Goal: Task Accomplishment & Management: Manage account settings

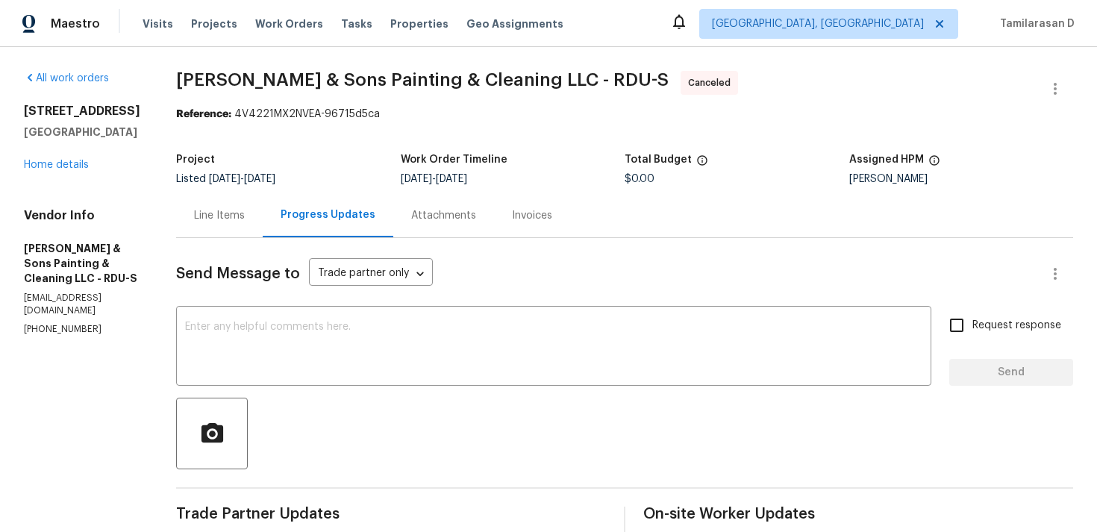
click at [74, 172] on div "19 Pedestal Rock Ln Durham, NC 27712 Home details" at bounding box center [82, 138] width 116 height 69
click at [71, 170] on link "Home details" at bounding box center [56, 165] width 65 height 10
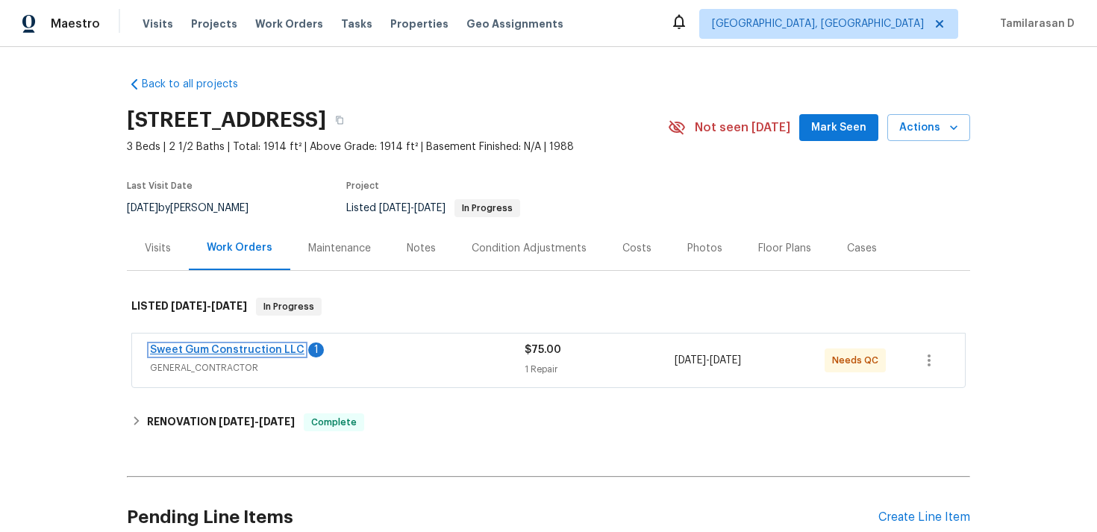
click at [251, 352] on link "Sweet Gum Construction LLC" at bounding box center [227, 350] width 154 height 10
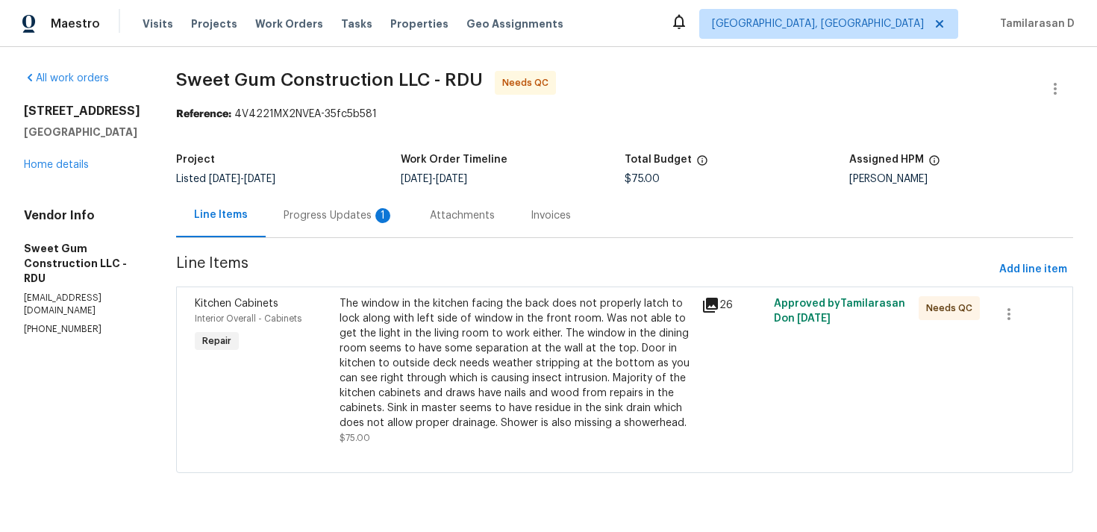
click at [370, 214] on div "Progress Updates 1" at bounding box center [339, 215] width 110 height 15
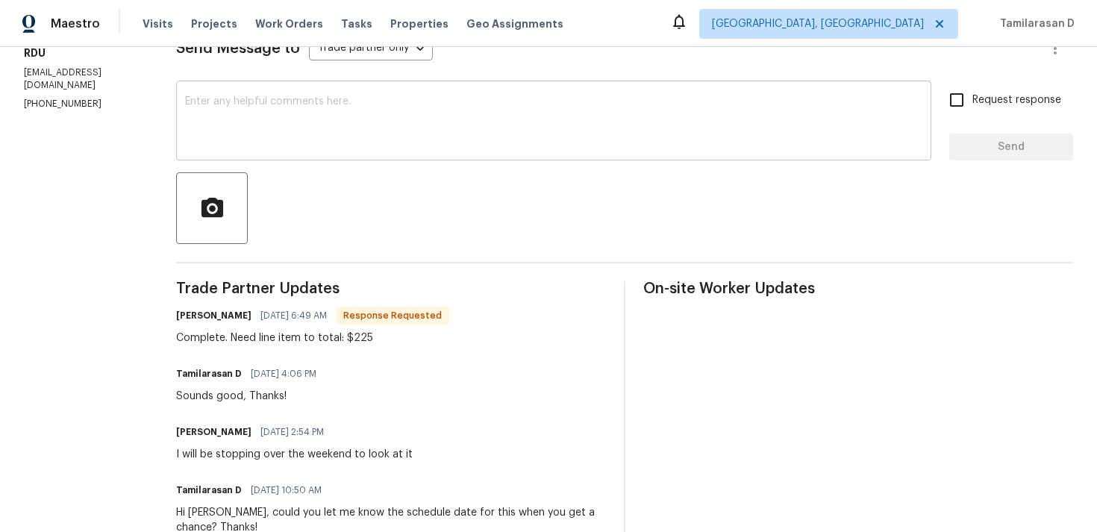
scroll to position [234, 0]
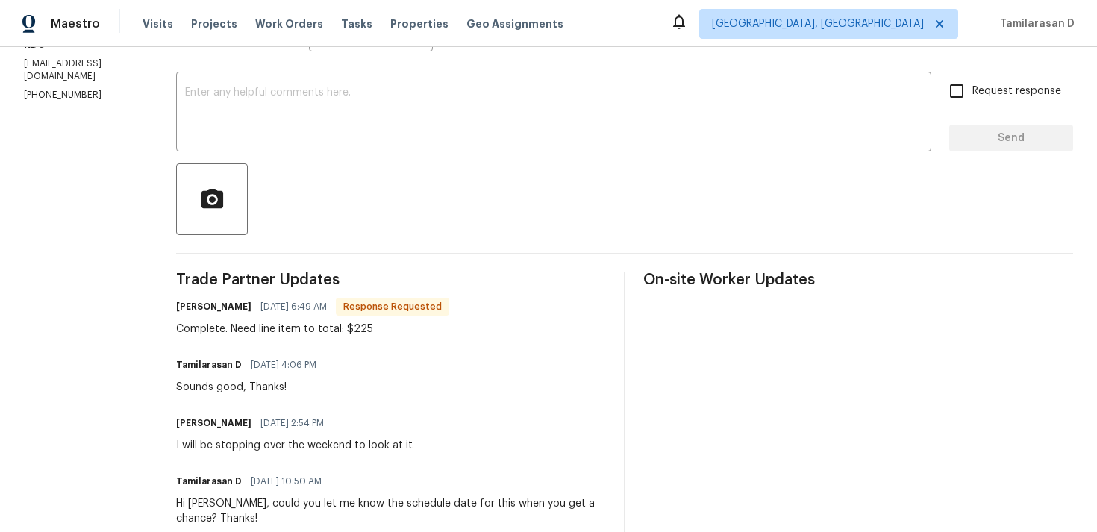
click at [360, 333] on div "Complete. Need line item to total: $225" at bounding box center [312, 329] width 273 height 15
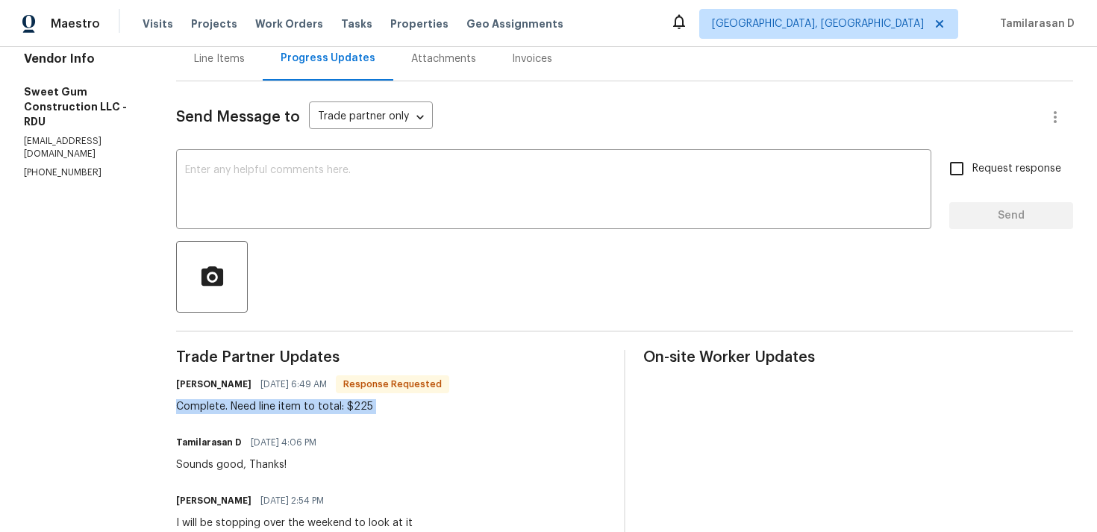
scroll to position [50, 0]
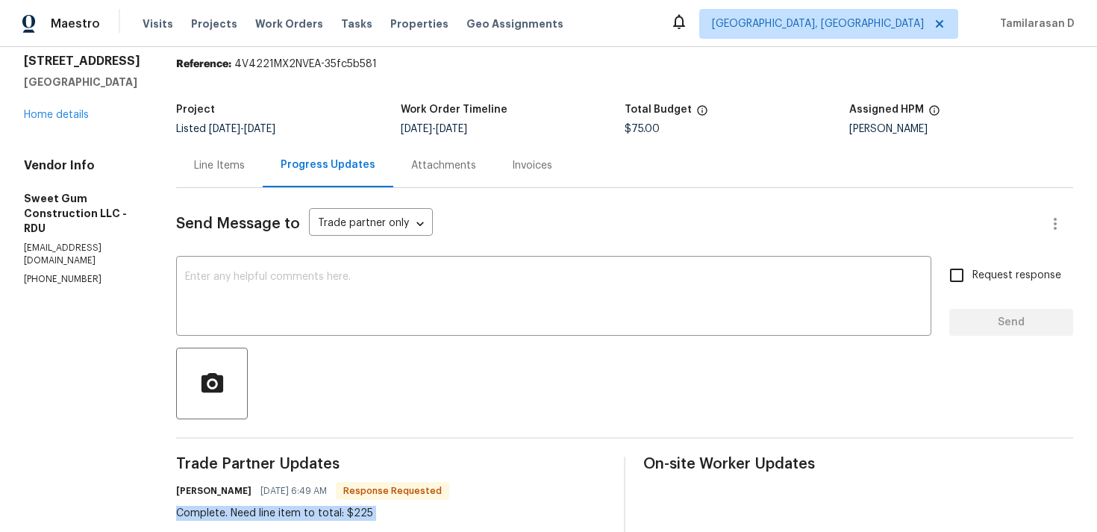
click at [251, 154] on div "Line Items" at bounding box center [219, 165] width 87 height 44
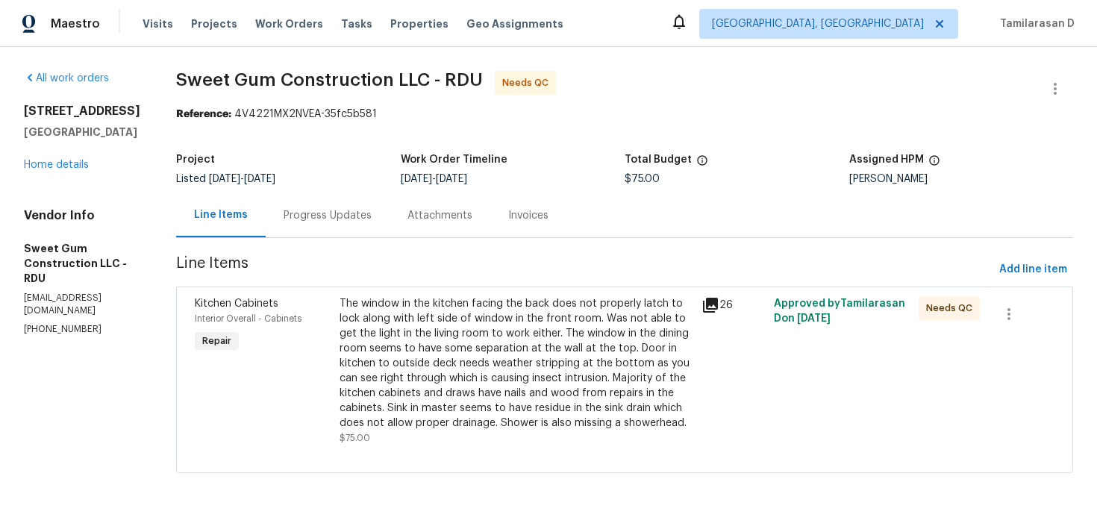
click at [468, 335] on div "The window in the kitchen facing the back does not properly latch to lock along…" at bounding box center [515, 363] width 353 height 134
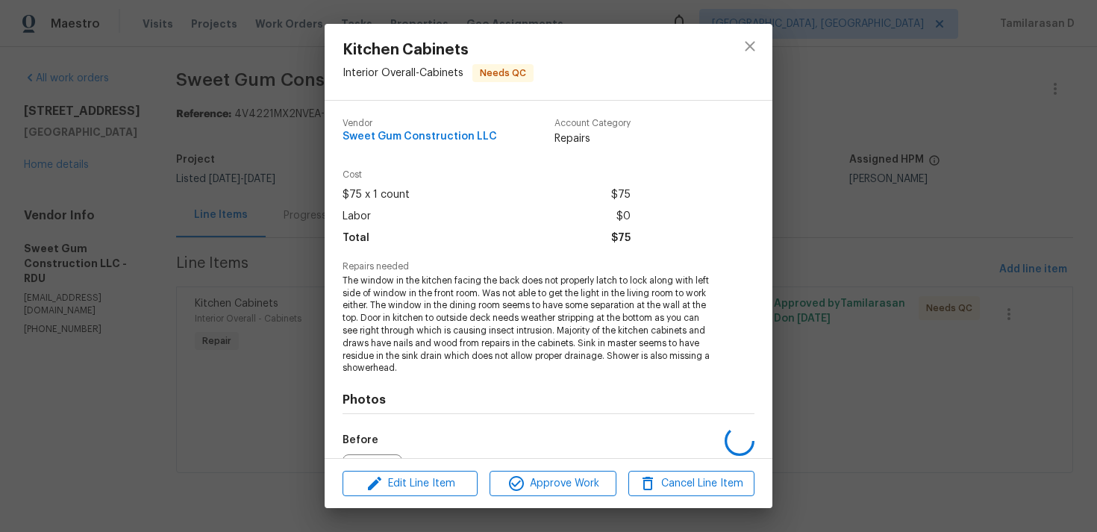
scroll to position [168, 0]
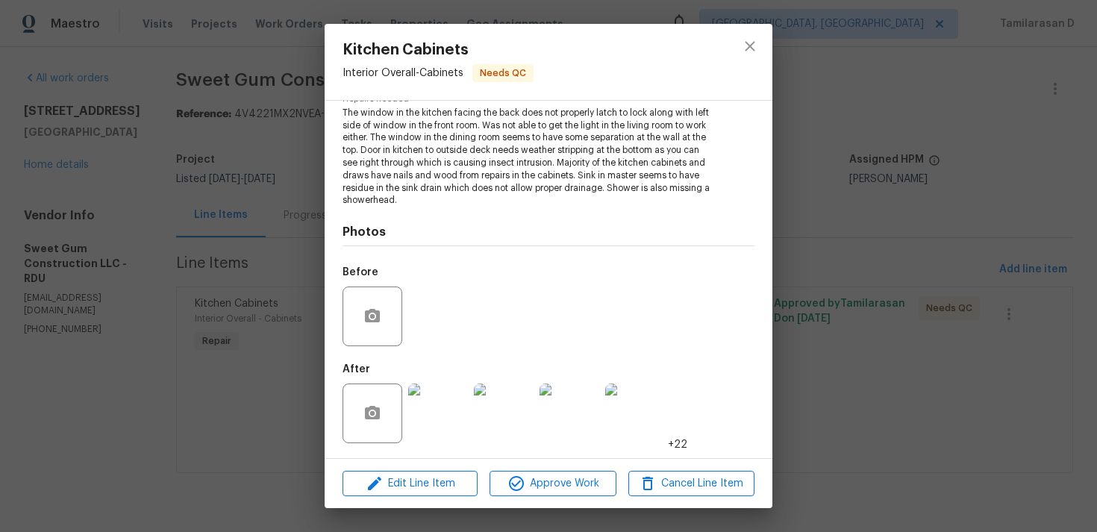
click at [438, 405] on img at bounding box center [438, 414] width 60 height 60
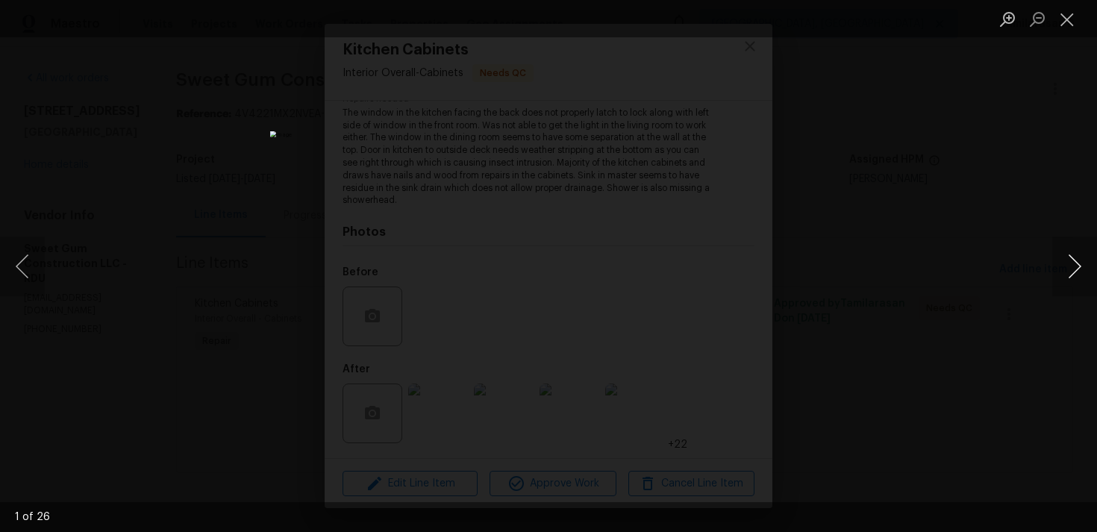
click at [1077, 269] on button "Next image" at bounding box center [1074, 267] width 45 height 60
click at [1074, 265] on button "Next image" at bounding box center [1074, 267] width 45 height 60
click at [14, 275] on button "Previous image" at bounding box center [22, 267] width 45 height 60
click at [1082, 254] on button "Next image" at bounding box center [1074, 267] width 45 height 60
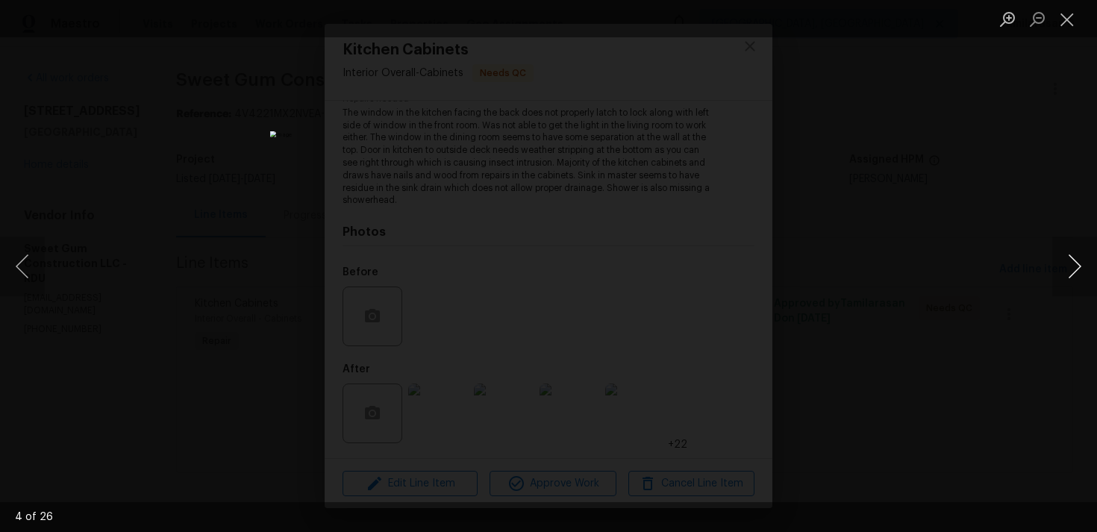
click at [1082, 254] on button "Next image" at bounding box center [1074, 267] width 45 height 60
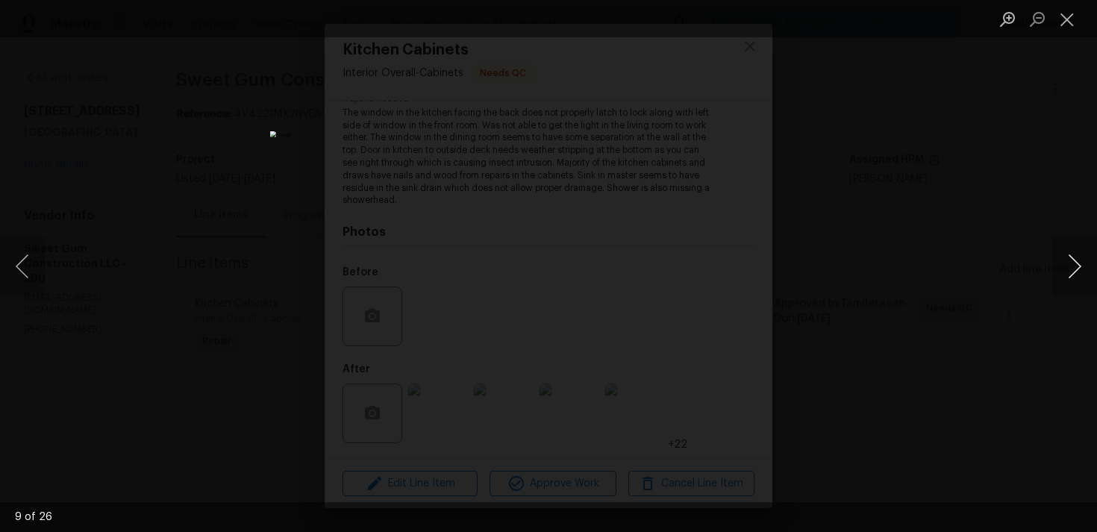
click at [1082, 254] on button "Next image" at bounding box center [1074, 267] width 45 height 60
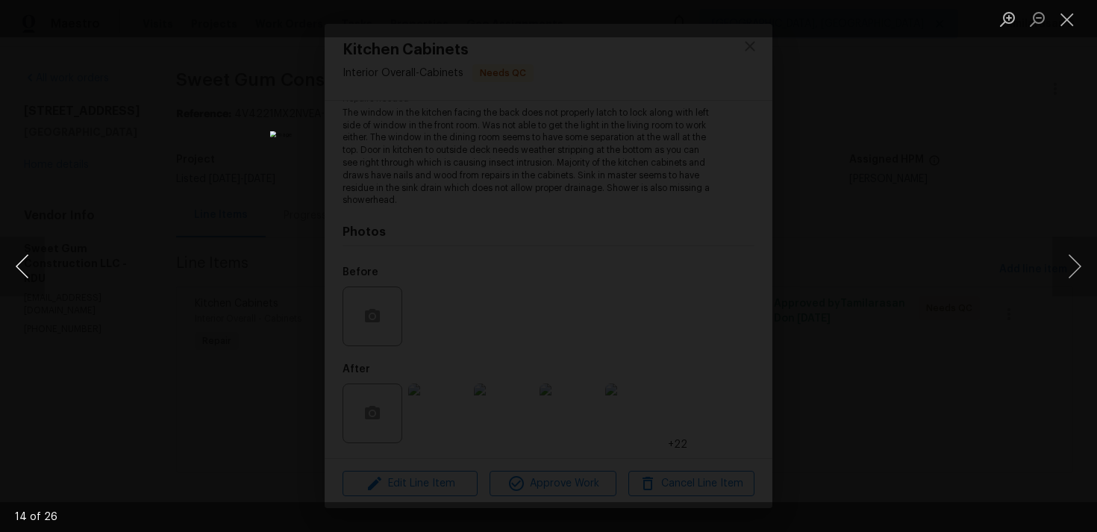
click at [23, 269] on button "Previous image" at bounding box center [22, 267] width 45 height 60
click at [1069, 263] on button "Next image" at bounding box center [1074, 267] width 45 height 60
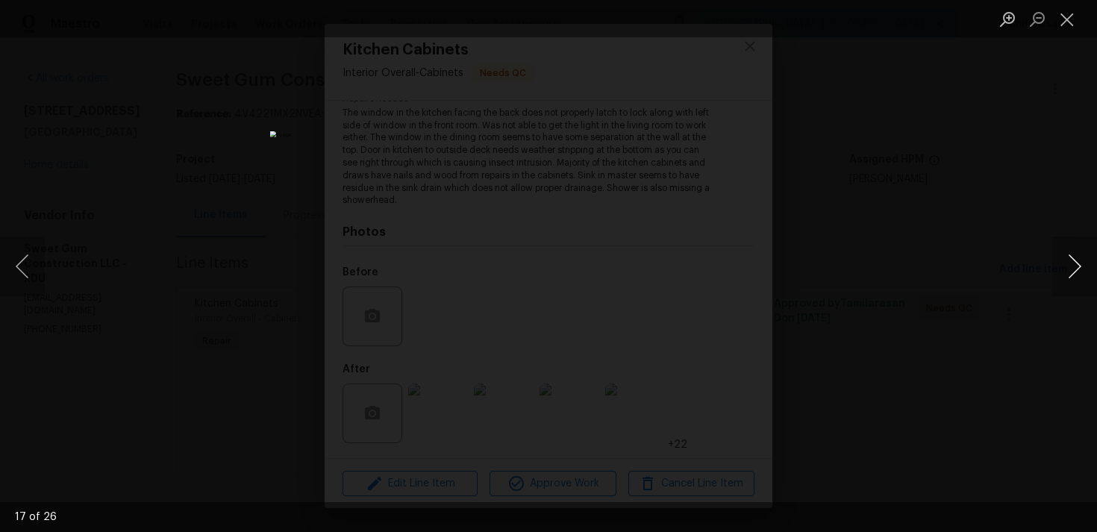
click at [1069, 263] on button "Next image" at bounding box center [1074, 267] width 45 height 60
click at [1062, 19] on button "Close lightbox" at bounding box center [1067, 19] width 30 height 26
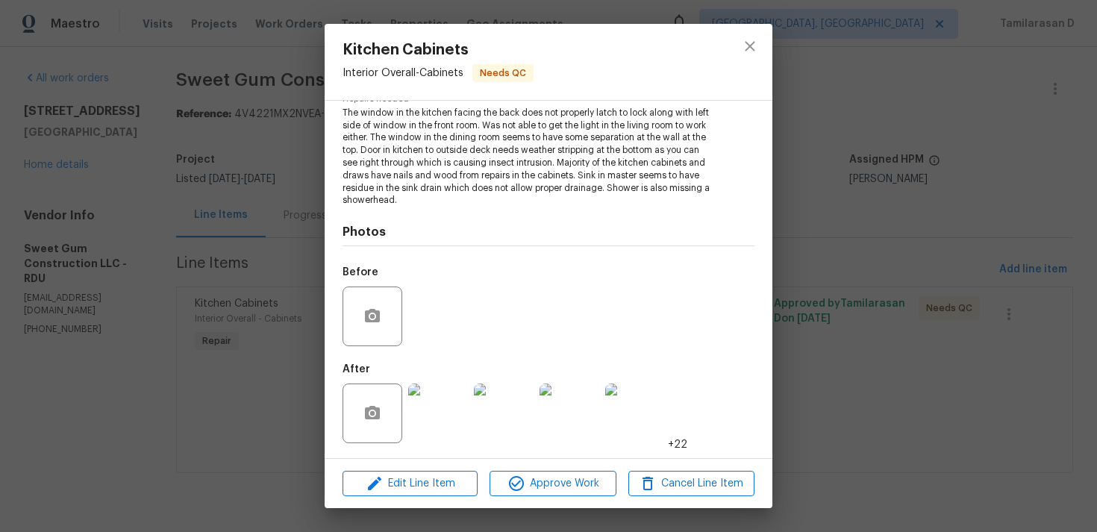
click at [439, 406] on img at bounding box center [438, 414] width 60 height 60
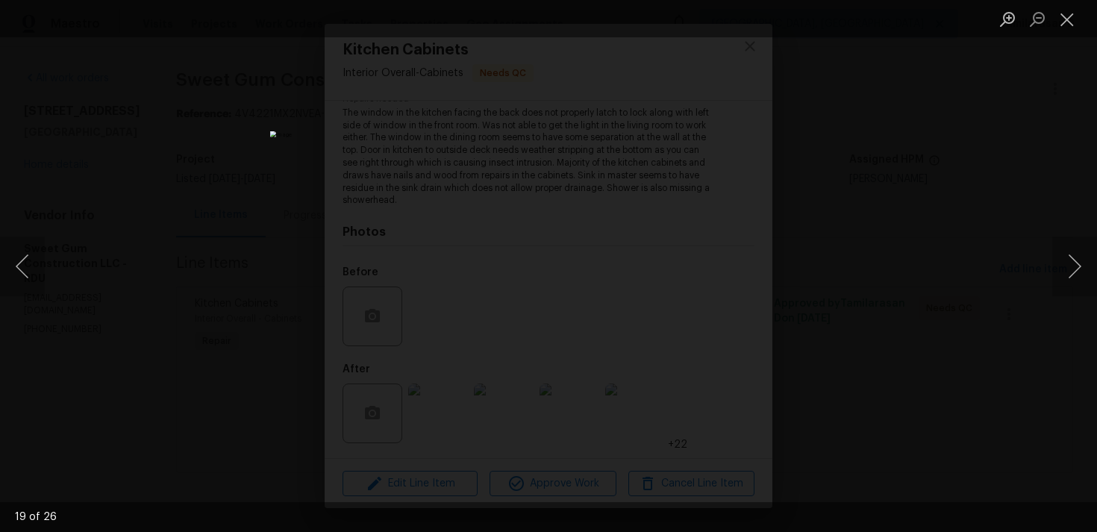
click at [1067, 34] on li "Lightbox" at bounding box center [1067, 18] width 30 height 37
click at [1067, 27] on button "Close lightbox" at bounding box center [1067, 19] width 30 height 26
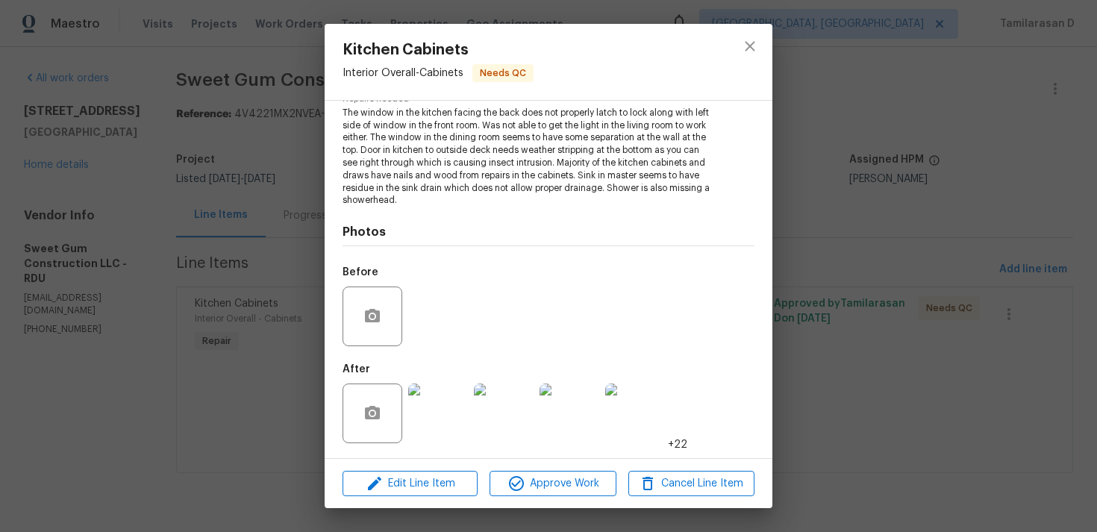
click at [458, 391] on img at bounding box center [438, 414] width 60 height 60
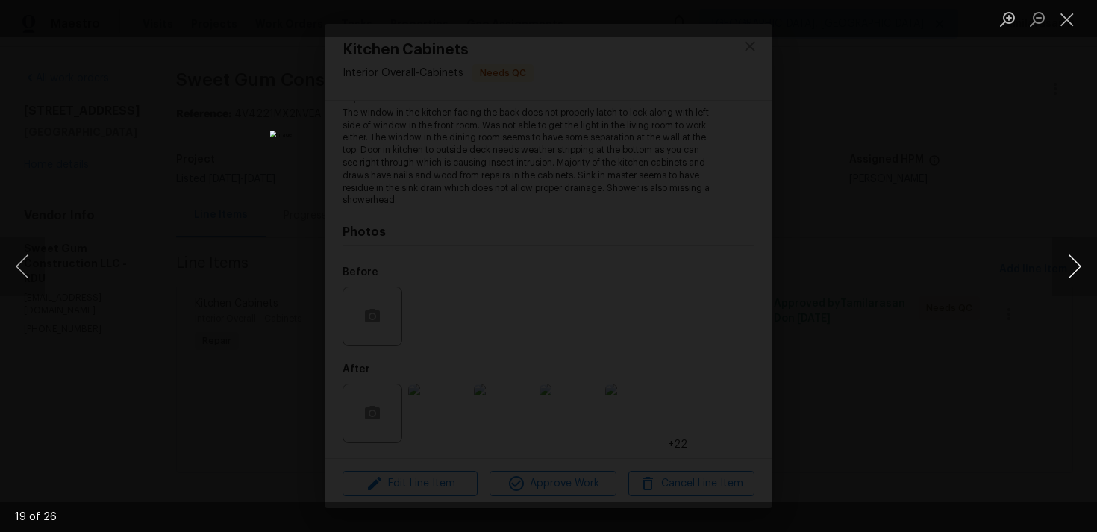
click at [1080, 261] on button "Next image" at bounding box center [1074, 267] width 45 height 60
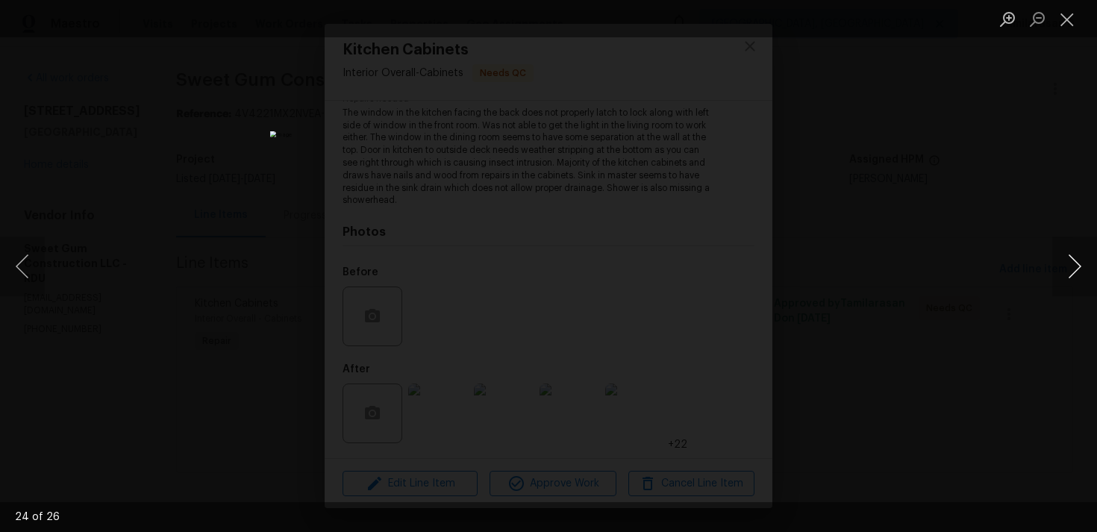
click at [1080, 261] on button "Next image" at bounding box center [1074, 267] width 45 height 60
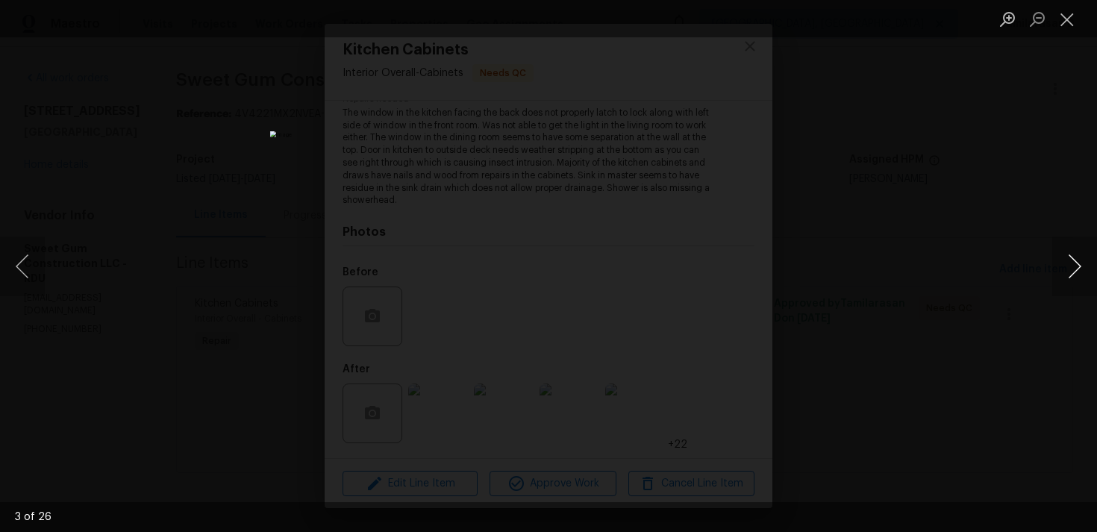
click at [1080, 261] on button "Next image" at bounding box center [1074, 267] width 45 height 60
click at [25, 275] on button "Previous image" at bounding box center [22, 267] width 45 height 60
click at [1073, 256] on button "Next image" at bounding box center [1074, 267] width 45 height 60
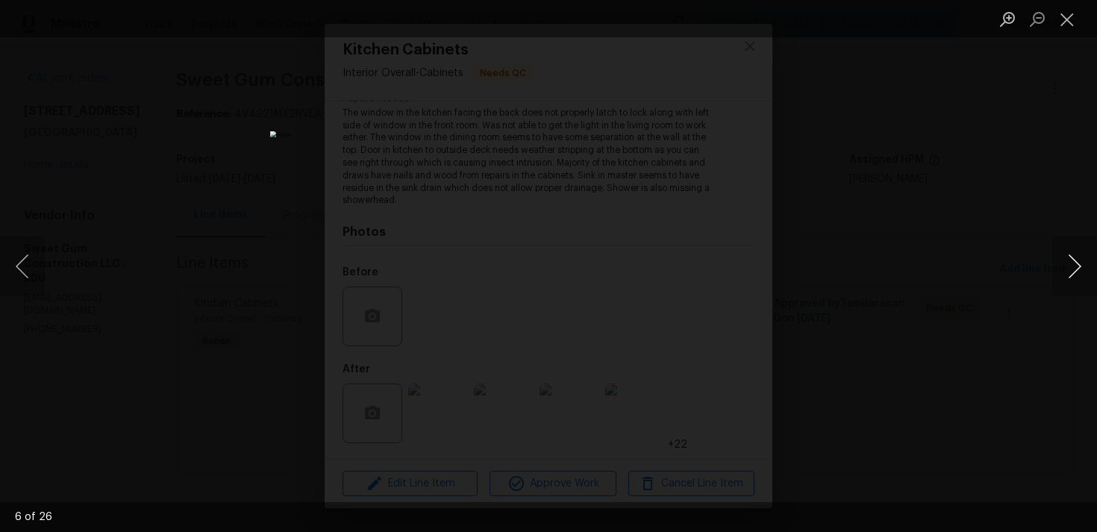
click at [1073, 256] on button "Next image" at bounding box center [1074, 267] width 45 height 60
click at [1065, 258] on button "Next image" at bounding box center [1074, 267] width 45 height 60
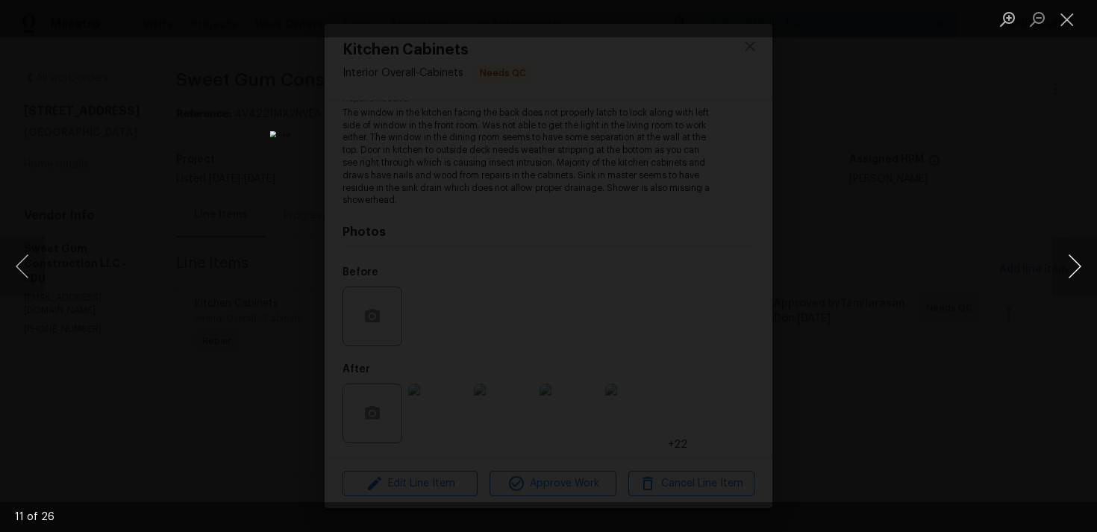
click at [1065, 258] on button "Next image" at bounding box center [1074, 267] width 45 height 60
click at [12, 263] on button "Previous image" at bounding box center [22, 267] width 45 height 60
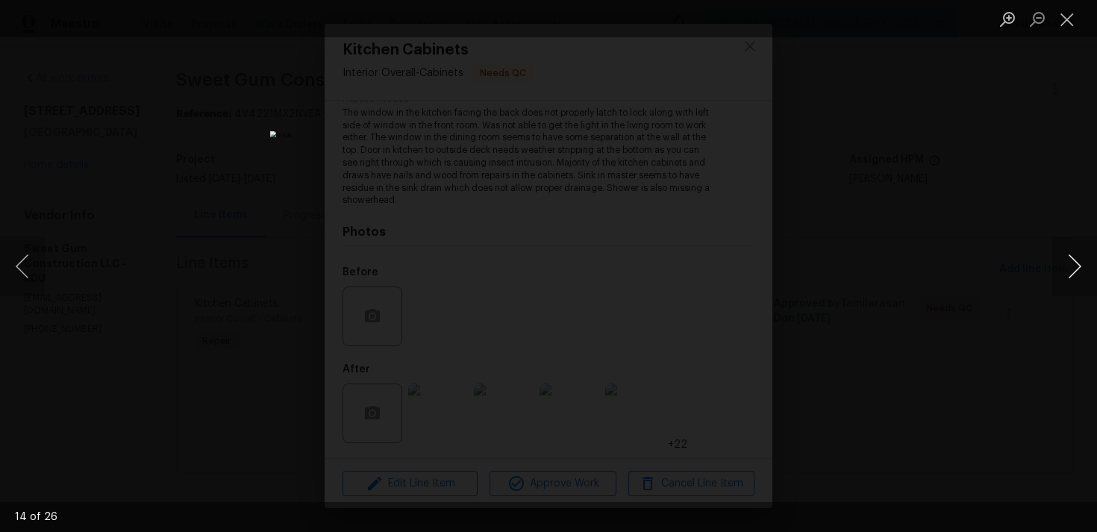
click at [1068, 266] on button "Next image" at bounding box center [1074, 267] width 45 height 60
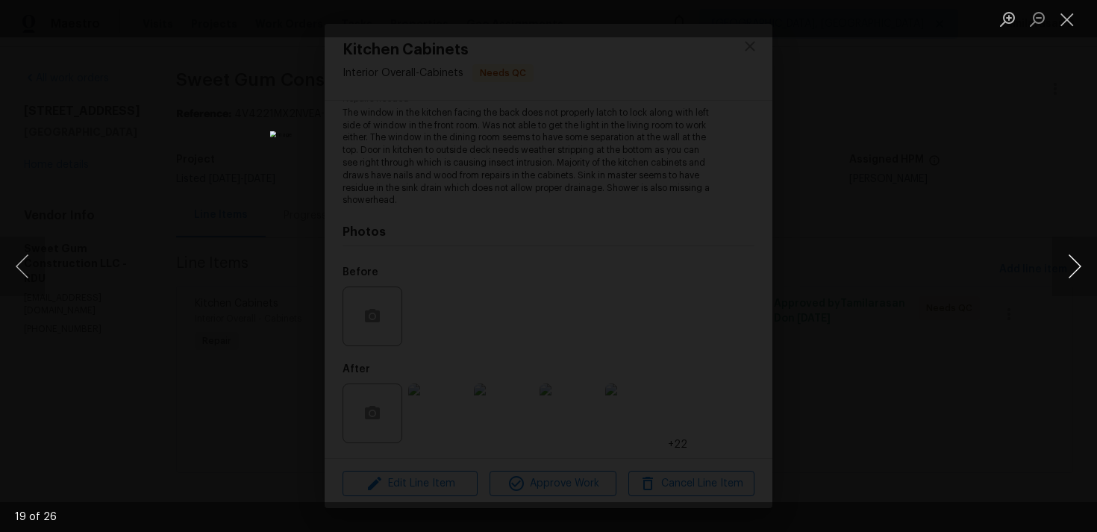
click at [1068, 266] on button "Next image" at bounding box center [1074, 267] width 45 height 60
click at [1074, 254] on button "Next image" at bounding box center [1074, 267] width 45 height 60
click at [1075, 266] on button "Next image" at bounding box center [1074, 267] width 45 height 60
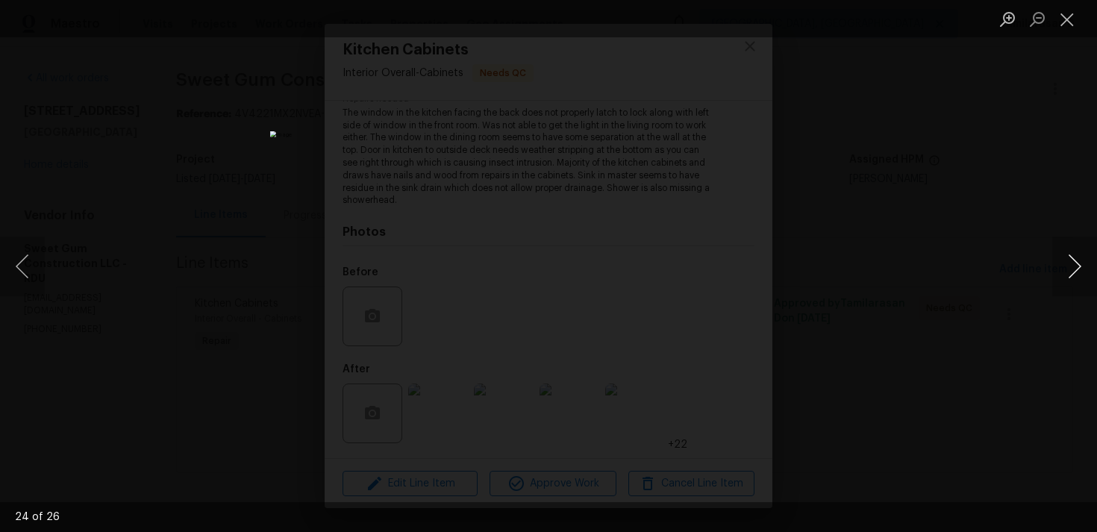
click at [1075, 266] on button "Next image" at bounding box center [1074, 267] width 45 height 60
click at [31, 271] on button "Previous image" at bounding box center [22, 267] width 45 height 60
click at [1057, 259] on button "Next image" at bounding box center [1074, 267] width 45 height 60
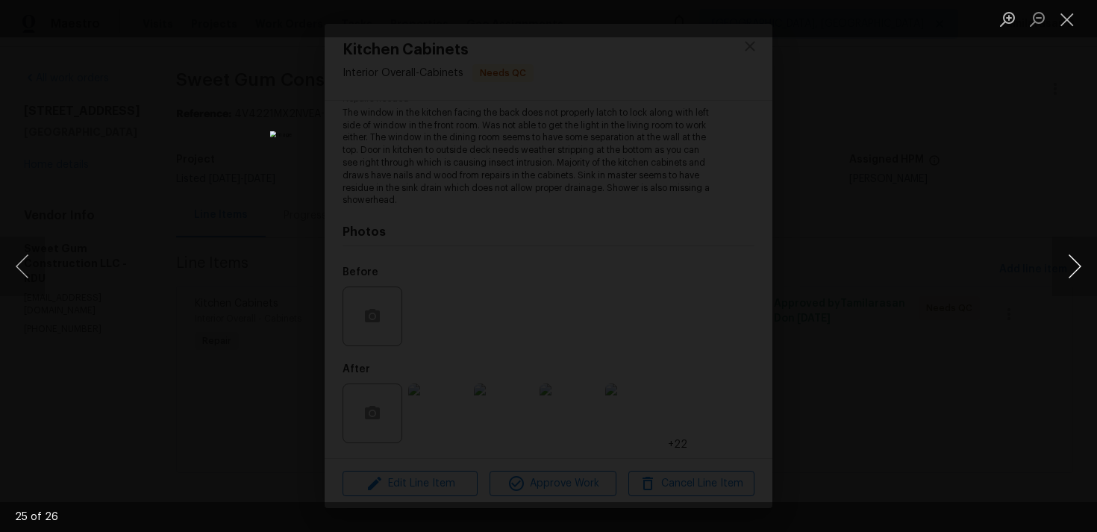
click at [1057, 259] on button "Next image" at bounding box center [1074, 267] width 45 height 60
click at [1072, 264] on button "Next image" at bounding box center [1074, 267] width 45 height 60
click at [1063, 28] on button "Close lightbox" at bounding box center [1067, 19] width 30 height 26
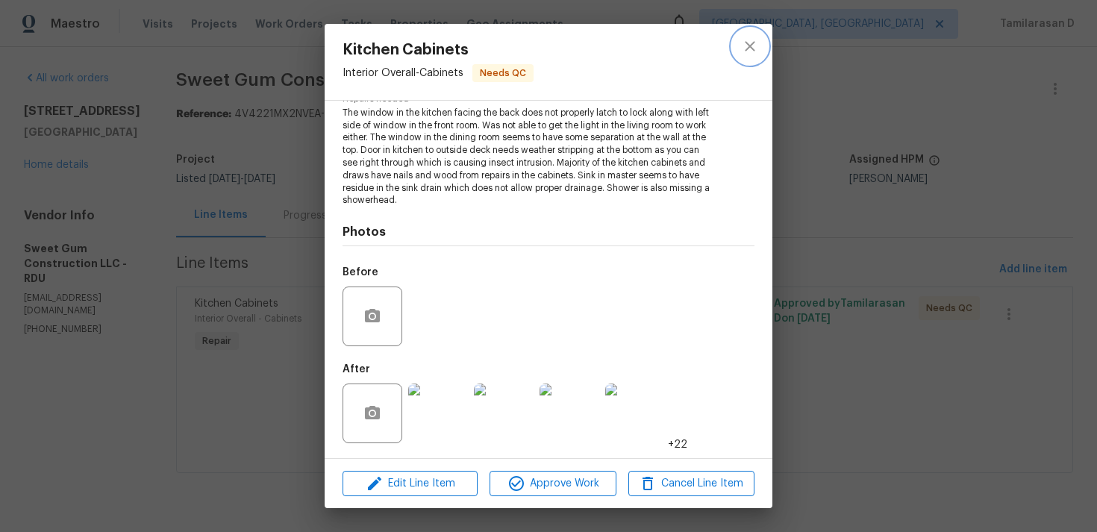
click at [736, 48] on button "close" at bounding box center [750, 46] width 36 height 36
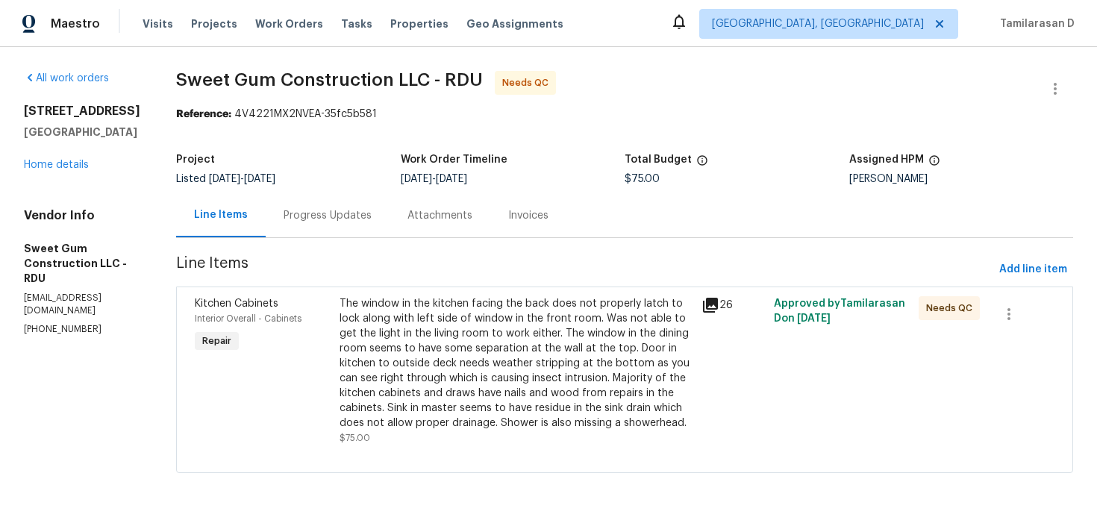
click at [358, 211] on div "Progress Updates" at bounding box center [328, 215] width 88 height 15
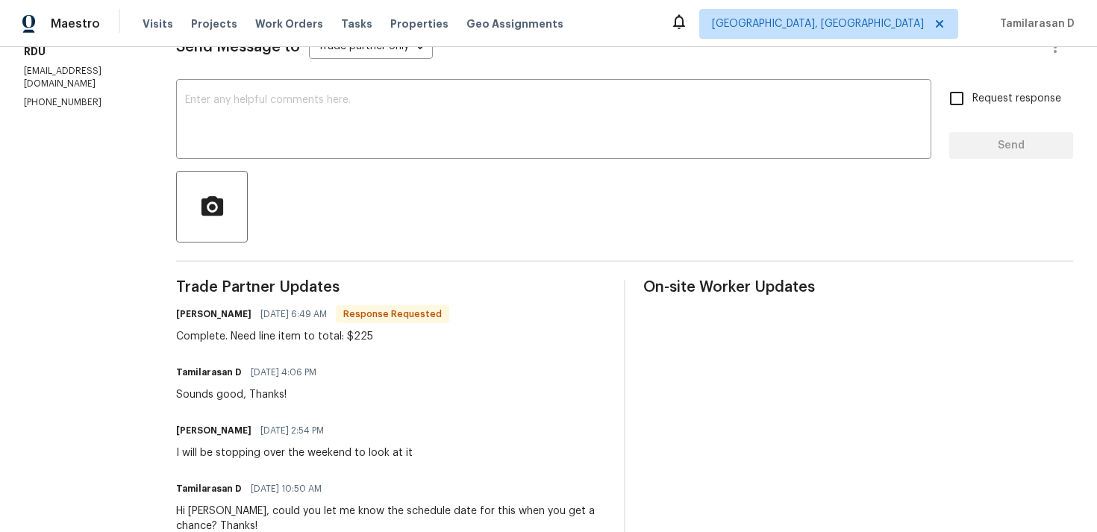
scroll to position [265, 0]
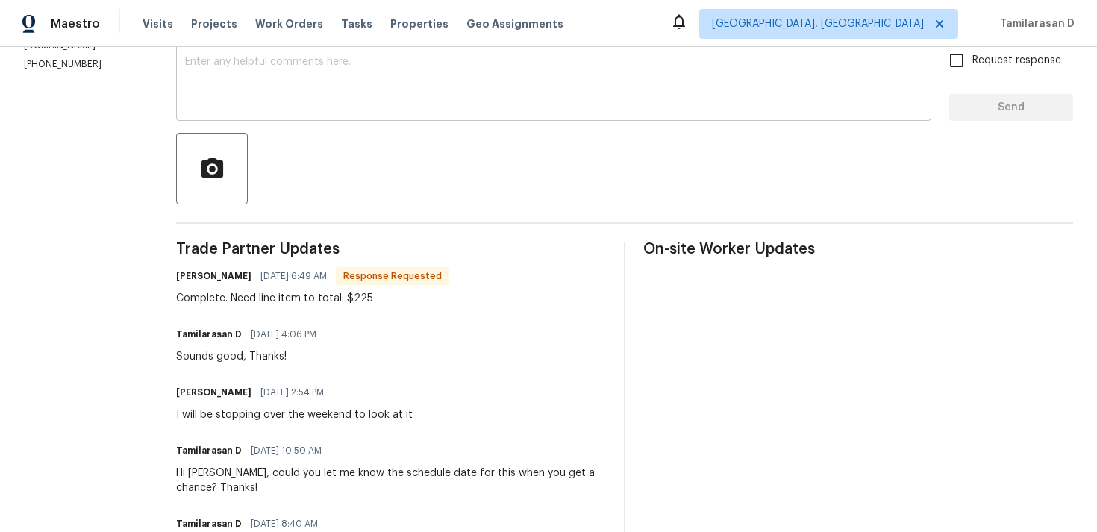
click at [317, 90] on textarea at bounding box center [553, 83] width 737 height 52
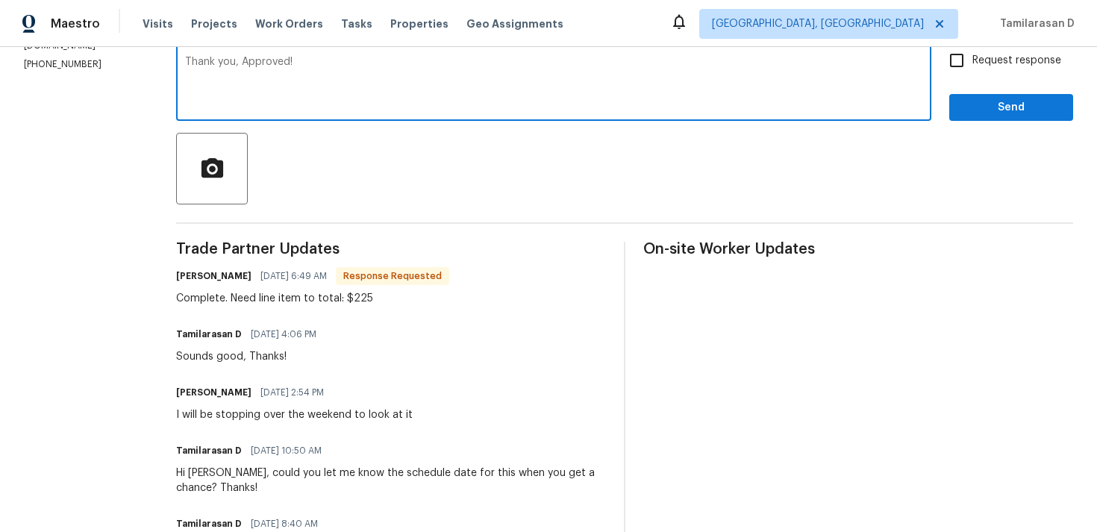
type textarea "Thank you, Approved!"
click at [1007, 107] on span "Send" at bounding box center [1011, 107] width 100 height 19
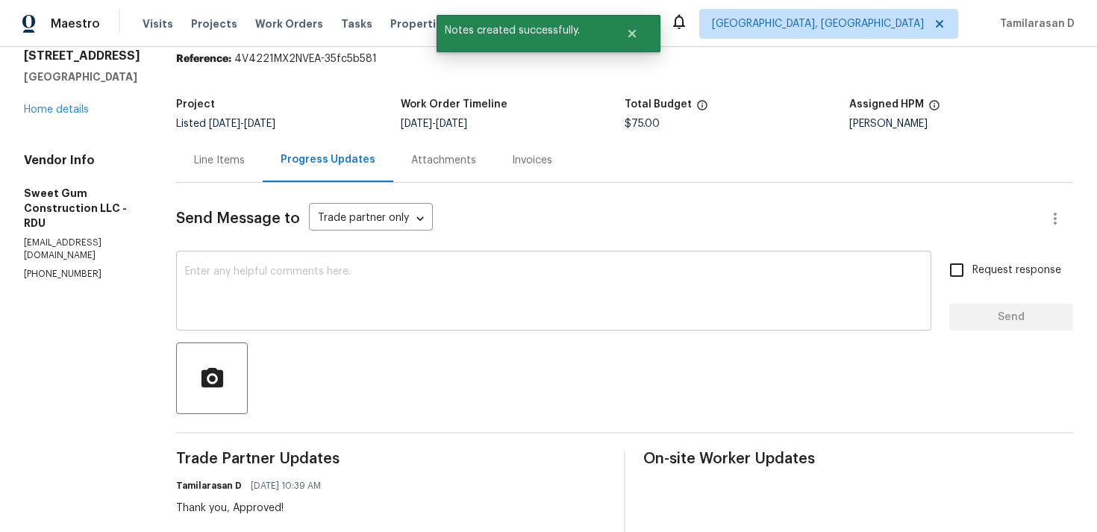
scroll to position [131, 0]
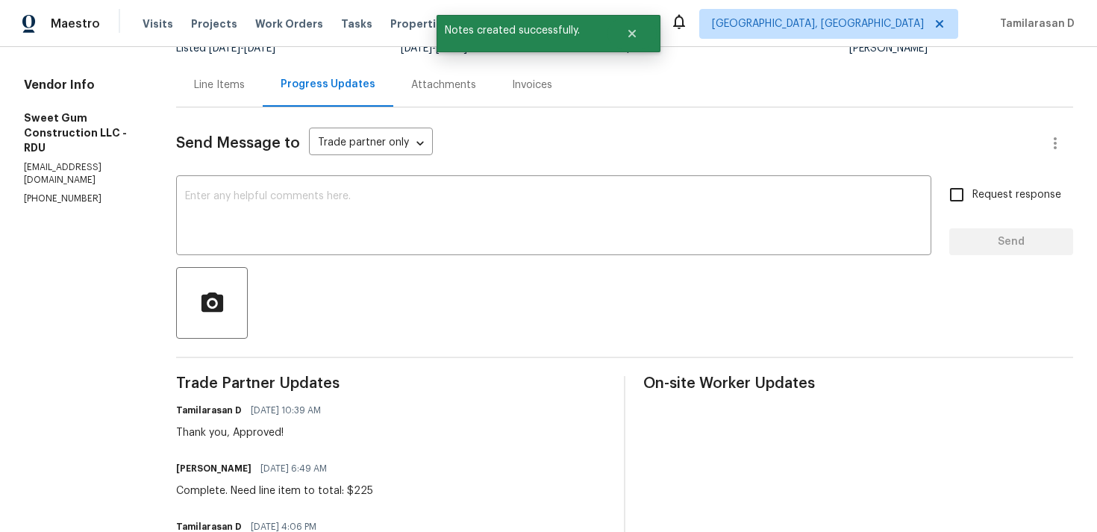
click at [237, 81] on div "Line Items" at bounding box center [219, 85] width 51 height 15
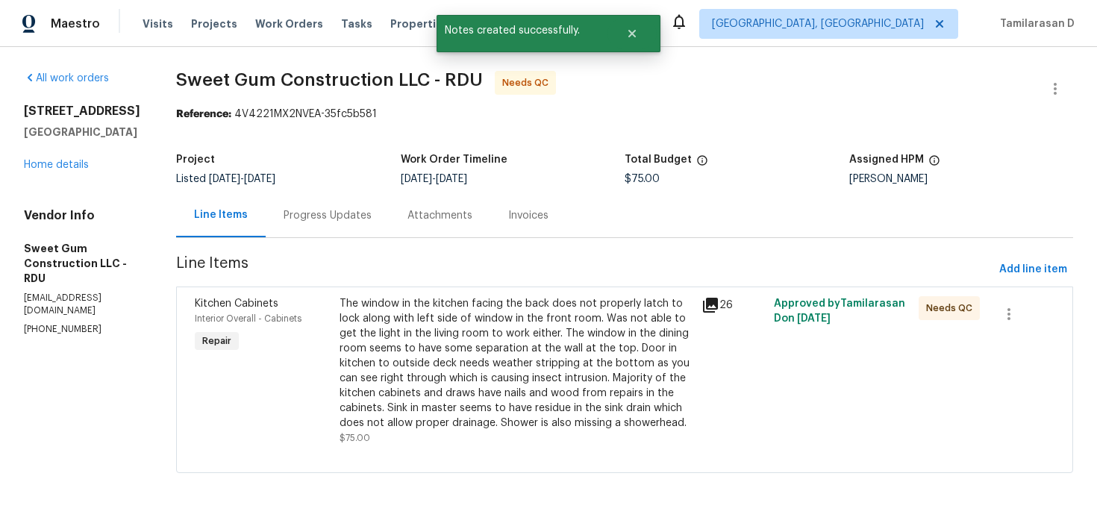
click at [532, 334] on div "The window in the kitchen facing the back does not properly latch to lock along…" at bounding box center [515, 363] width 353 height 134
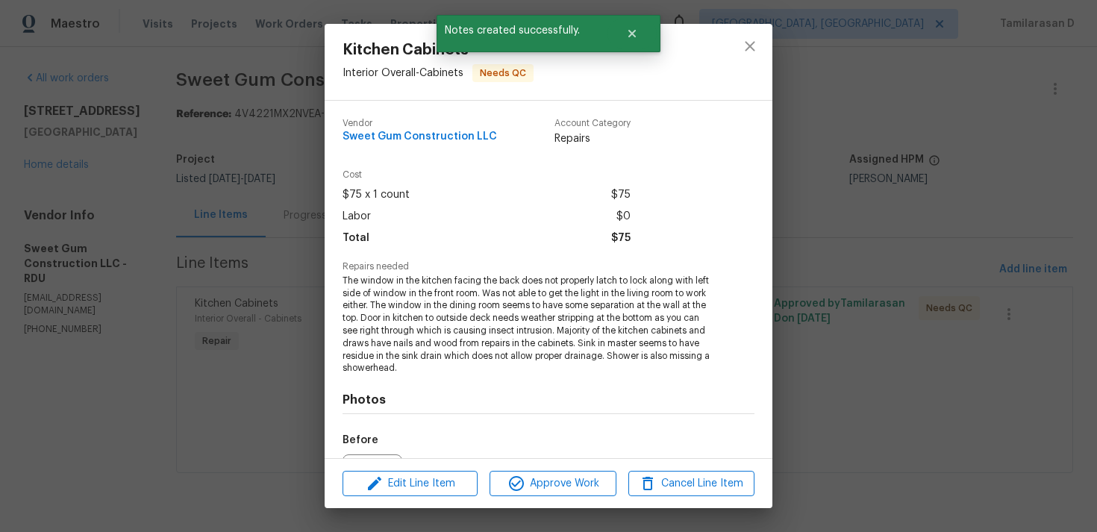
scroll to position [168, 0]
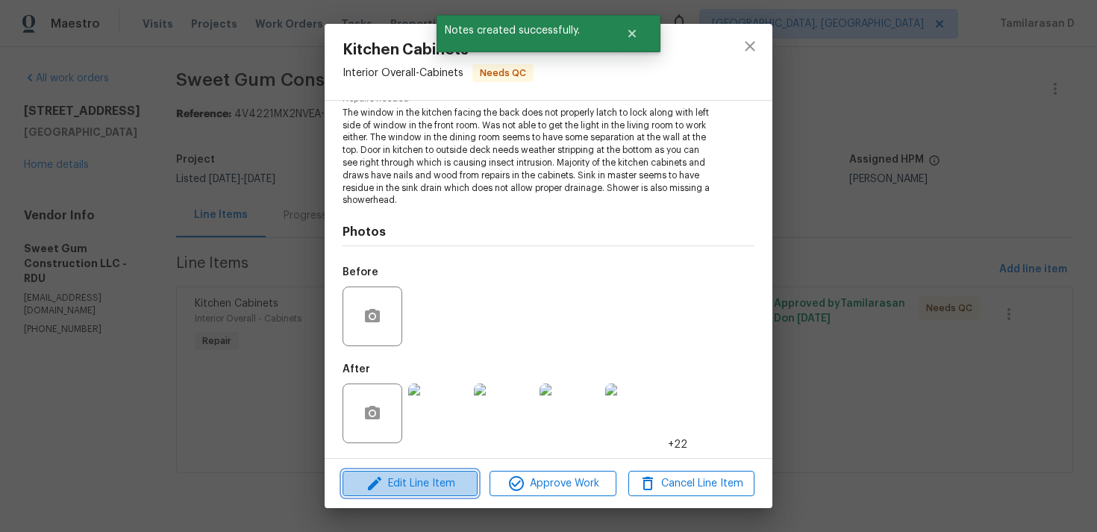
click at [419, 478] on span "Edit Line Item" at bounding box center [410, 484] width 126 height 19
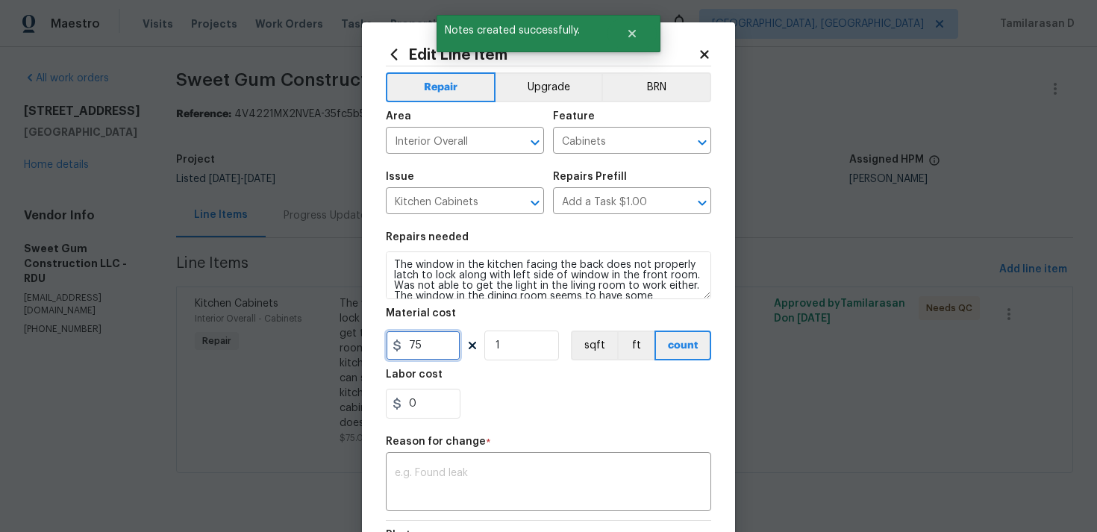
click at [419, 356] on input "75" at bounding box center [423, 346] width 75 height 30
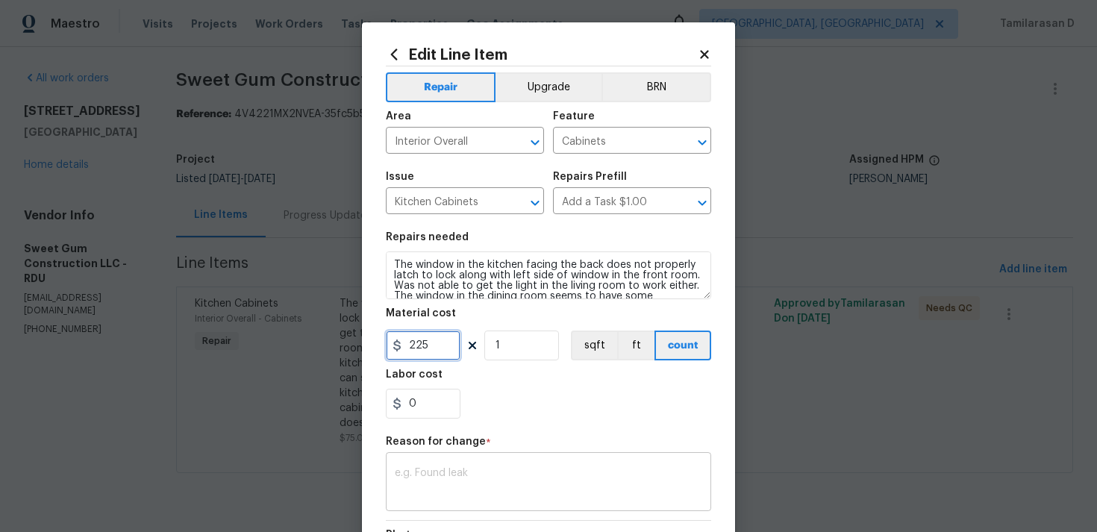
type input "225"
click at [475, 486] on textarea at bounding box center [548, 483] width 307 height 31
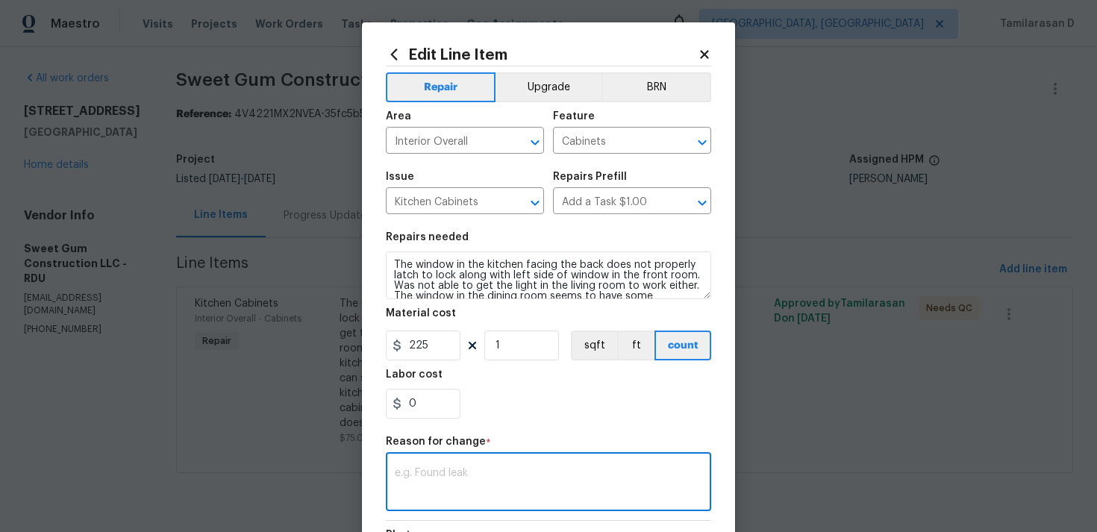
paste textarea "(TD) Updated per vendor’s final cost."
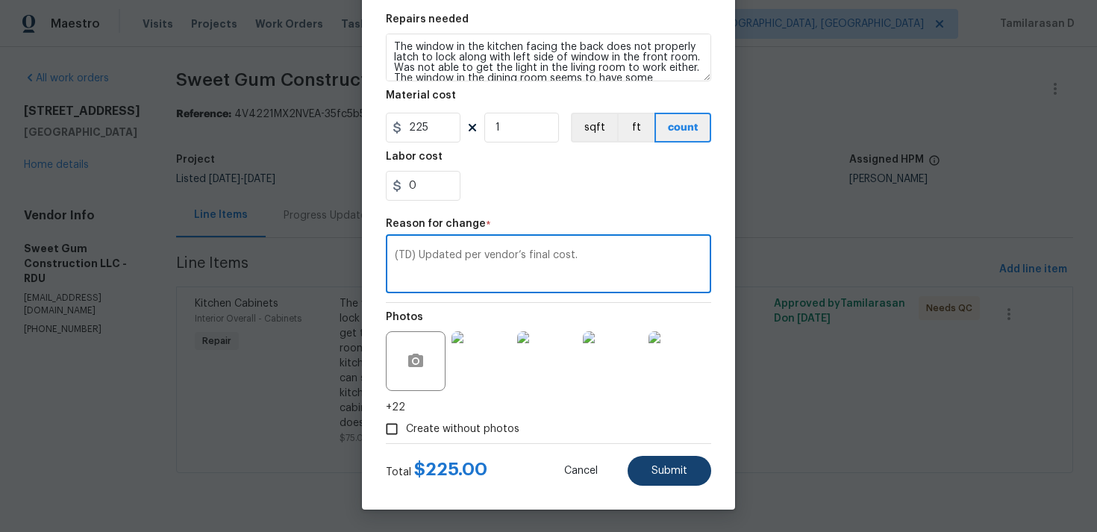
type textarea "(TD) Updated per vendor’s final cost."
click at [669, 475] on span "Submit" at bounding box center [669, 471] width 36 height 11
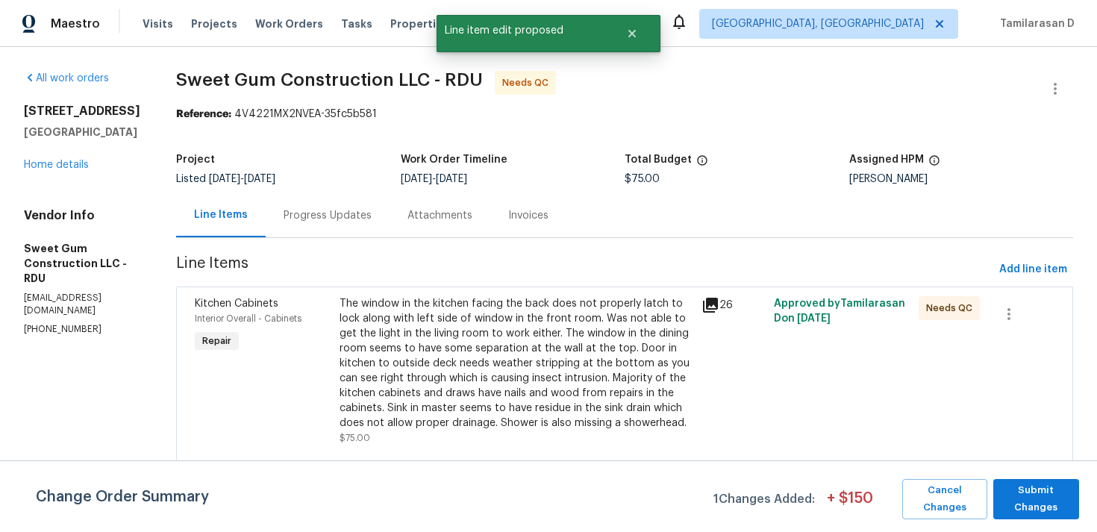
scroll to position [0, 0]
click at [1004, 498] on span "Submit Changes" at bounding box center [1036, 499] width 71 height 34
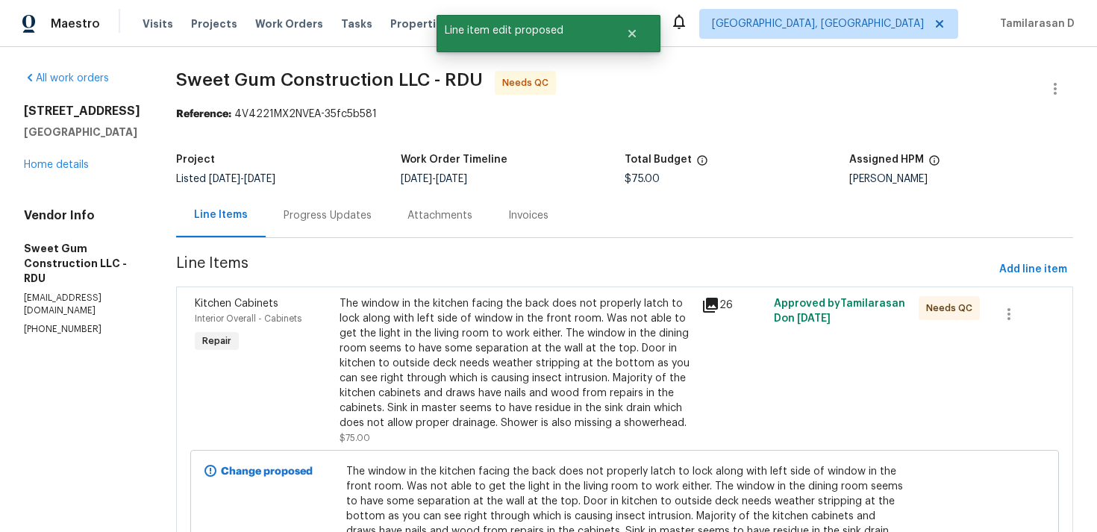
click at [372, 215] on div "Progress Updates" at bounding box center [328, 215] width 88 height 15
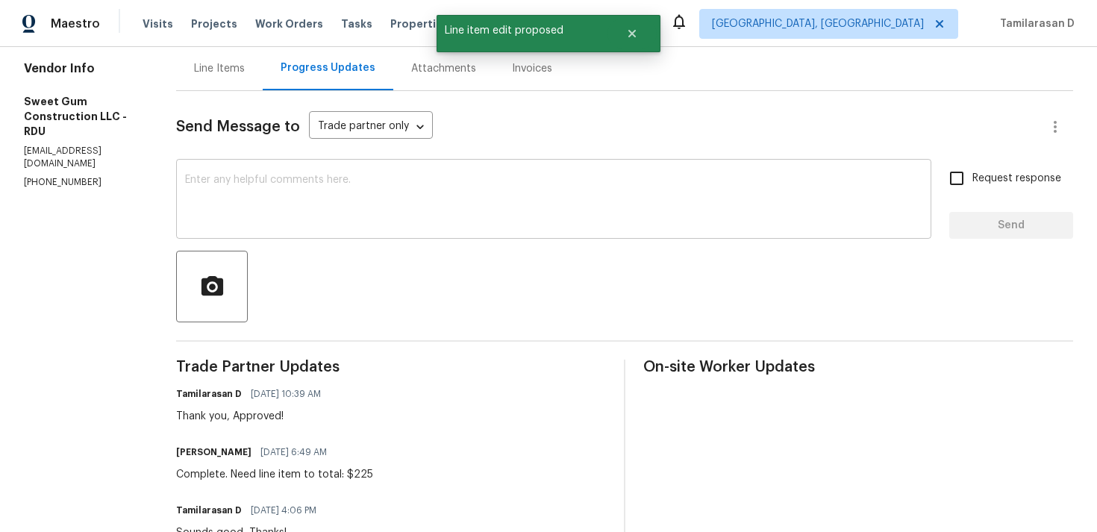
scroll to position [256, 0]
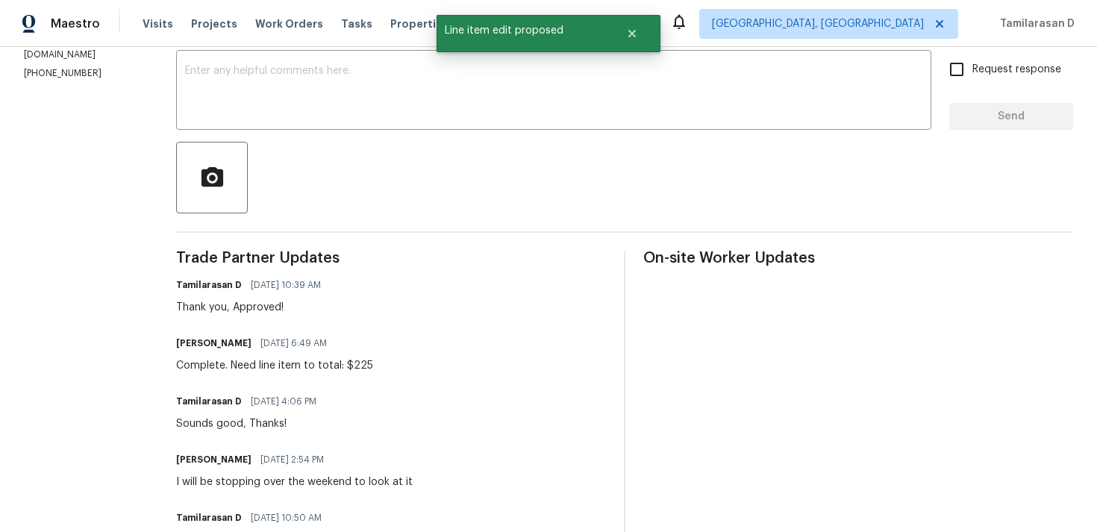
click at [327, 372] on div "Complete. Need line item to total: $225" at bounding box center [274, 365] width 197 height 15
copy div "Complete. Need line item to total: $225"
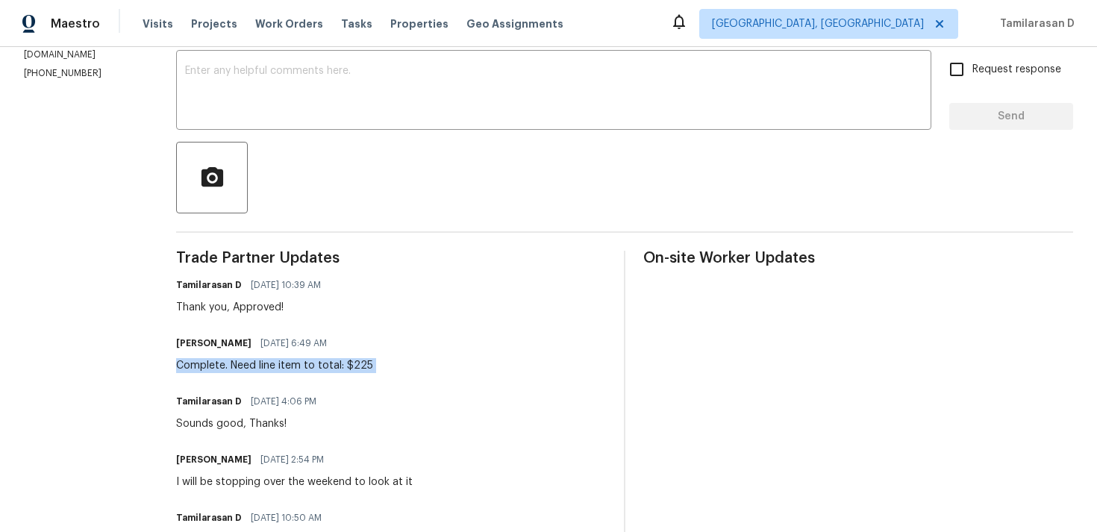
scroll to position [0, 0]
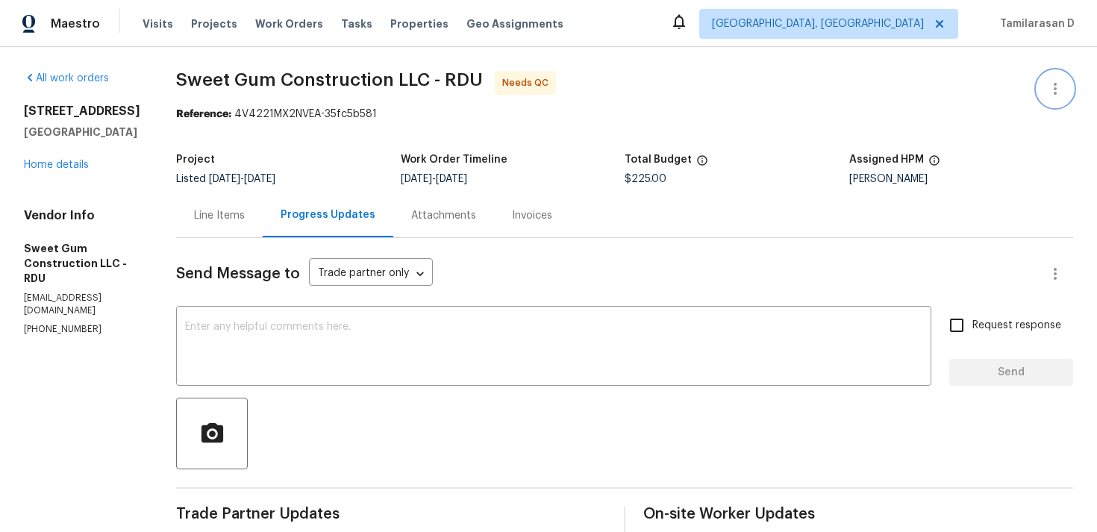
click at [1048, 89] on icon "button" at bounding box center [1055, 89] width 18 height 18
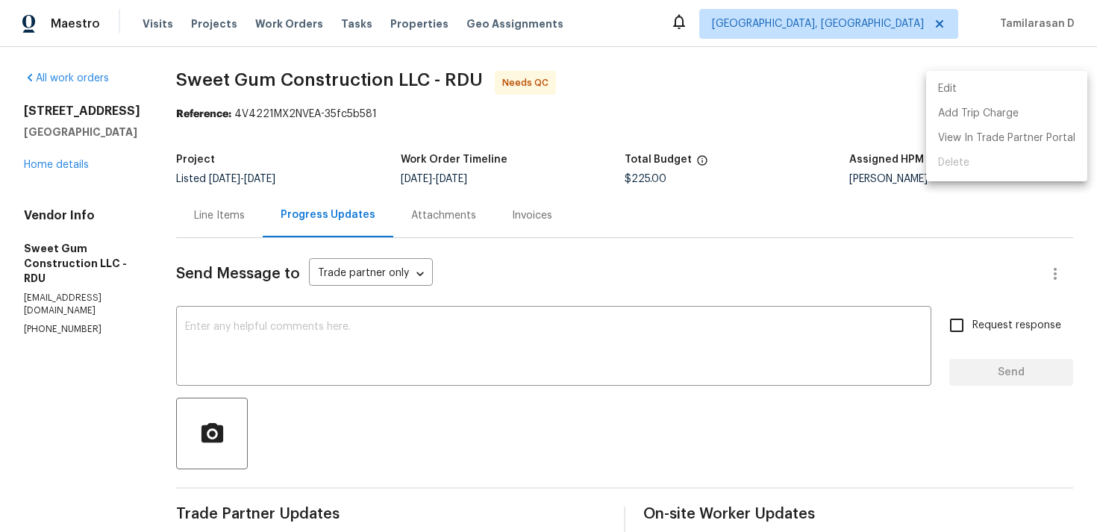
click at [976, 84] on li "Edit" at bounding box center [1006, 89] width 161 height 25
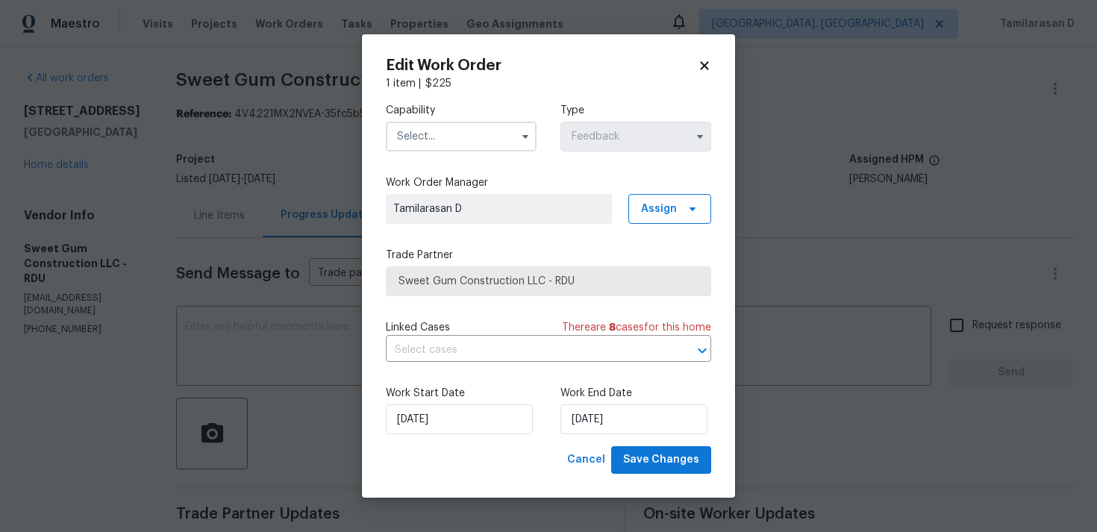
click at [516, 140] on span at bounding box center [525, 136] width 22 height 22
click at [527, 131] on icon "button" at bounding box center [525, 137] width 12 height 12
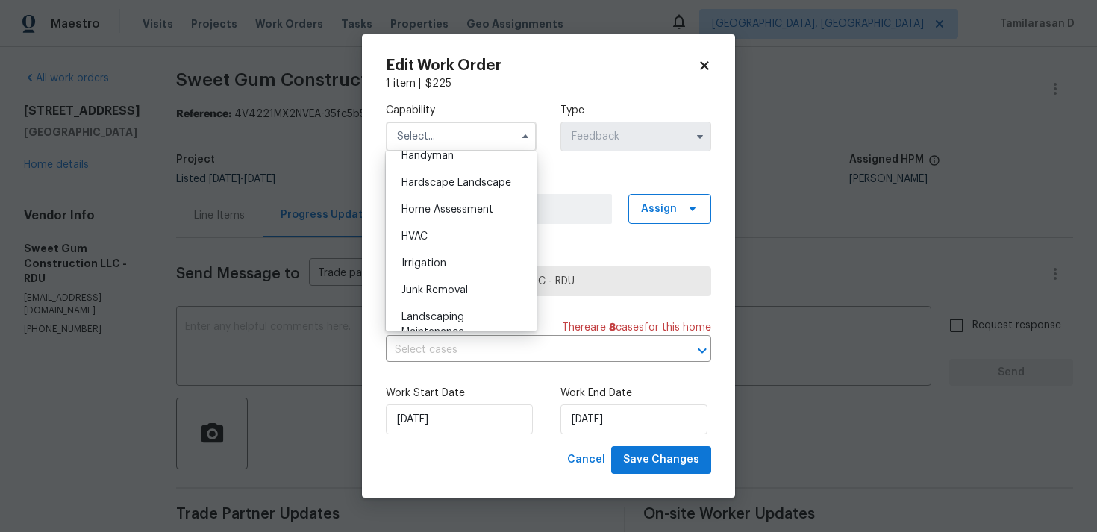
scroll to position [766, 0]
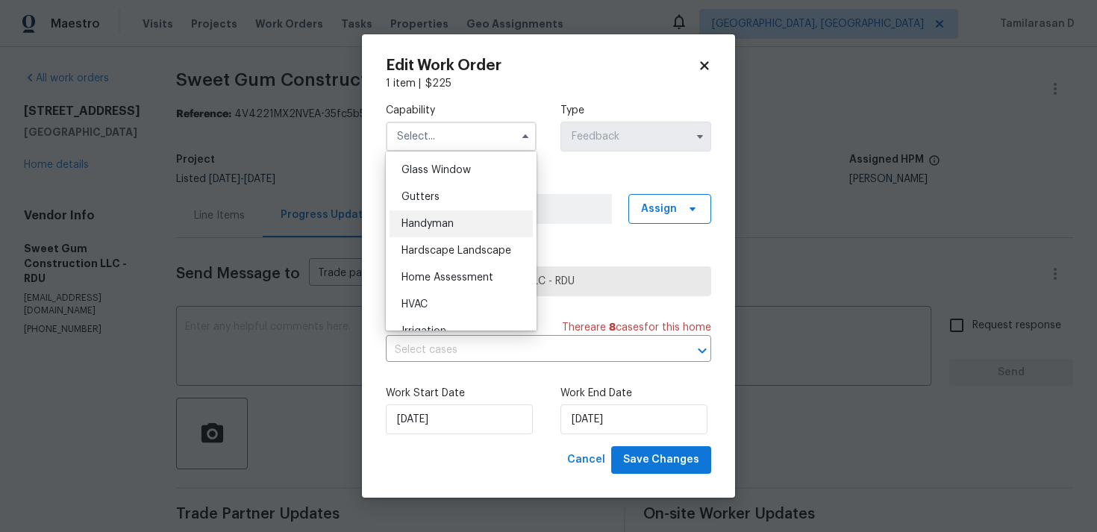
click at [434, 221] on span "Handyman" at bounding box center [427, 224] width 52 height 10
type input "Handyman"
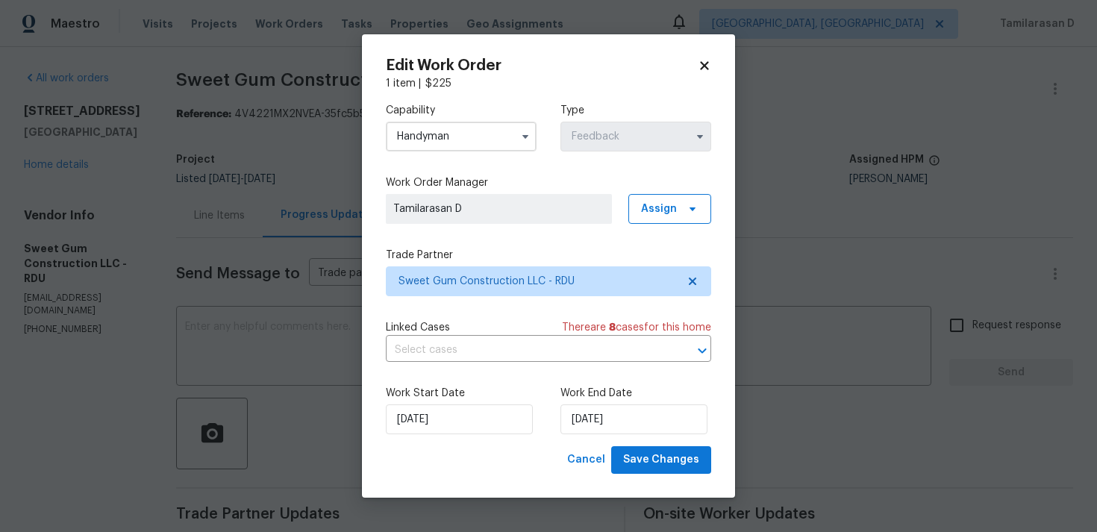
click at [463, 398] on label "Work Start Date" at bounding box center [461, 393] width 151 height 15
click at [465, 421] on input "04/08/2025" at bounding box center [459, 419] width 147 height 30
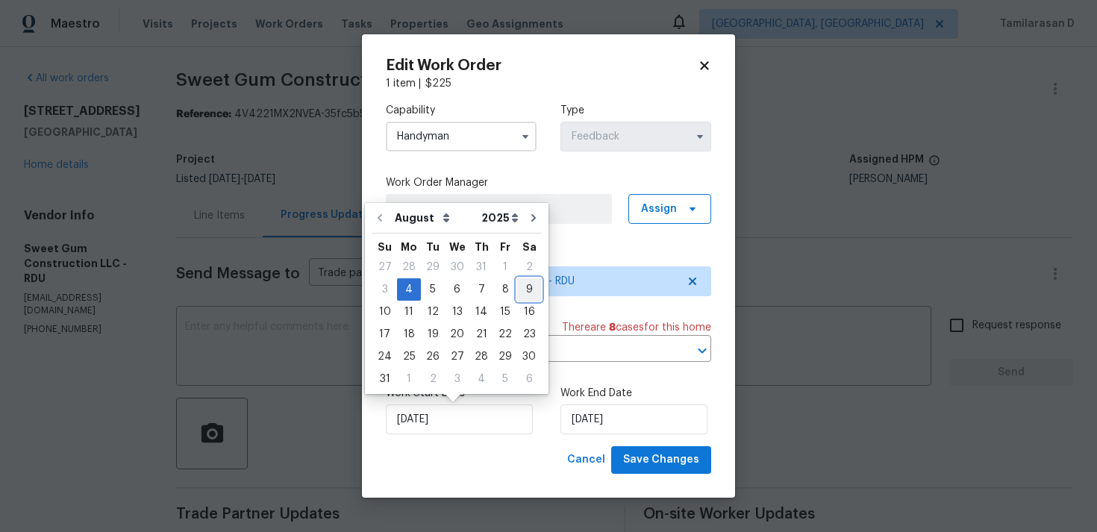
click at [517, 290] on div "9" at bounding box center [529, 289] width 24 height 21
type input "09/08/2025"
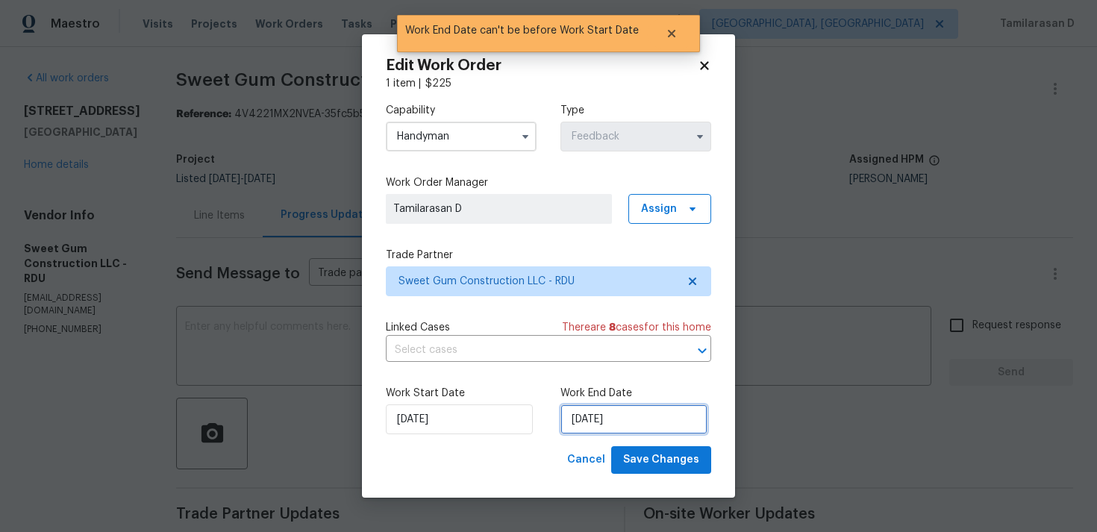
click at [622, 418] on input "09/08/2025" at bounding box center [633, 419] width 147 height 30
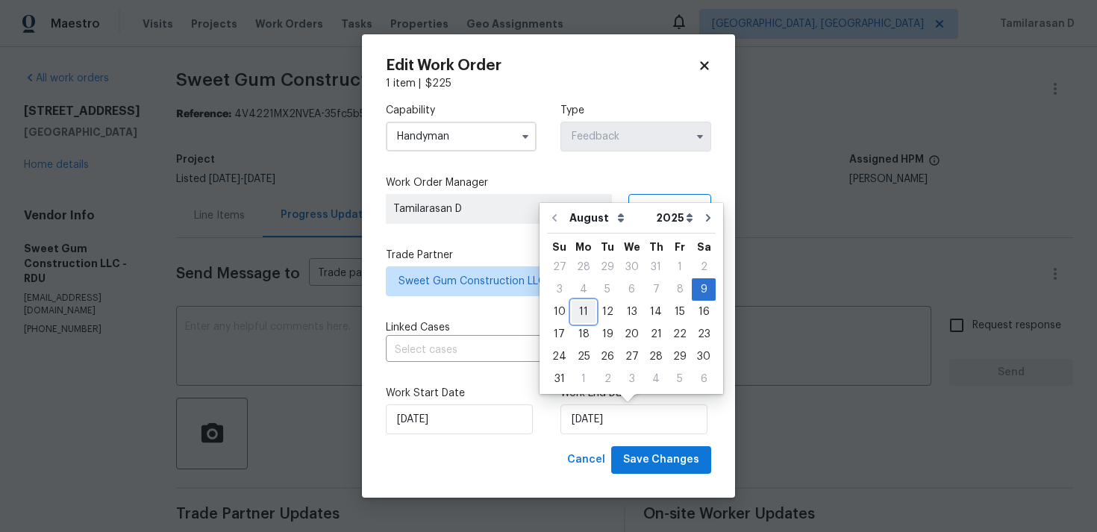
click at [581, 312] on div "11" at bounding box center [584, 311] width 24 height 21
type input "11/08/2025"
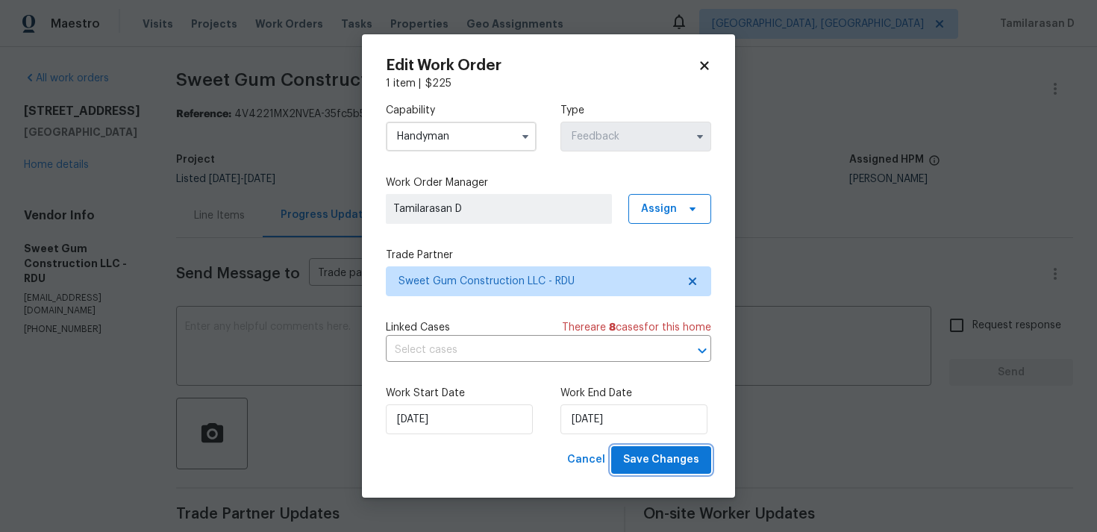
click at [666, 450] on button "Save Changes" at bounding box center [661, 460] width 100 height 28
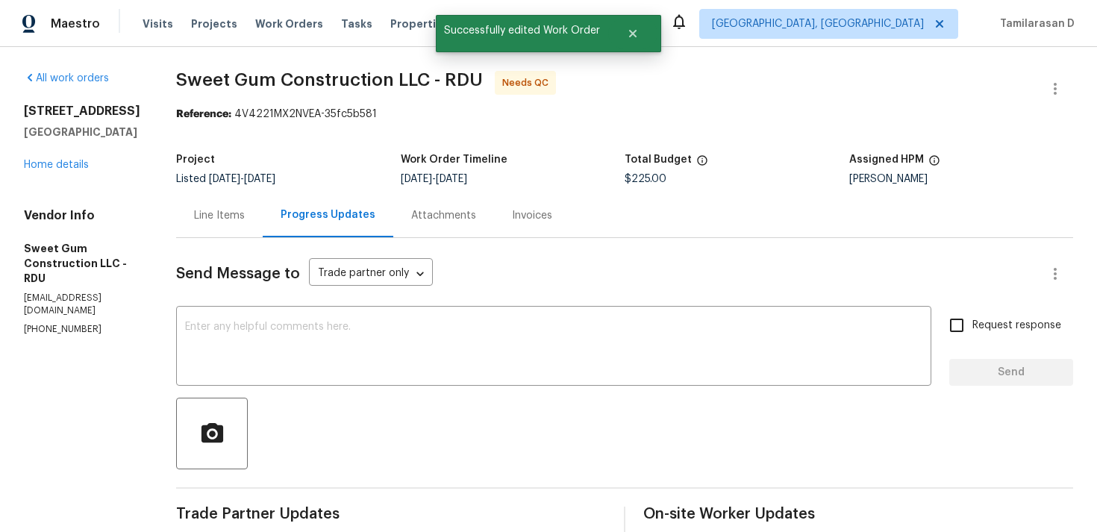
click at [253, 224] on div "Line Items" at bounding box center [219, 215] width 87 height 44
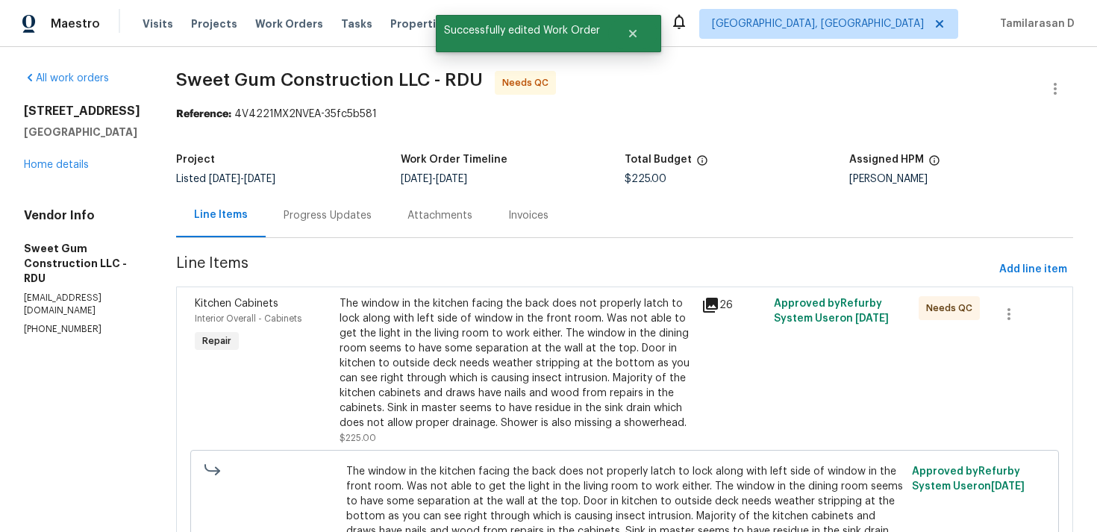
click at [520, 332] on div "The window in the kitchen facing the back does not properly latch to lock along…" at bounding box center [515, 363] width 353 height 134
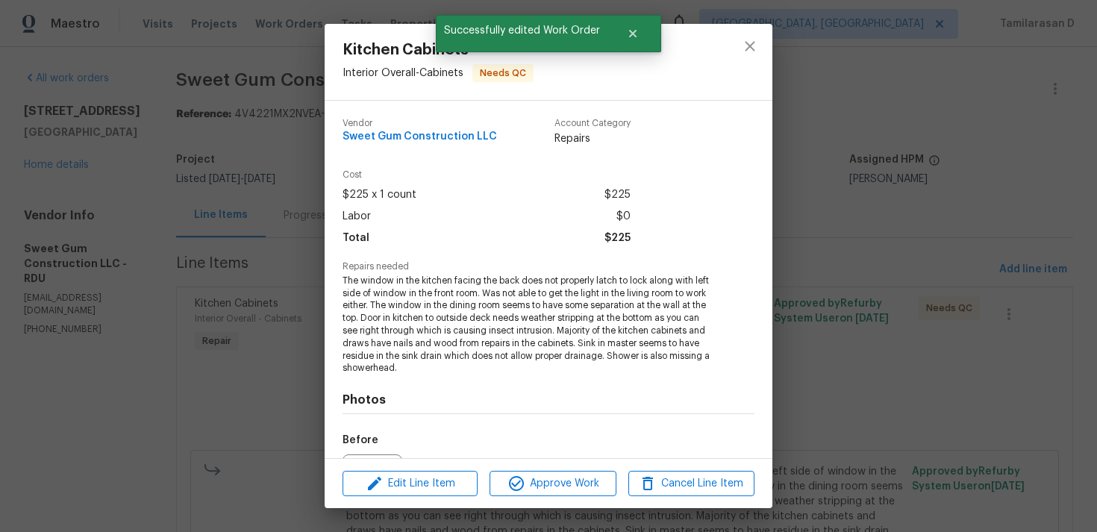
scroll to position [168, 0]
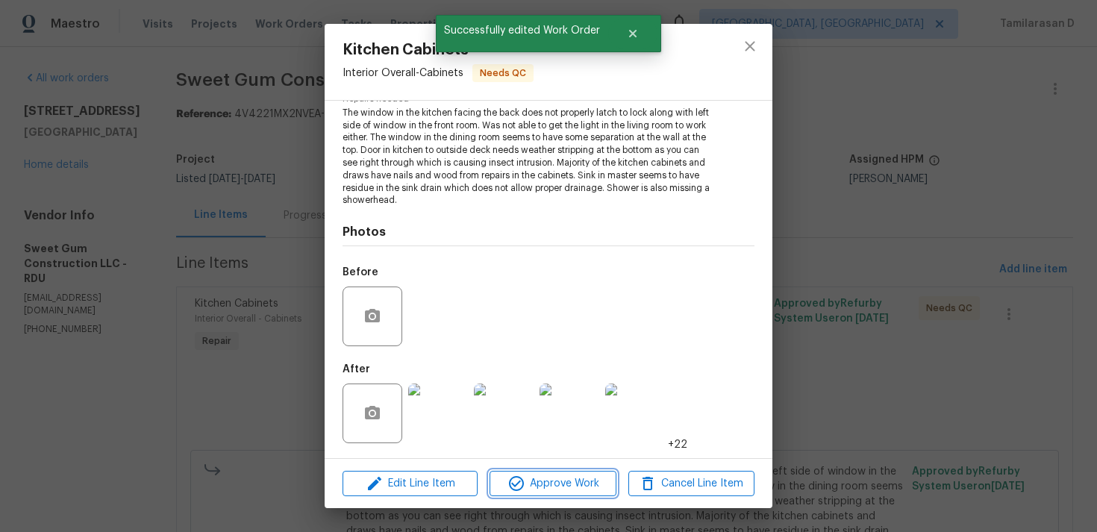
click at [543, 484] on span "Approve Work" at bounding box center [552, 484] width 117 height 19
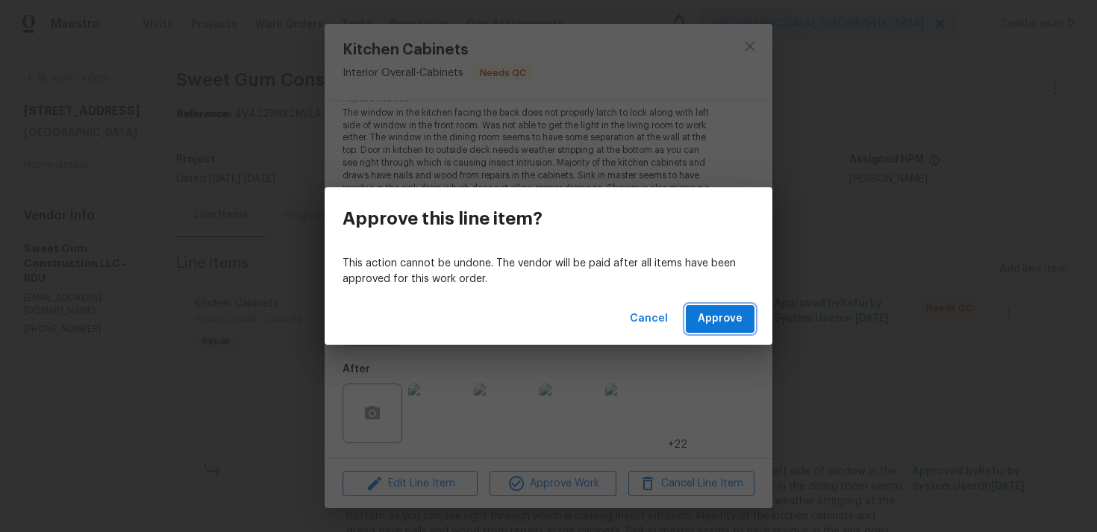
click at [730, 323] on span "Approve" at bounding box center [720, 319] width 45 height 19
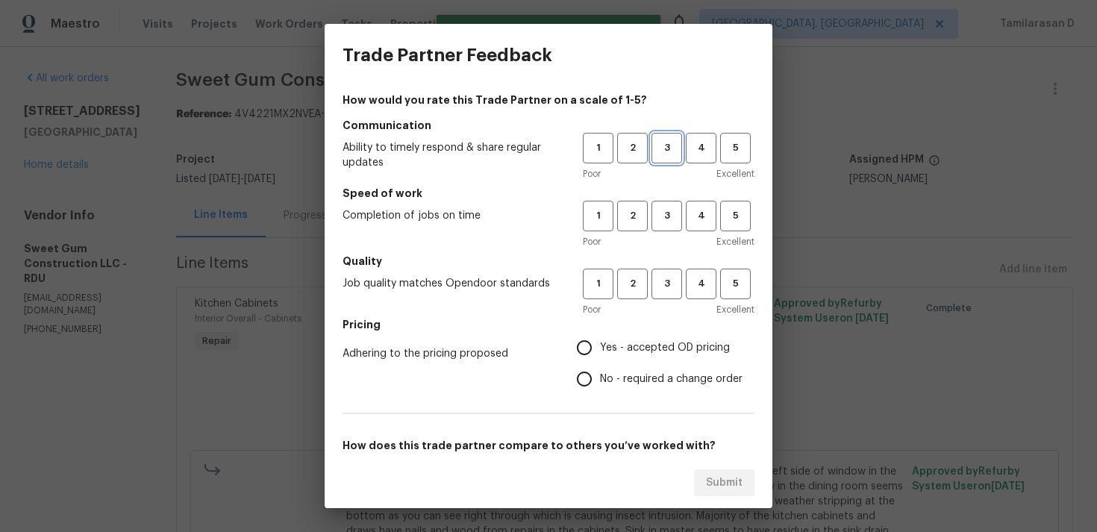
click at [674, 163] on button "3" at bounding box center [666, 148] width 31 height 31
click at [670, 219] on span "3" at bounding box center [667, 215] width 28 height 17
click at [669, 278] on span "3" at bounding box center [667, 283] width 28 height 17
click at [585, 384] on input "No - required a change order" at bounding box center [584, 378] width 31 height 31
radio input "true"
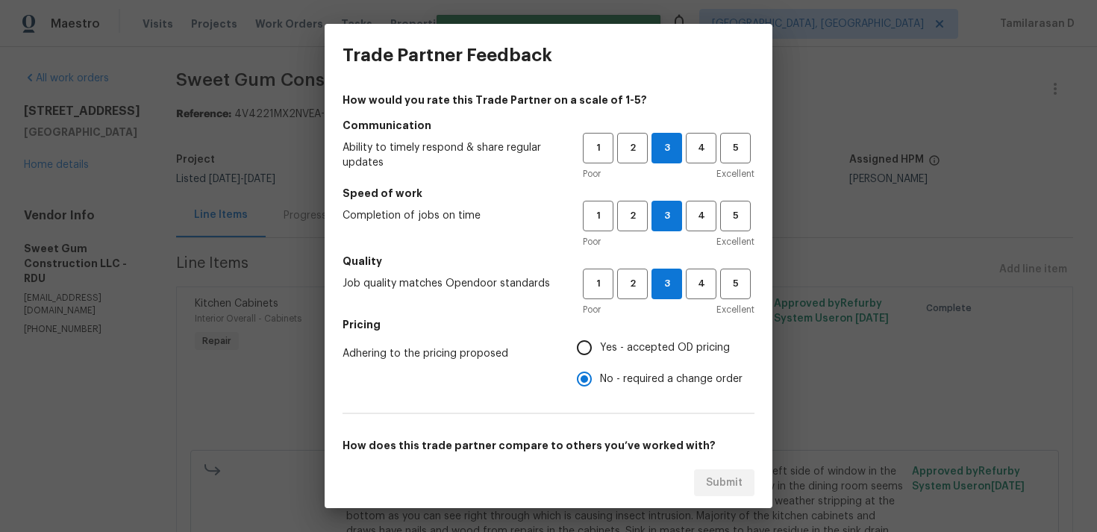
scroll to position [225, 0]
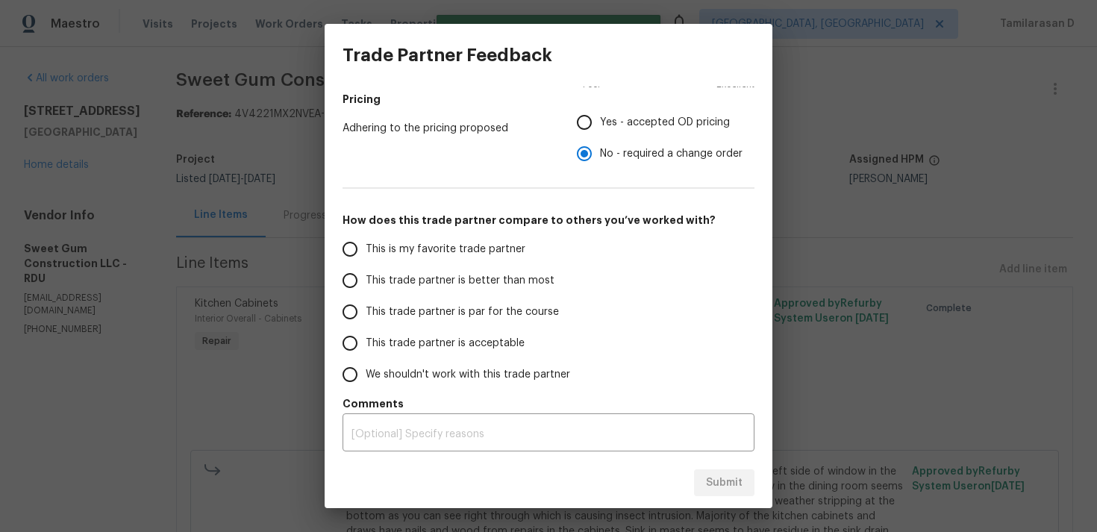
click at [346, 325] on input "This trade partner is par for the course" at bounding box center [349, 311] width 31 height 31
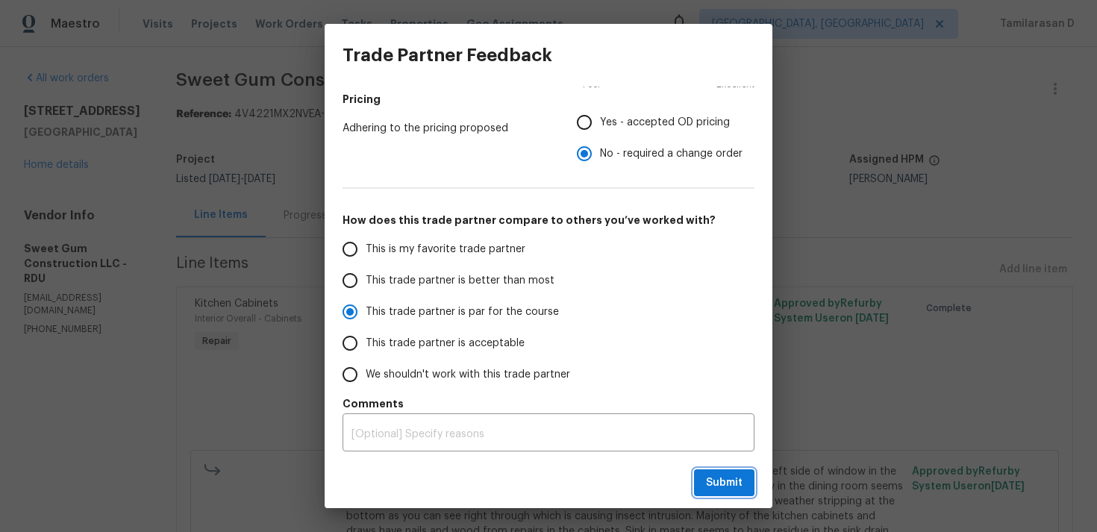
click at [716, 488] on span "Submit" at bounding box center [724, 483] width 37 height 19
radio input "true"
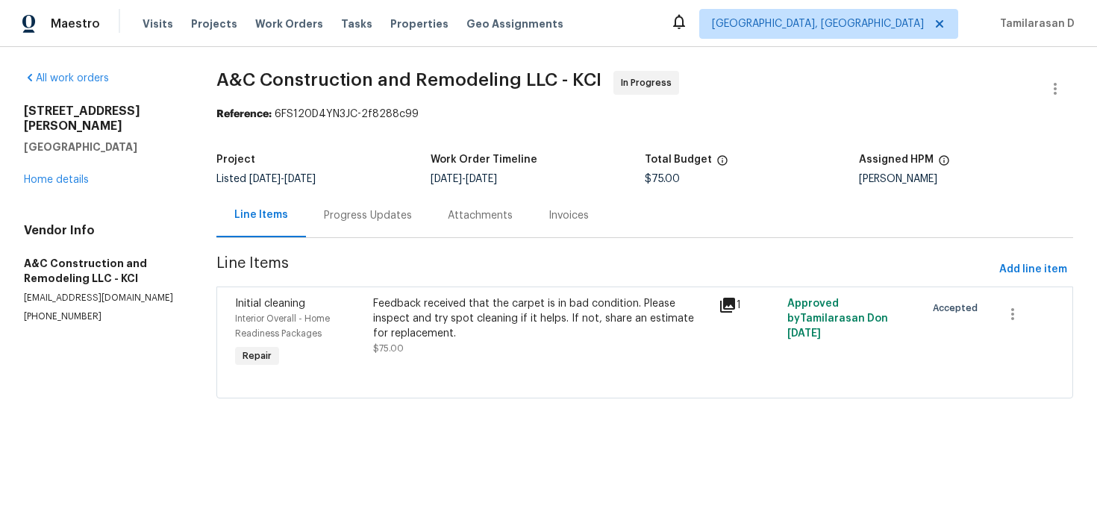
click at [365, 231] on div "Progress Updates" at bounding box center [368, 215] width 124 height 44
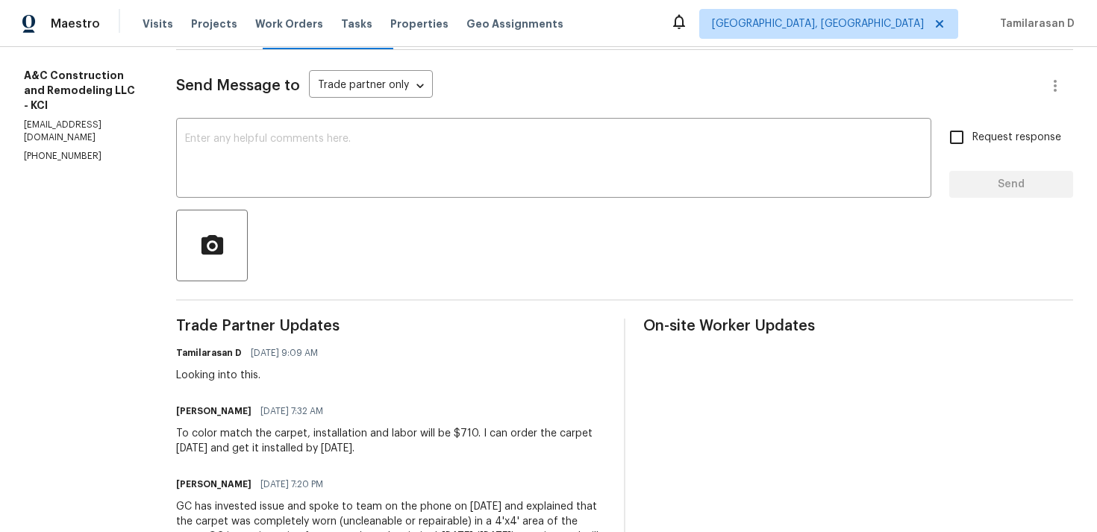
scroll to position [196, 0]
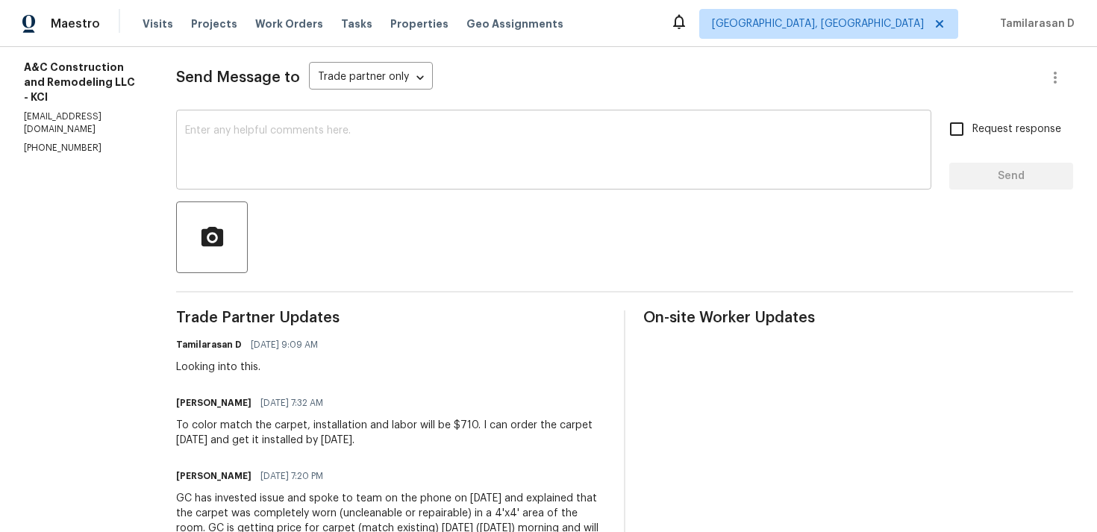
click at [321, 168] on textarea at bounding box center [553, 151] width 737 height 52
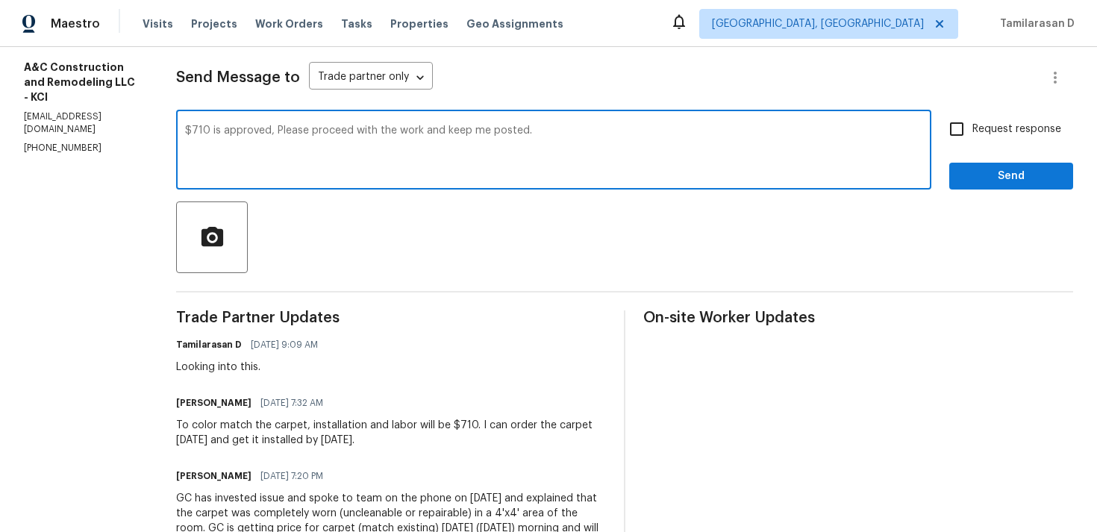
type textarea "$710 is approved, Please proceed with the work and keep me posted."
click at [971, 112] on div "Send Message to Trade partner only Trade partner only ​ $710 is approved, Pleas…" at bounding box center [624, 422] width 897 height 761
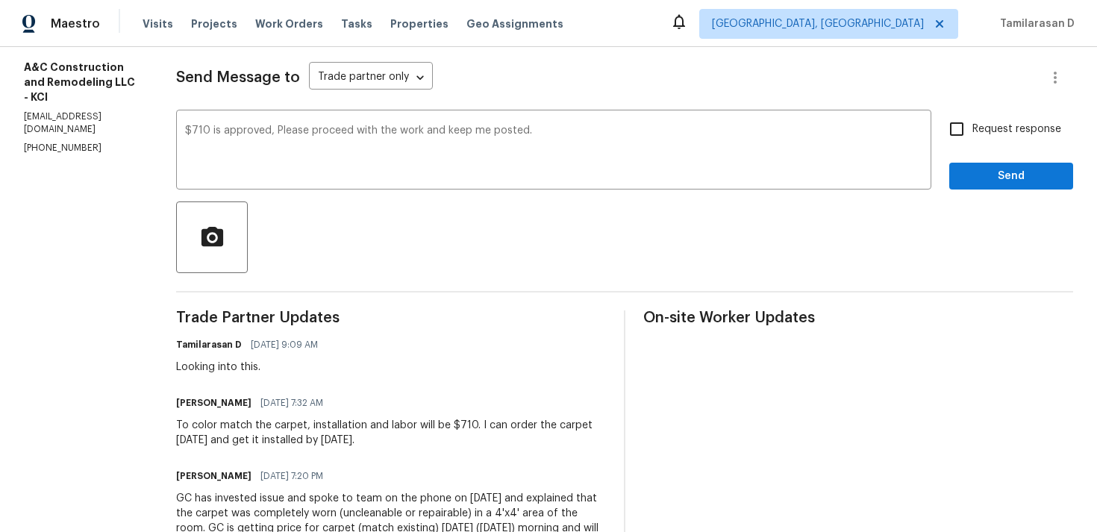
click at [964, 123] on input "Request response" at bounding box center [956, 128] width 31 height 31
checkbox input "true"
click at [1000, 174] on span "Send" at bounding box center [1011, 176] width 100 height 19
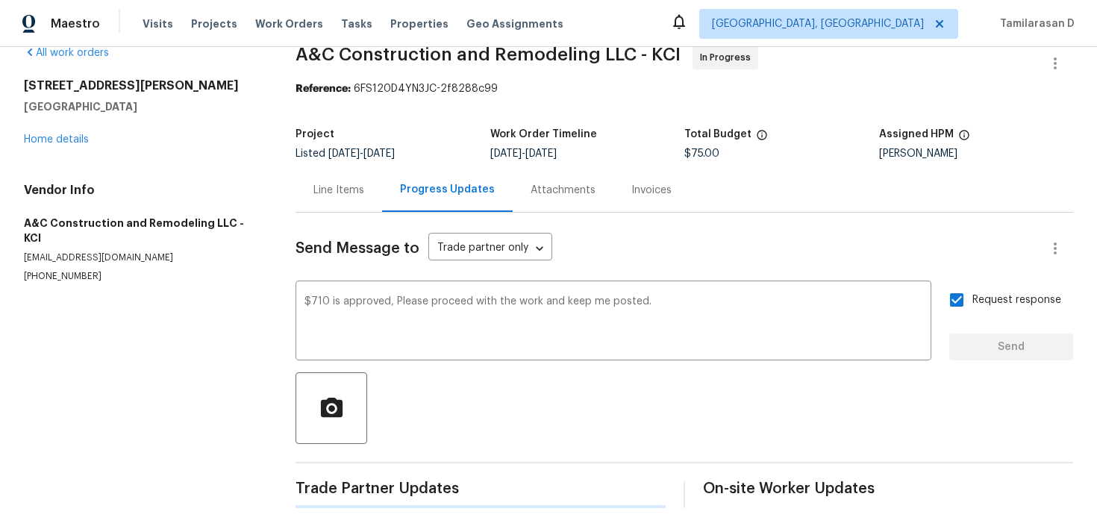
scroll to position [0, 0]
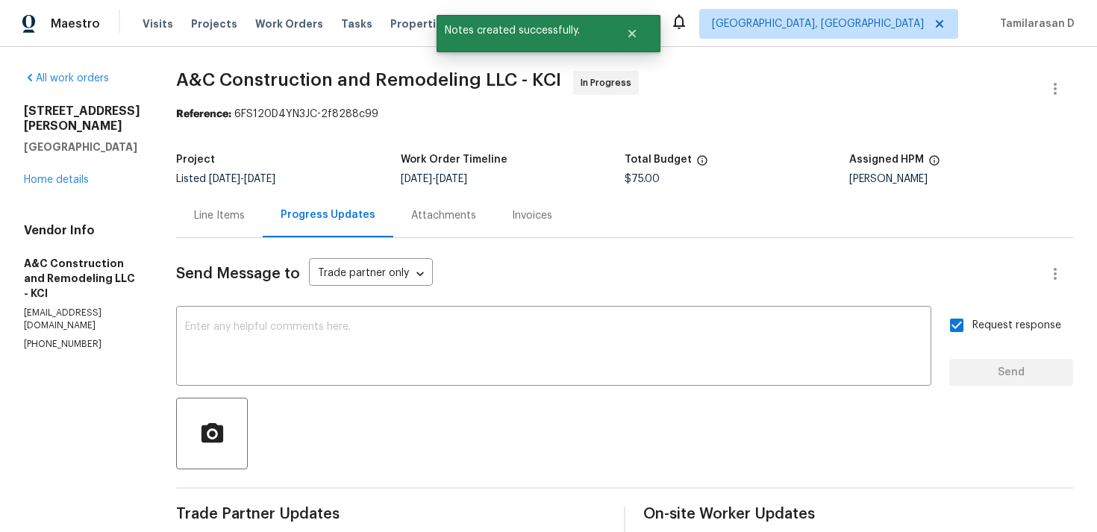
click at [239, 213] on div "Line Items" at bounding box center [219, 215] width 51 height 15
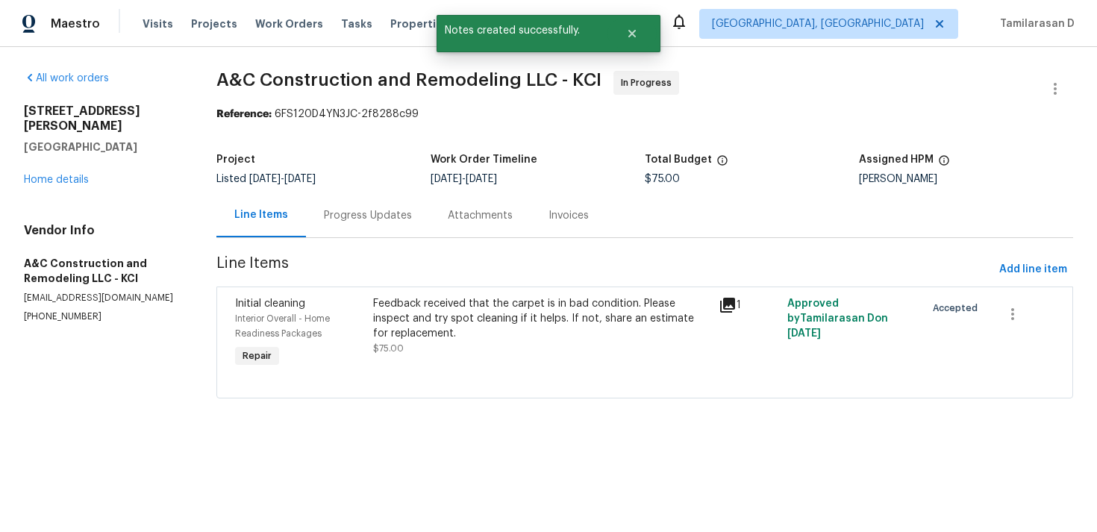
click at [460, 322] on div "Feedback received that the carpet is in bad condition. Please inspect and try s…" at bounding box center [541, 318] width 336 height 45
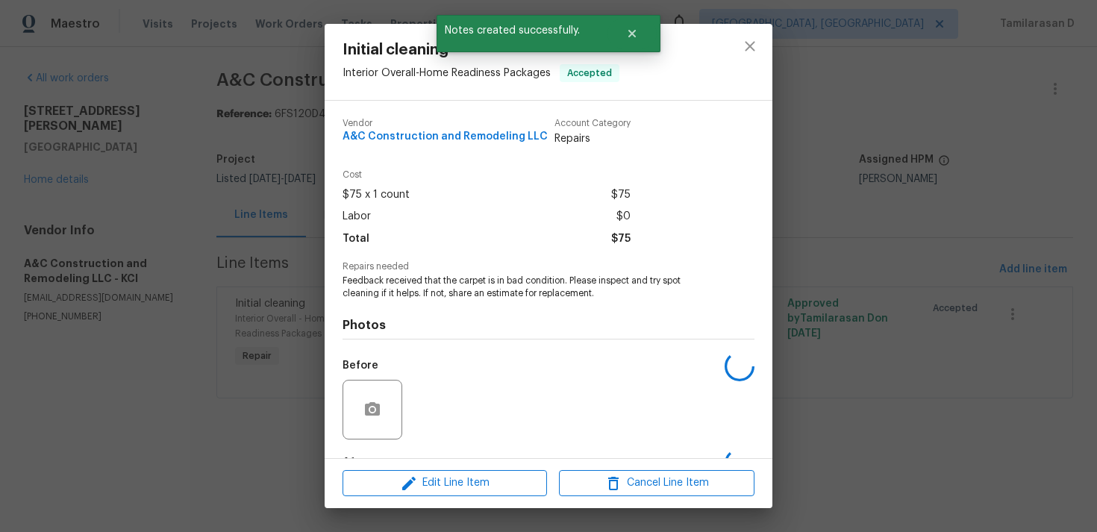
scroll to position [93, 0]
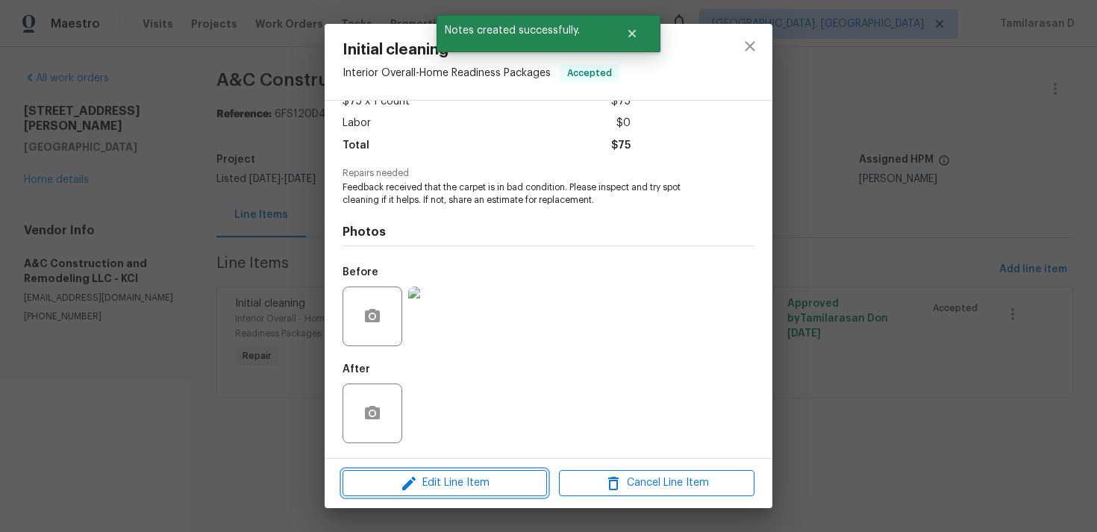
click at [415, 484] on icon "button" at bounding box center [409, 484] width 18 height 18
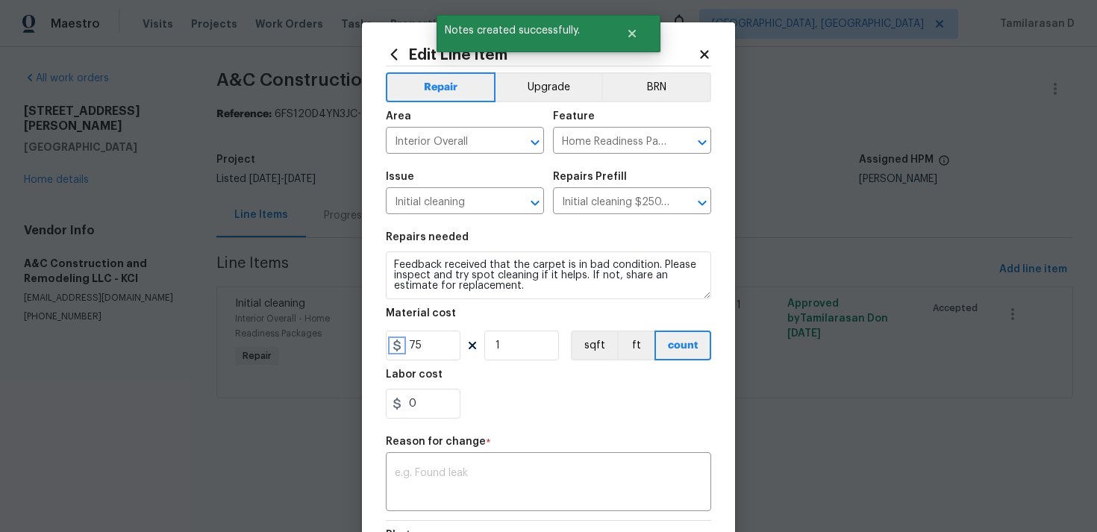
click at [399, 349] on icon at bounding box center [396, 345] width 7 height 12
click at [419, 346] on input "75" at bounding box center [423, 346] width 75 height 30
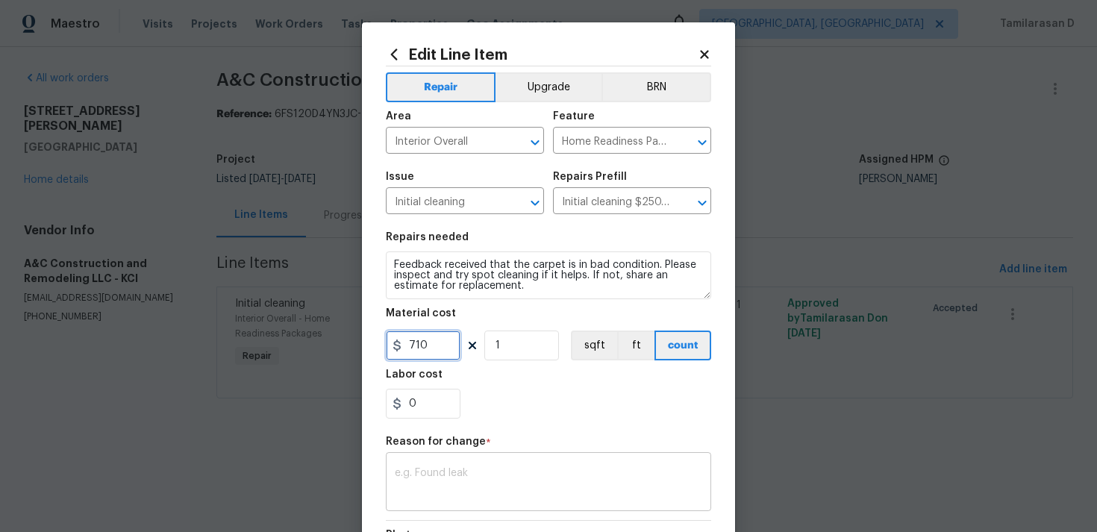
type input "710"
click at [455, 472] on textarea at bounding box center [548, 483] width 307 height 31
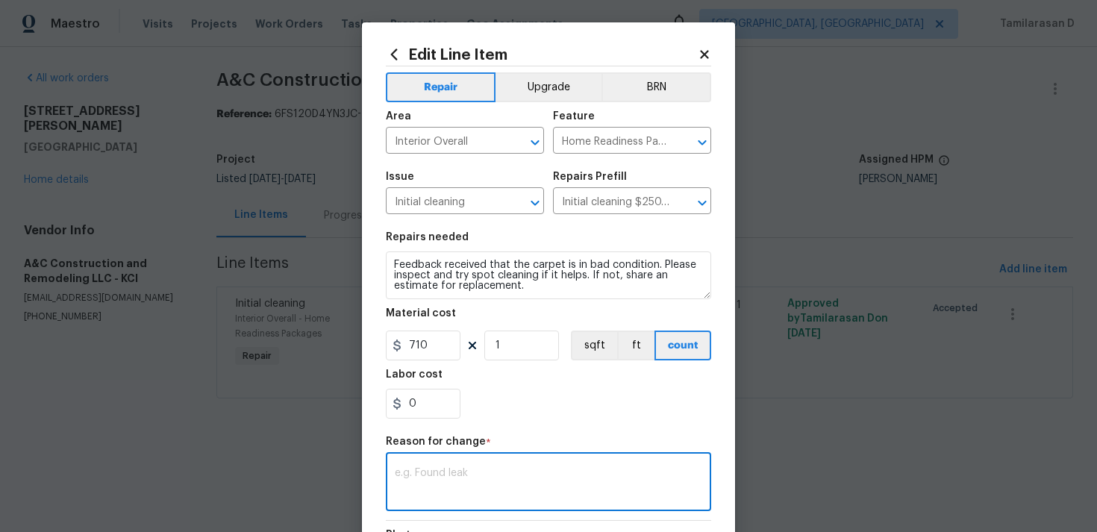
paste textarea "(TD) Updated cost per BR team approval."
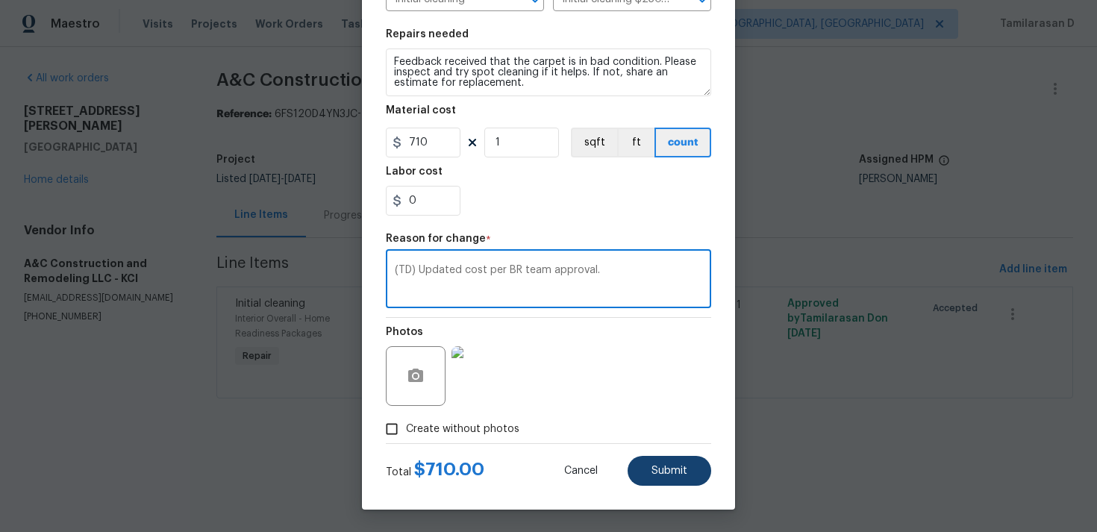
type textarea "(TD) Updated cost per BR team approval."
click at [674, 472] on span "Submit" at bounding box center [669, 471] width 36 height 11
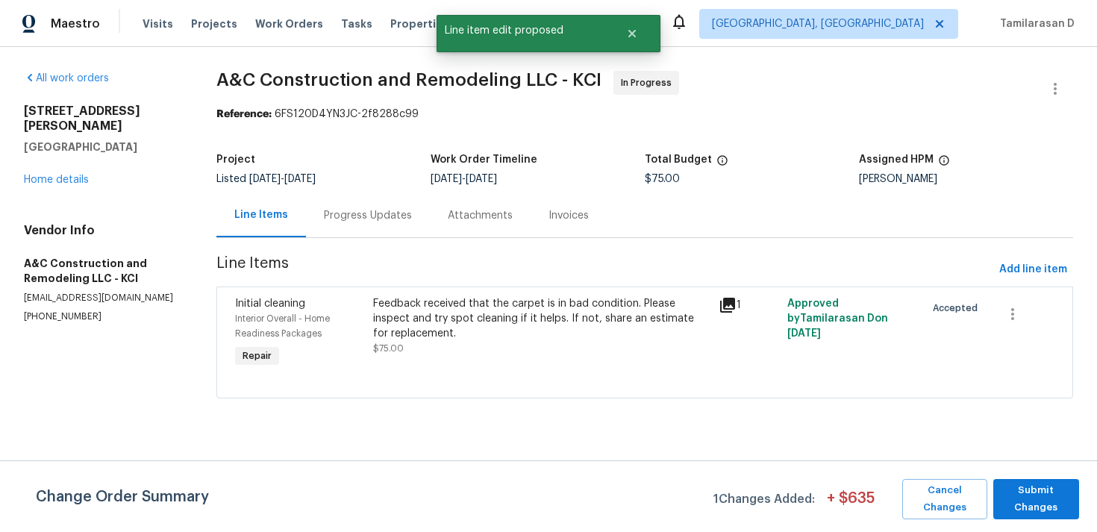
scroll to position [0, 0]
click at [1080, 494] on div "Change Order Summary 1 Changes Added: + $ 635 Cancel Changes Submit Changes" at bounding box center [548, 499] width 1097 height 40
click at [1047, 496] on span "Submit Changes" at bounding box center [1036, 499] width 71 height 34
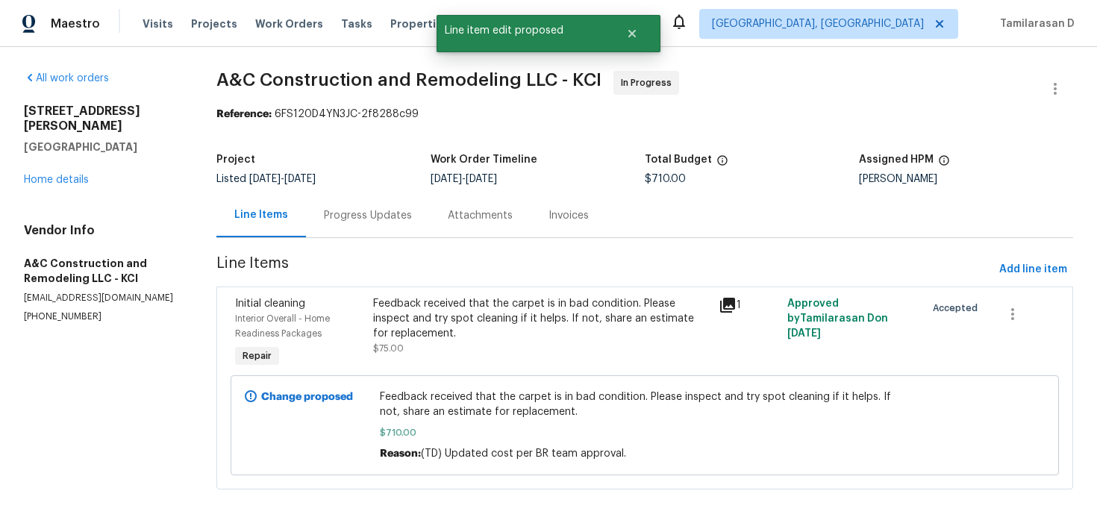
click at [359, 221] on div "Progress Updates" at bounding box center [368, 215] width 88 height 15
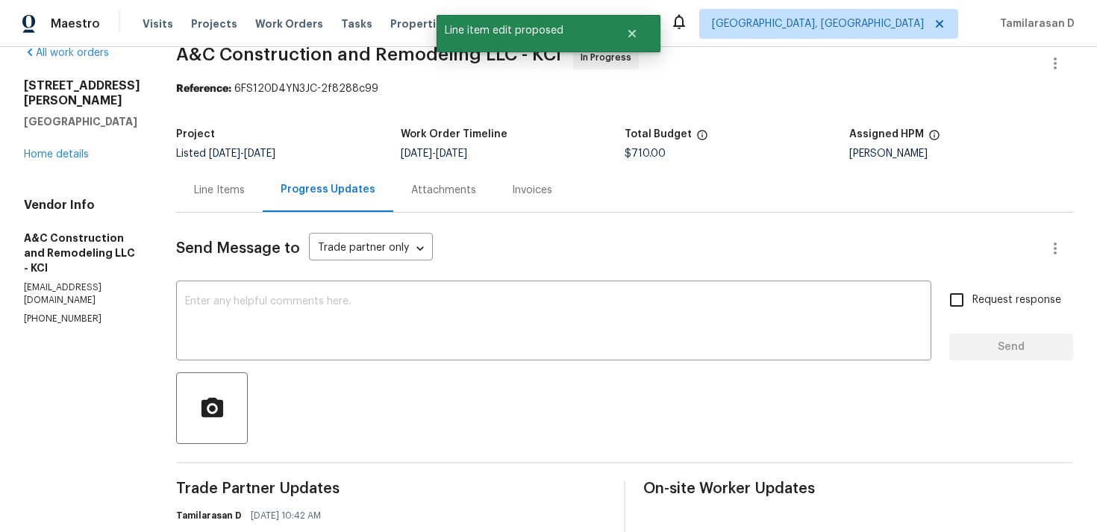
scroll to position [62, 0]
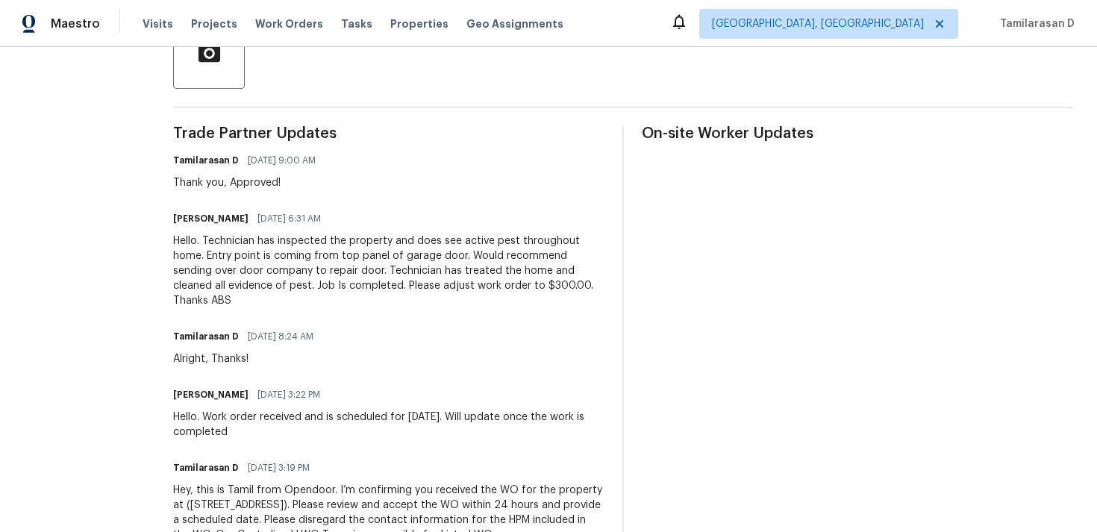
scroll to position [436, 0]
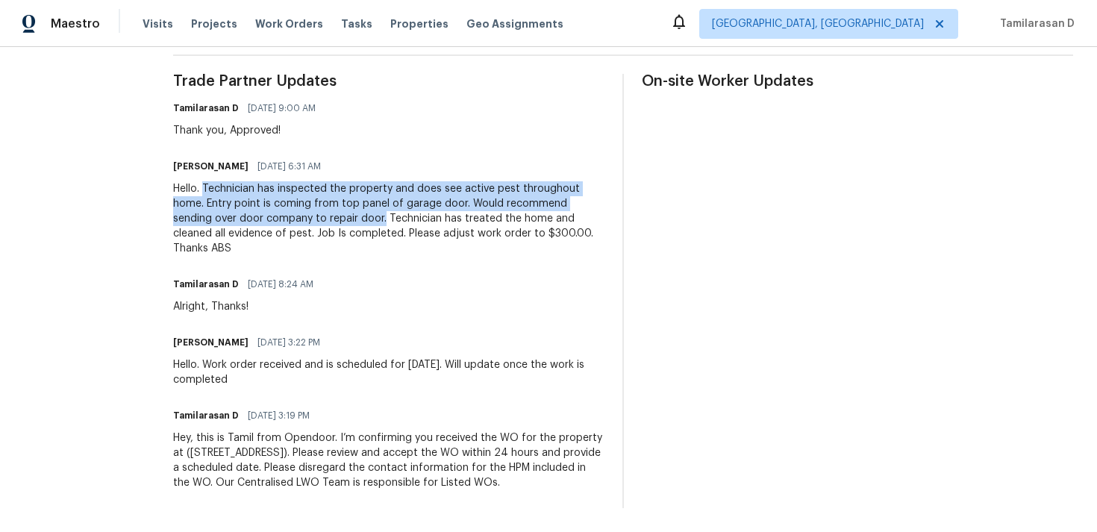
drag, startPoint x: 261, startPoint y: 184, endPoint x: 438, endPoint y: 213, distance: 179.1
click at [439, 213] on div "Hello. Technician has inspected the property and does see active pest throughou…" at bounding box center [388, 218] width 431 height 75
copy div "Technician has inspected the property and does see active pest throughout home.…"
click at [463, 322] on div "Trade Partner Updates Tamilarasan D 08/11/2025 9:00 AM Thank you, Approved! Jas…" at bounding box center [388, 291] width 431 height 434
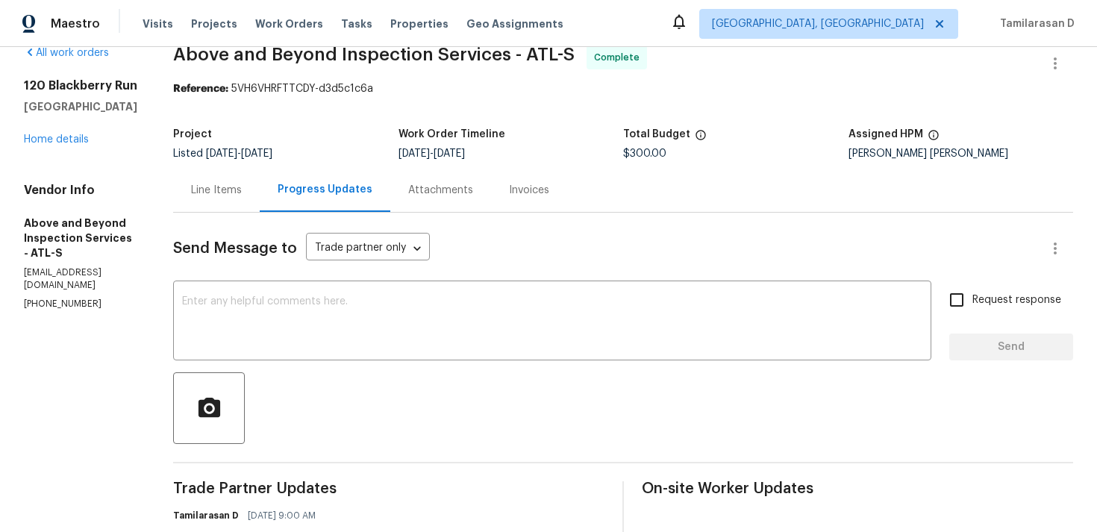
scroll to position [0, 0]
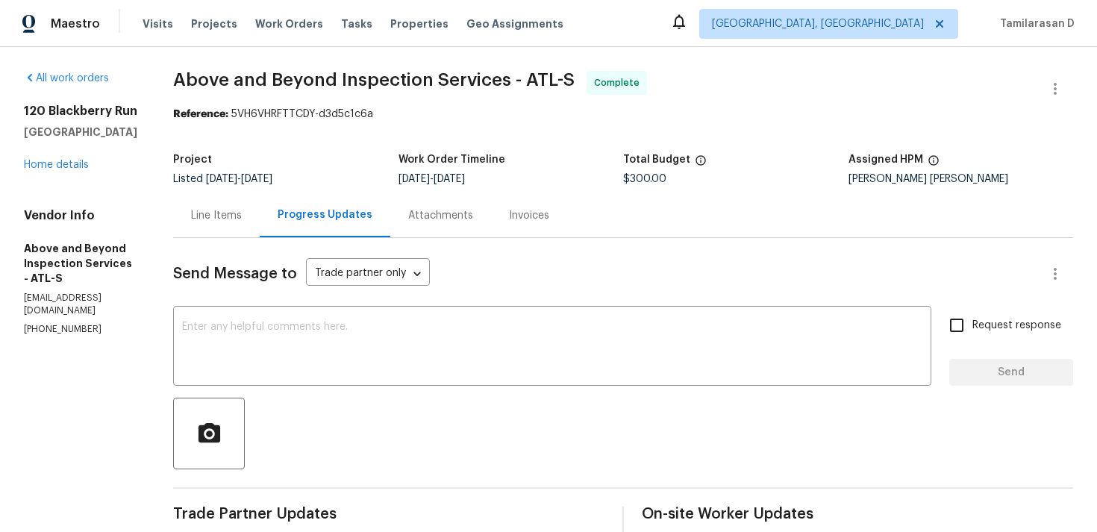
click at [36, 158] on div "120 Blackberry Run Fayetteville, GA 30214 Home details" at bounding box center [80, 138] width 113 height 69
click at [42, 166] on link "Home details" at bounding box center [56, 165] width 65 height 10
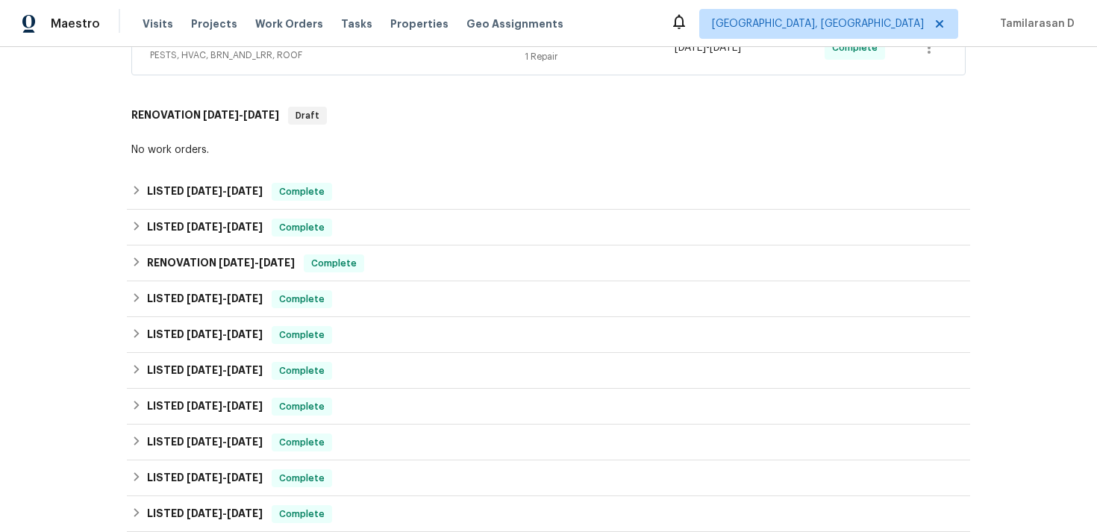
scroll to position [707, 0]
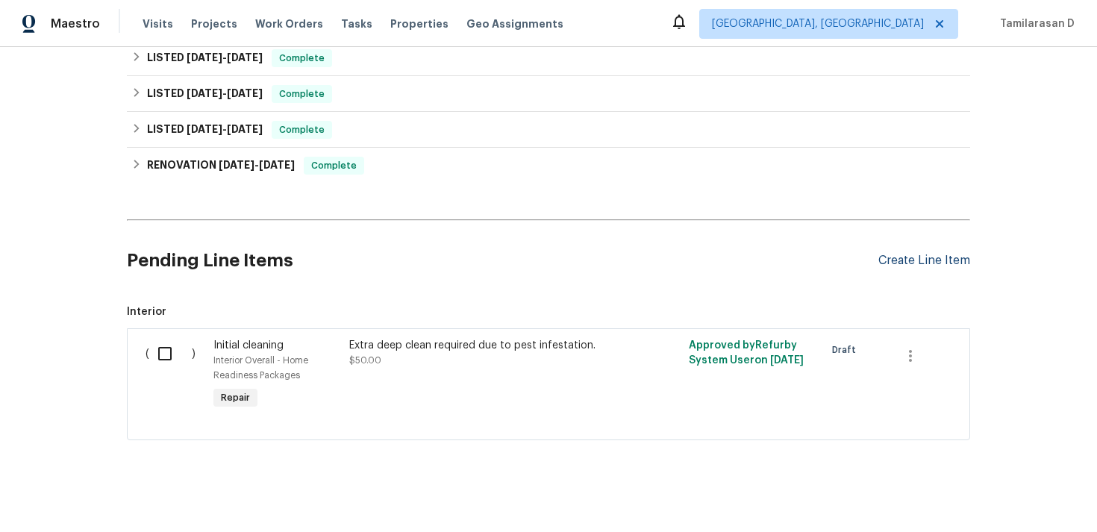
click at [934, 254] on div "Create Line Item" at bounding box center [924, 261] width 92 height 14
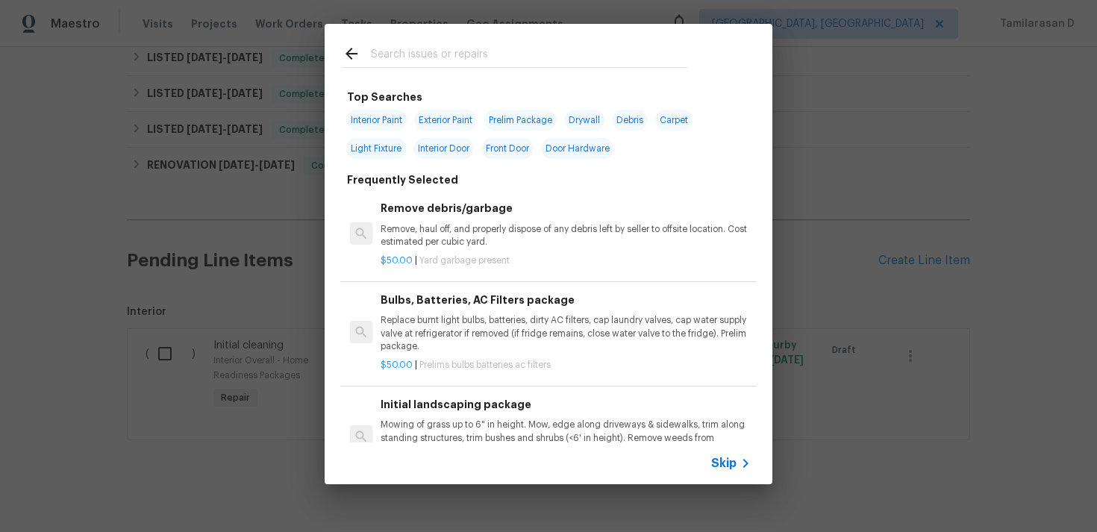
click at [751, 457] on icon at bounding box center [745, 463] width 18 height 18
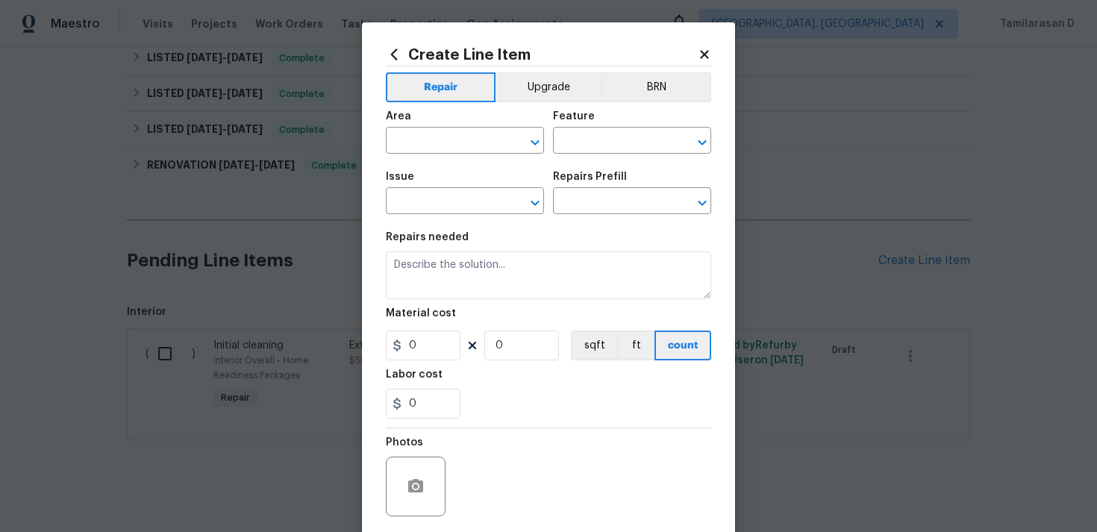
click at [427, 129] on div "Area" at bounding box center [465, 120] width 158 height 19
click at [428, 140] on input "text" at bounding box center [444, 142] width 116 height 23
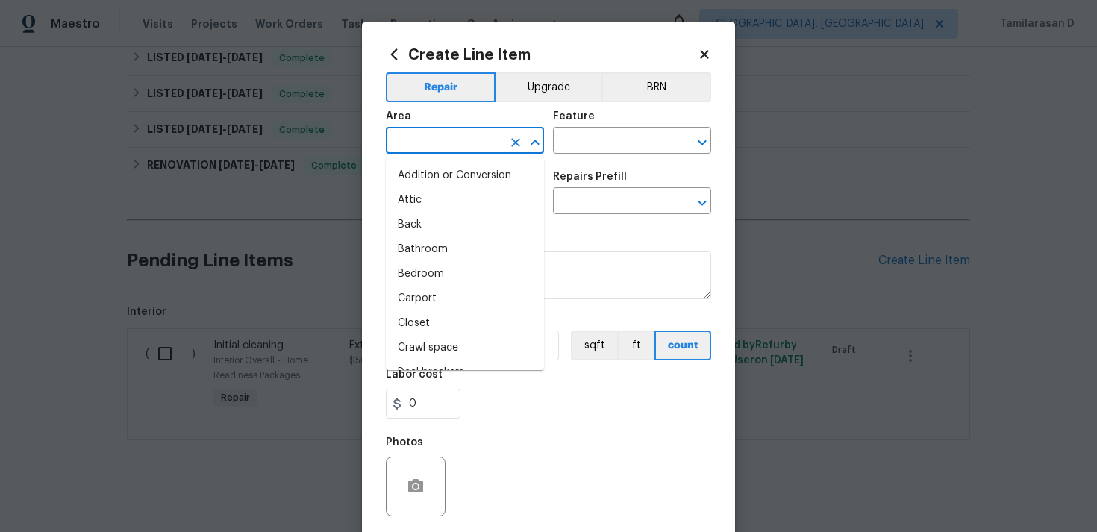
type input "u"
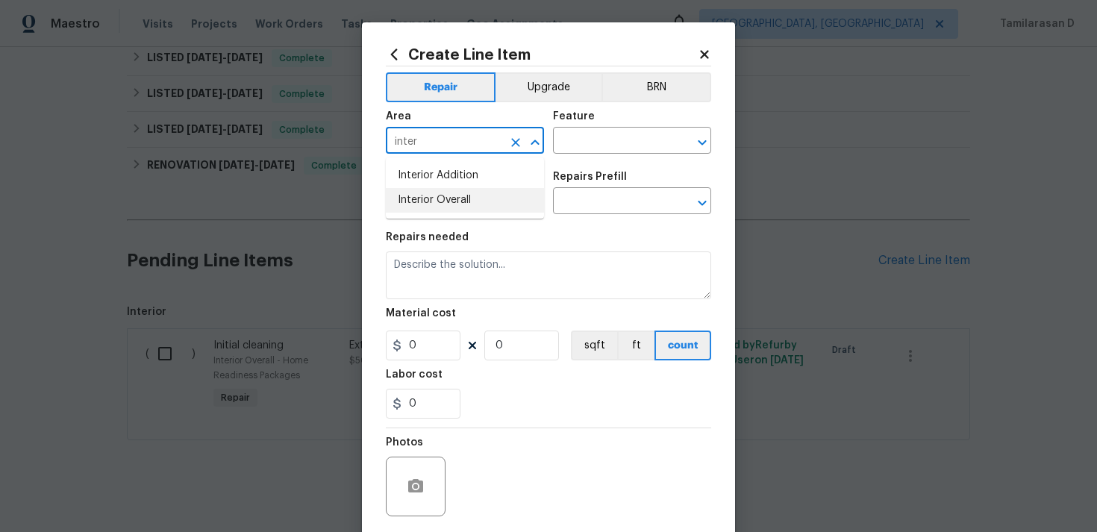
click at [478, 216] on ul "Interior Addition Interior Overall" at bounding box center [465, 187] width 158 height 61
click at [493, 196] on li "Interior Overall" at bounding box center [465, 200] width 158 height 25
type input "Interior Overall"
click at [595, 137] on input "text" at bounding box center [611, 142] width 116 height 23
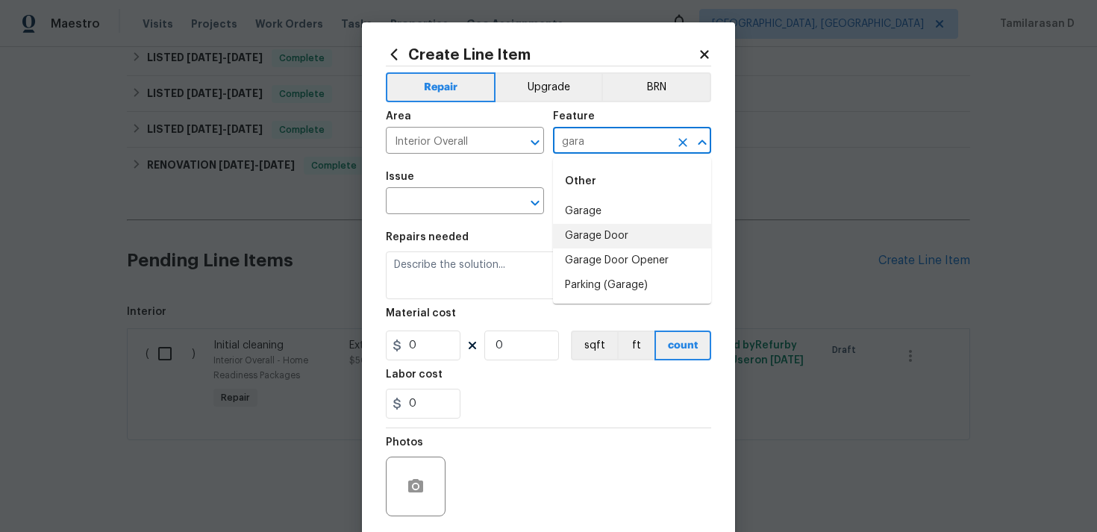
click at [580, 242] on li "Garage Door" at bounding box center [632, 236] width 158 height 25
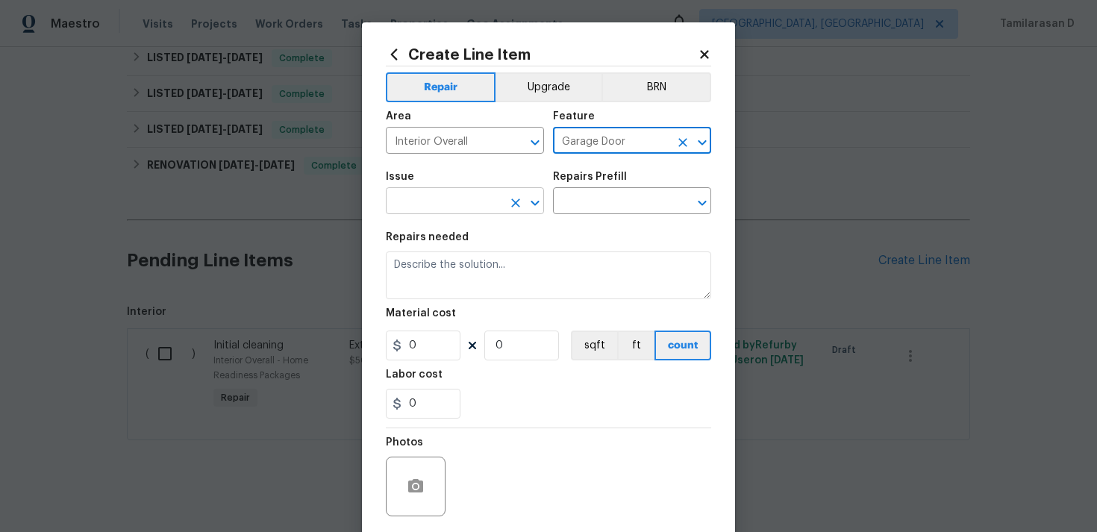
type input "Garage Door"
click at [467, 207] on input "text" at bounding box center [444, 202] width 116 height 23
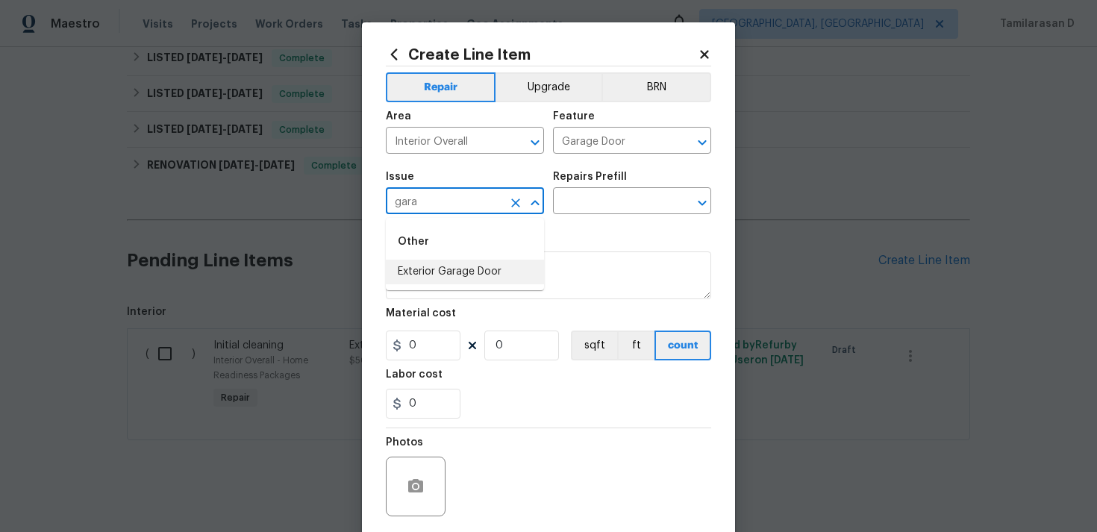
click at [463, 265] on li "Exterior Garage Door" at bounding box center [465, 272] width 158 height 25
type input "Exterior Garage Door"
click at [577, 197] on input "text" at bounding box center [611, 202] width 116 height 23
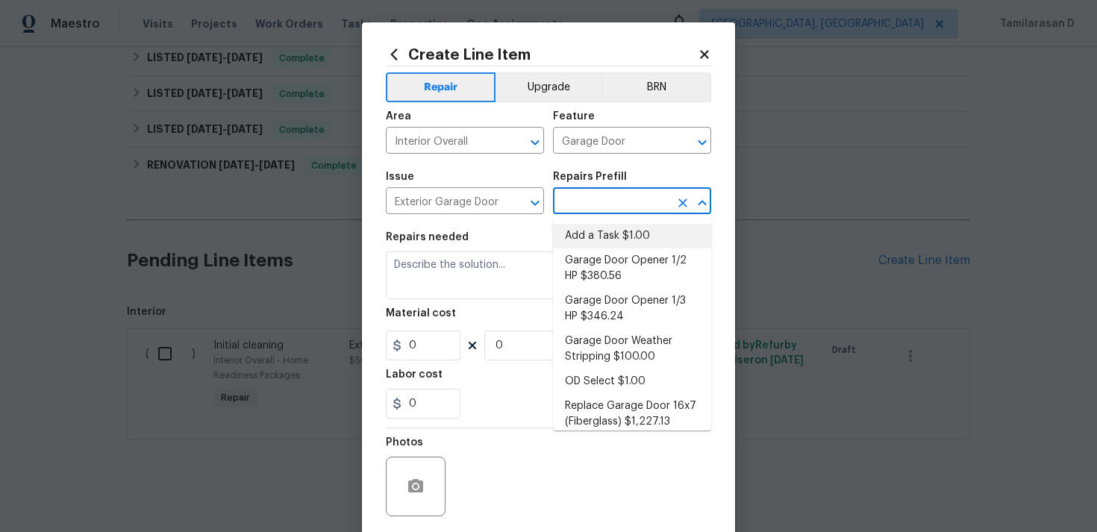
click at [599, 234] on li "Add a Task $1.00" at bounding box center [632, 236] width 158 height 25
type input "Interior Door"
type input "Add a Task $1.00"
type textarea "HPM to detail"
type input "1"
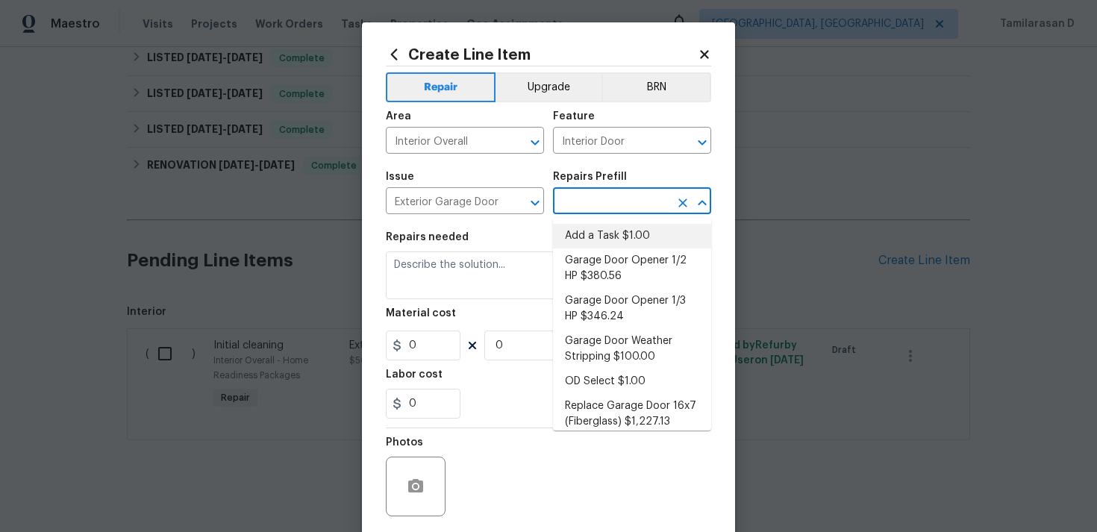
type input "1"
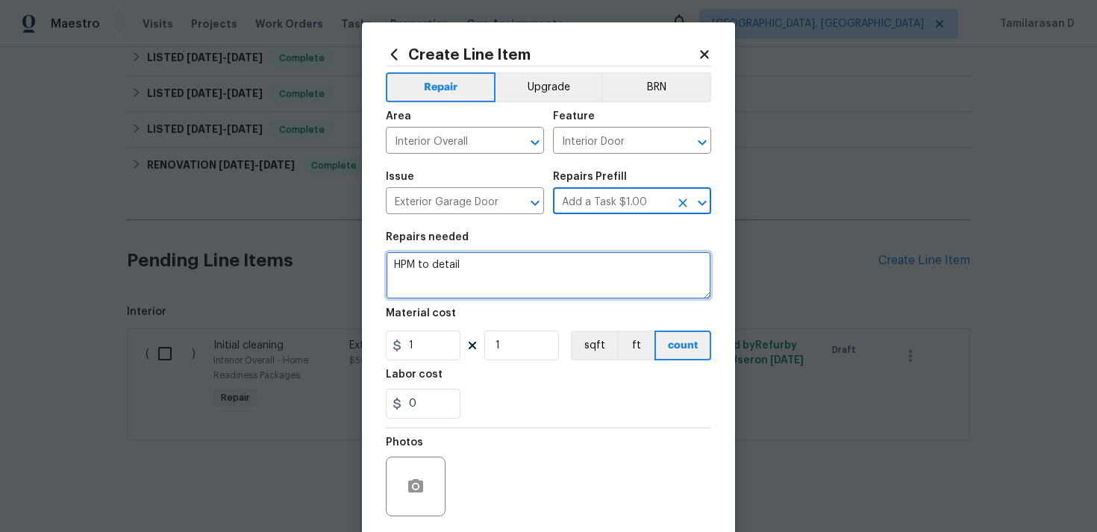
click at [511, 271] on textarea "HPM to detail" at bounding box center [548, 275] width 325 height 48
paste textarea "Inspect and repair top panel of garage door to seal pest entry point."
type textarea "Inspect and repair top panel of garage door to seal pest entry point."
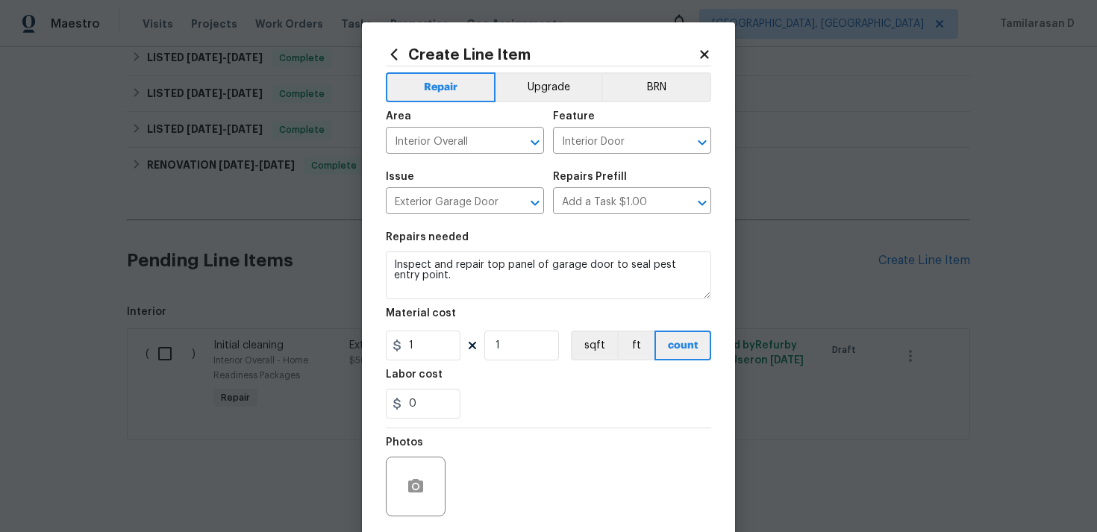
click at [439, 323] on div "Material cost" at bounding box center [548, 317] width 325 height 19
click at [433, 346] on input "1" at bounding box center [423, 346] width 75 height 30
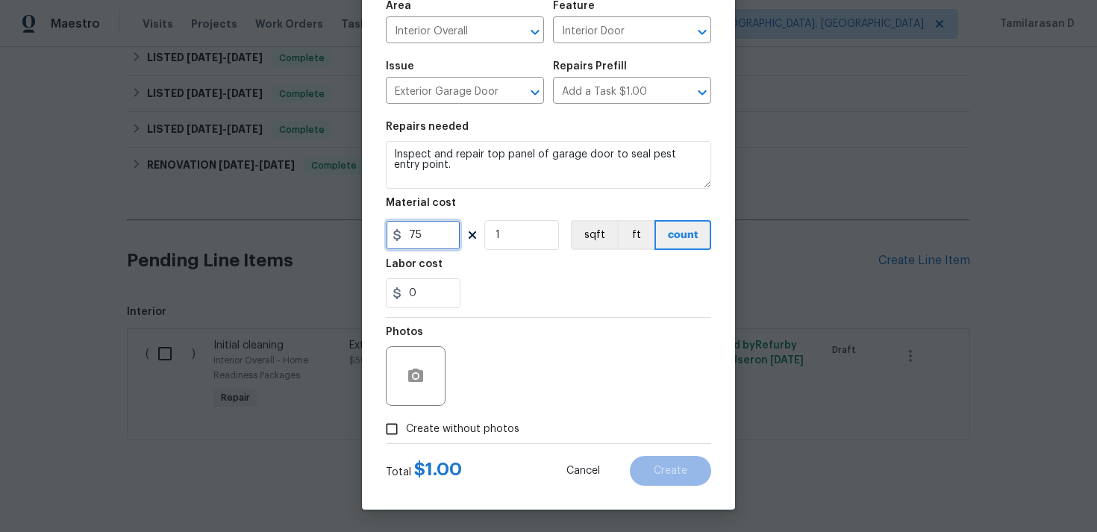
type input "75"
click at [392, 420] on input "Create without photos" at bounding box center [392, 429] width 28 height 28
checkbox input "true"
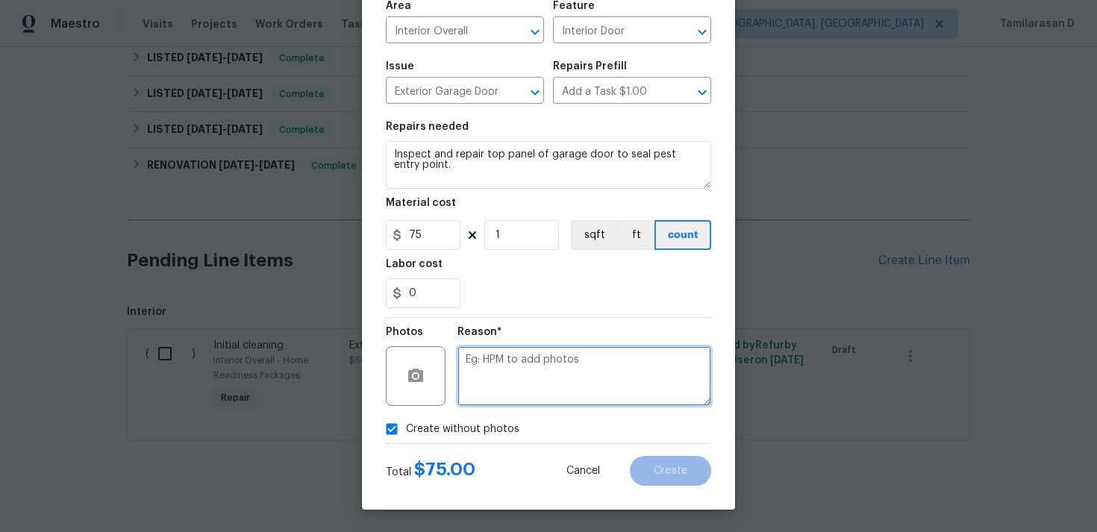
click at [540, 367] on textarea at bounding box center [584, 376] width 254 height 60
type textarea "N/A"
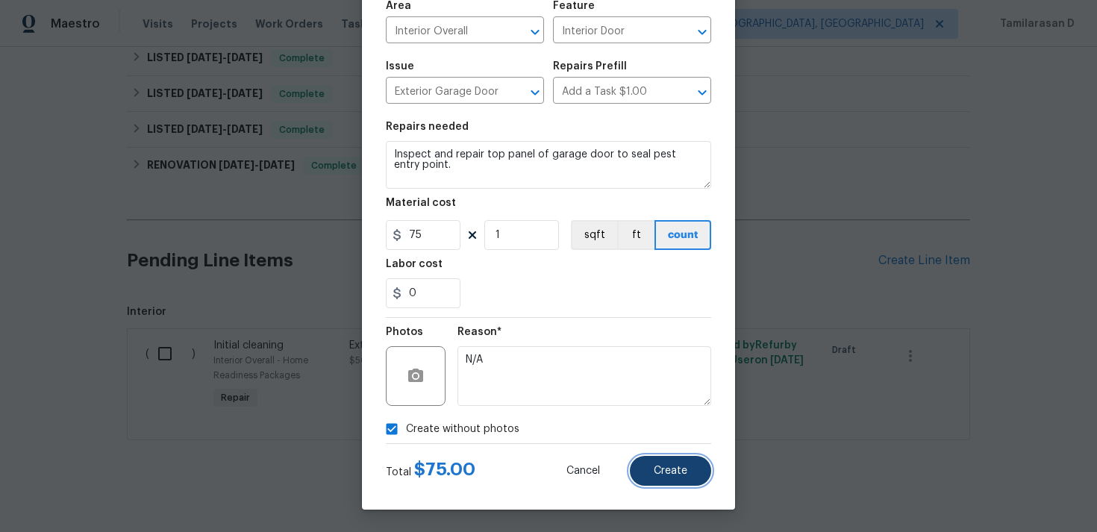
click at [657, 460] on button "Create" at bounding box center [670, 471] width 81 height 30
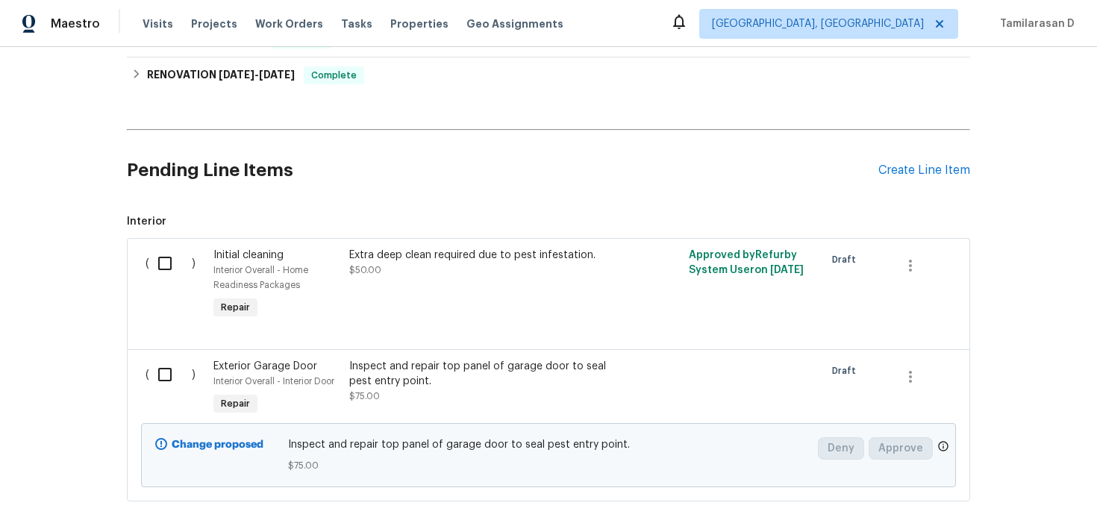
scroll to position [859, 0]
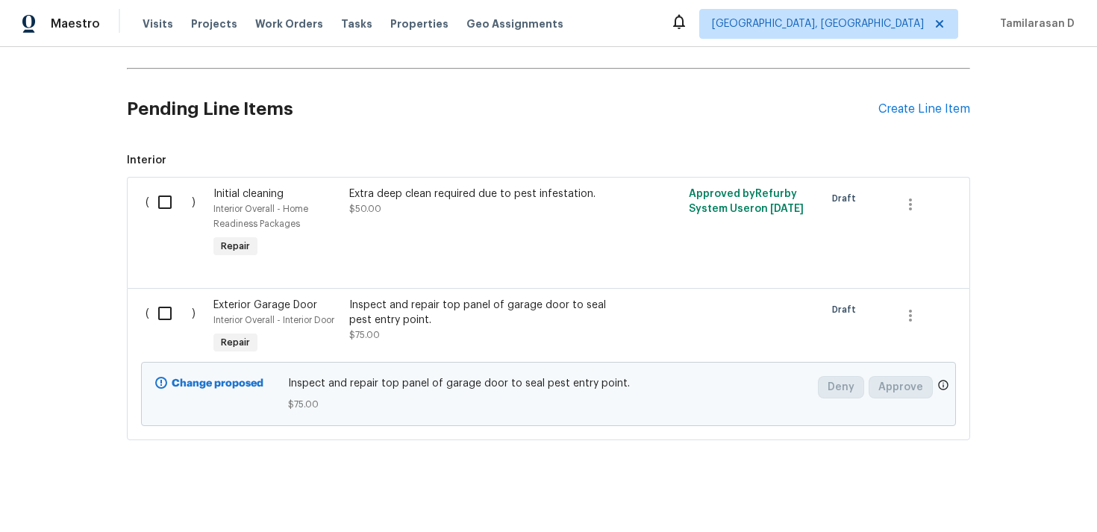
click at [160, 299] on input "checkbox" at bounding box center [170, 313] width 43 height 31
checkbox input "true"
click at [1012, 477] on div "Cancel (1) Item Create Work Order" at bounding box center [548, 495] width 1097 height 76
click at [1009, 484] on button "Create Work Order" at bounding box center [1011, 495] width 123 height 28
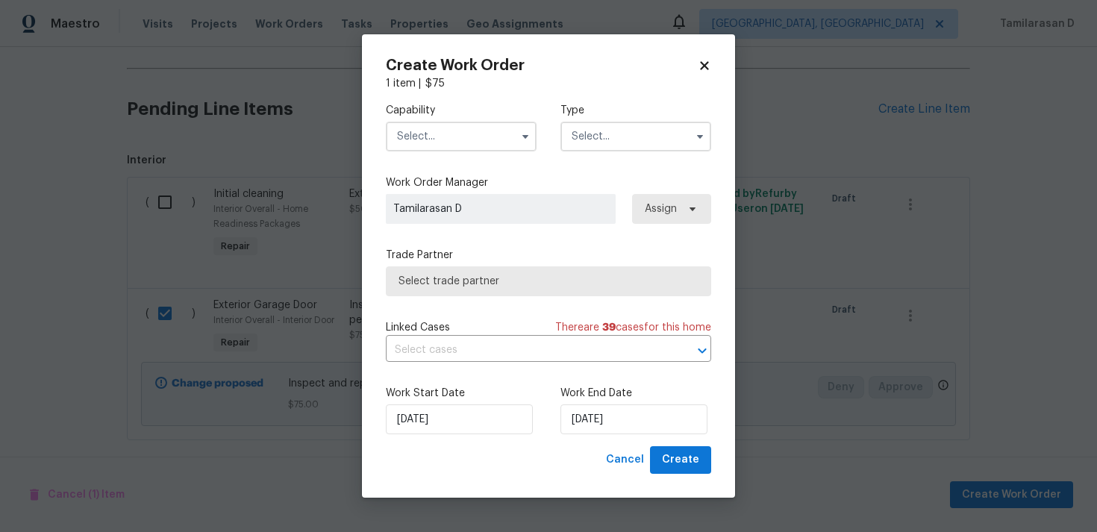
click at [689, 134] on span at bounding box center [700, 136] width 22 height 22
click at [619, 145] on input "text" at bounding box center [635, 137] width 151 height 30
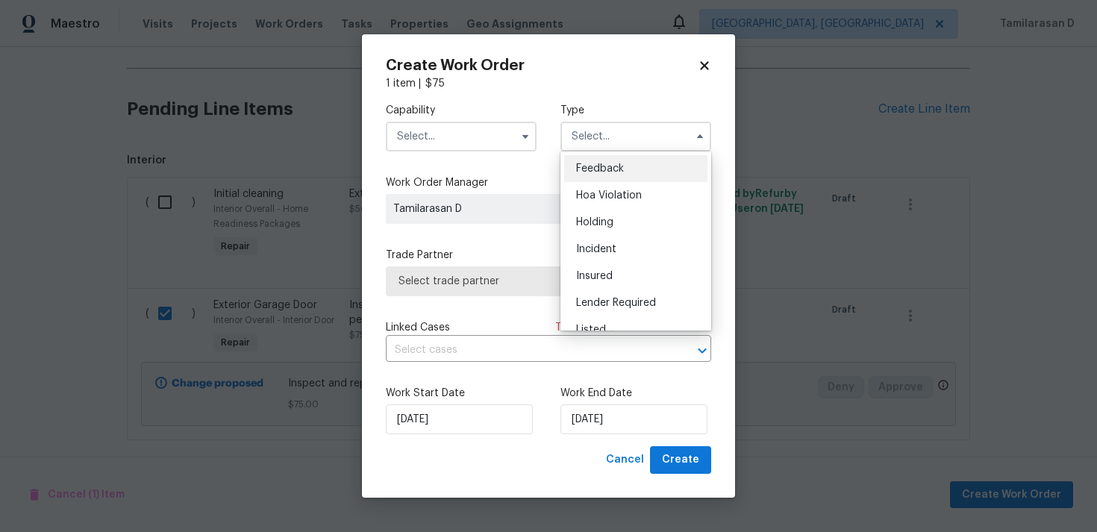
click at [604, 169] on span "Feedback" at bounding box center [600, 168] width 48 height 10
type input "Feedback"
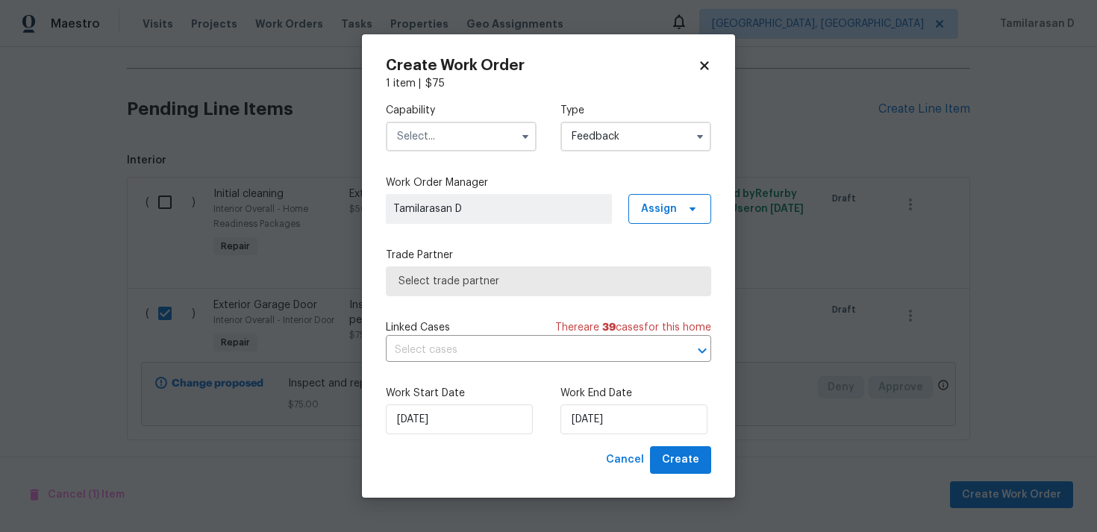
click at [445, 128] on input "text" at bounding box center [461, 137] width 151 height 30
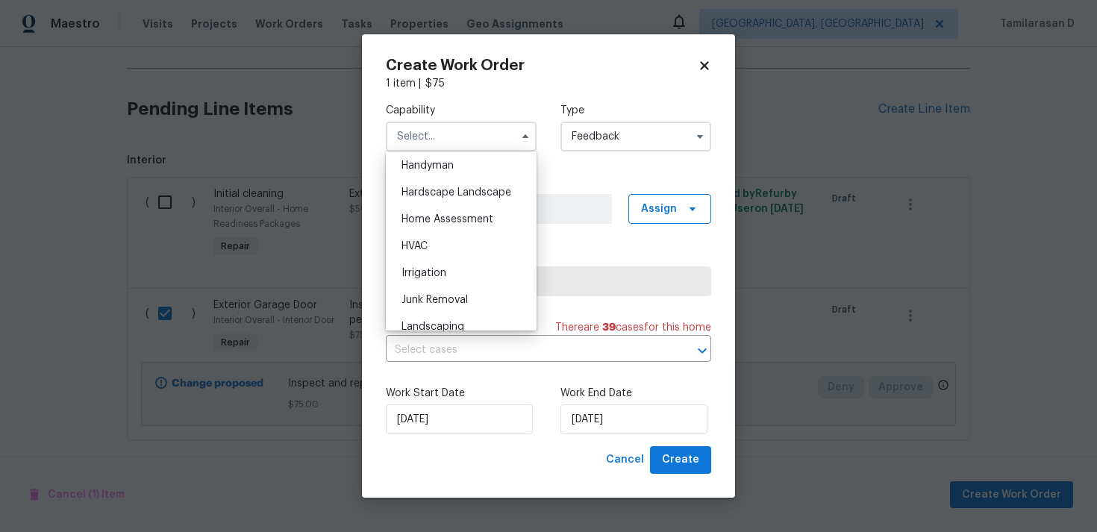
scroll to position [789, 0]
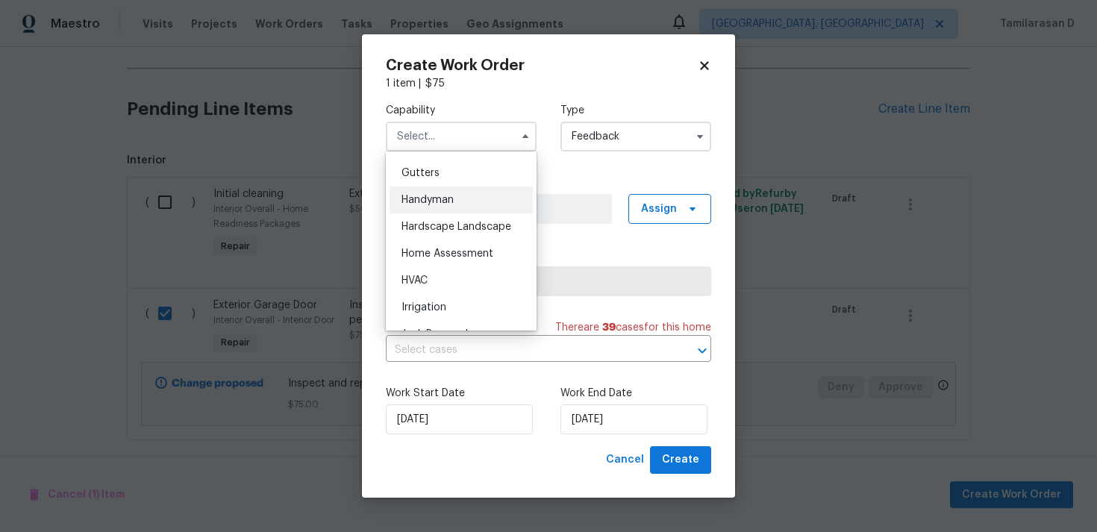
click at [427, 196] on span "Handyman" at bounding box center [427, 200] width 52 height 10
type input "Handyman"
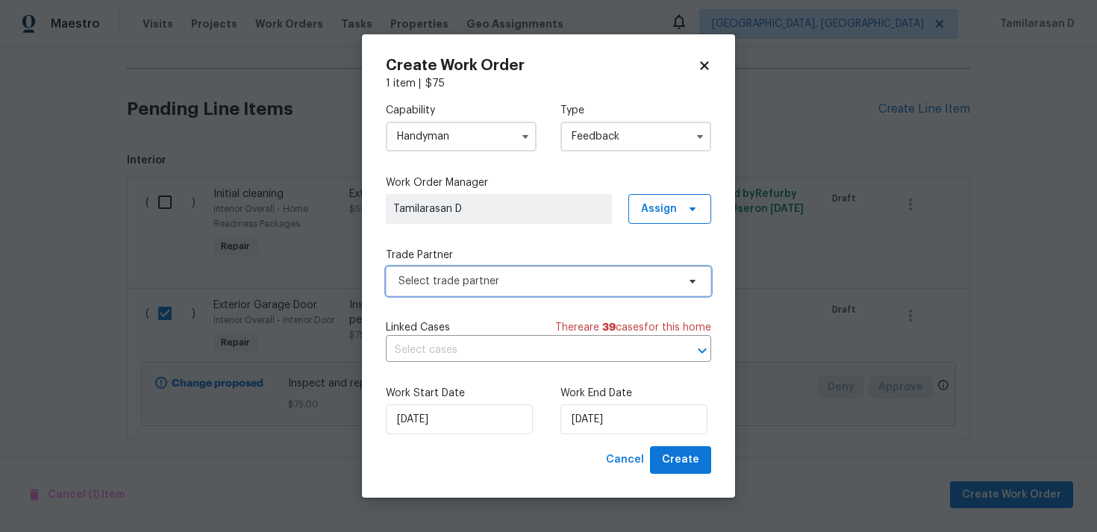
click at [479, 275] on span "Select trade partner" at bounding box center [537, 281] width 278 height 15
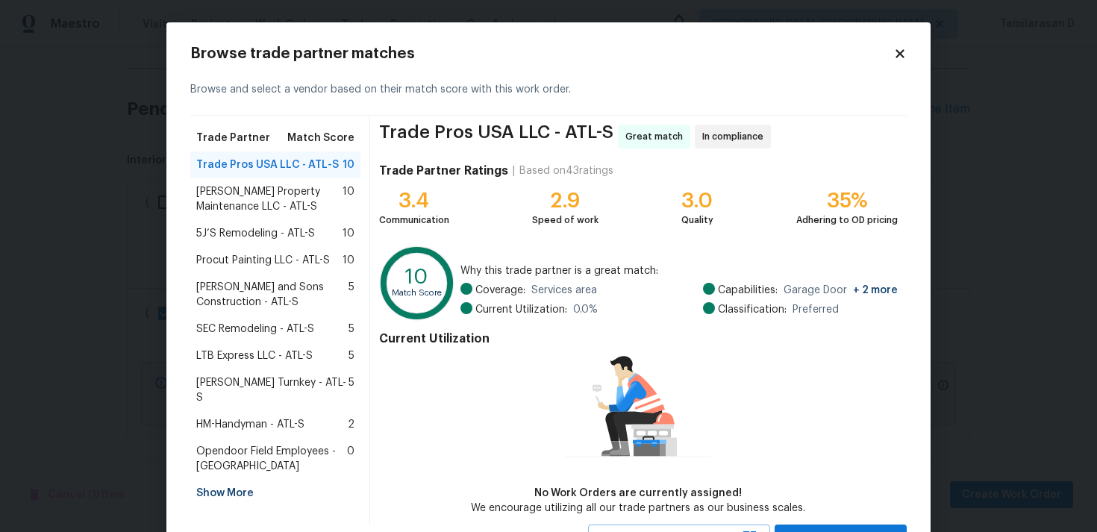
click at [217, 204] on span "Glen Property Maintenance LLC - ATL-S" at bounding box center [269, 199] width 146 height 30
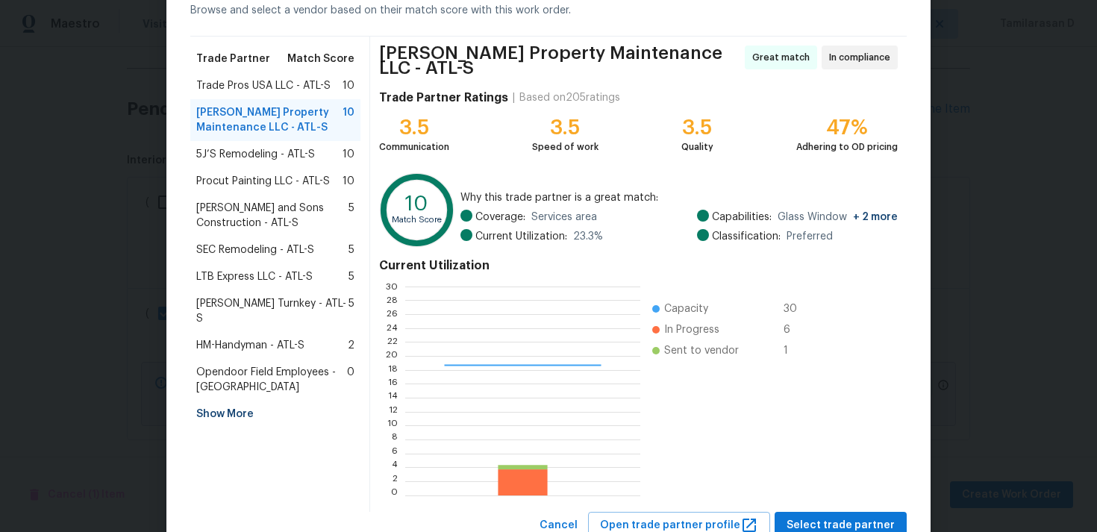
scroll to position [126, 0]
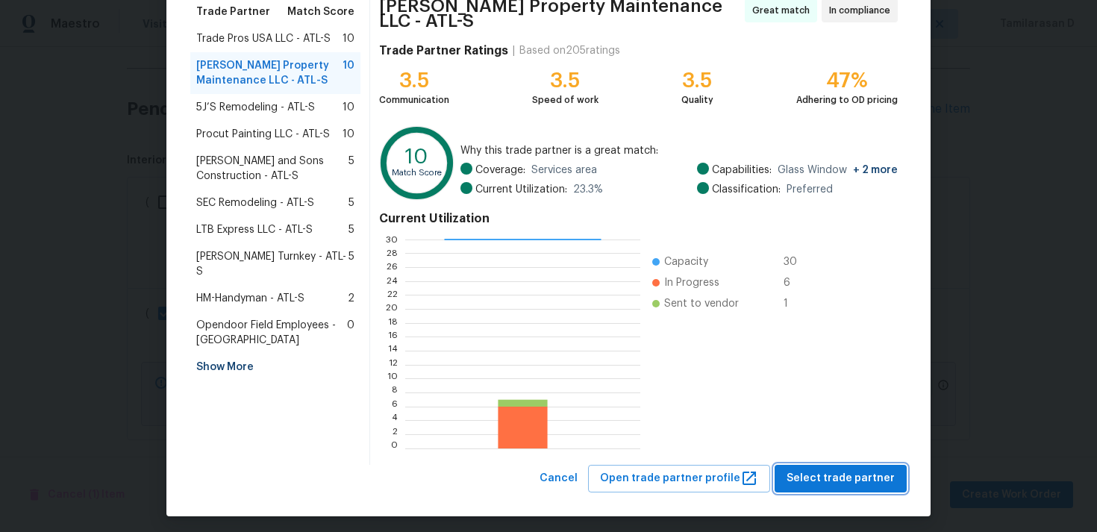
click at [851, 473] on span "Select trade partner" at bounding box center [840, 478] width 108 height 19
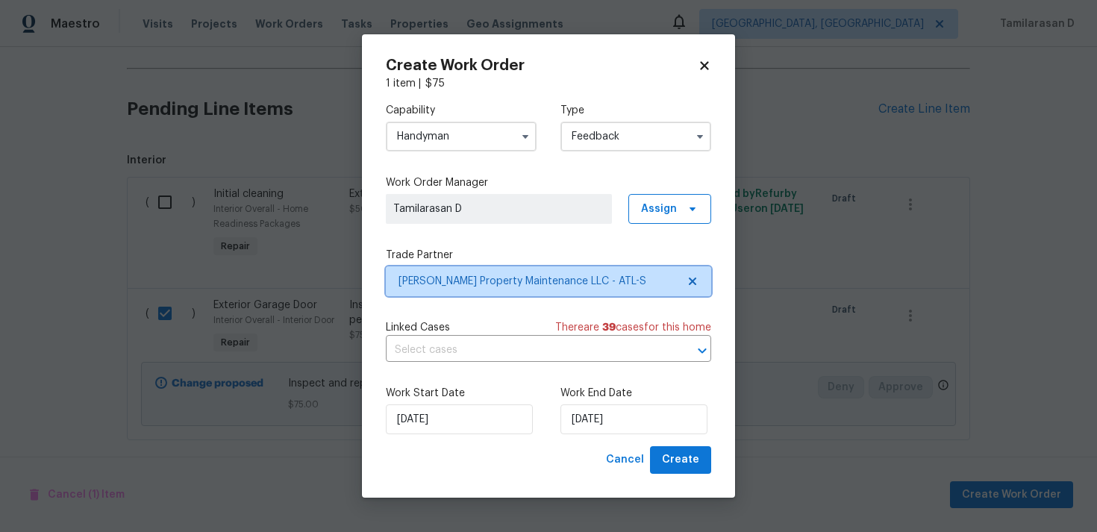
scroll to position [0, 0]
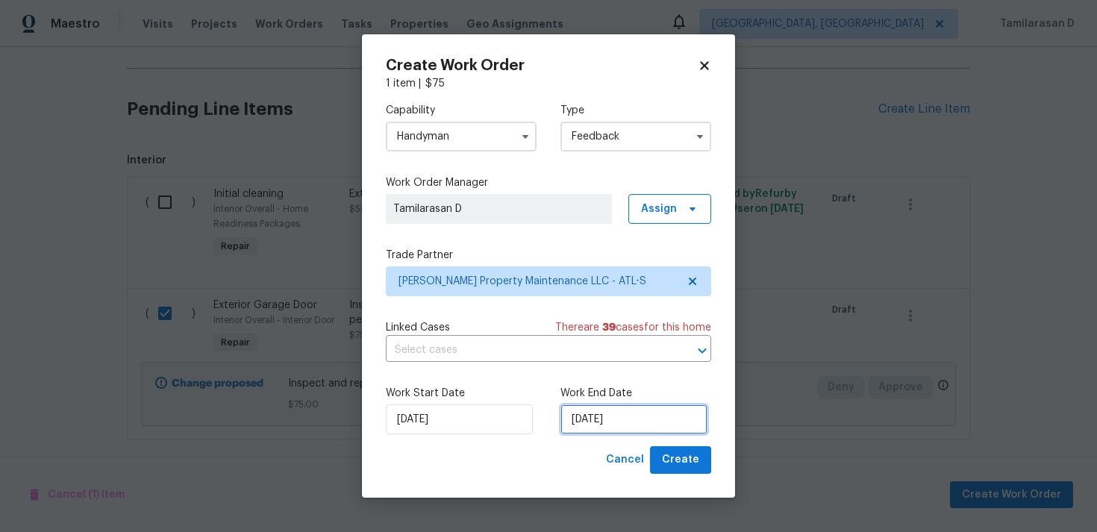
click at [586, 411] on input "11/08/2025" at bounding box center [633, 419] width 147 height 30
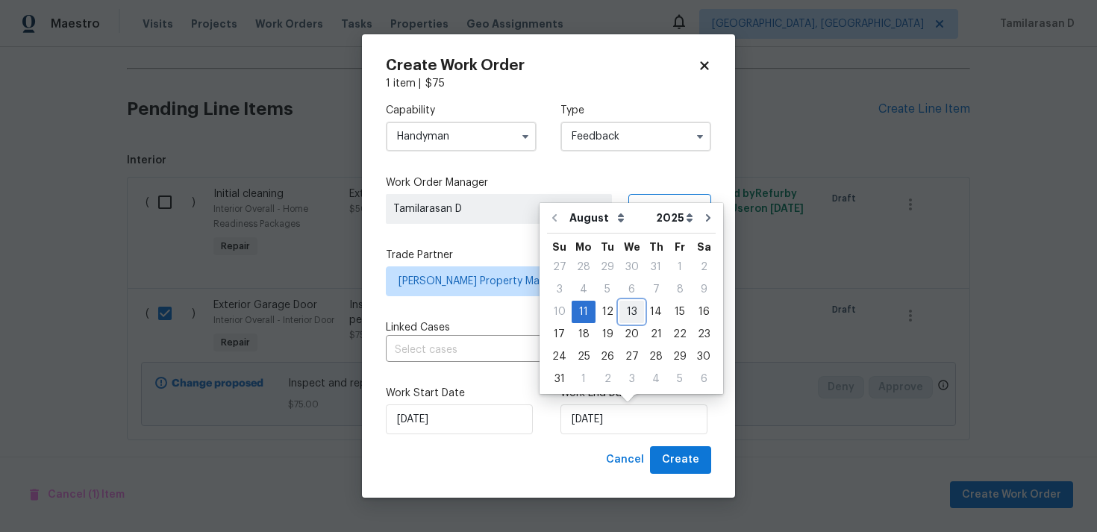
click at [625, 313] on div "13" at bounding box center [631, 311] width 25 height 21
type input "13/08/2025"
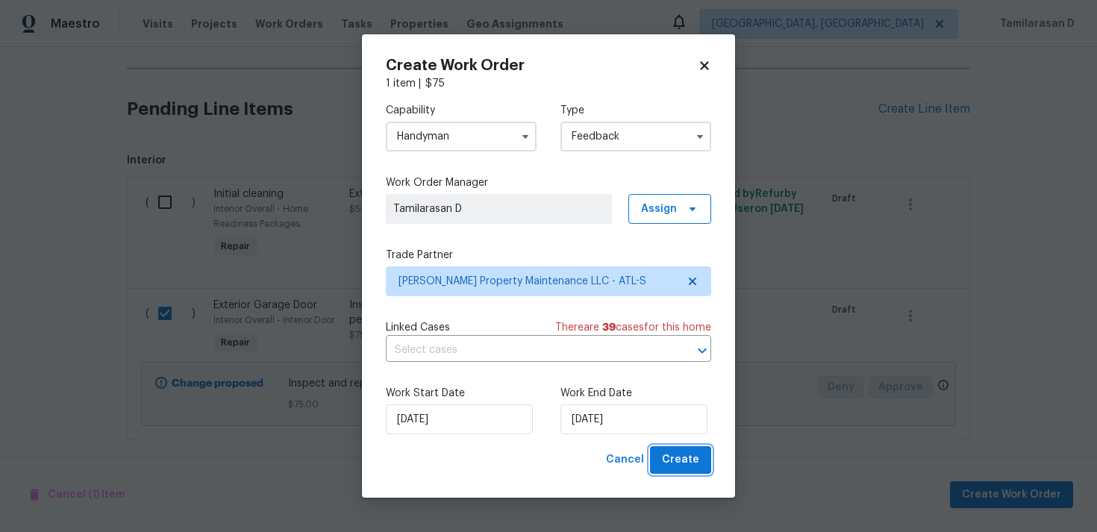
click at [696, 453] on span "Create" at bounding box center [680, 460] width 37 height 19
checkbox input "false"
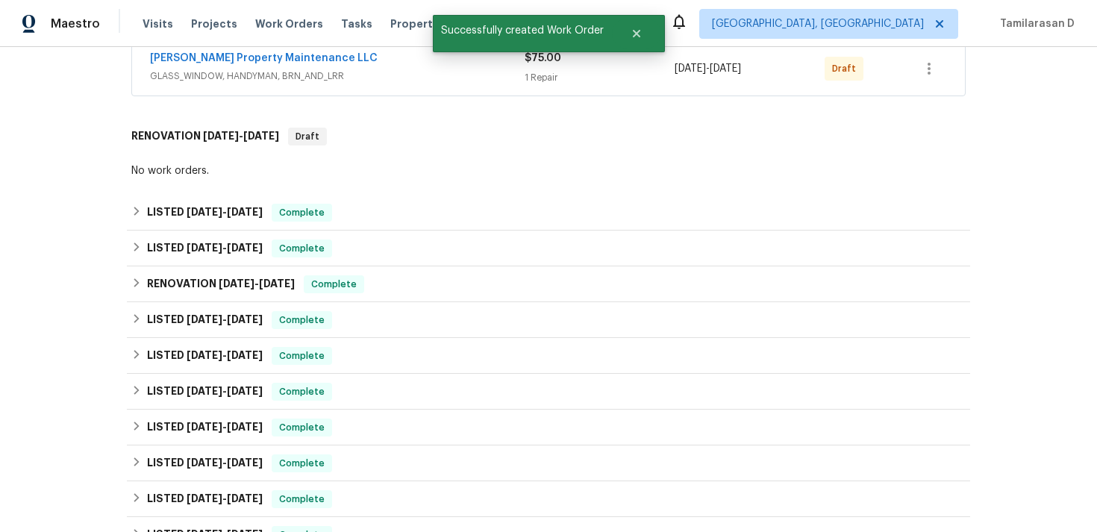
scroll to position [67, 0]
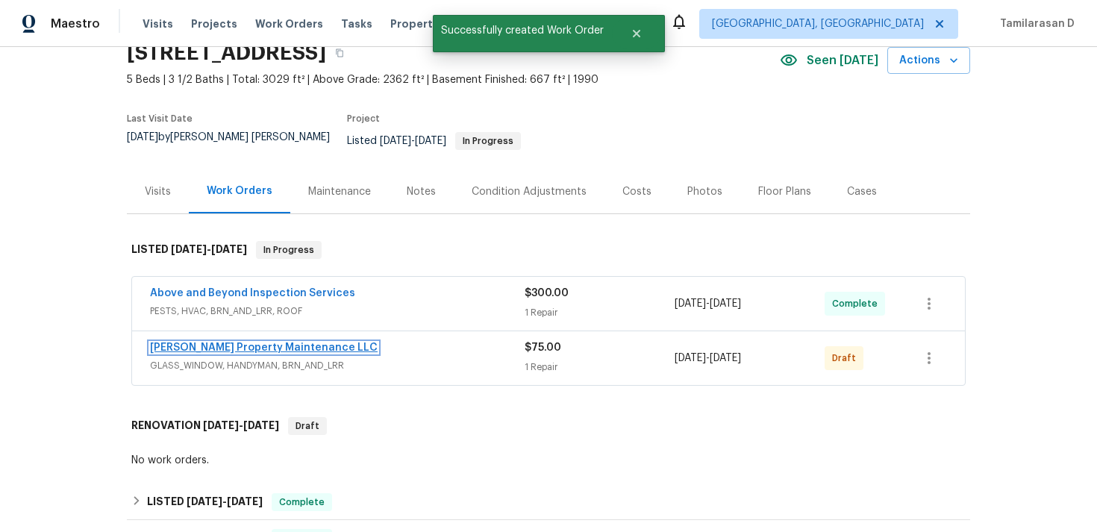
click at [212, 342] on link "Glen Property Maintenance LLC" at bounding box center [264, 347] width 228 height 10
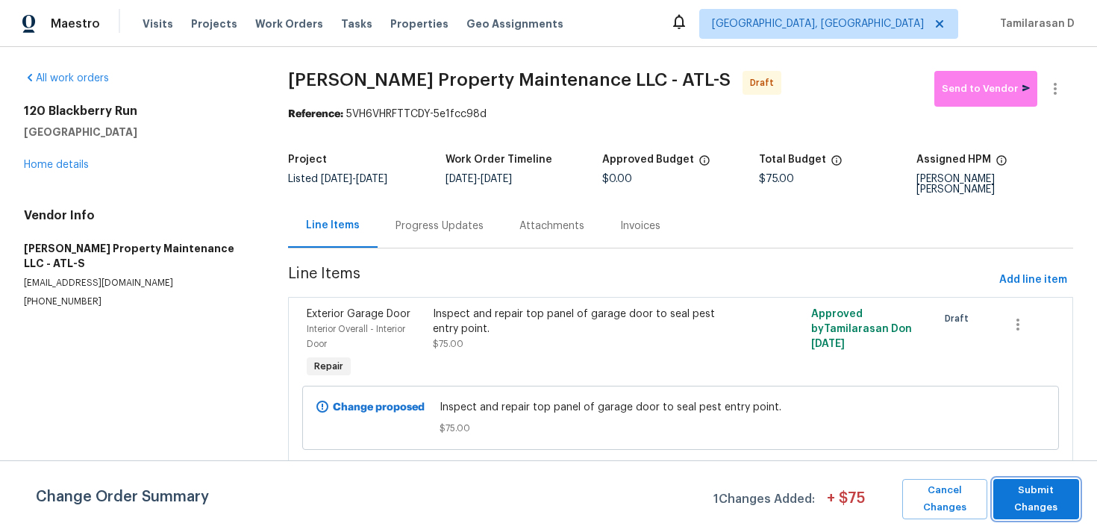
click at [1035, 507] on span "Submit Changes" at bounding box center [1036, 499] width 71 height 34
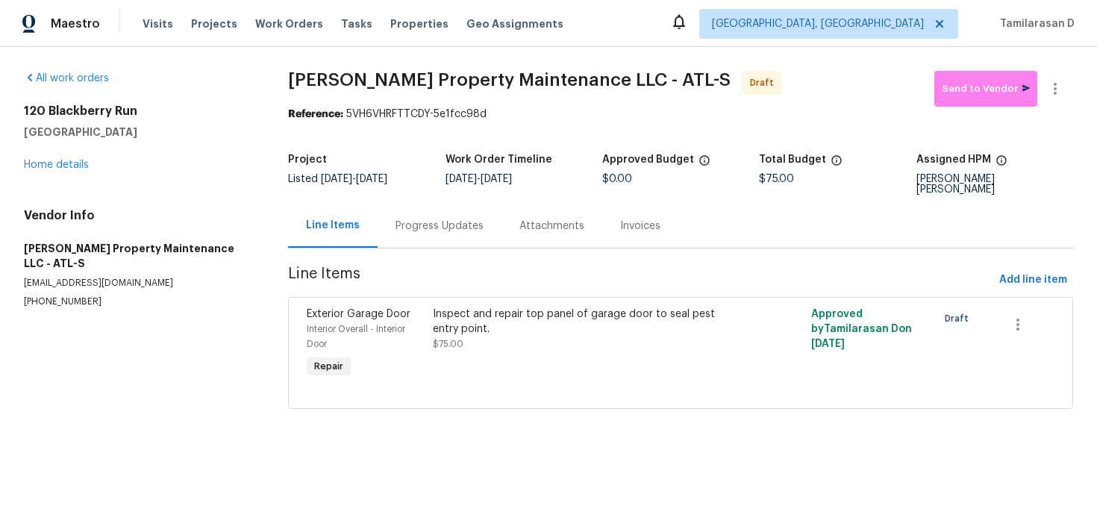
click at [430, 220] on div "Progress Updates" at bounding box center [439, 226] width 88 height 15
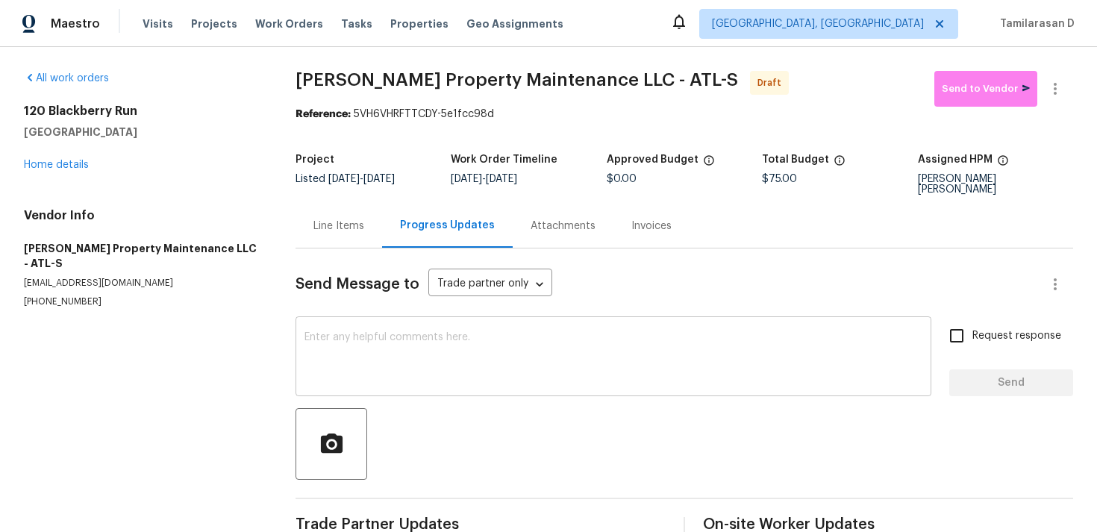
click at [402, 332] on textarea at bounding box center [613, 358] width 618 height 52
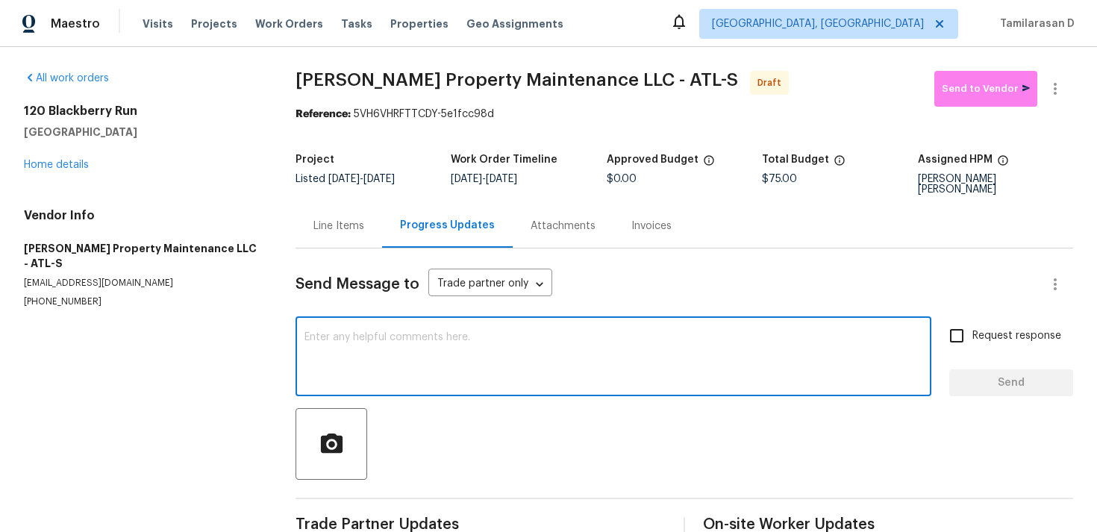
scroll to position [22, 0]
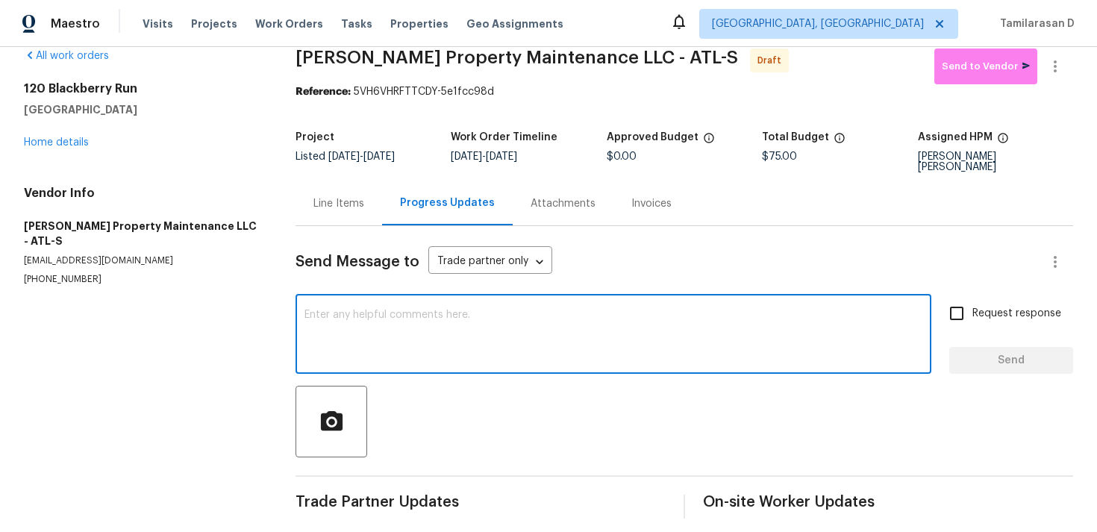
paste textarea "Hey, this is Tamil from Opendoor. I’m confirming you received the WO for the pr…"
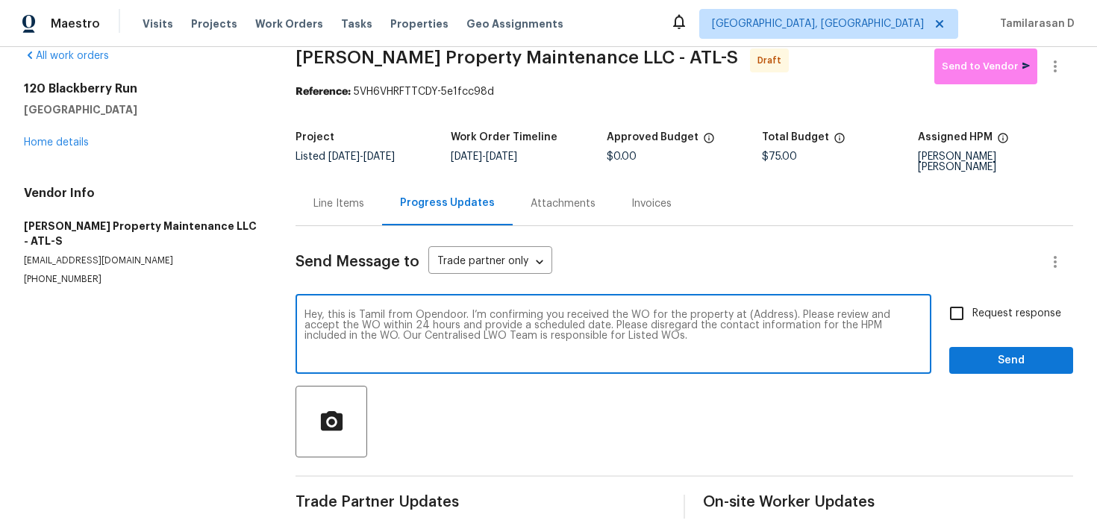
click at [760, 298] on div "Hey, this is Tamil from Opendoor. I’m confirming you received the WO for the pr…" at bounding box center [613, 336] width 636 height 76
click at [760, 310] on textarea "Hey, this is Tamil from Opendoor. I’m confirming you received the WO for the pr…" at bounding box center [613, 336] width 618 height 52
paste textarea "120 Blackberry Run, Fayetteville, GA 30214"
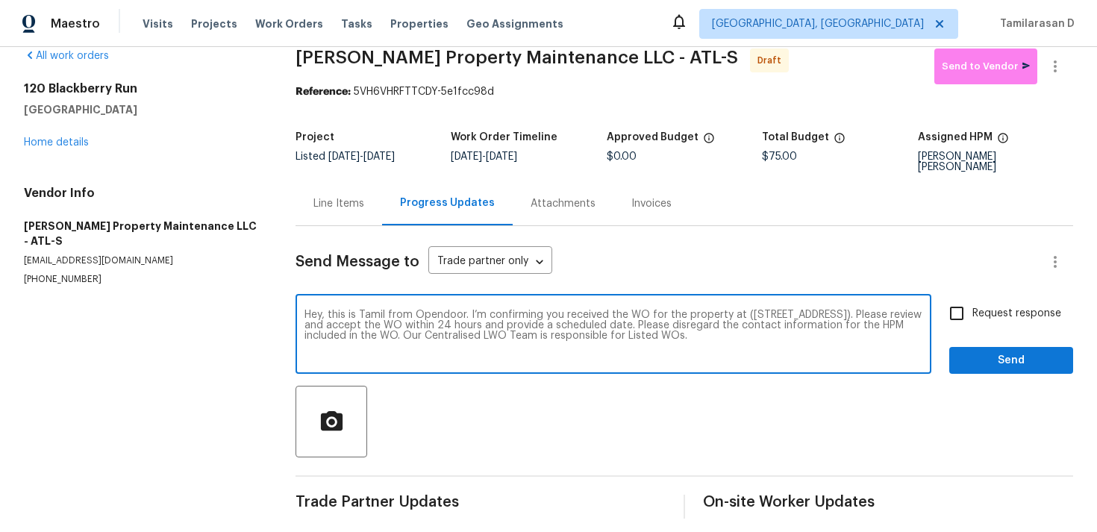
type textarea "Hey, this is Tamil from Opendoor. I’m confirming you received the WO for the pr…"
click at [960, 298] on input "Request response" at bounding box center [956, 313] width 31 height 31
checkbox input "true"
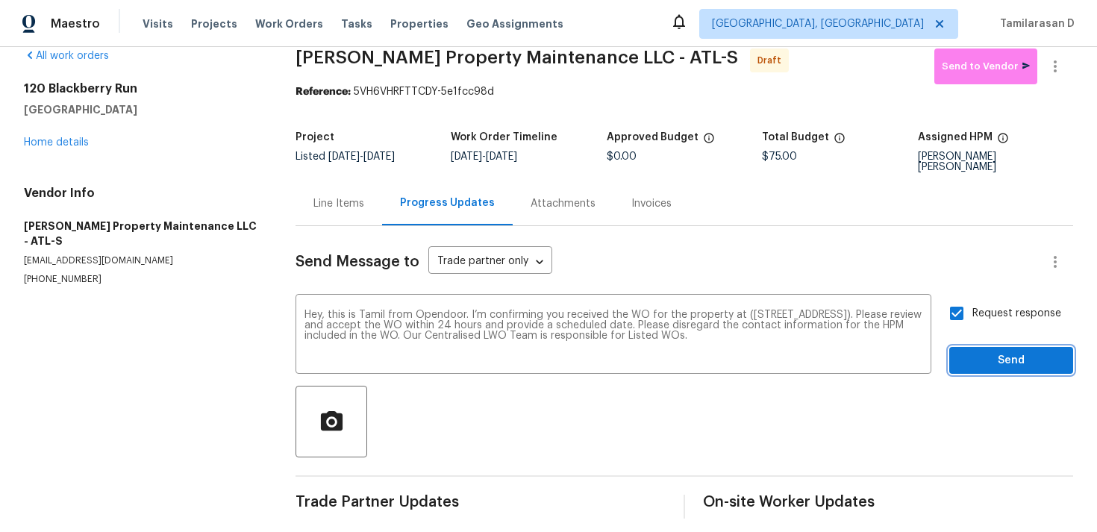
click at [1012, 351] on span "Send" at bounding box center [1011, 360] width 100 height 19
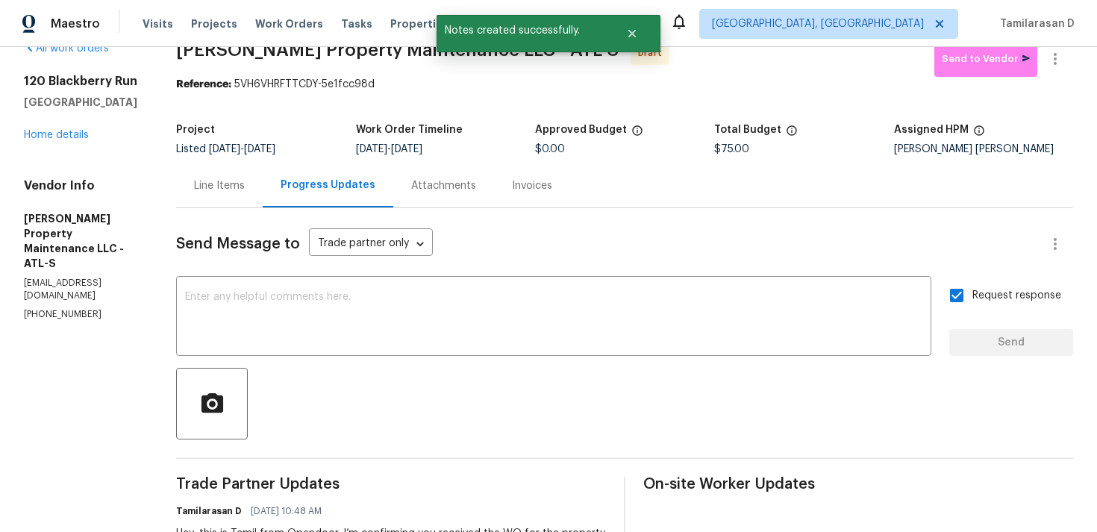
scroll to position [0, 0]
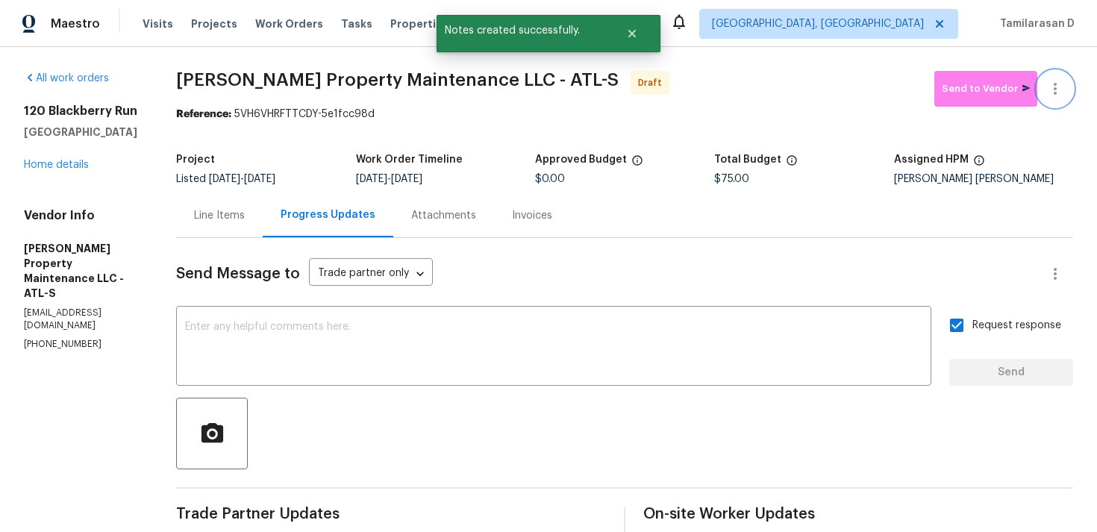
click at [1051, 82] on icon "button" at bounding box center [1055, 89] width 18 height 18
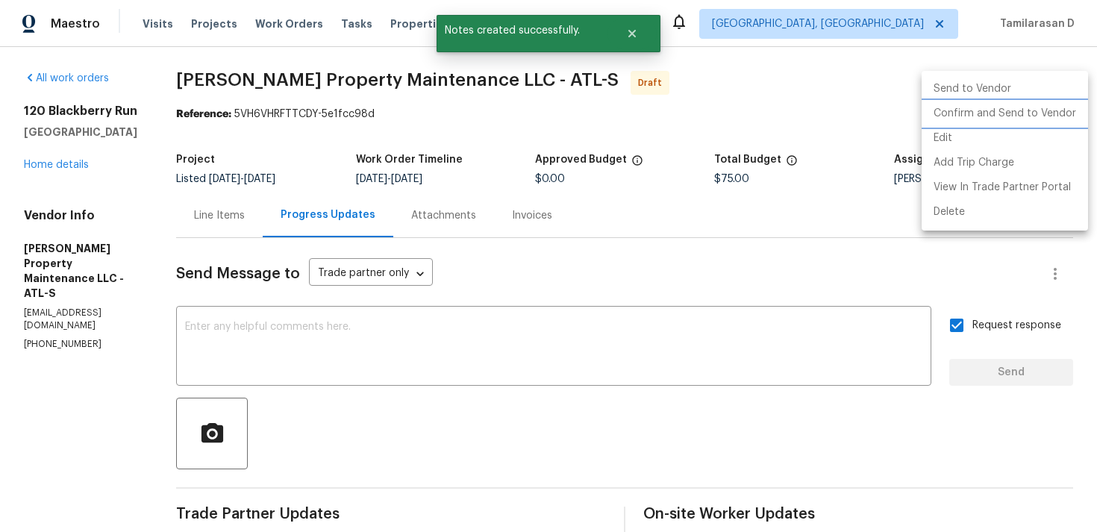
click at [1001, 108] on li "Confirm and Send to Vendor" at bounding box center [1004, 113] width 166 height 25
click at [818, 99] on div at bounding box center [548, 266] width 1097 height 532
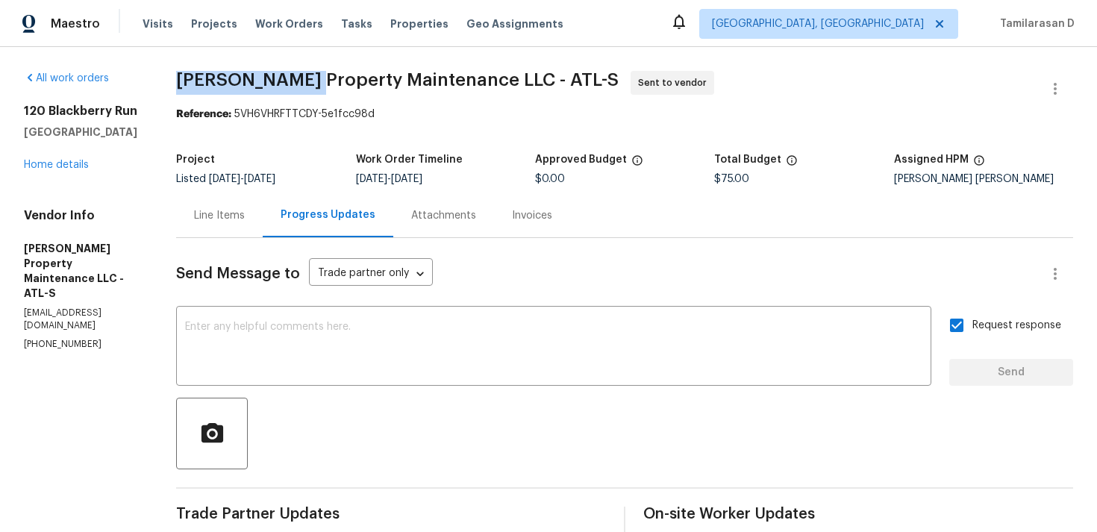
drag, startPoint x: 181, startPoint y: 81, endPoint x: 301, endPoint y: 87, distance: 120.3
click at [301, 87] on span "Glen Property Maintenance LLC - ATL-S" at bounding box center [397, 80] width 442 height 18
copy span "Glen Property"
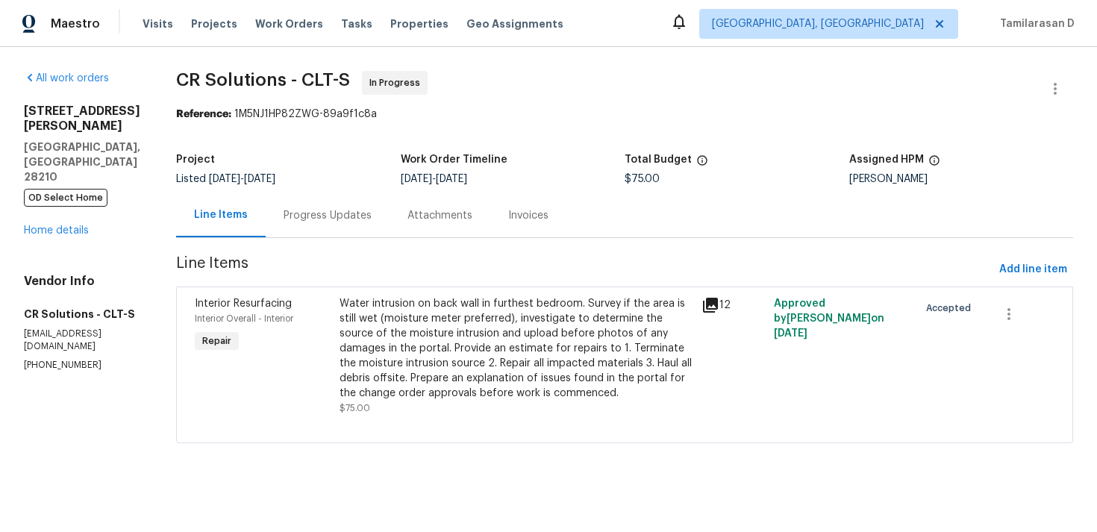
click at [292, 200] on div "Progress Updates" at bounding box center [328, 215] width 124 height 44
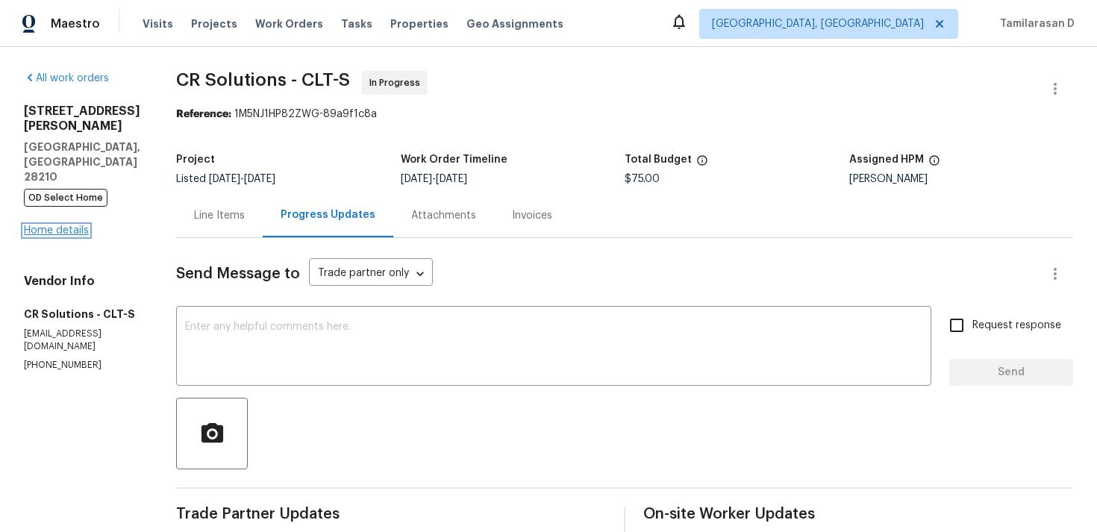
click at [78, 225] on link "Home details" at bounding box center [56, 230] width 65 height 10
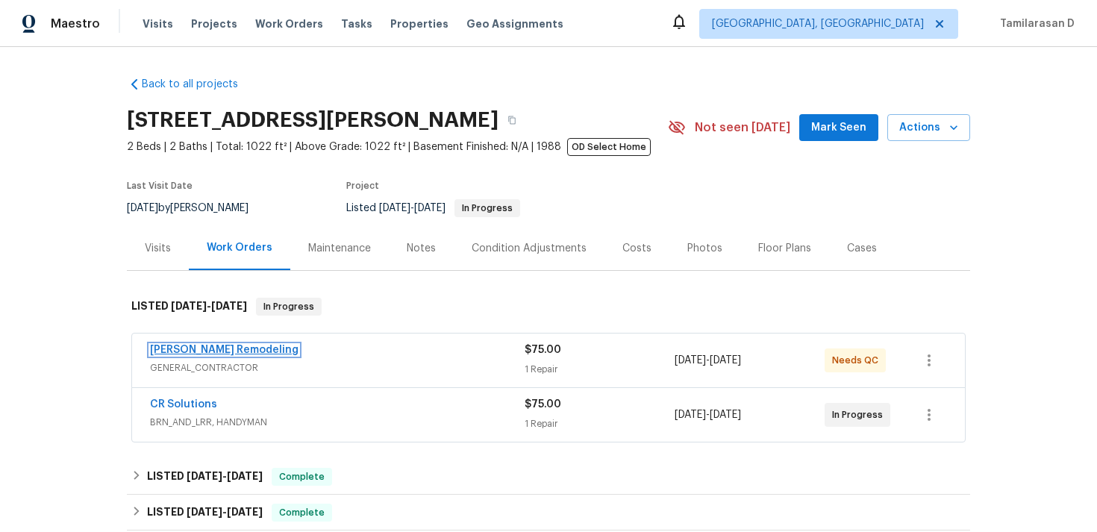
click at [219, 345] on link "Pino Remodeling" at bounding box center [224, 350] width 148 height 10
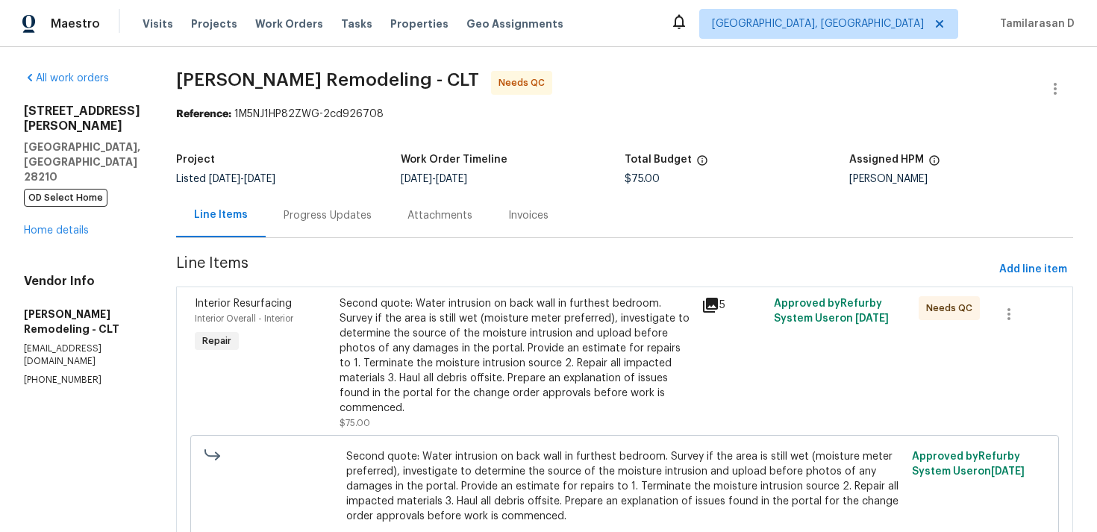
click at [357, 216] on div "Progress Updates" at bounding box center [328, 215] width 88 height 15
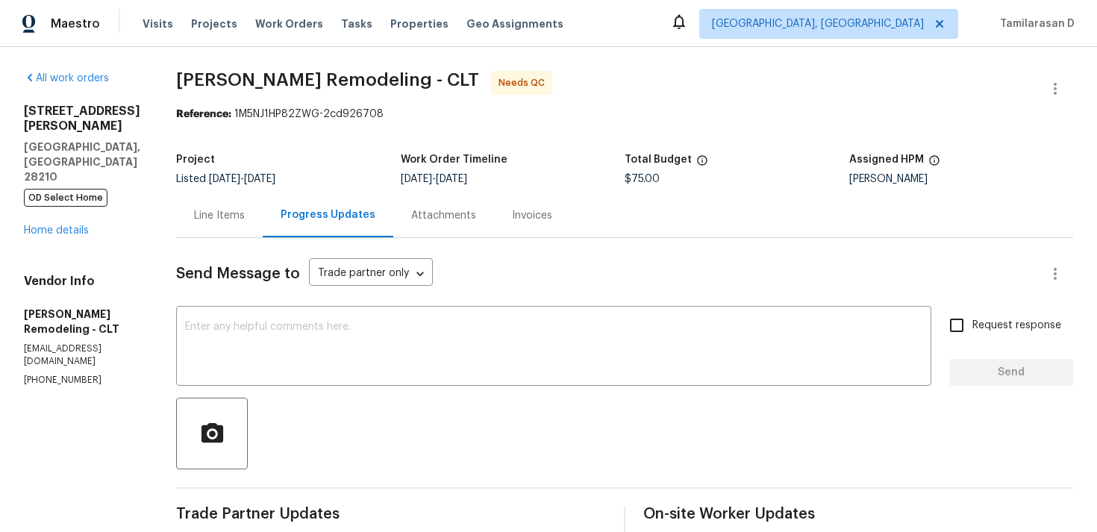
click at [222, 231] on div "Line Items" at bounding box center [219, 215] width 87 height 44
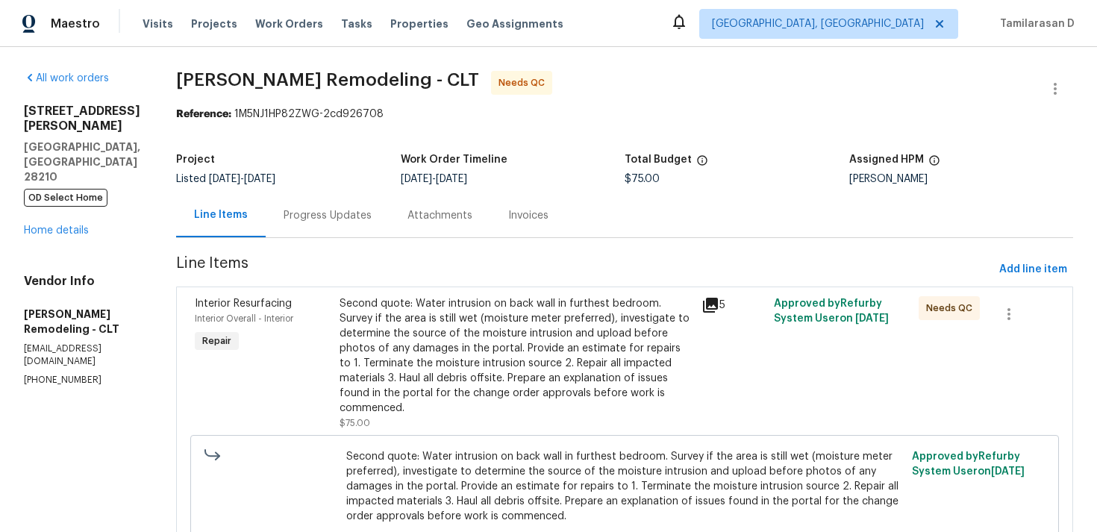
click at [429, 355] on div "Second quote: Water intrusion on back wall in furthest bedroom. Survey if the a…" at bounding box center [515, 355] width 353 height 119
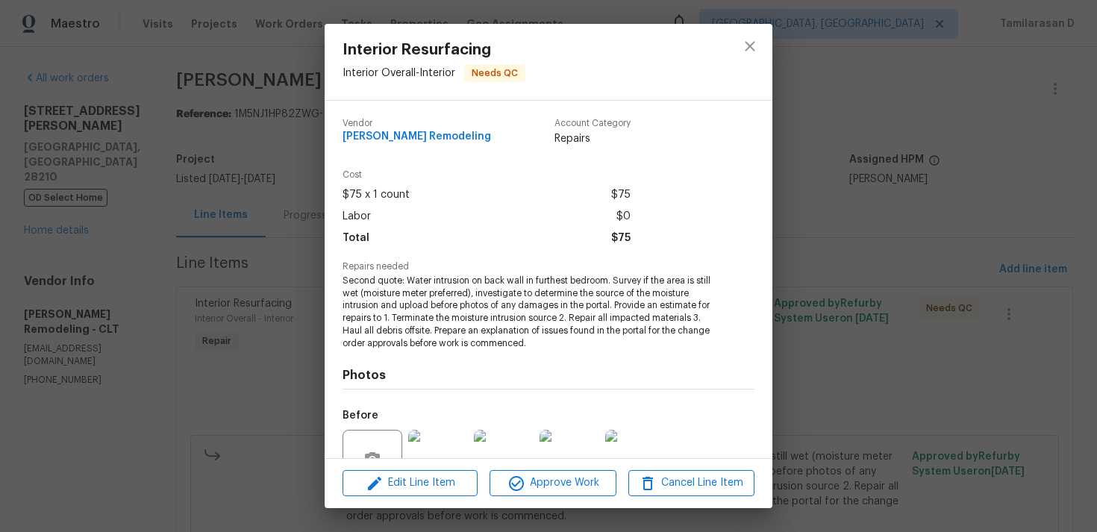
click at [388, 313] on span "Second quote: Water intrusion on back wall in furthest bedroom. Survey if the a…" at bounding box center [527, 312] width 371 height 75
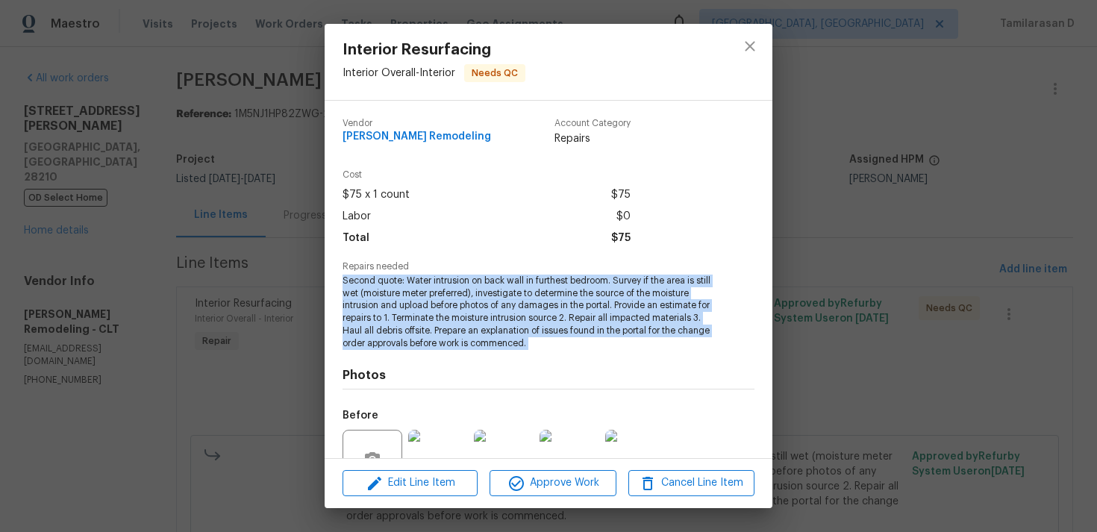
copy span "Second quote: Water intrusion on back wall in furthest bedroom. Survey if the a…"
click at [202, 242] on div "Interior Resurfacing Interior Overall - Interior Needs QC Vendor Pino Remodelin…" at bounding box center [548, 266] width 1097 height 532
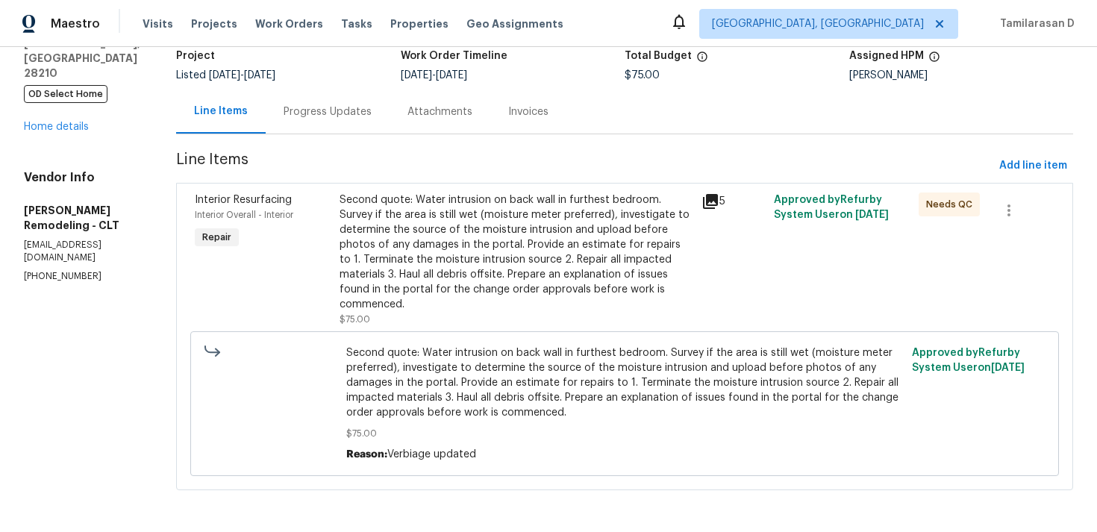
click at [301, 126] on div "Progress Updates" at bounding box center [328, 112] width 124 height 44
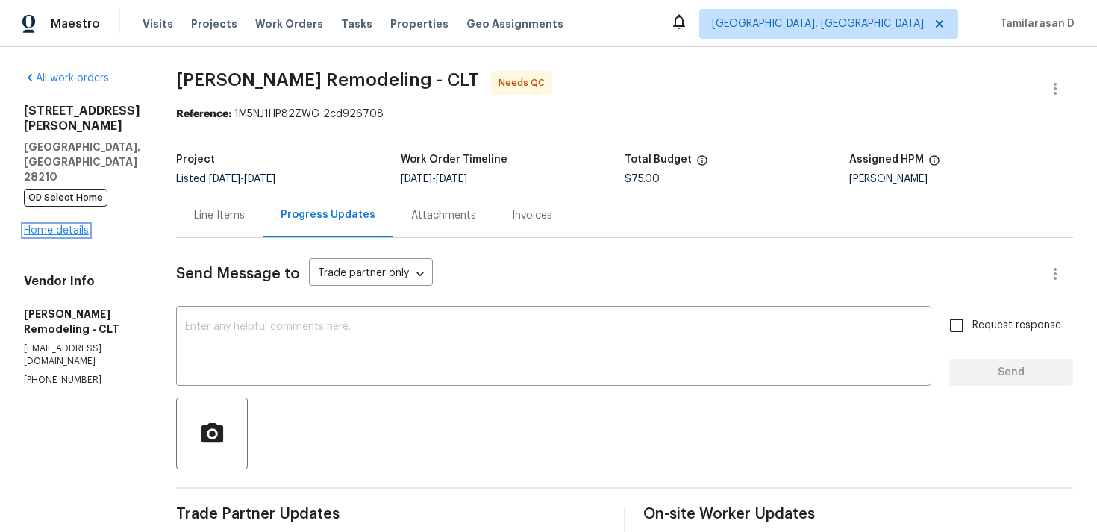
click at [54, 225] on link "Home details" at bounding box center [56, 230] width 65 height 10
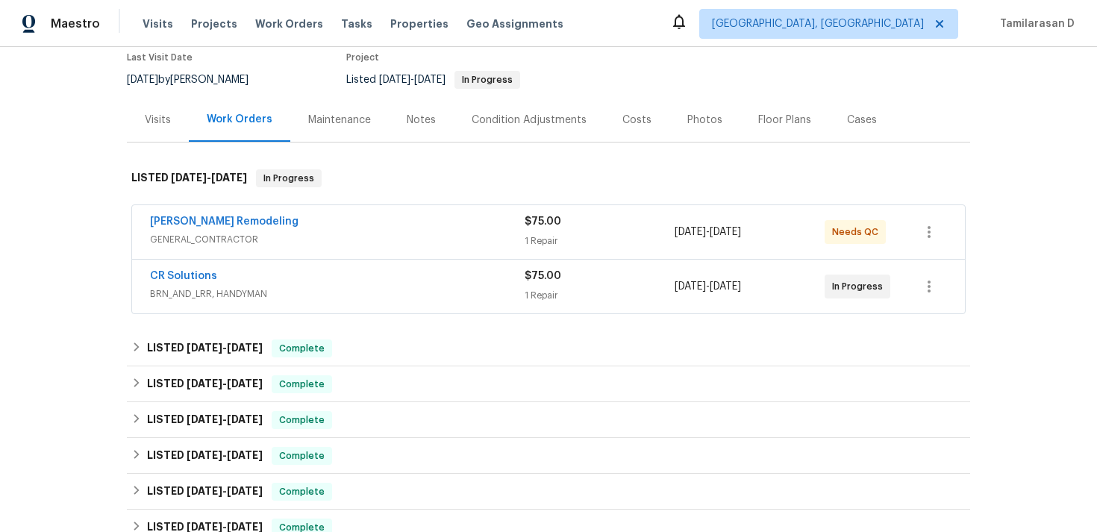
scroll to position [406, 0]
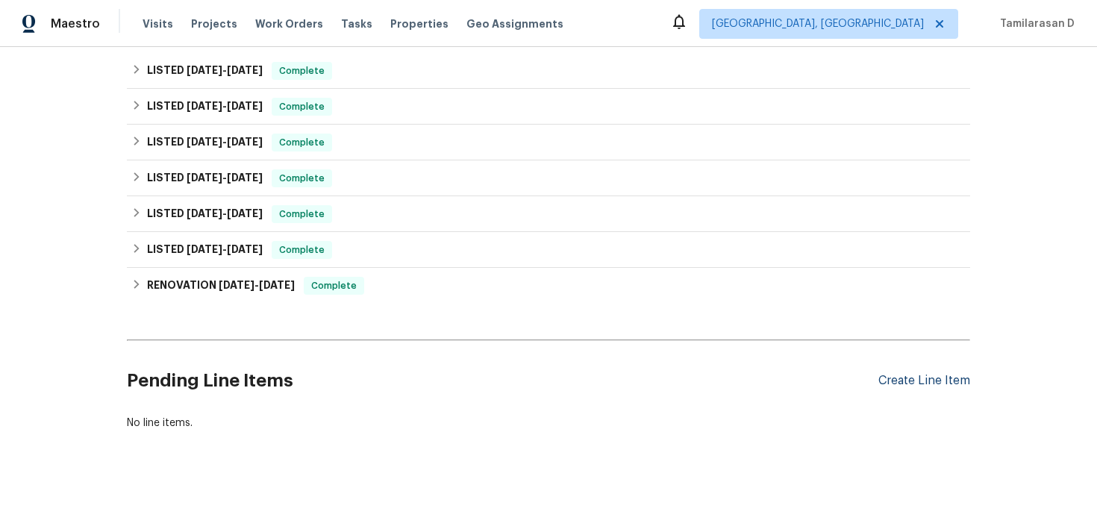
click at [910, 380] on div "Create Line Item" at bounding box center [924, 381] width 92 height 14
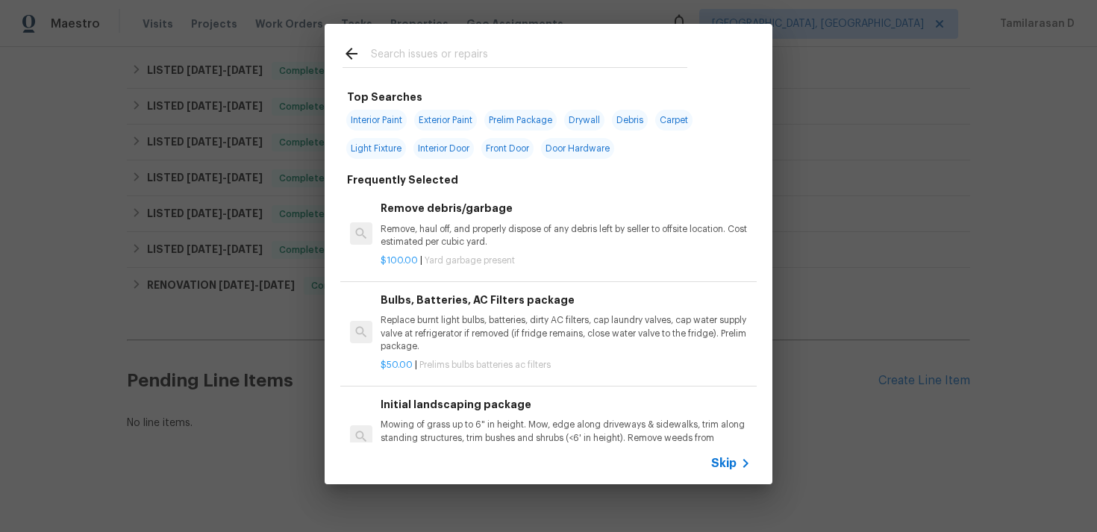
click at [725, 460] on span "Skip" at bounding box center [723, 463] width 25 height 15
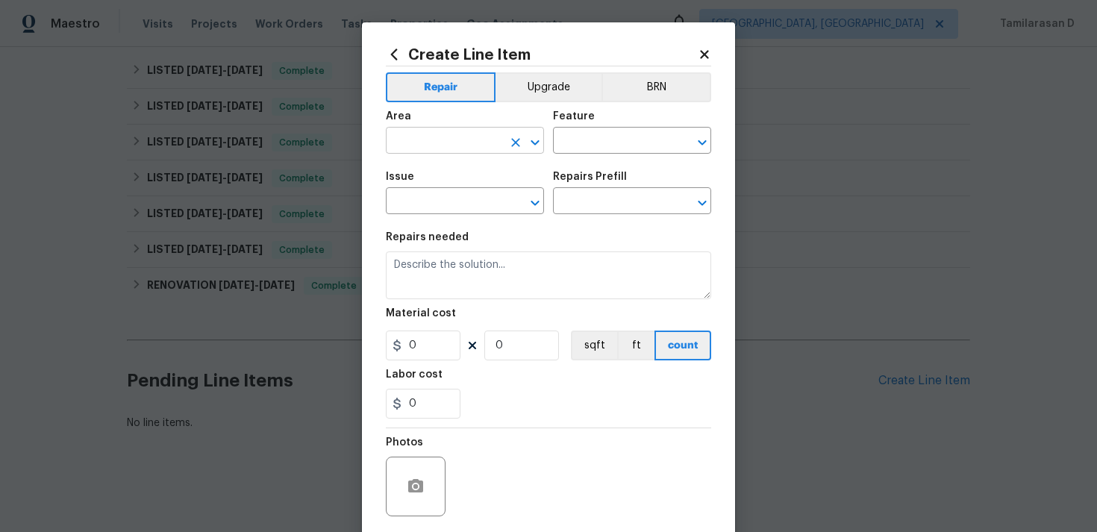
click at [454, 143] on input "text" at bounding box center [444, 142] width 116 height 23
click at [463, 195] on li "Interior Overall" at bounding box center [465, 200] width 158 height 25
type input "Interior Overall"
click at [575, 148] on input "text" at bounding box center [611, 142] width 116 height 23
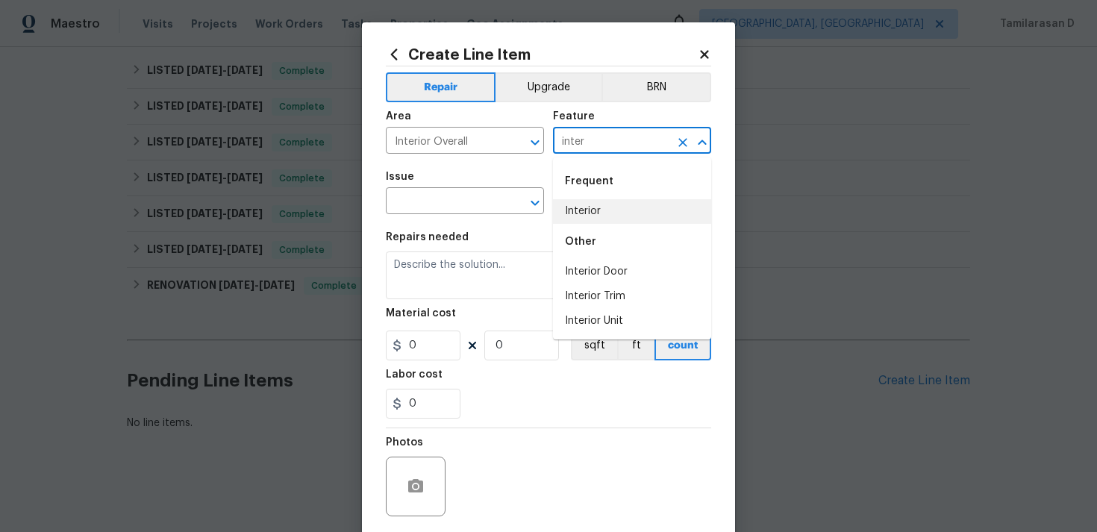
click at [596, 217] on li "Interior" at bounding box center [632, 211] width 158 height 25
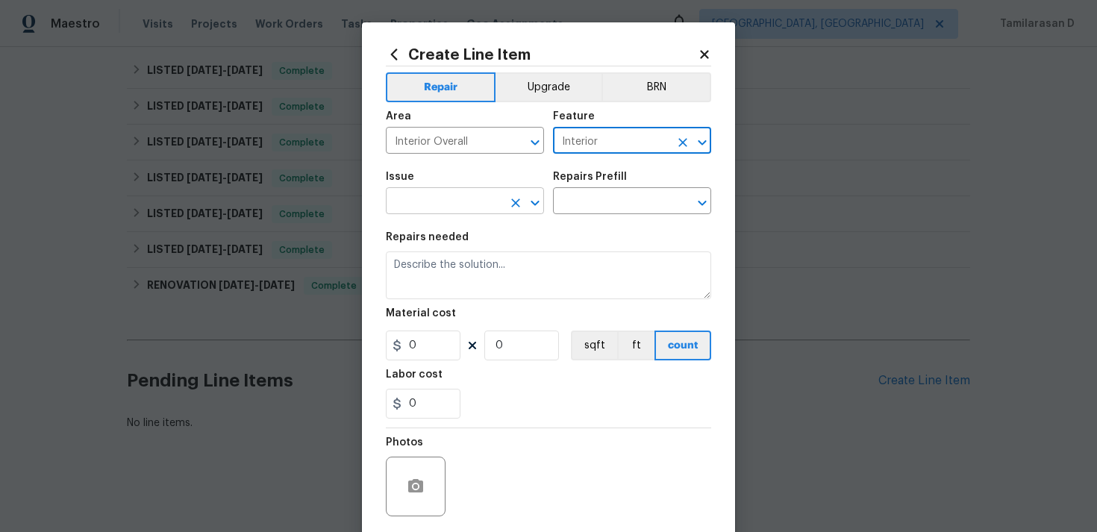
type input "Interior"
click at [483, 204] on input "text" at bounding box center [444, 202] width 116 height 23
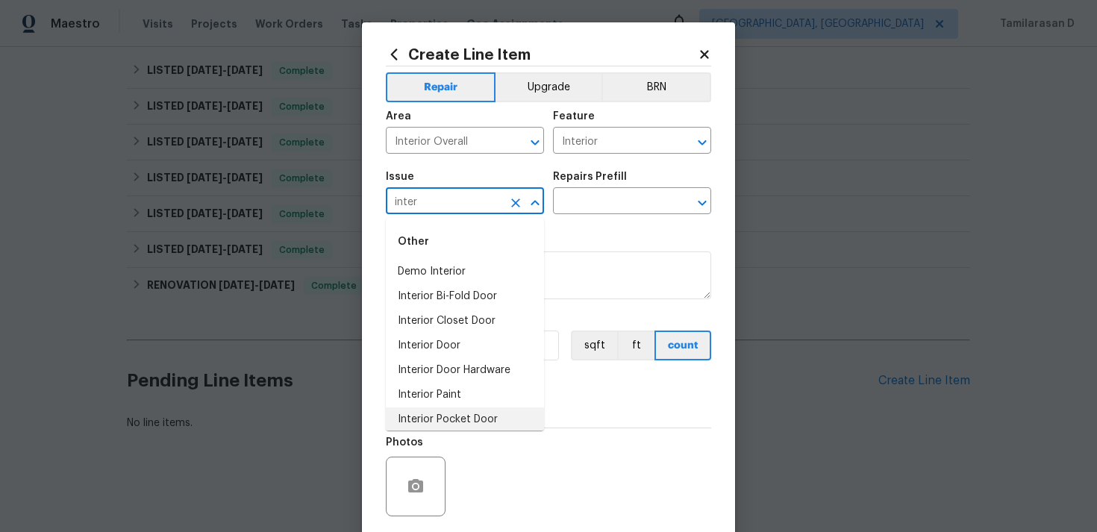
scroll to position [57, 0]
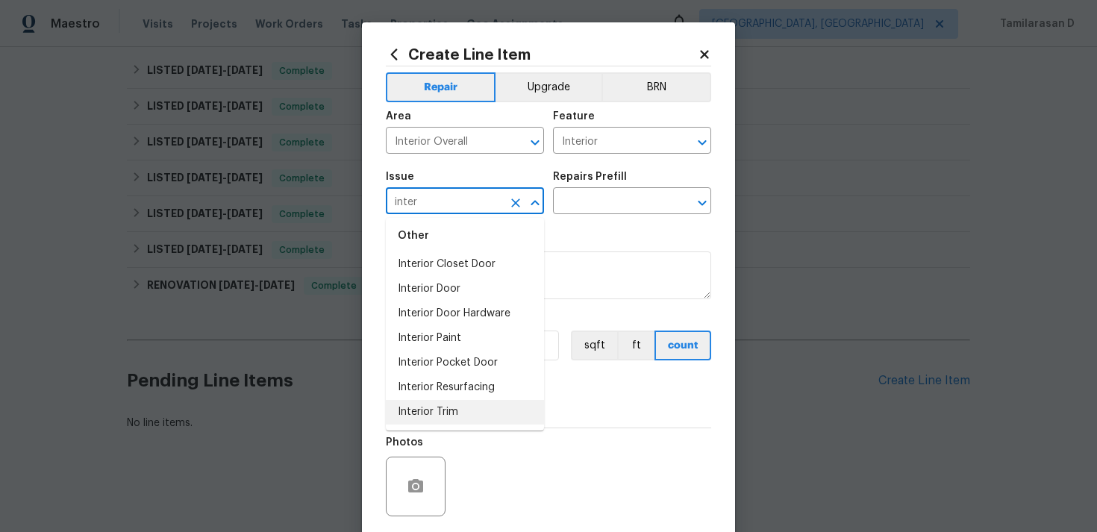
click at [442, 410] on li "Interior Trim" at bounding box center [465, 412] width 158 height 25
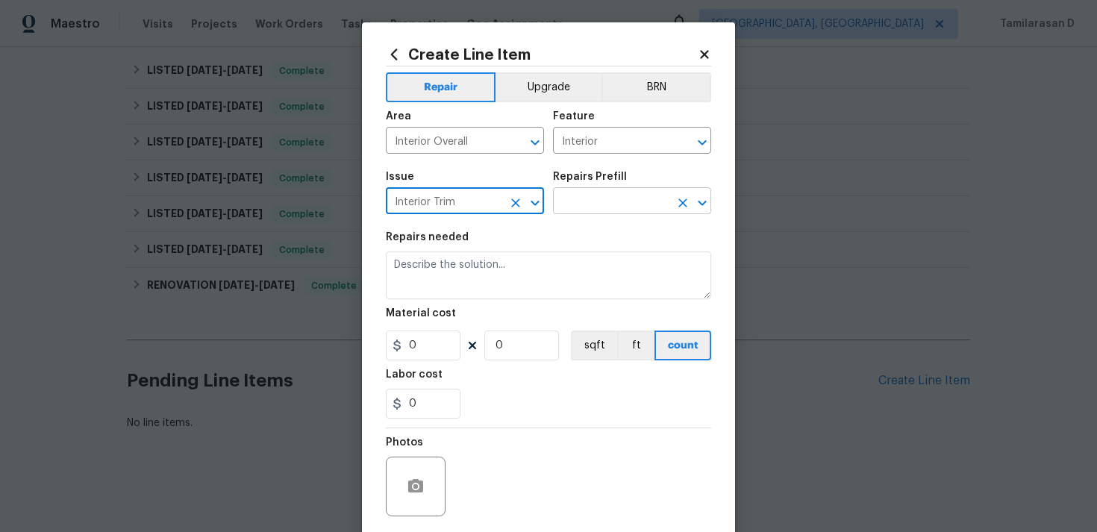
type input "Interior Trim"
click at [588, 203] on input "text" at bounding box center [611, 202] width 116 height 23
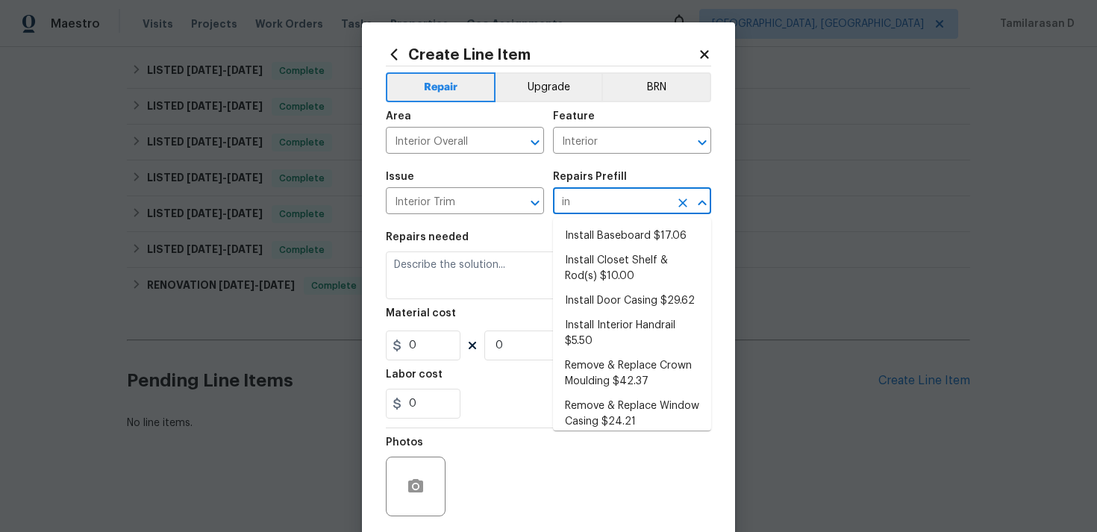
type input "i"
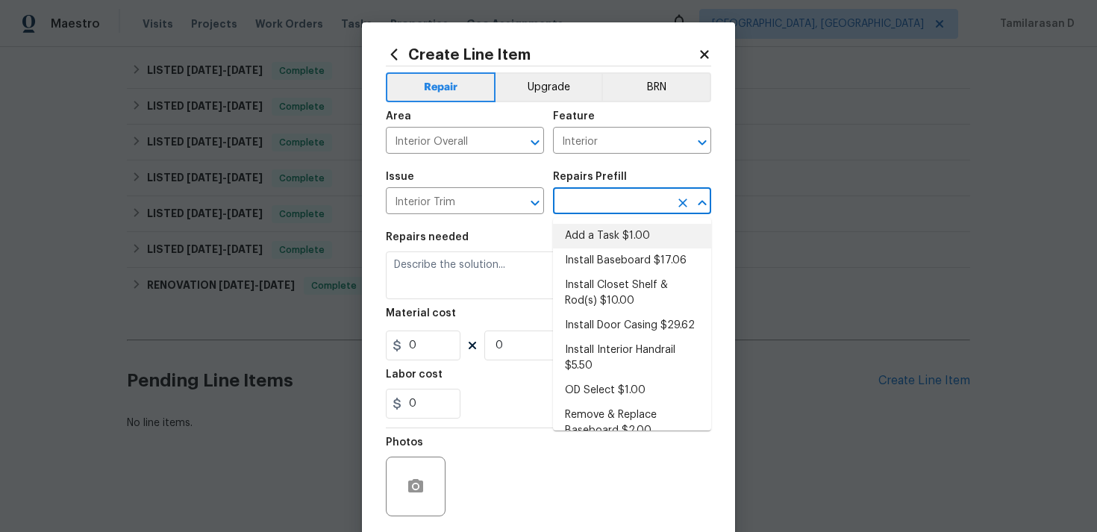
click at [595, 240] on li "Add a Task $1.00" at bounding box center [632, 236] width 158 height 25
type input "Interior Trim"
type input "Add a Task $1.00"
type textarea "HPM to detail"
type input "1"
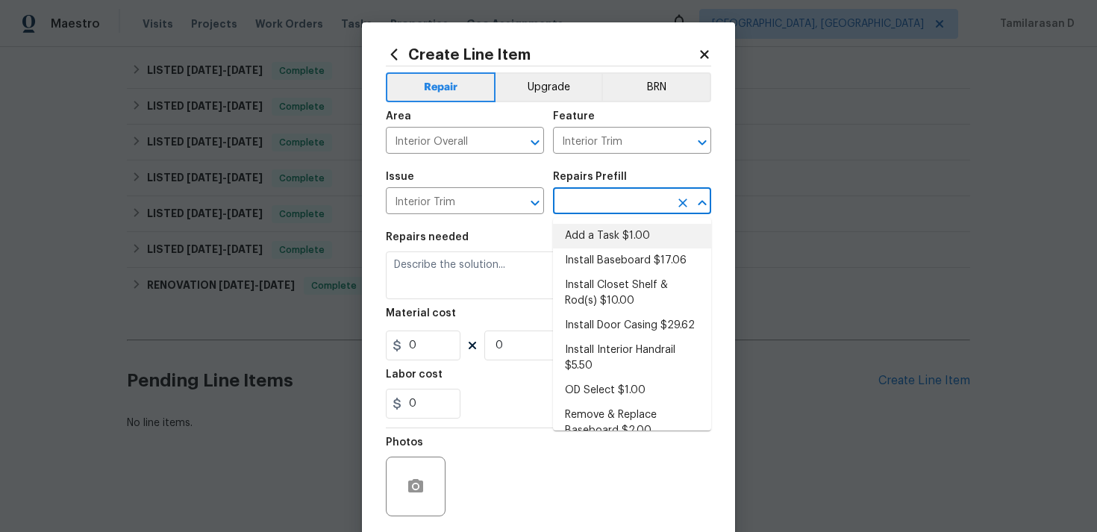
type input "1"
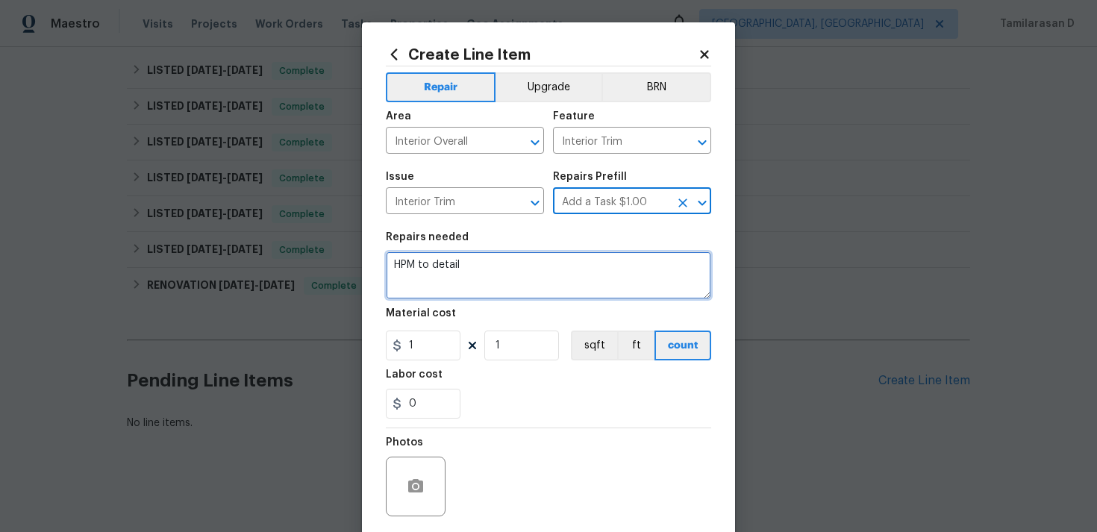
click at [466, 258] on textarea "HPM to detail" at bounding box center [548, 275] width 325 height 48
click at [469, 265] on textarea "HPM to detail" at bounding box center [548, 275] width 325 height 48
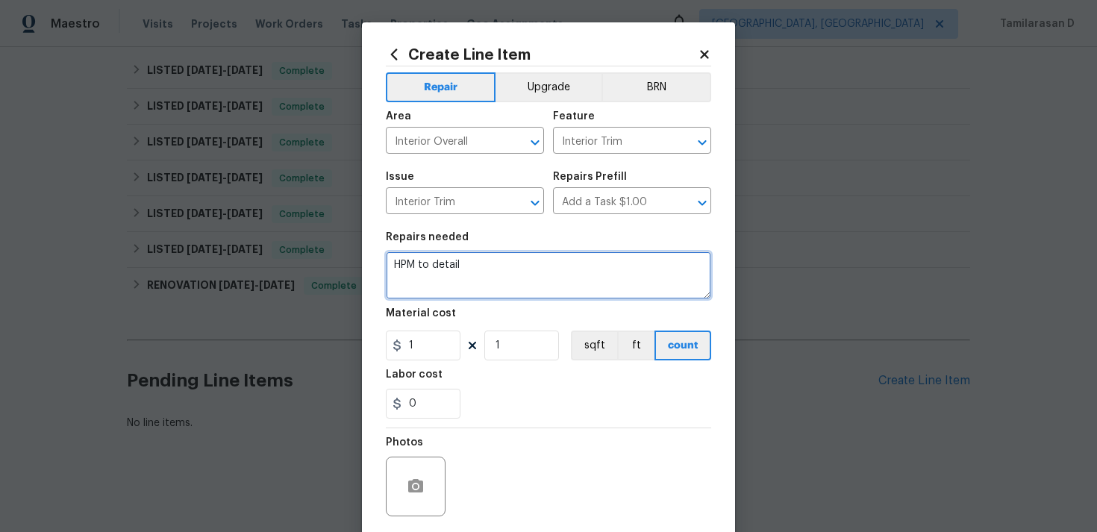
paste textarea "Second quote: Water intrusion on back wall in furthest bedroom. Survey if the a…"
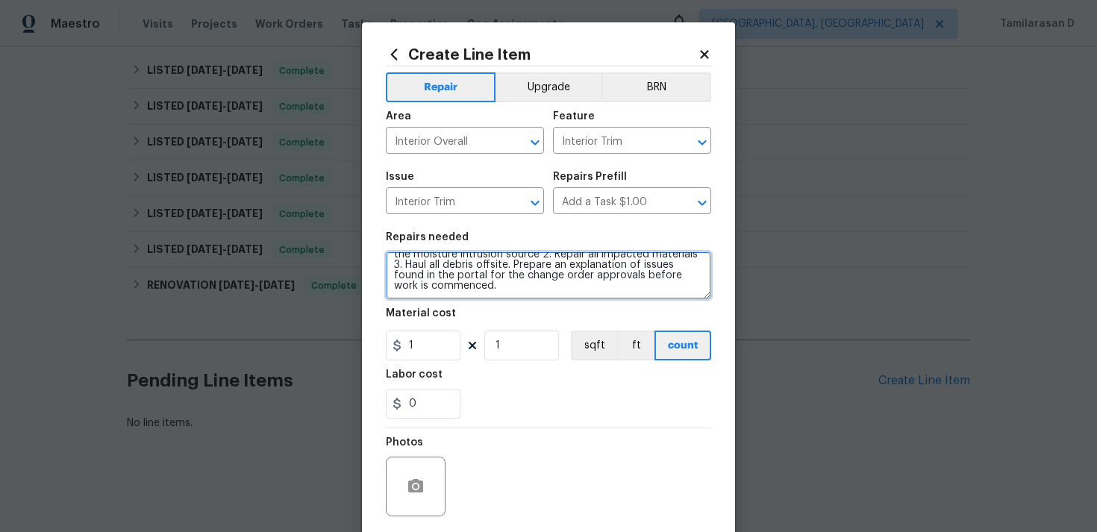
scroll to position [63, 0]
type textarea "Second quote: Water intrusion on back wall in furthest bedroom. Survey if the a…"
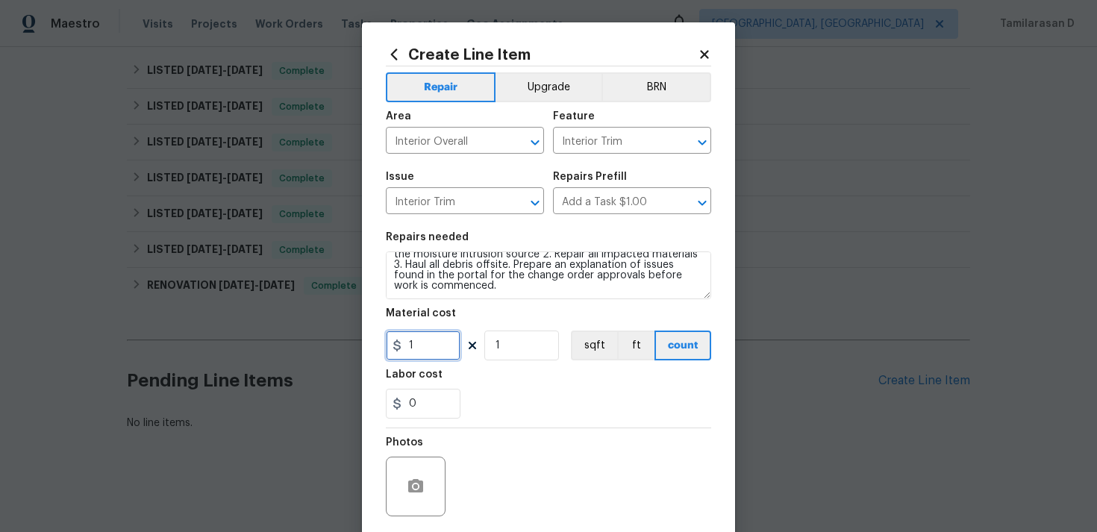
click at [440, 345] on input "1" at bounding box center [423, 346] width 75 height 30
type input "75"
click at [526, 379] on div "Labor cost" at bounding box center [548, 378] width 325 height 19
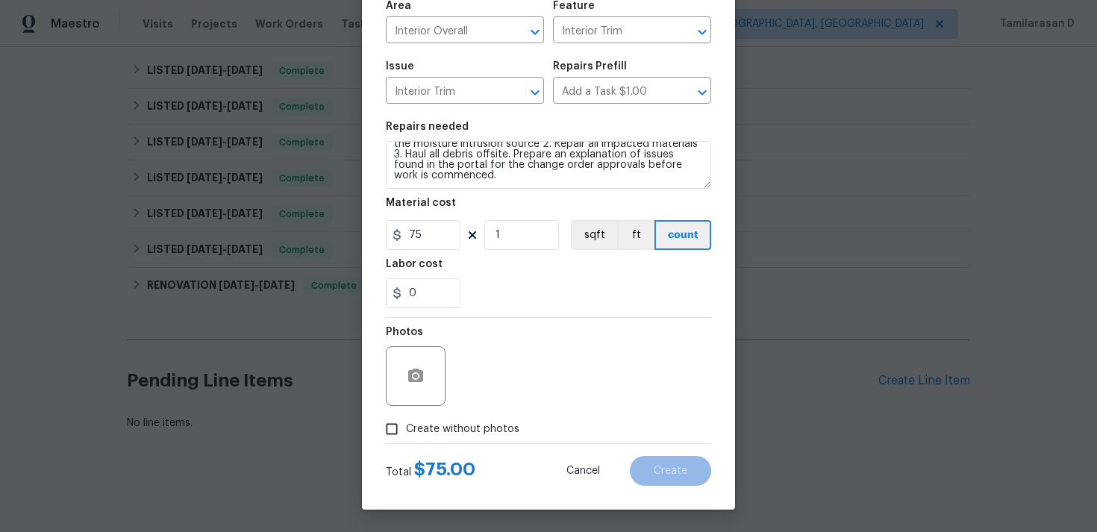
click at [416, 427] on span "Create without photos" at bounding box center [462, 430] width 113 height 16
click at [406, 427] on input "Create without photos" at bounding box center [392, 429] width 28 height 28
checkbox input "true"
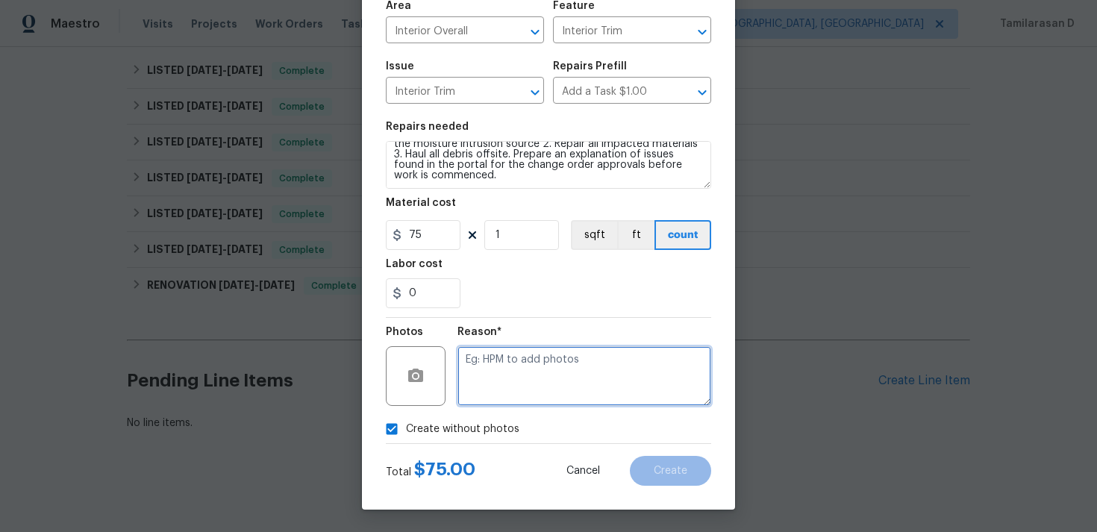
click at [498, 381] on textarea at bounding box center [584, 376] width 254 height 60
type textarea "N"
type textarea "N/A"
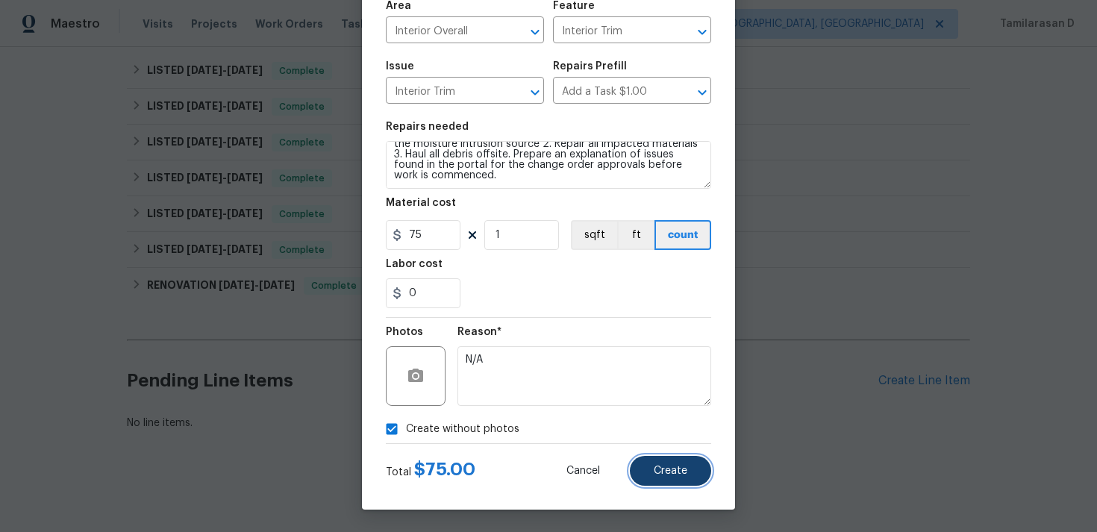
click at [672, 457] on button "Create" at bounding box center [670, 471] width 81 height 30
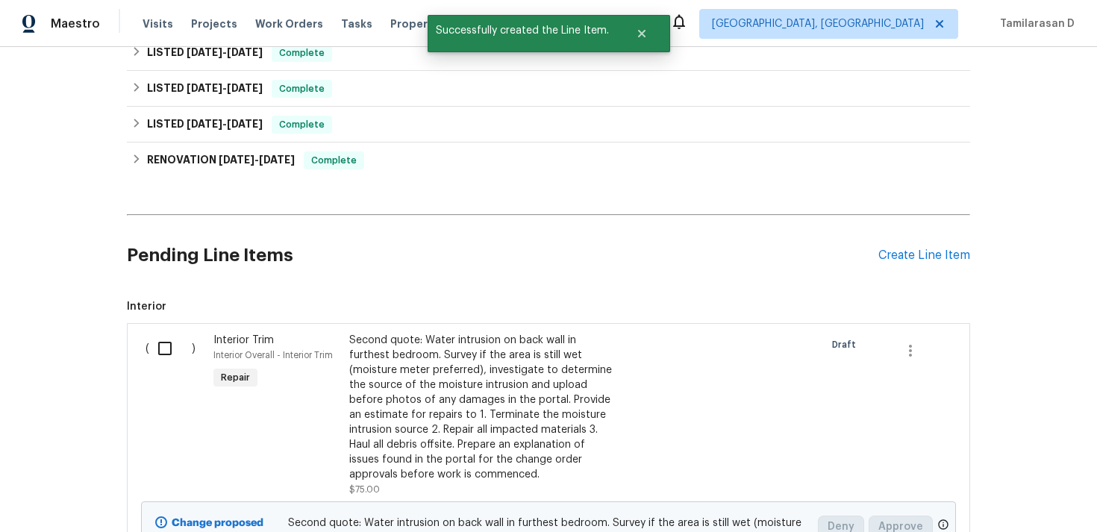
scroll to position [572, 0]
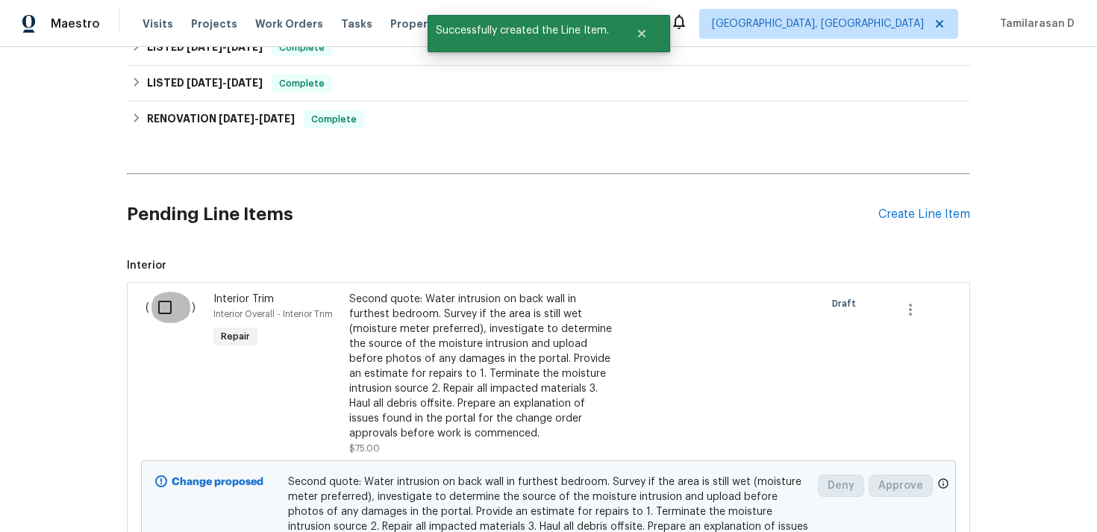
click at [166, 316] on input "checkbox" at bounding box center [170, 307] width 43 height 31
checkbox input "true"
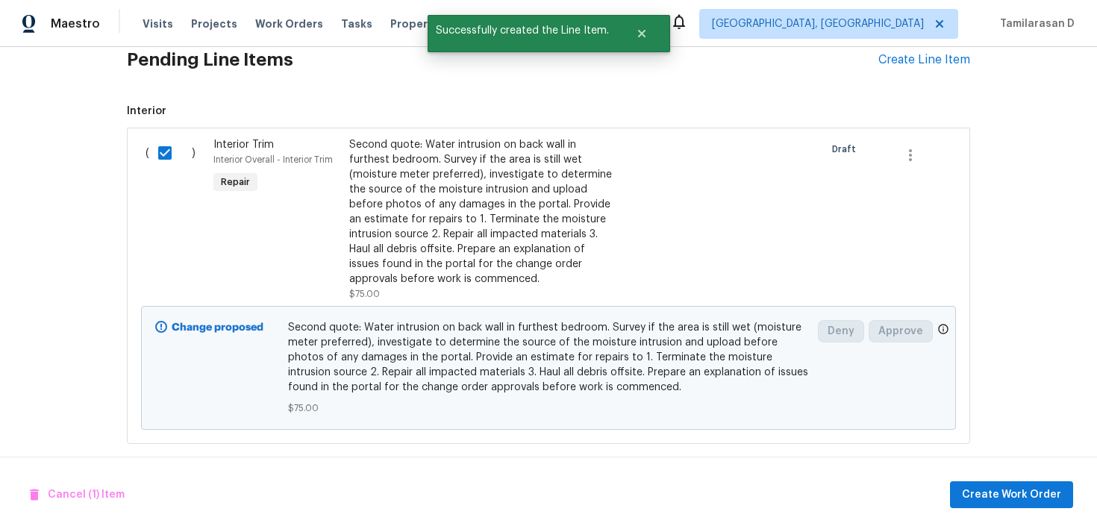
scroll to position [741, 0]
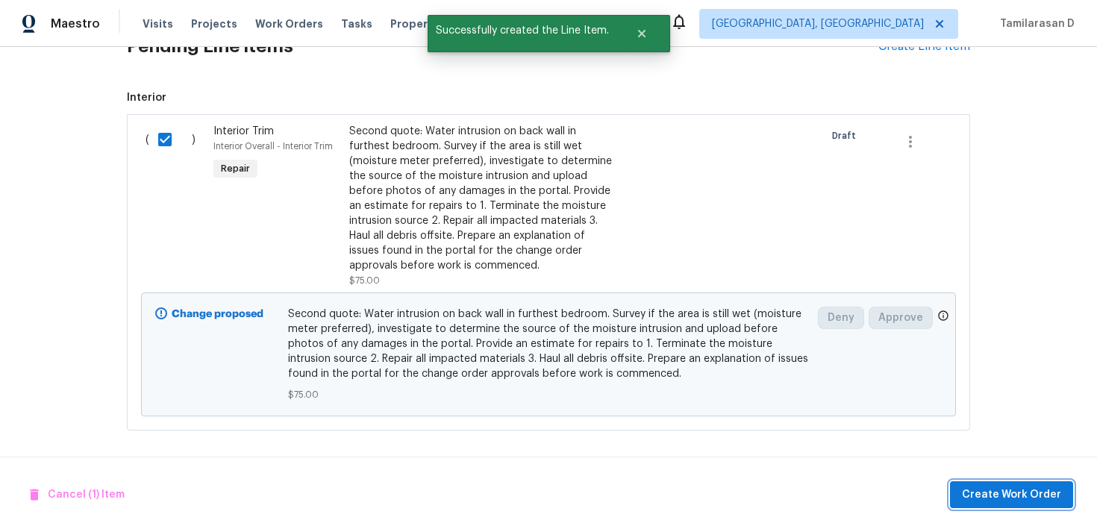
click at [983, 492] on span "Create Work Order" at bounding box center [1011, 495] width 99 height 19
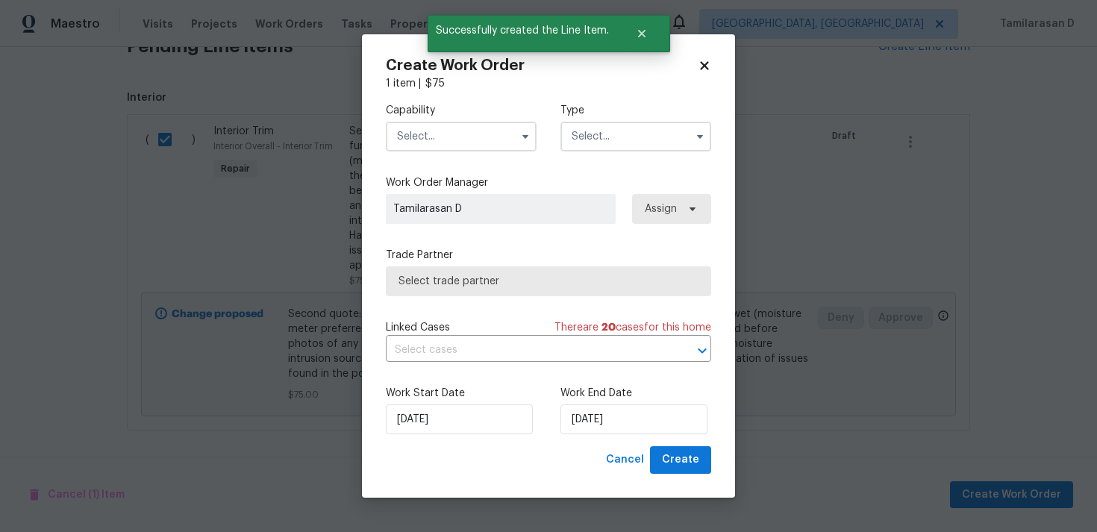
click at [655, 134] on input "text" at bounding box center [635, 137] width 151 height 30
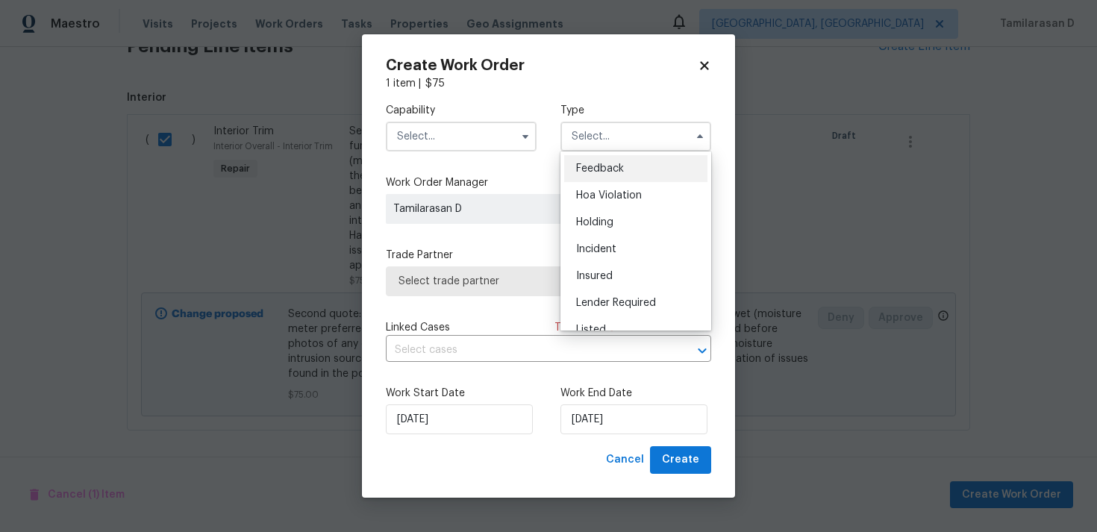
click at [625, 160] on div "Feedback" at bounding box center [635, 168] width 143 height 27
type input "Feedback"
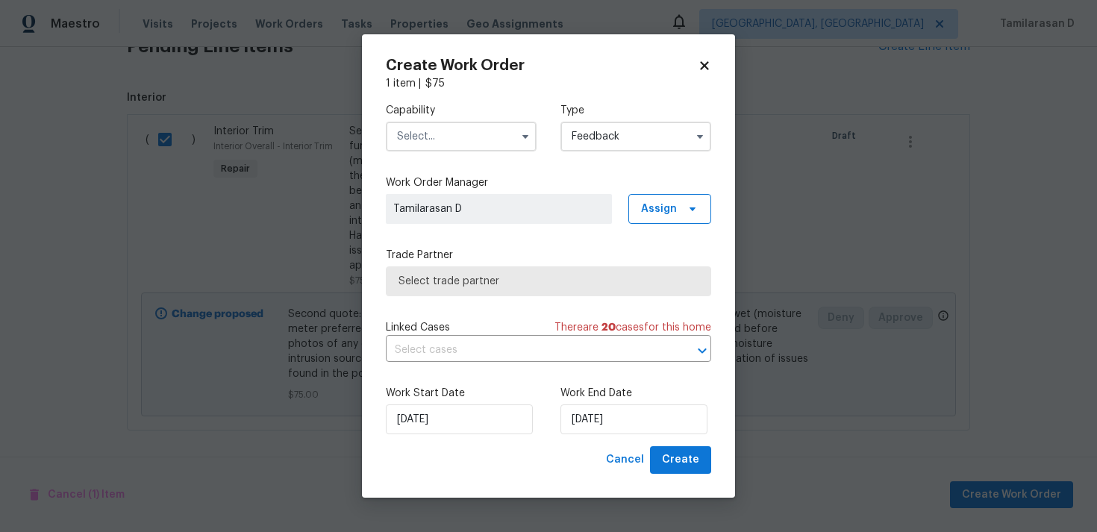
click at [507, 132] on input "text" at bounding box center [461, 137] width 151 height 30
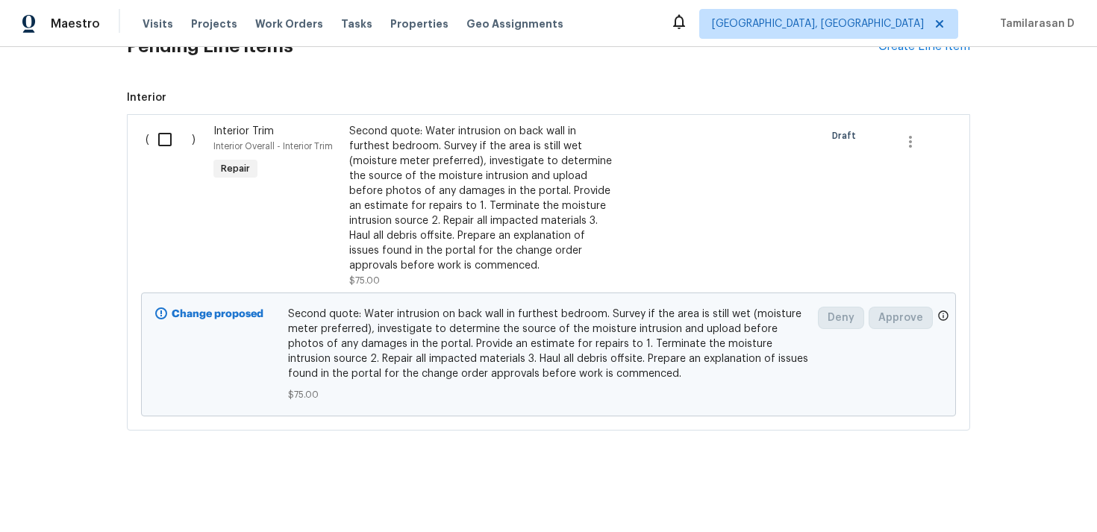
click at [164, 137] on input "checkbox" at bounding box center [170, 139] width 43 height 31
checkbox input "true"
click at [995, 489] on span "Create Work Order" at bounding box center [1011, 495] width 99 height 19
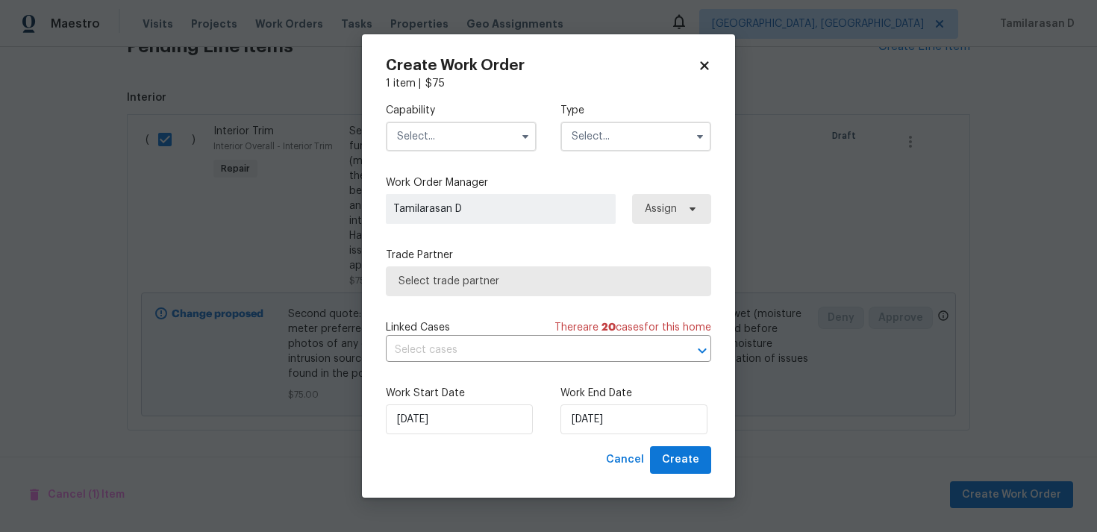
click at [557, 144] on div "Capability Type" at bounding box center [548, 127] width 325 height 72
click at [586, 140] on input "text" at bounding box center [635, 137] width 151 height 30
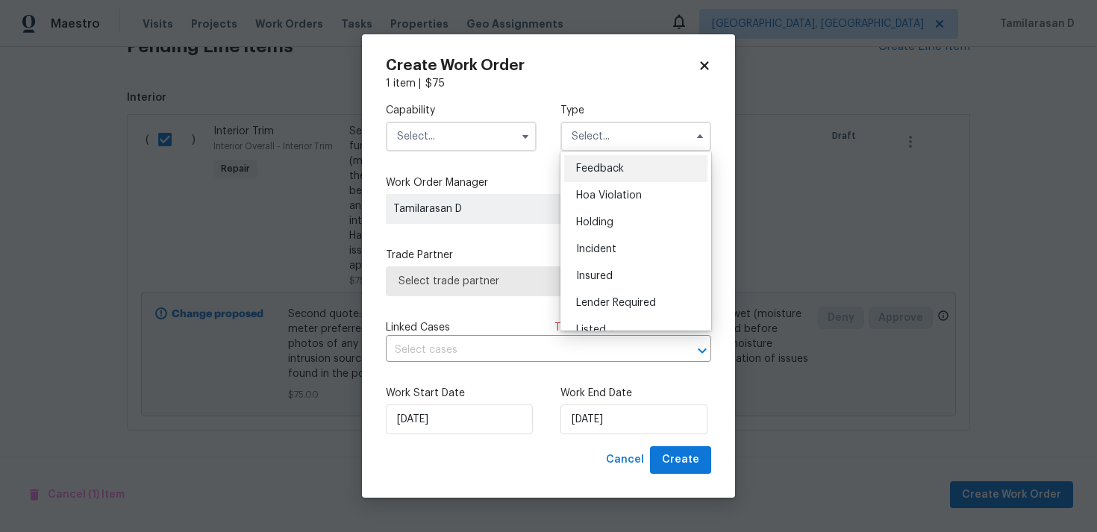
click at [585, 164] on span "Feedback" at bounding box center [600, 168] width 48 height 10
type input "Feedback"
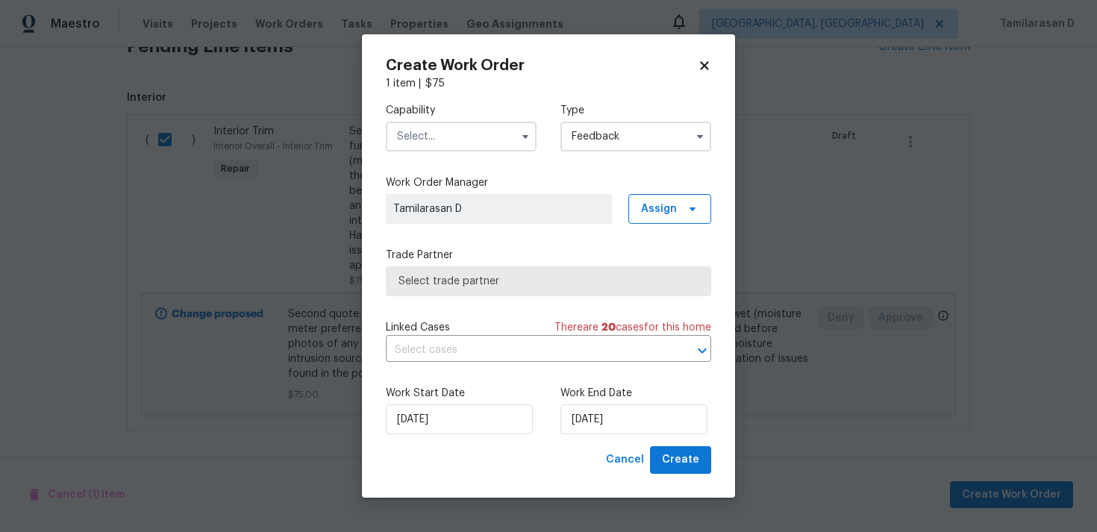
click at [480, 141] on input "text" at bounding box center [461, 137] width 151 height 30
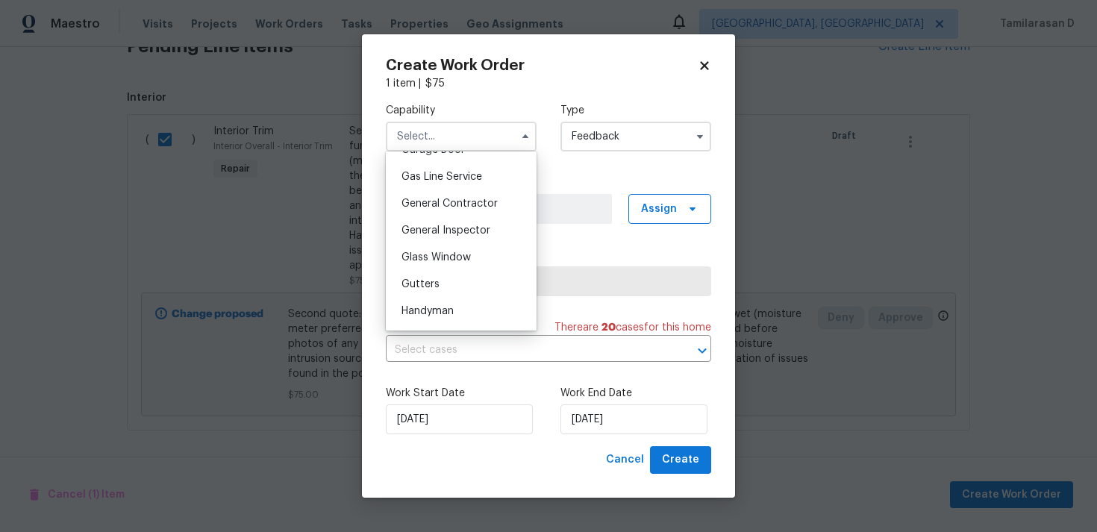
scroll to position [693, 0]
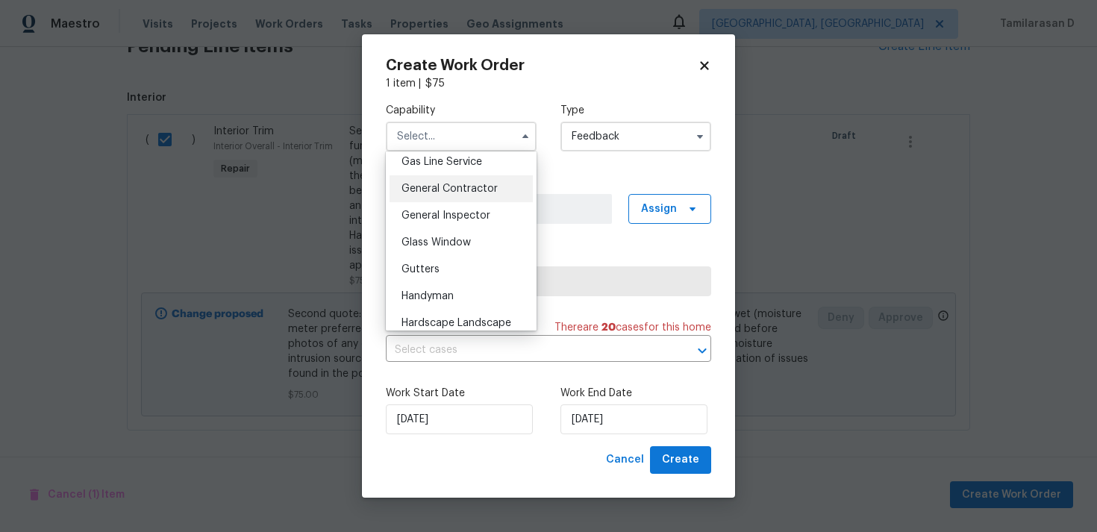
click at [453, 184] on span "General Contractor" at bounding box center [449, 189] width 96 height 10
type input "General Contractor"
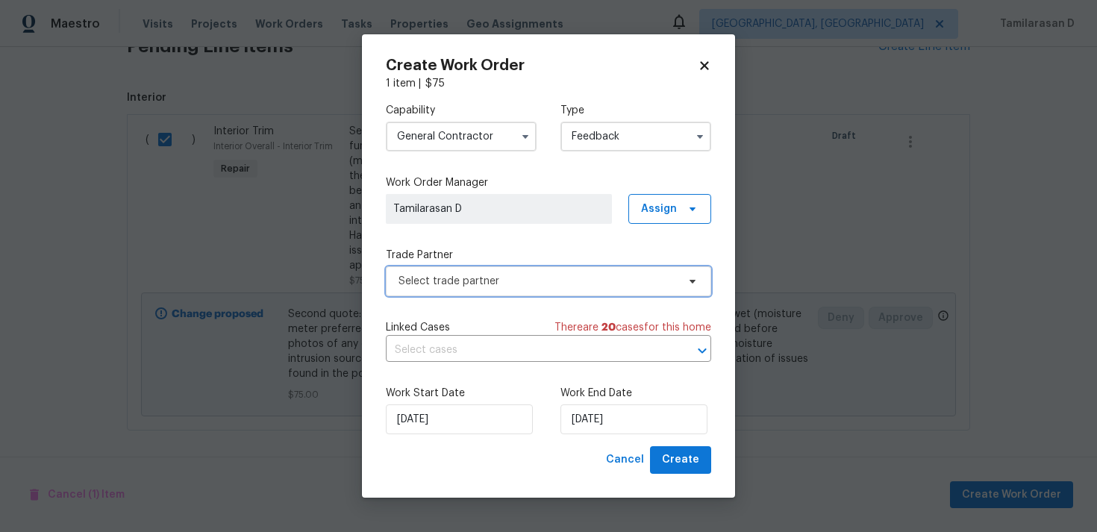
click at [478, 286] on span "Select trade partner" at bounding box center [537, 281] width 278 height 15
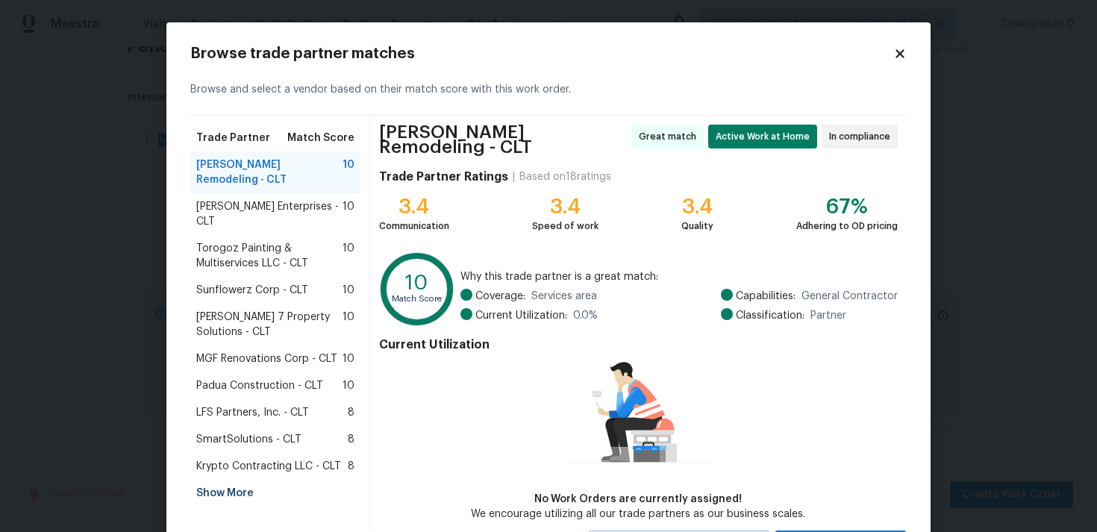
click at [283, 199] on span "Nordman Enterprises - CLT" at bounding box center [269, 214] width 146 height 30
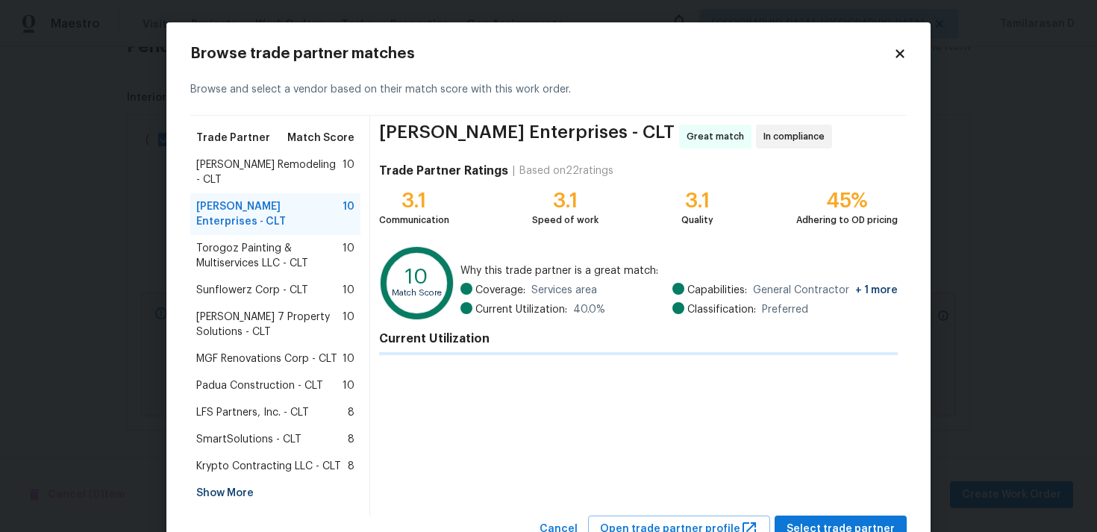
click at [265, 241] on span "Torogoz Painting & Multiservices LLC - CLT" at bounding box center [269, 256] width 146 height 30
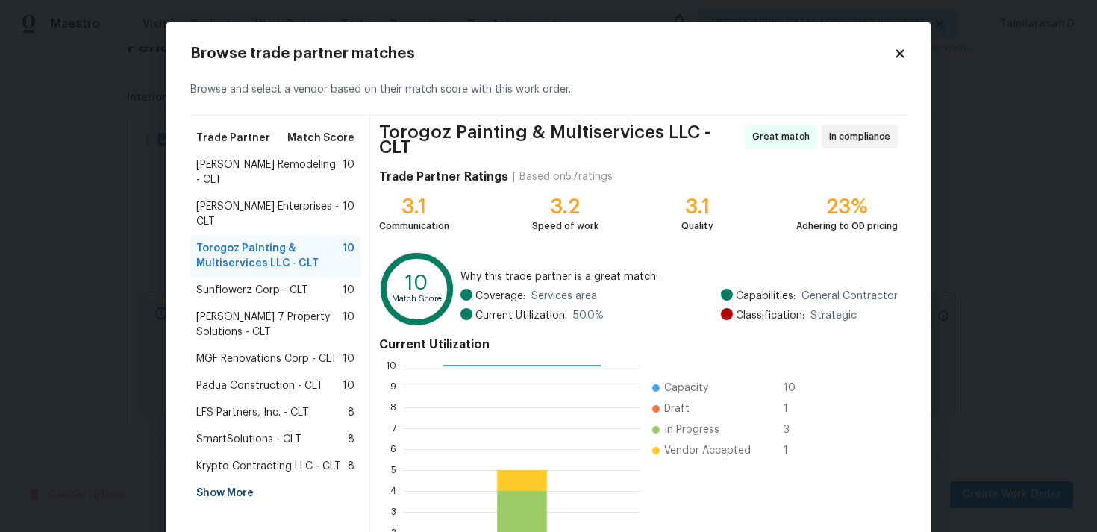
scroll to position [126, 0]
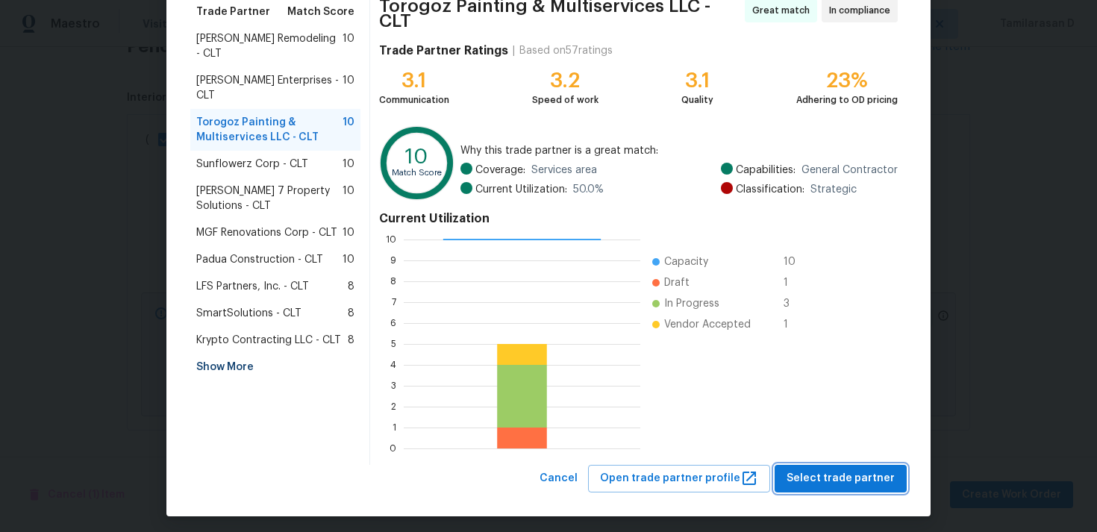
click at [850, 469] on span "Select trade partner" at bounding box center [840, 478] width 108 height 19
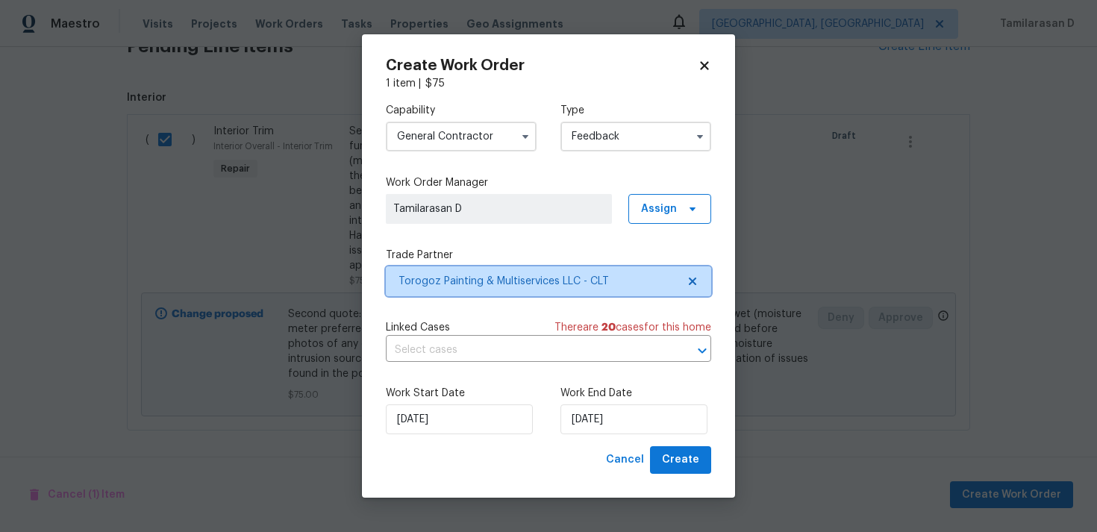
scroll to position [0, 0]
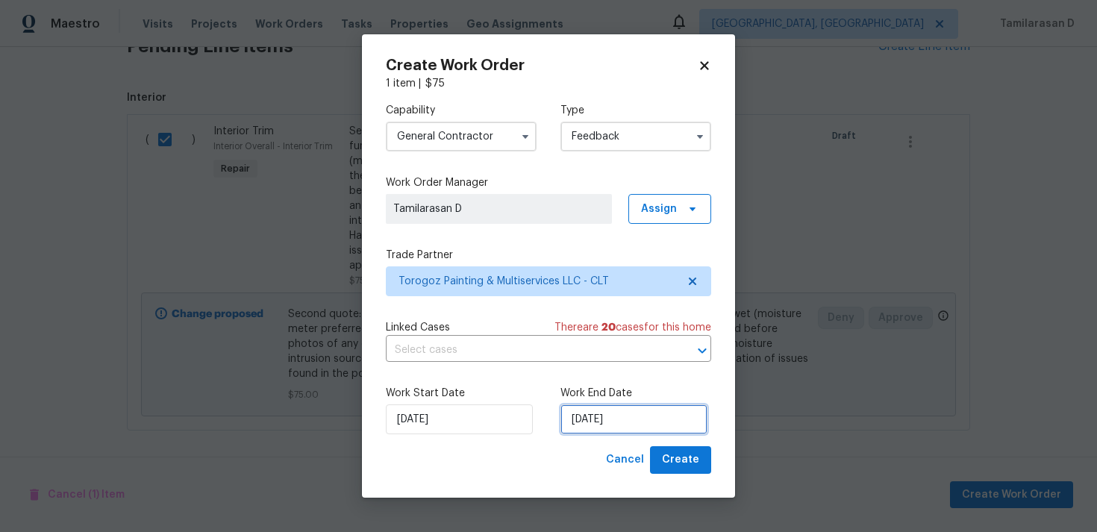
click at [621, 427] on input "11/08/2025" at bounding box center [633, 419] width 147 height 30
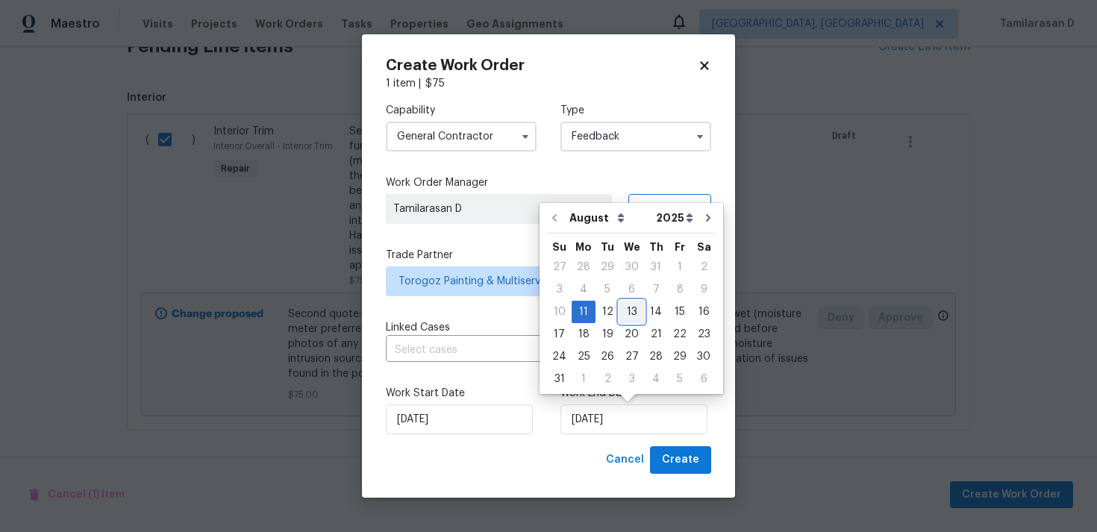
click at [619, 308] on div "13" at bounding box center [631, 311] width 25 height 21
type input "13/08/2025"
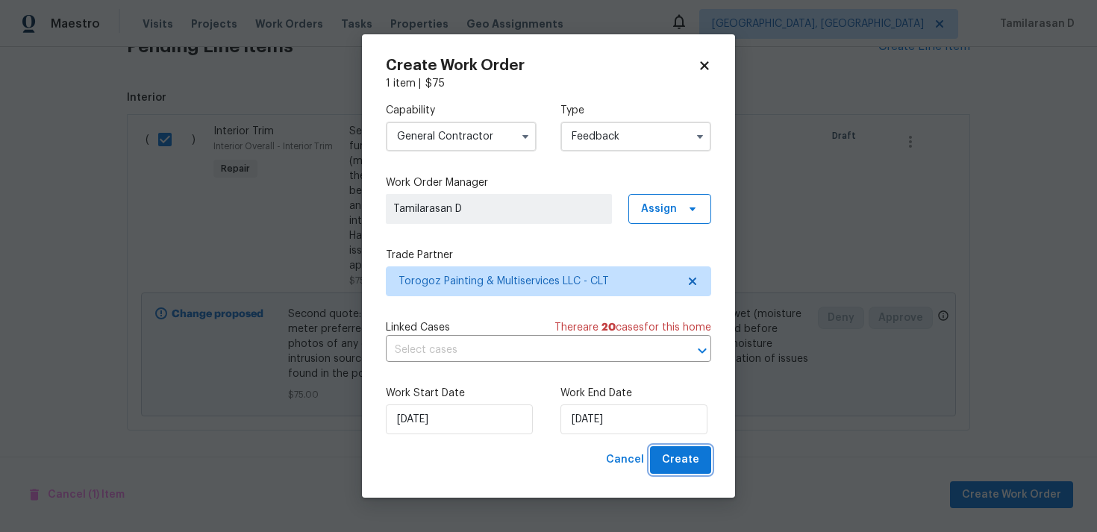
click at [692, 457] on span "Create" at bounding box center [680, 460] width 37 height 19
checkbox input "false"
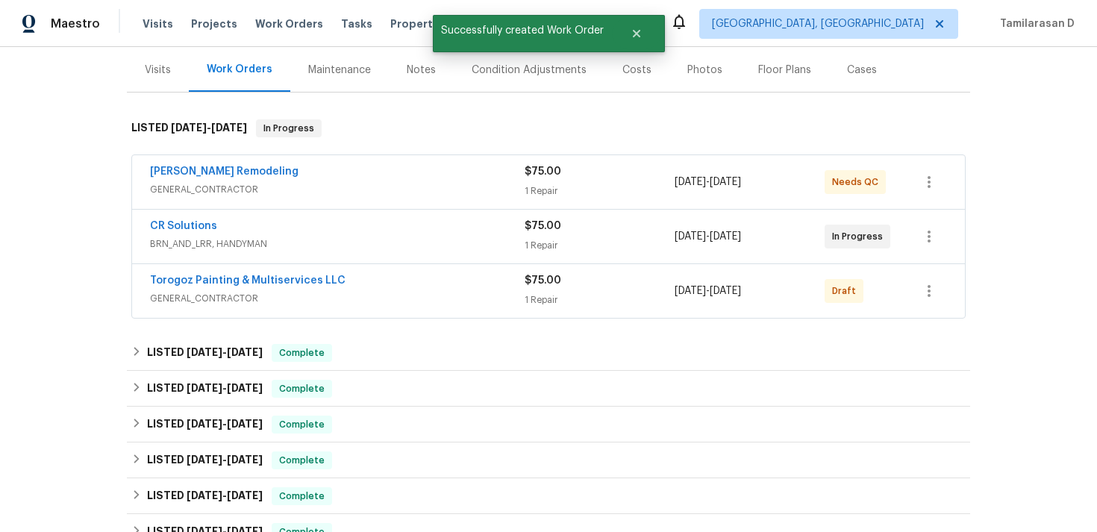
scroll to position [145, 0]
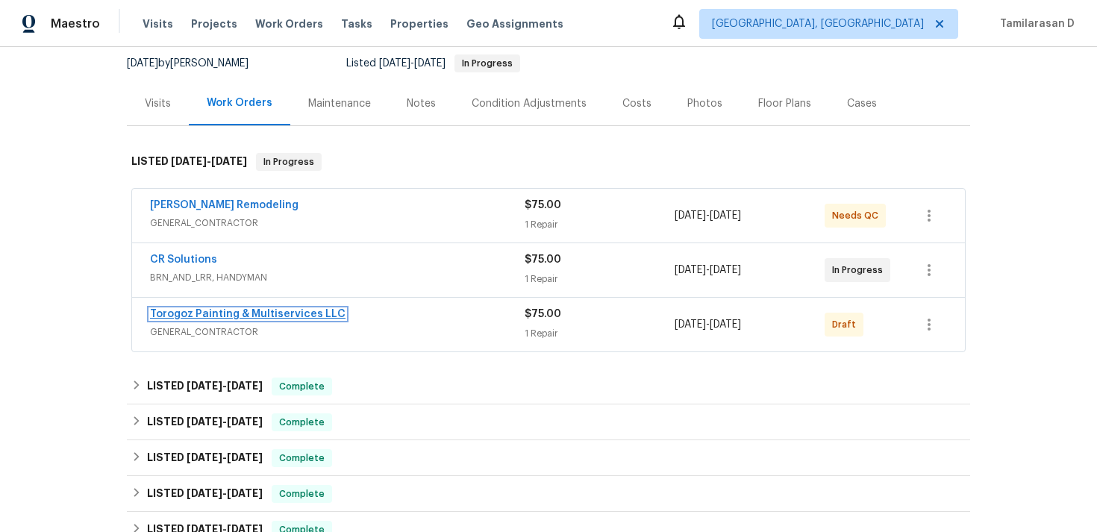
click at [247, 312] on link "Torogoz Painting & Multiservices LLC" at bounding box center [247, 314] width 195 height 10
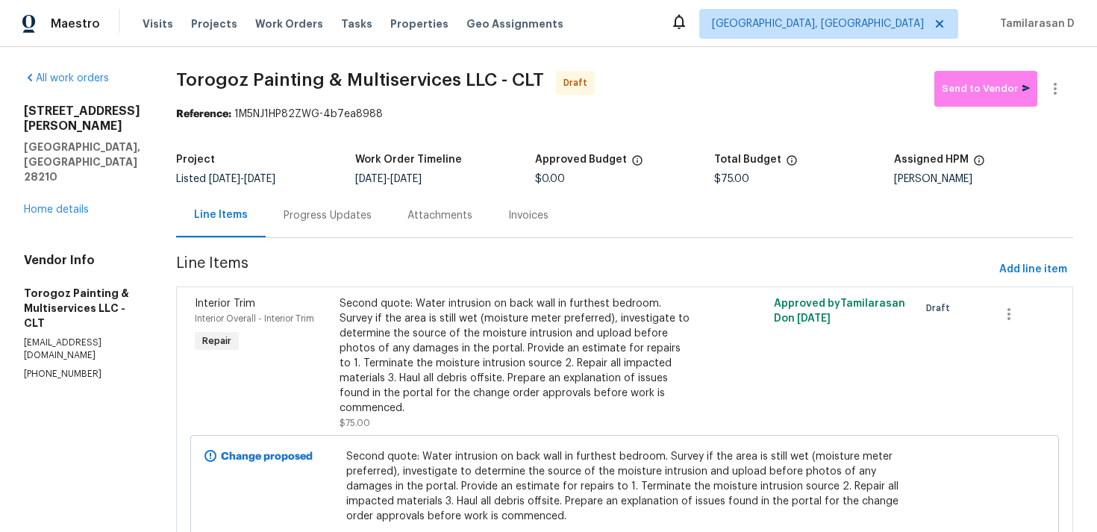
click at [332, 221] on div "Progress Updates" at bounding box center [328, 215] width 88 height 15
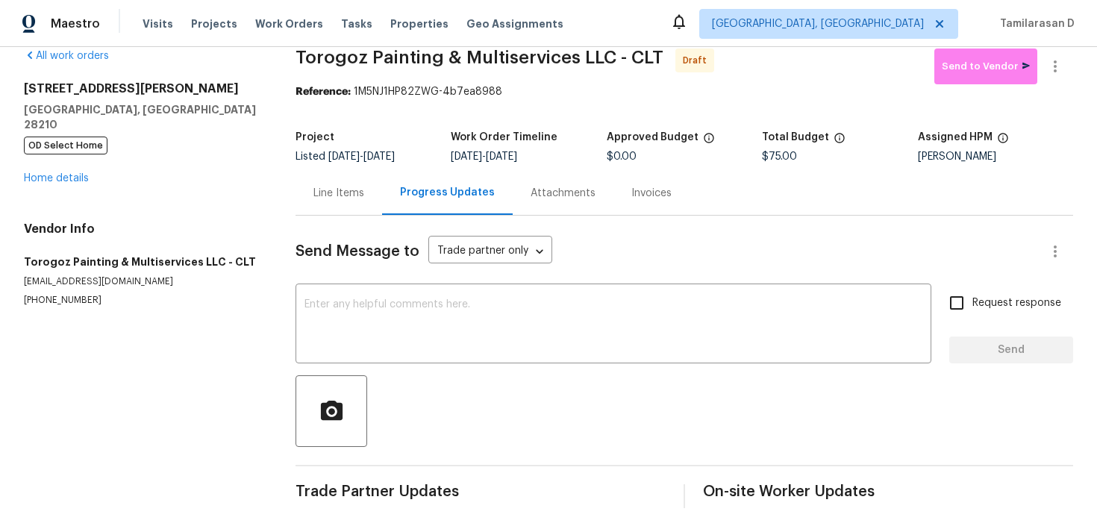
click at [309, 187] on div "Line Items" at bounding box center [338, 193] width 87 height 44
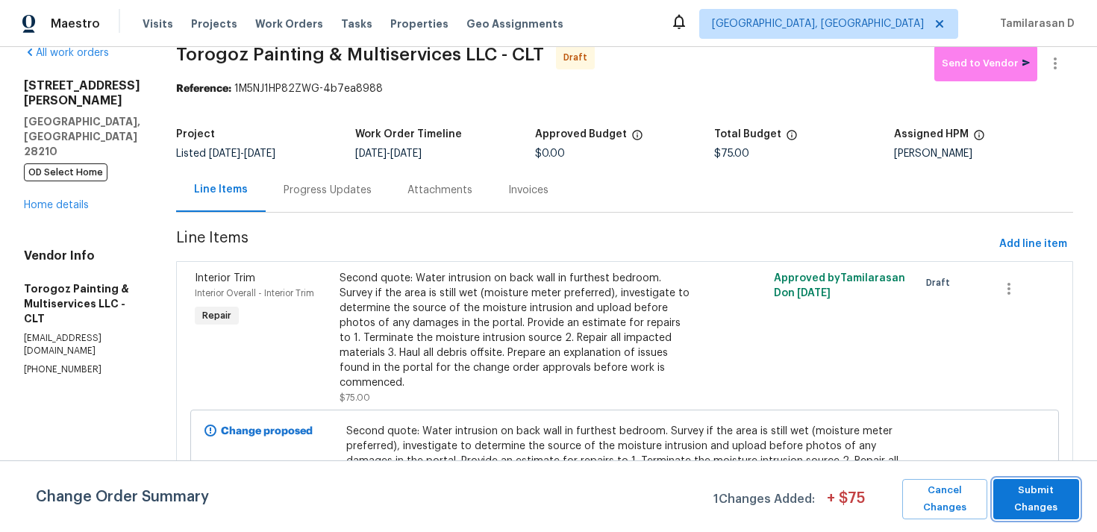
click at [1047, 503] on span "Submit Changes" at bounding box center [1036, 499] width 71 height 34
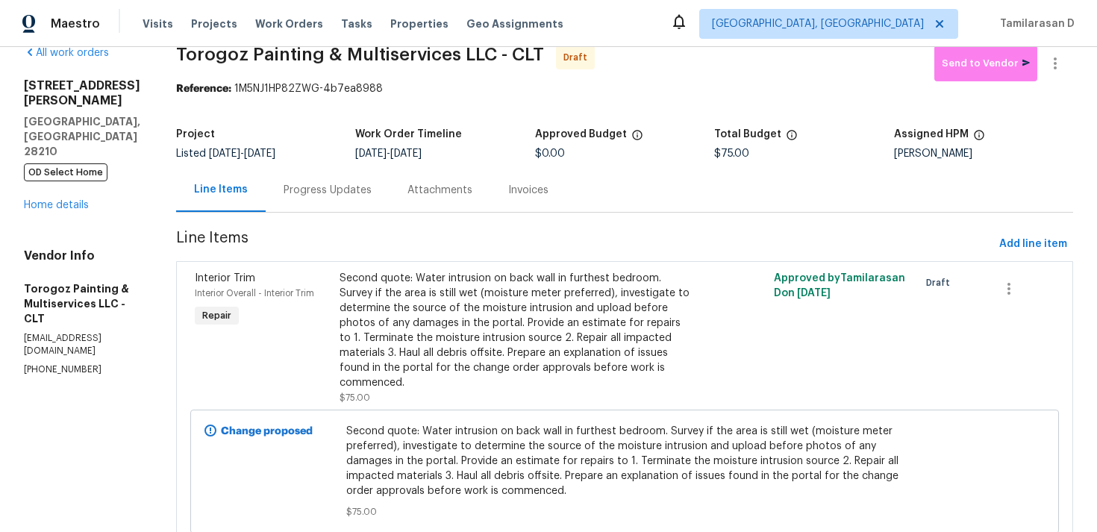
scroll to position [0, 0]
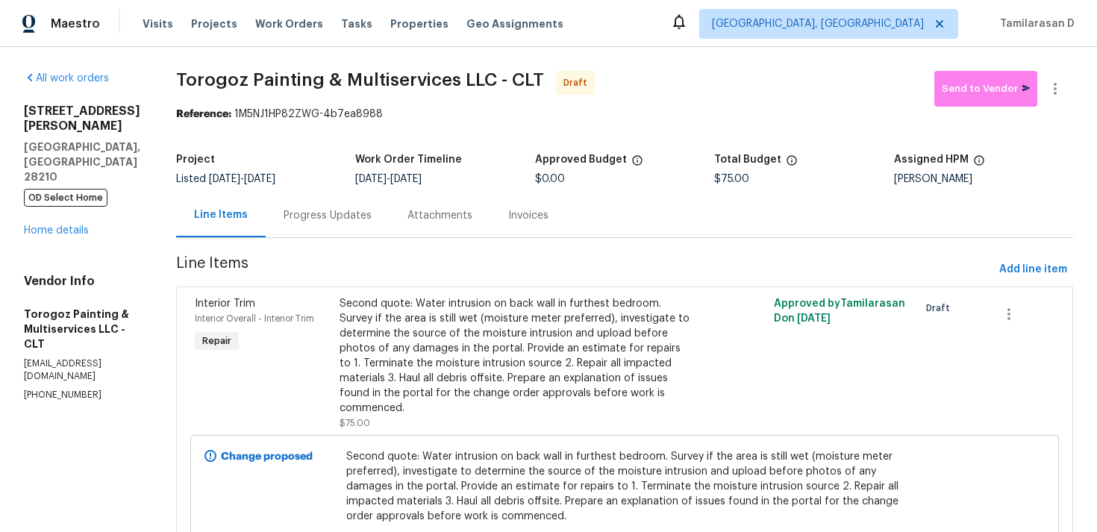
click at [337, 187] on div "Project Listed 7/25/2025 - 8/13/2025 Work Order Timeline 8/11/2025 - 8/13/2025 …" at bounding box center [624, 169] width 897 height 48
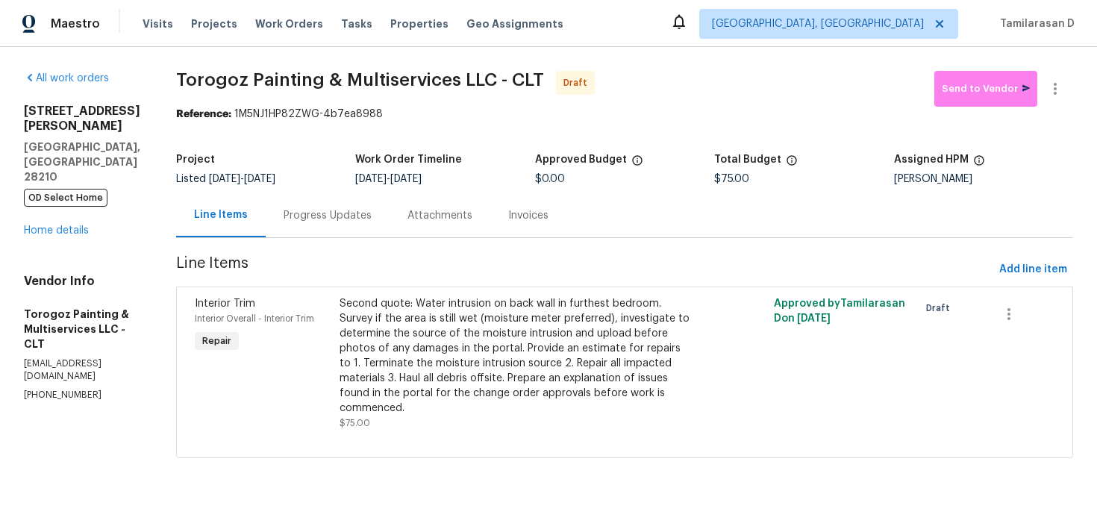
click at [316, 228] on div "Progress Updates" at bounding box center [328, 215] width 124 height 44
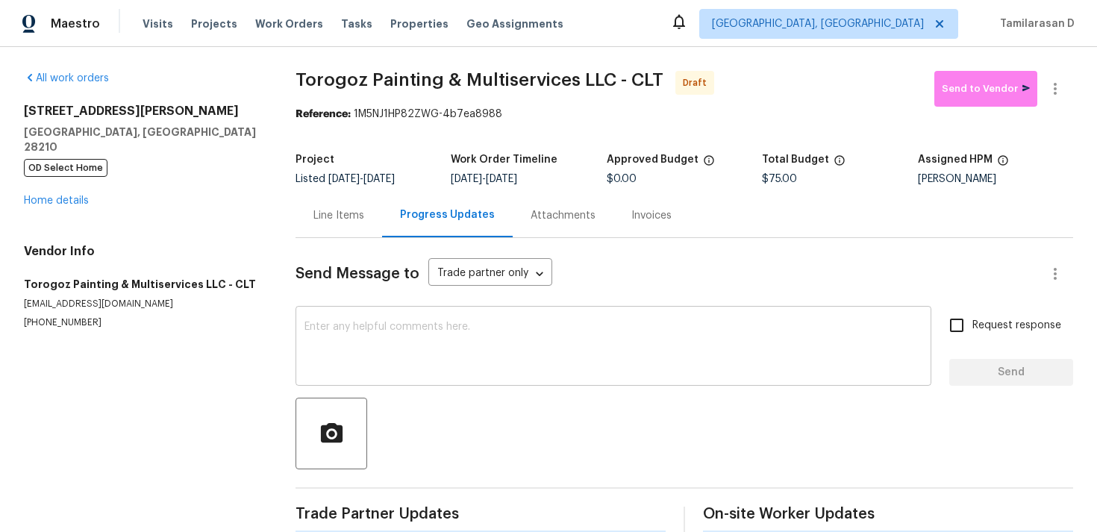
click at [319, 326] on textarea at bounding box center [613, 348] width 618 height 52
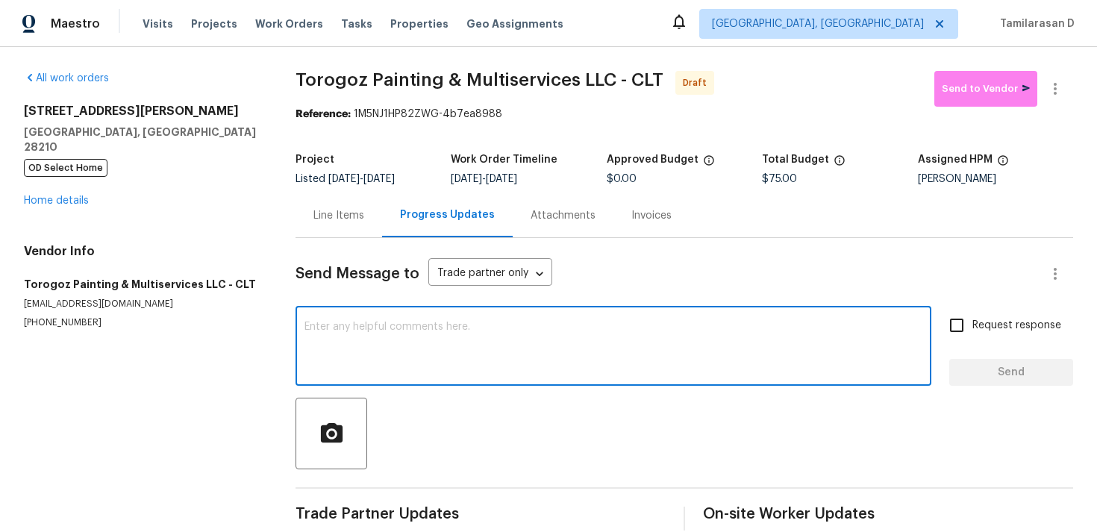
scroll to position [22, 0]
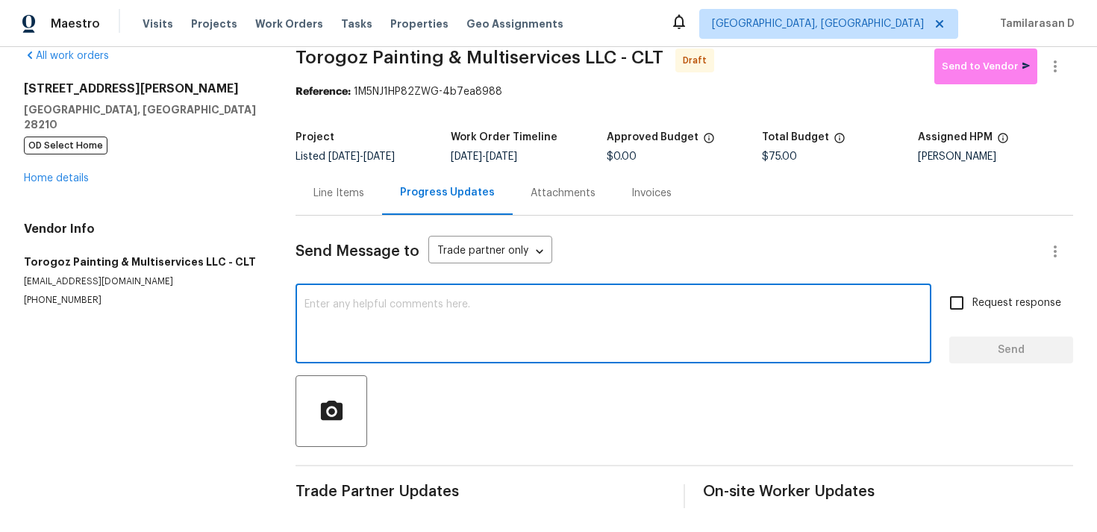
paste textarea "Hey, this is Tamil from Opendoor. I’m confirming you received the WO for the pr…"
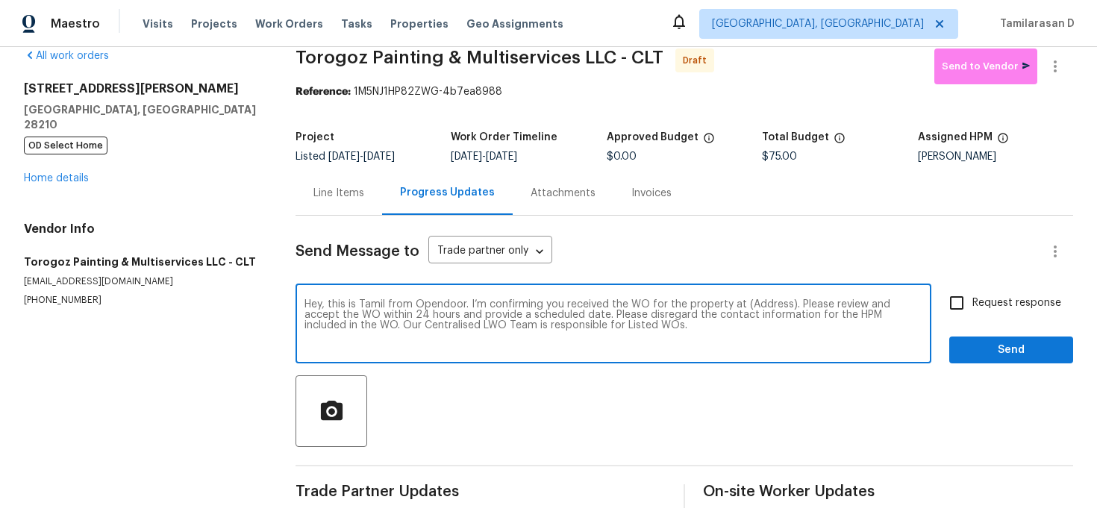
click at [757, 307] on textarea "Hey, this is Tamil from Opendoor. I’m confirming you received the WO for the pr…" at bounding box center [613, 325] width 618 height 52
paste textarea "5003 Sharon Rd Unit S, Charlotte, NC 28210"
type textarea "Hey, this is Tamil from Opendoor. I’m confirming you received the WO for the pr…"
click at [962, 305] on input "Request response" at bounding box center [956, 302] width 31 height 31
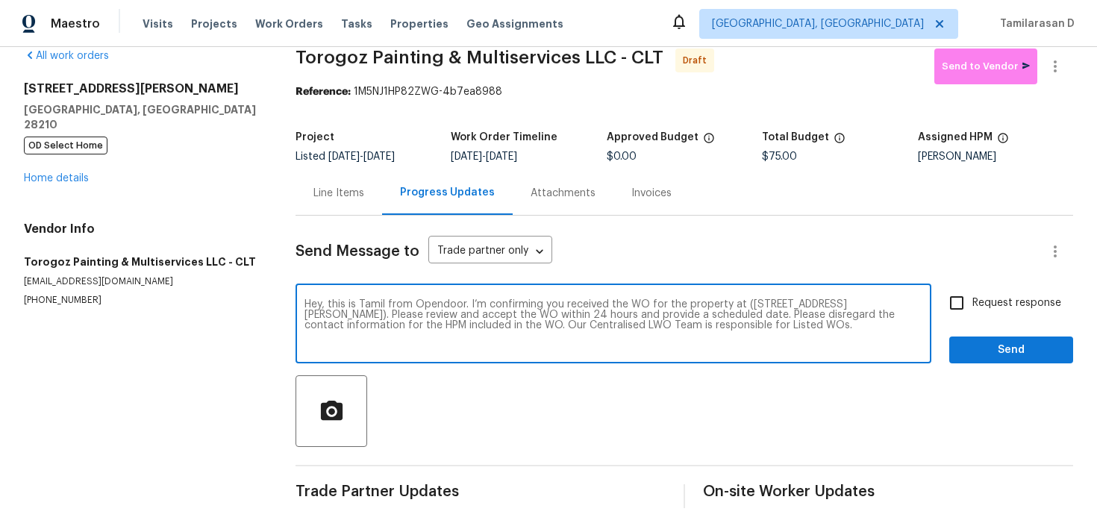
checkbox input "true"
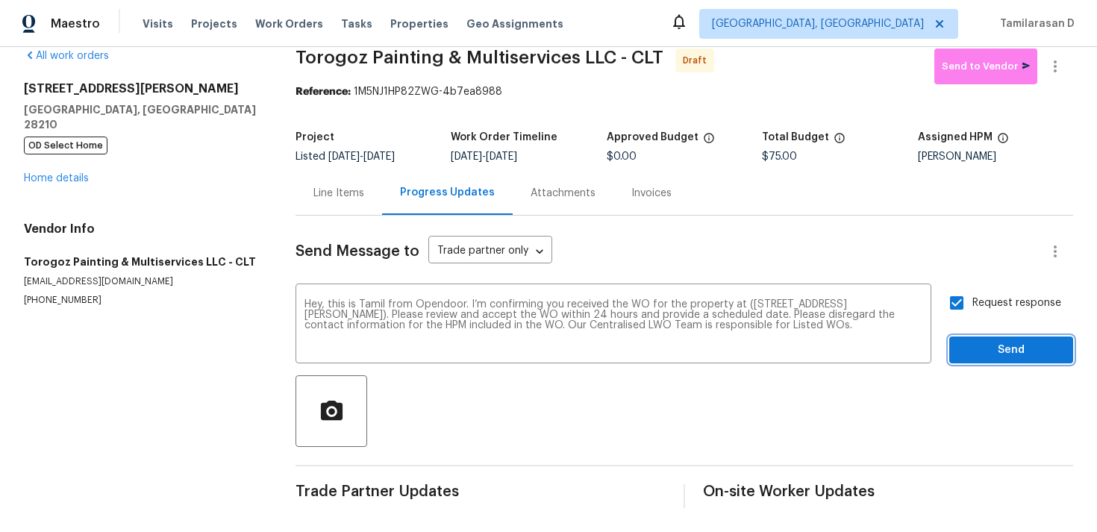
click at [998, 351] on span "Send" at bounding box center [1011, 350] width 100 height 19
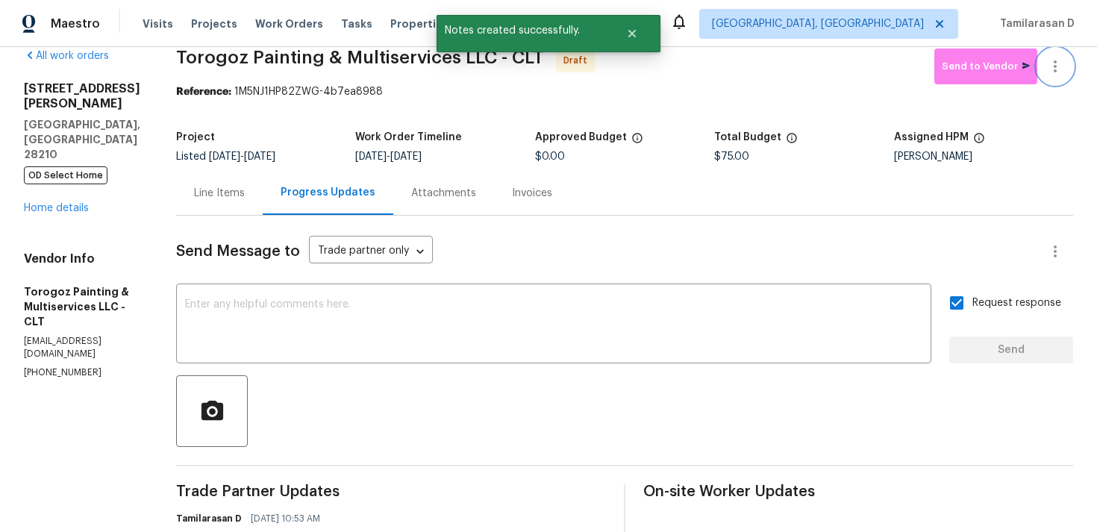
click at [1059, 68] on icon "button" at bounding box center [1055, 66] width 18 height 18
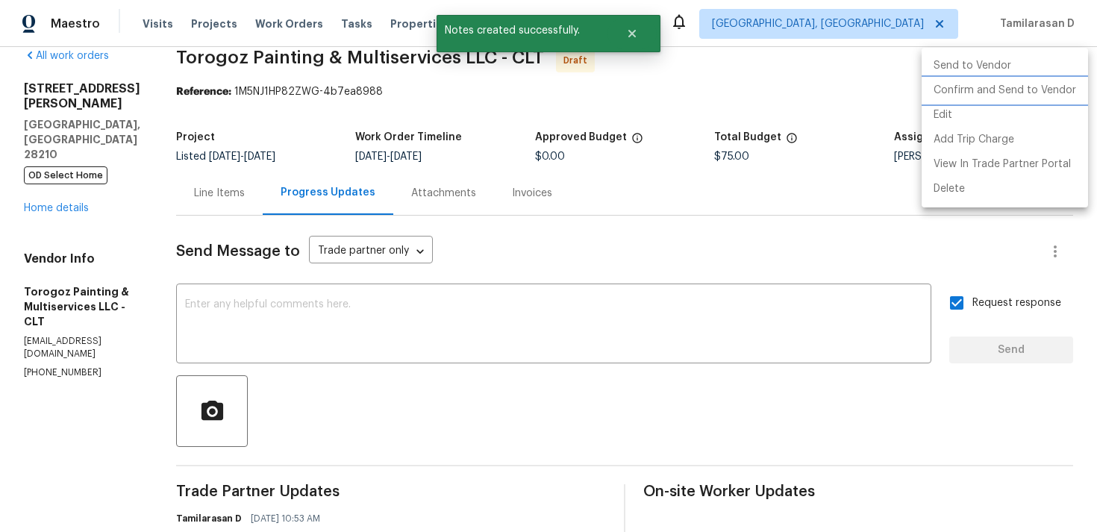
click at [1017, 93] on li "Confirm and Send to Vendor" at bounding box center [1004, 90] width 166 height 25
click at [379, 323] on div at bounding box center [548, 266] width 1097 height 532
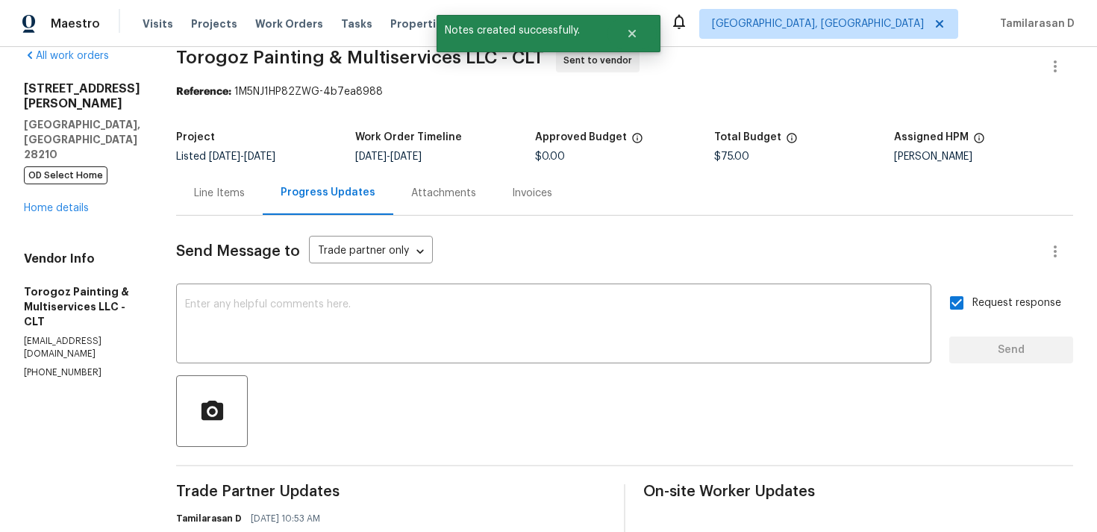
click at [379, 323] on textarea at bounding box center [553, 325] width 737 height 52
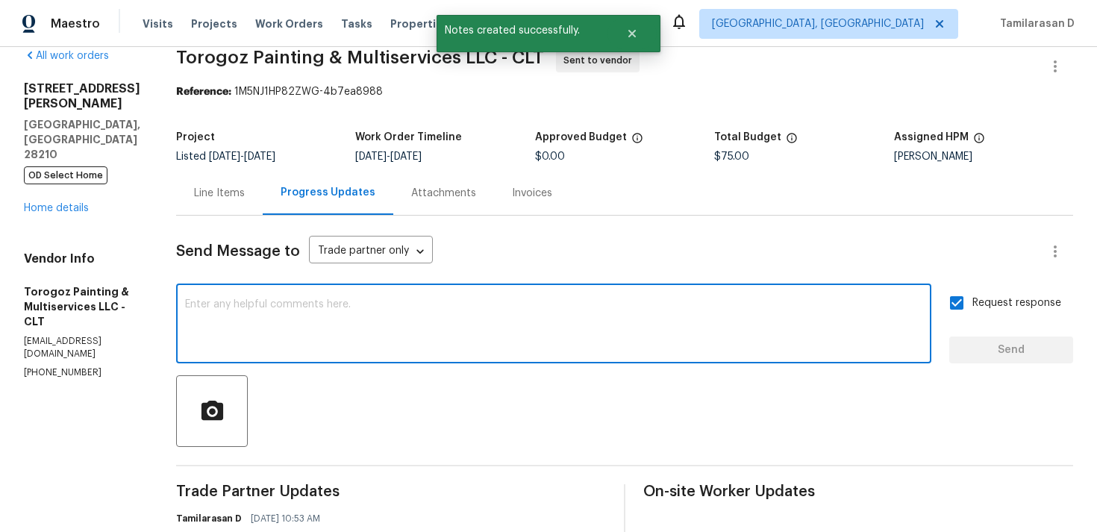
click at [379, 323] on textarea at bounding box center [553, 325] width 737 height 52
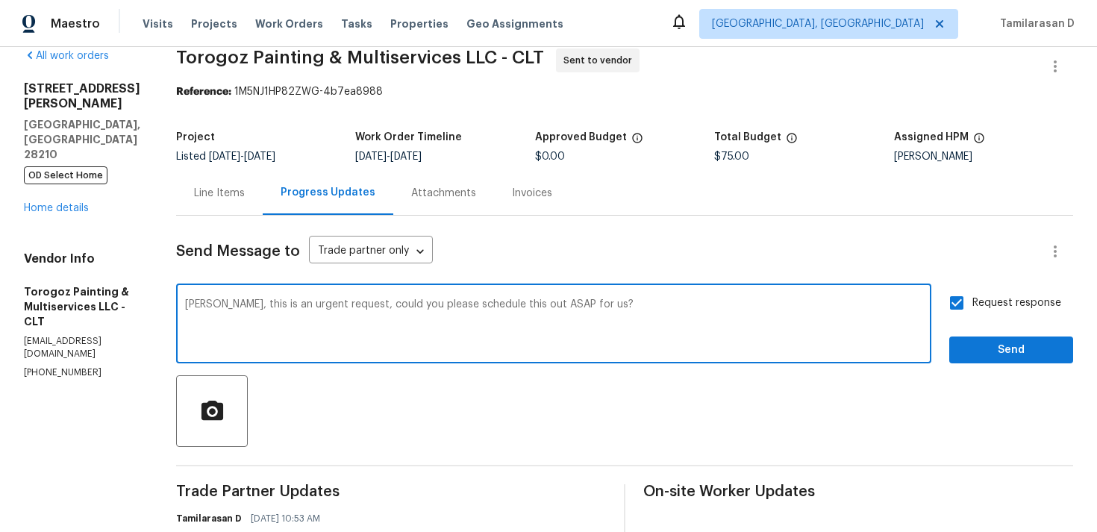
click at [364, 325] on textarea "Joe, this is an urgent request, could you please schedule this out ASAP for us?" at bounding box center [553, 325] width 737 height 52
paste textarea "urgent — could you get this scheduled ASAP? The property’s in contract. Ask Cha…"
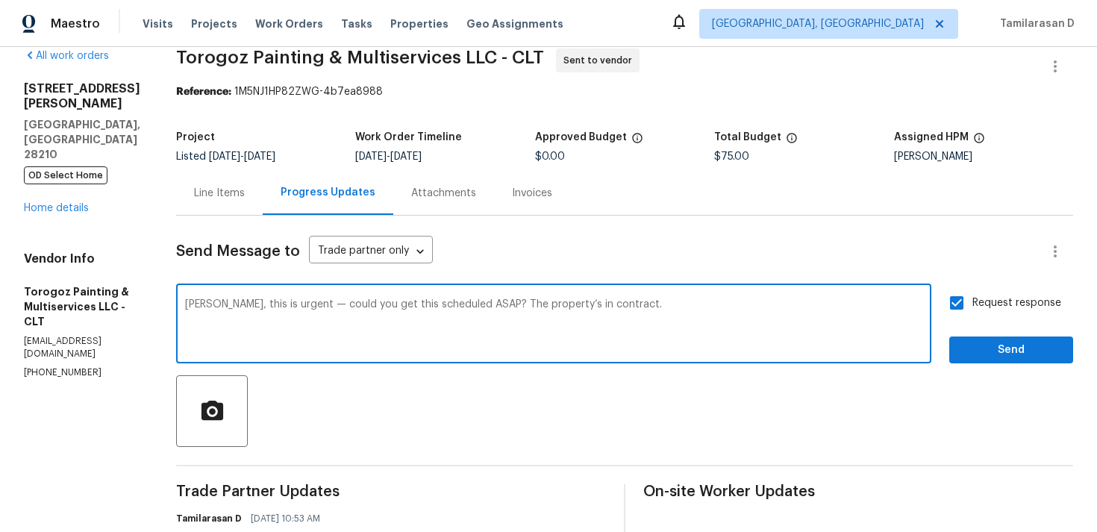
click at [319, 305] on textarea "Joe, this is urgent — could you get this scheduled ASAP? The property’s in cont…" at bounding box center [553, 325] width 737 height 52
click at [338, 309] on textarea "Joe, this is urgent, could you get this scheduled ASAP? The property’s in contr…" at bounding box center [553, 325] width 737 height 52
type textarea "Joe, this is urgent, could you get this scheduled ASAP? The property’s in contr…"
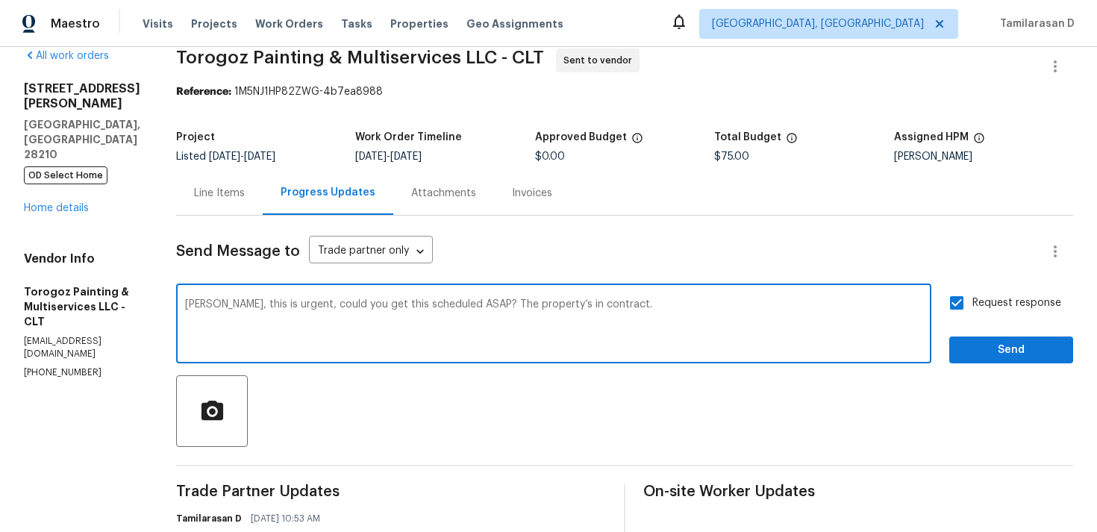
click at [417, 387] on div at bounding box center [624, 411] width 897 height 72
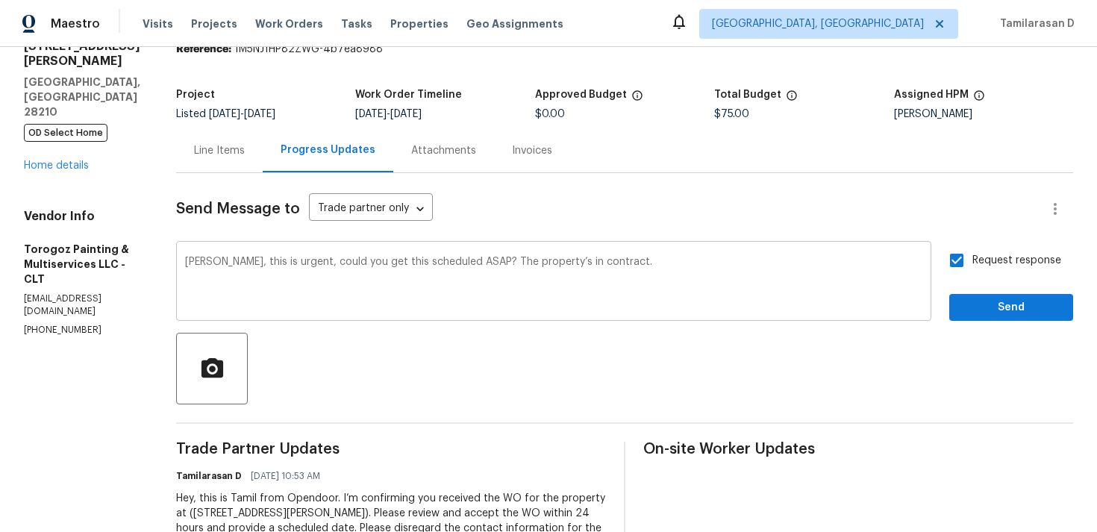
scroll to position [69, 0]
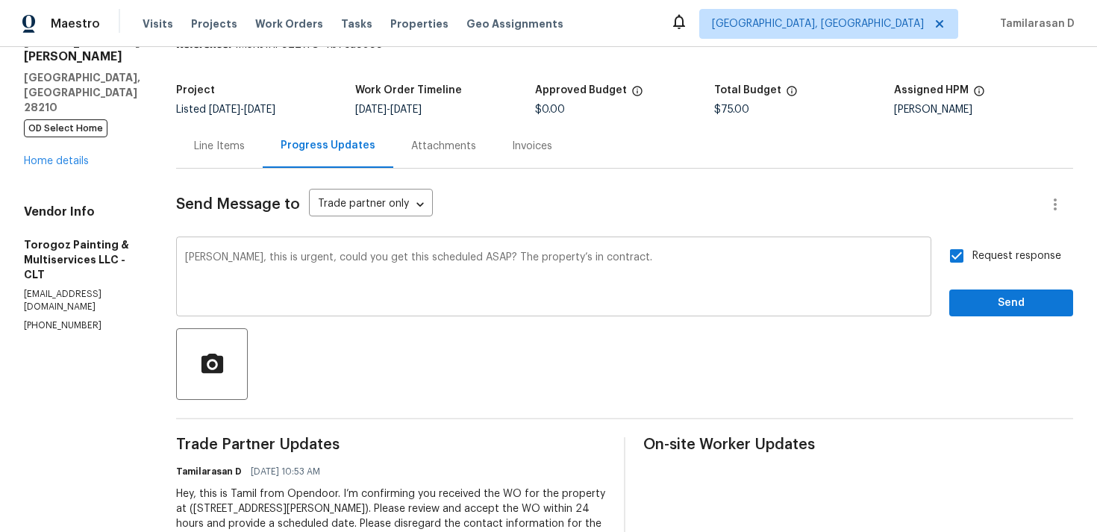
click at [680, 264] on textarea "Joe, this is urgent, could you get this scheduled ASAP? The property’s in contr…" at bounding box center [553, 278] width 737 height 52
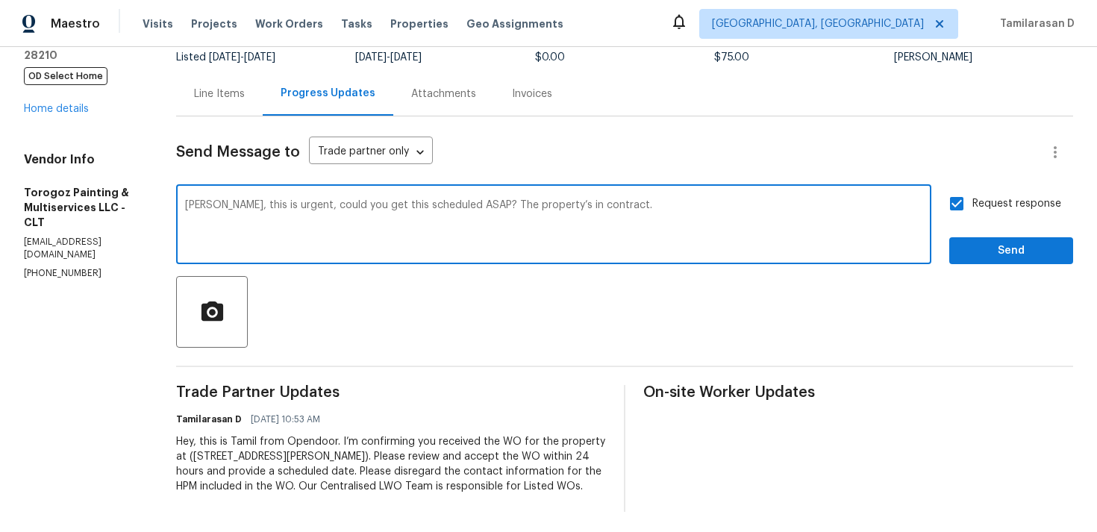
scroll to position [140, 0]
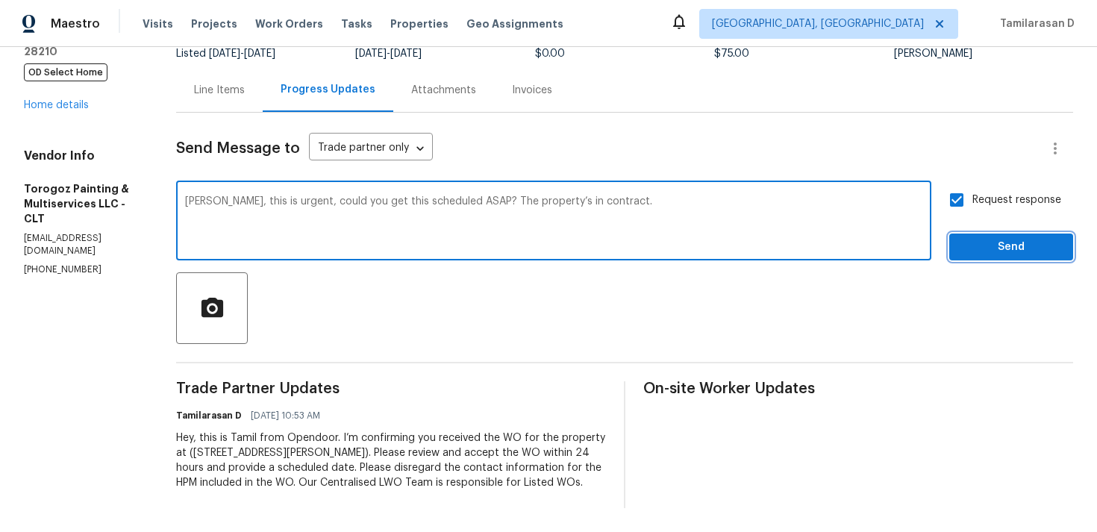
click at [980, 239] on span "Send" at bounding box center [1011, 247] width 100 height 19
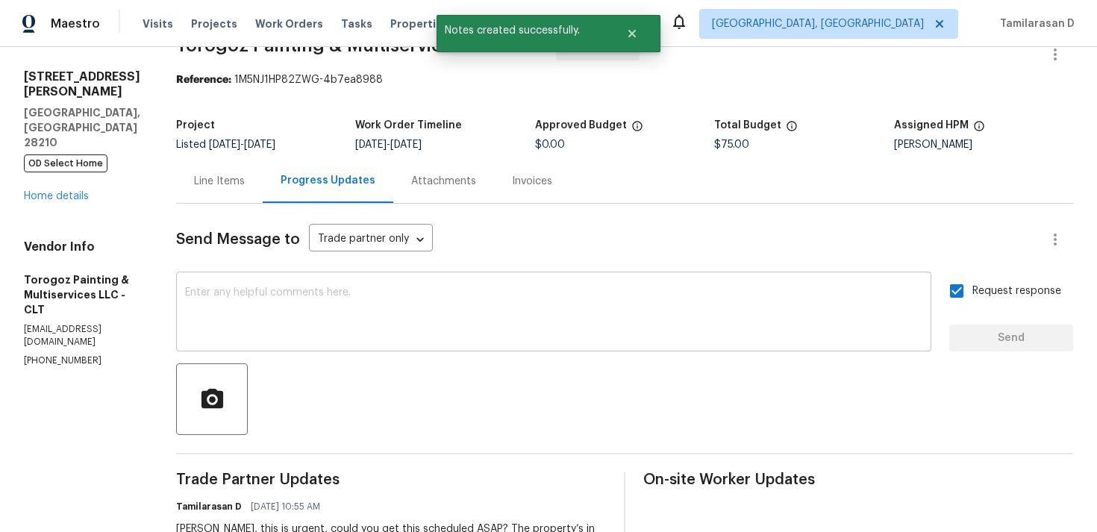
scroll to position [0, 0]
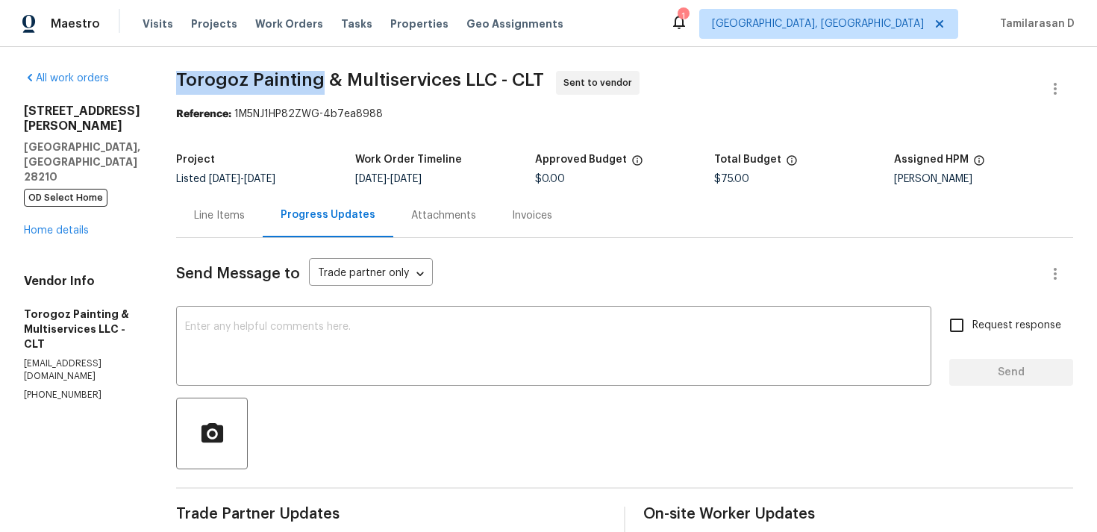
drag, startPoint x: 211, startPoint y: 78, endPoint x: 356, endPoint y: 79, distance: 144.7
click at [356, 79] on span "Torogoz Painting & Multiservices LLC - CLT" at bounding box center [360, 80] width 368 height 18
copy span "Torogoz Painting"
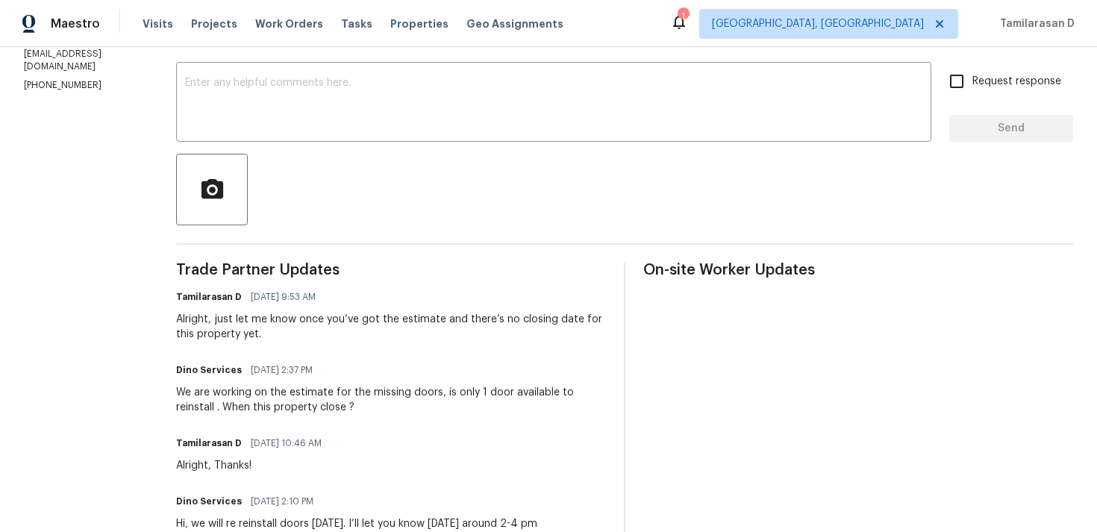
scroll to position [304, 0]
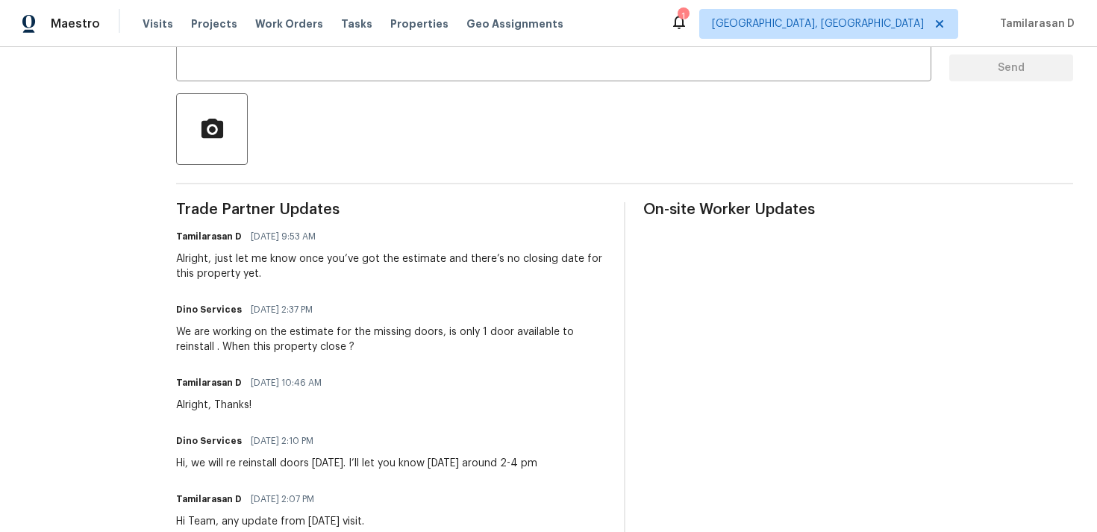
click at [260, 243] on span "08/08/2025 9:53 AM" at bounding box center [283, 236] width 65 height 15
click at [258, 266] on div "Alright, just let me know once you’ve got the estimate and there’s no closing d…" at bounding box center [391, 266] width 430 height 30
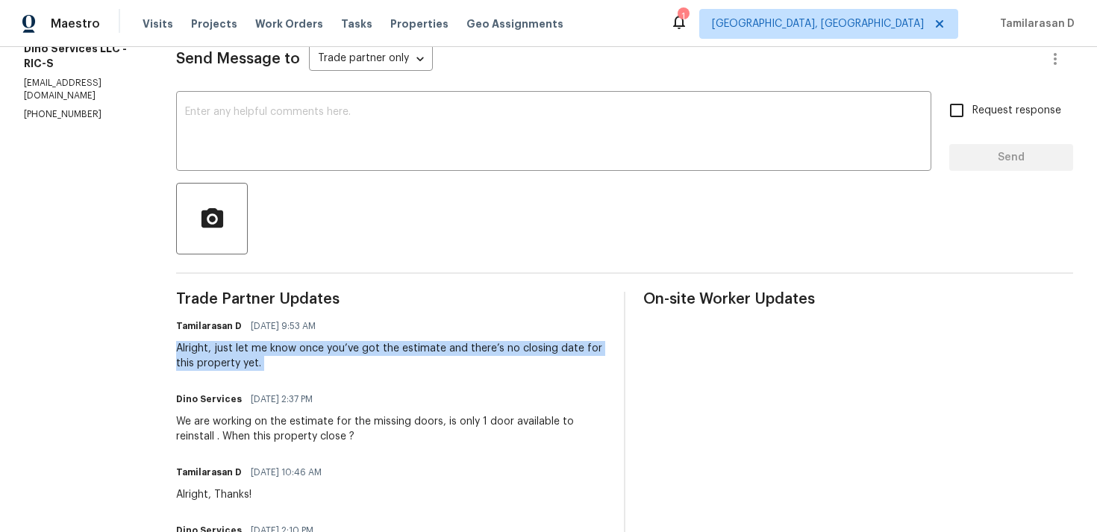
scroll to position [197, 0]
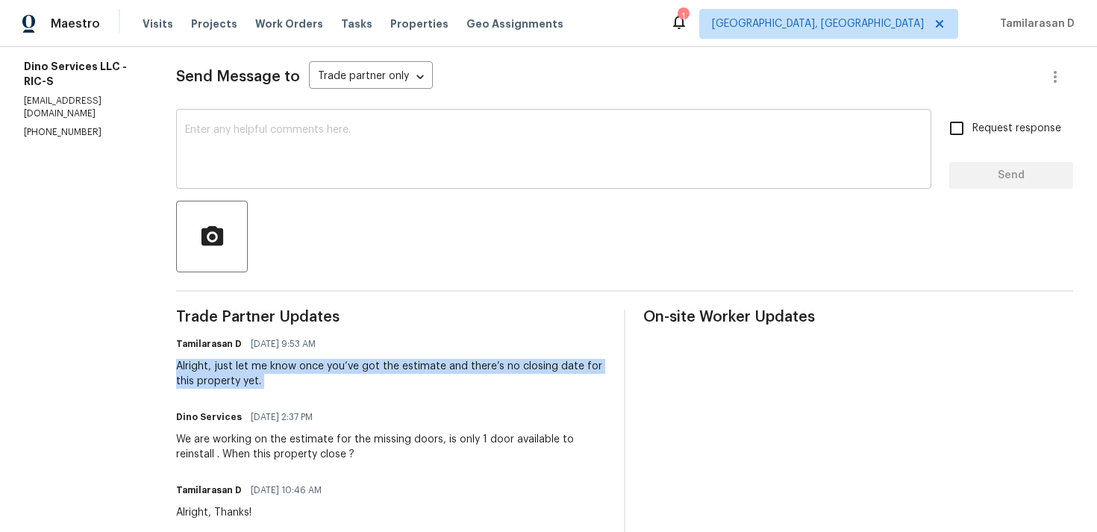
click at [223, 152] on textarea at bounding box center [553, 151] width 737 height 52
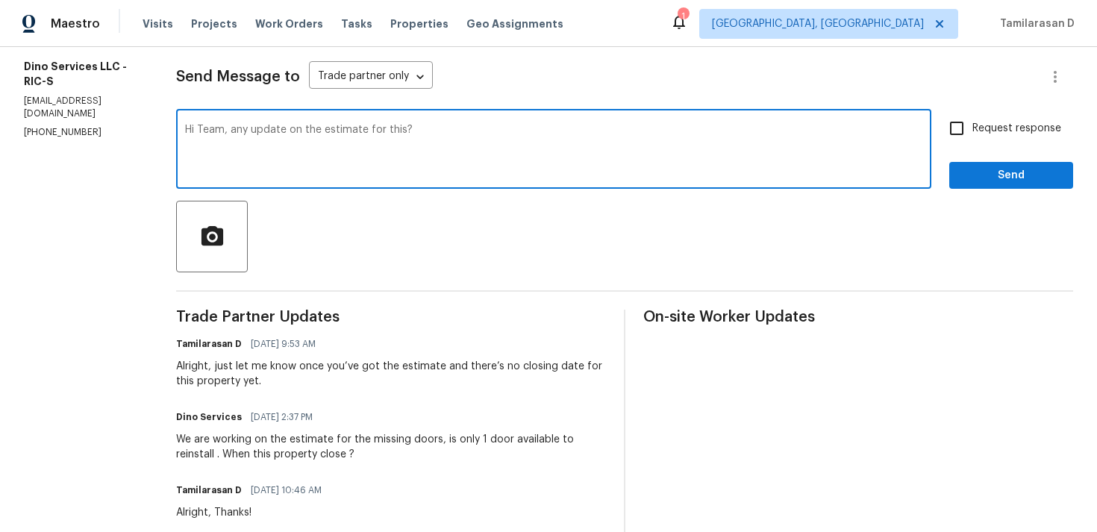
type textarea "Hi Team, any update on the estimate for this?"
click at [960, 126] on input "Request response" at bounding box center [956, 128] width 31 height 31
checkbox input "true"
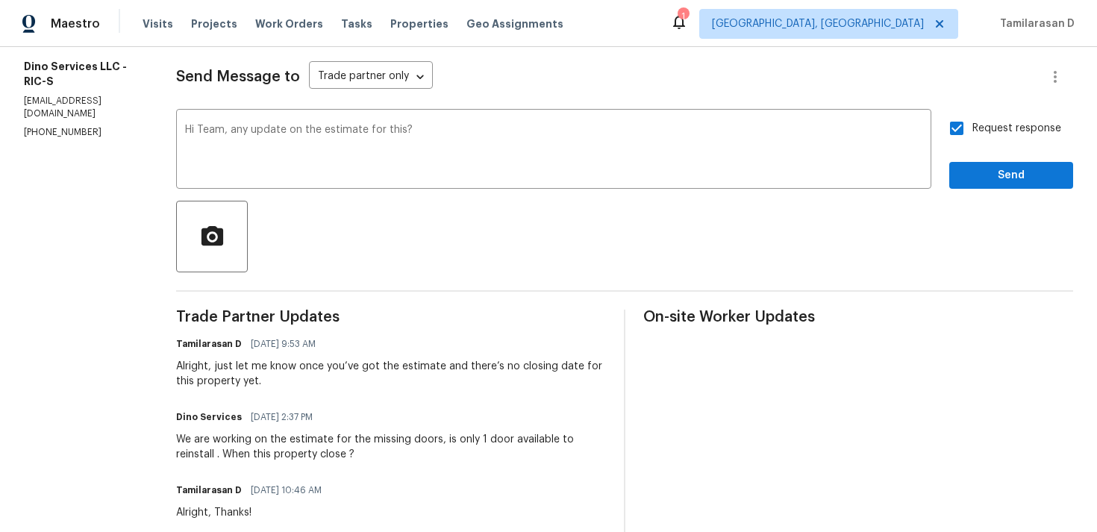
click at [997, 156] on div "Request response Send" at bounding box center [1011, 151] width 124 height 76
click at [995, 179] on span "Send" at bounding box center [1011, 175] width 100 height 19
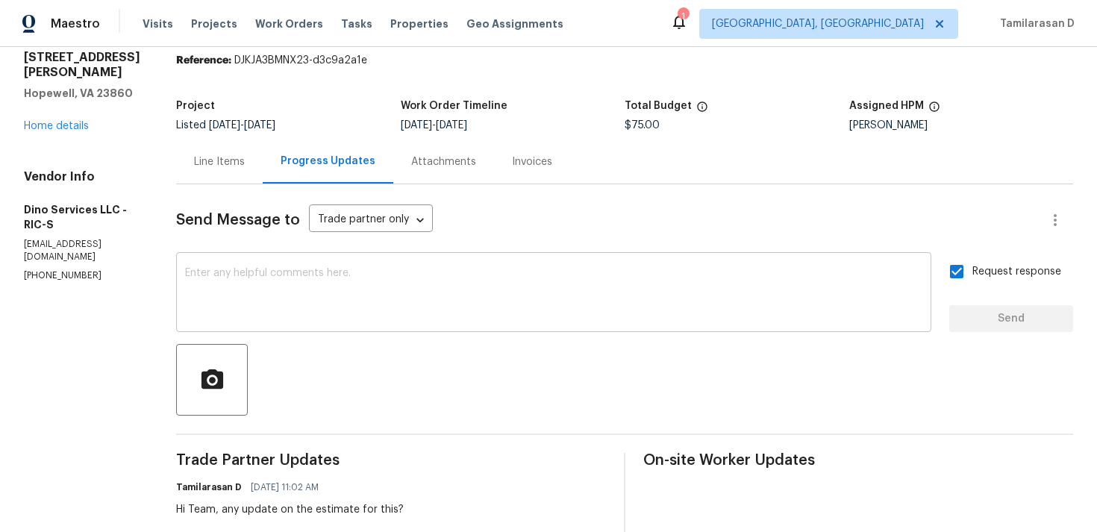
scroll to position [0, 0]
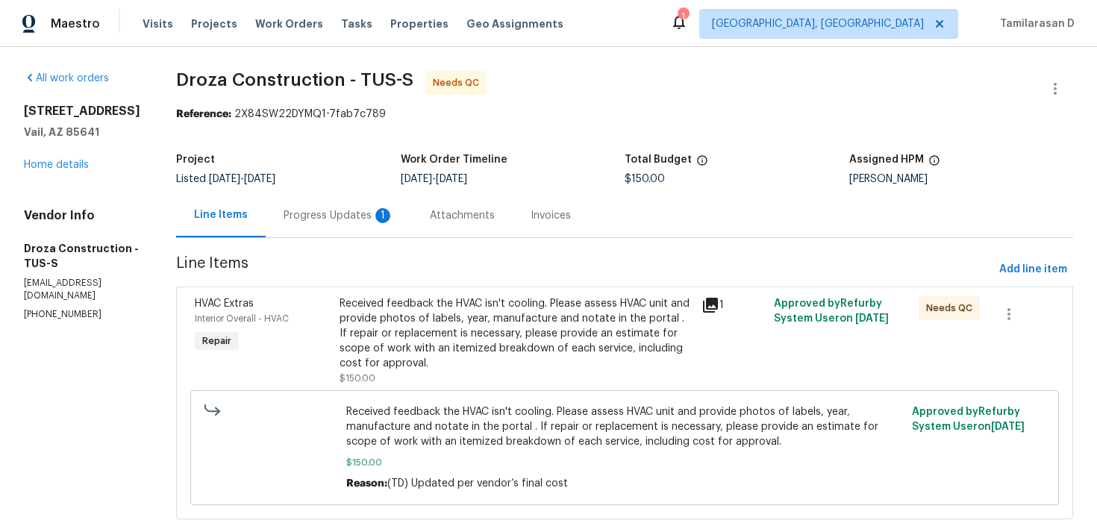
click at [346, 219] on div "Progress Updates 1" at bounding box center [339, 215] width 110 height 15
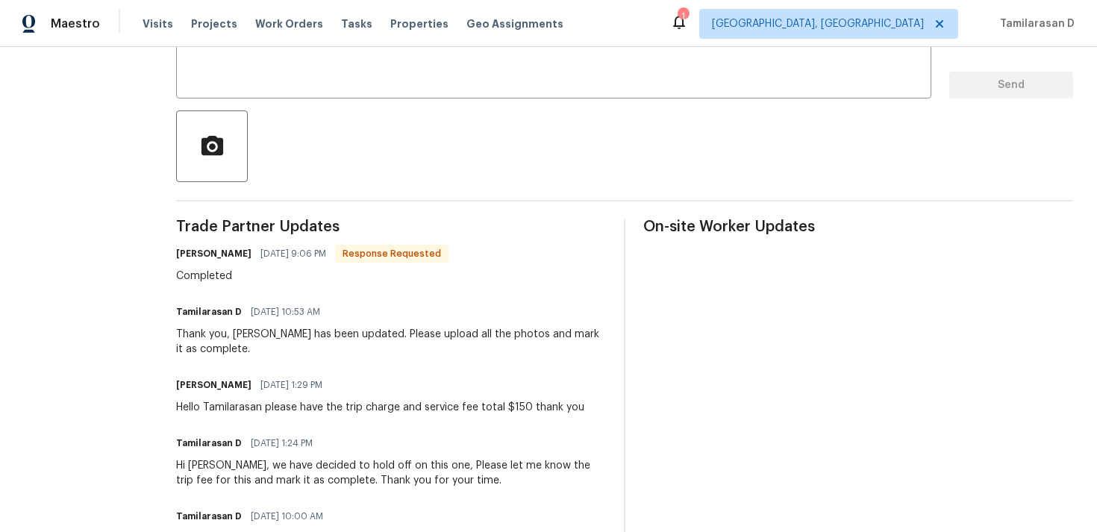
scroll to position [288, 0]
click at [286, 339] on div "Thank you, [PERSON_NAME] has been updated. Please upload all the photos and mar…" at bounding box center [391, 341] width 430 height 30
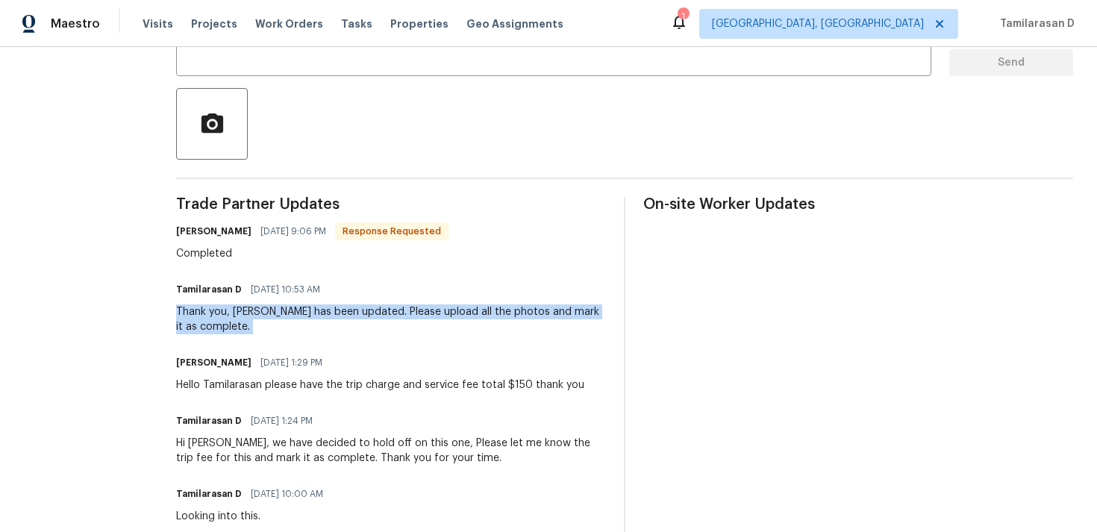
scroll to position [0, 0]
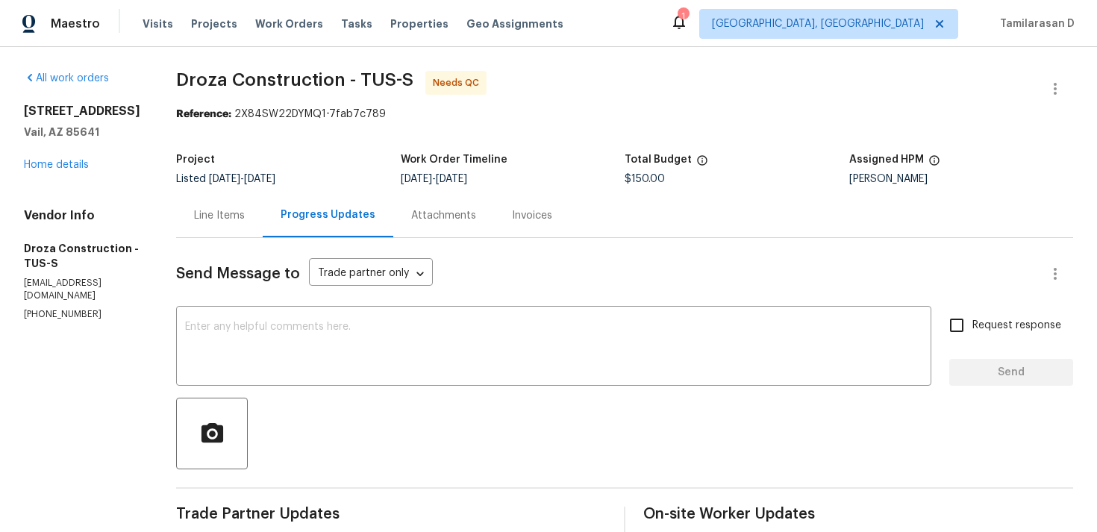
click at [226, 225] on div "Line Items" at bounding box center [219, 215] width 87 height 44
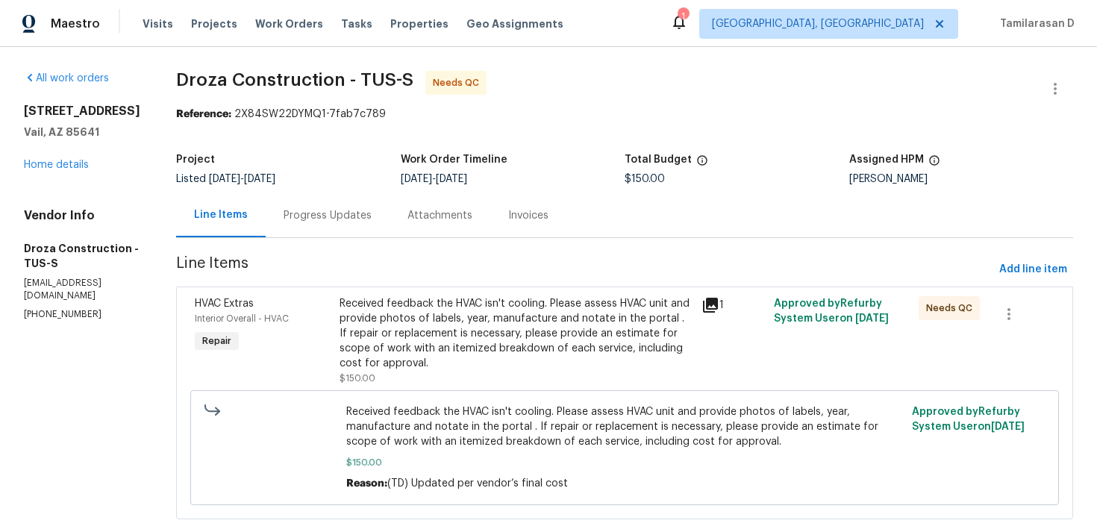
scroll to position [30, 0]
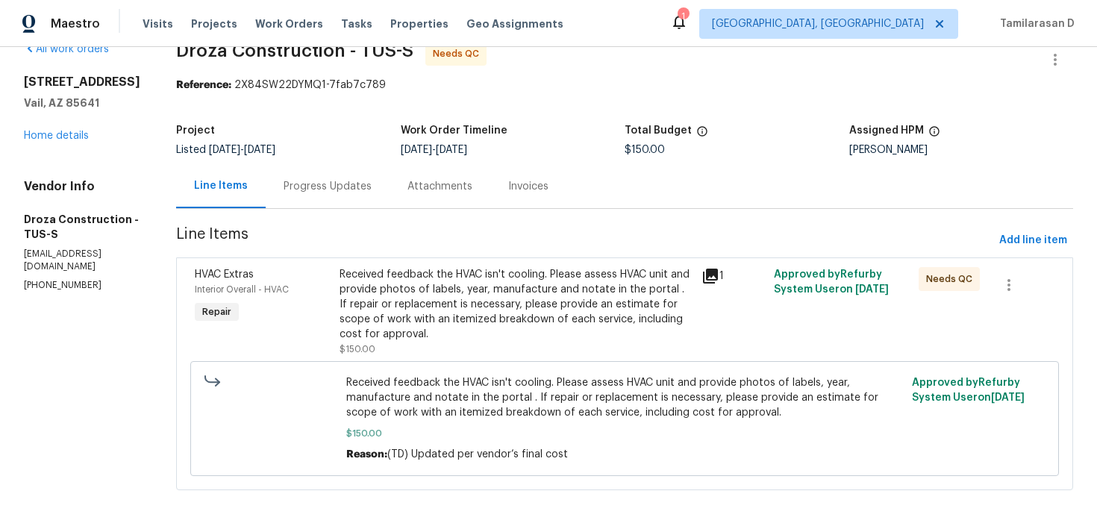
click at [296, 180] on div "Progress Updates" at bounding box center [328, 186] width 88 height 15
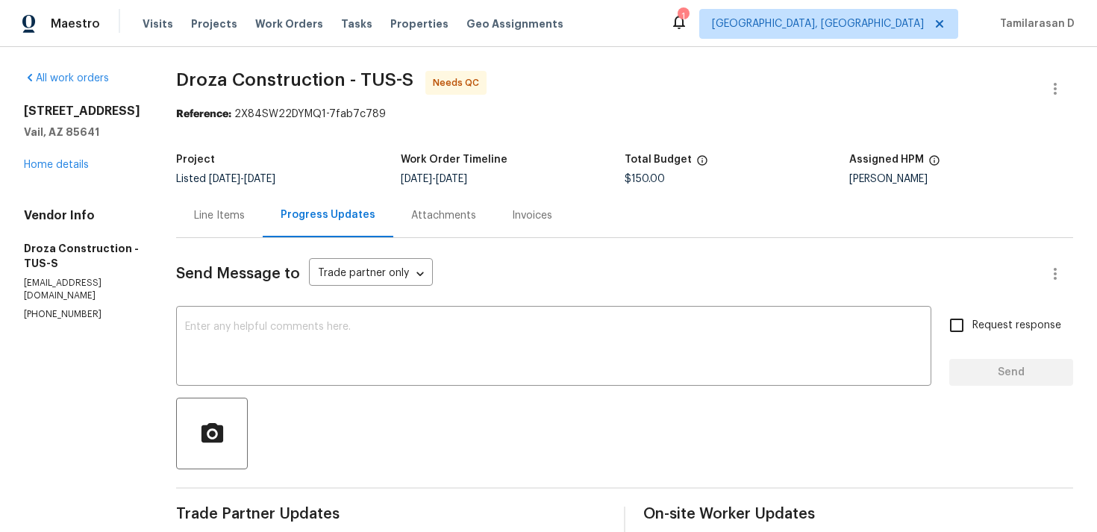
click at [263, 230] on div "Line Items" at bounding box center [219, 215] width 87 height 44
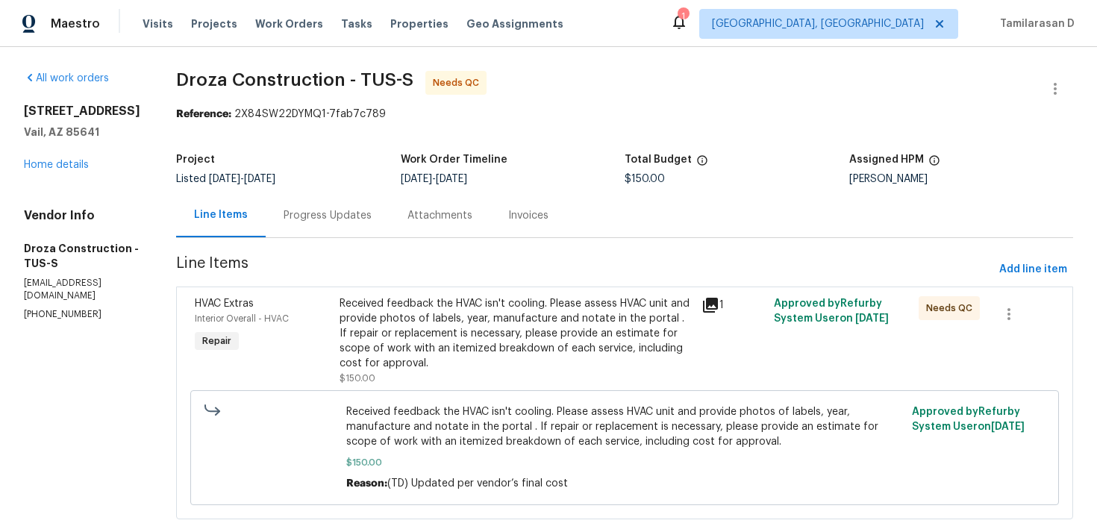
click at [510, 315] on div "Received feedback the HVAC isn't cooling. Please assess HVAC unit and provide p…" at bounding box center [515, 333] width 353 height 75
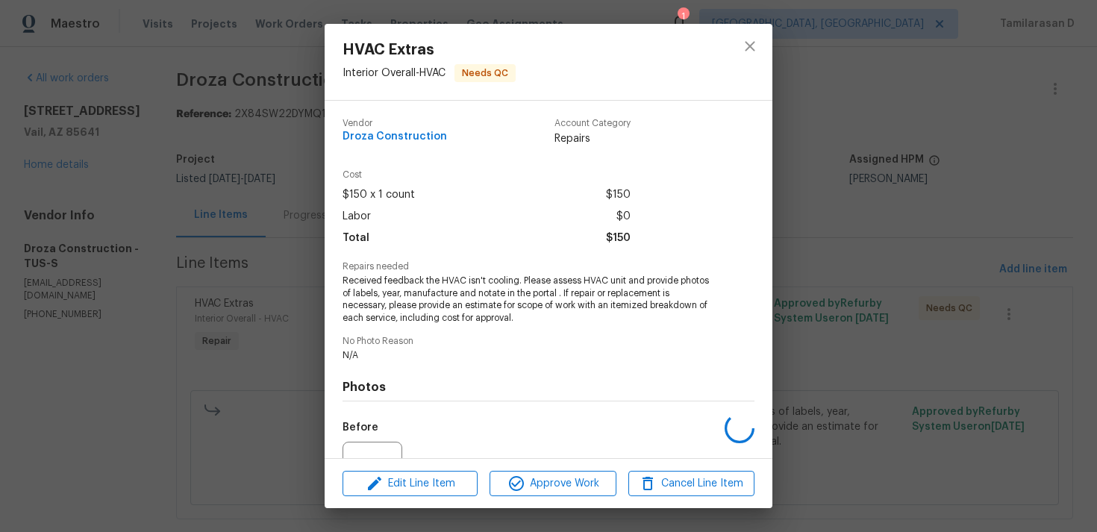
scroll to position [155, 0]
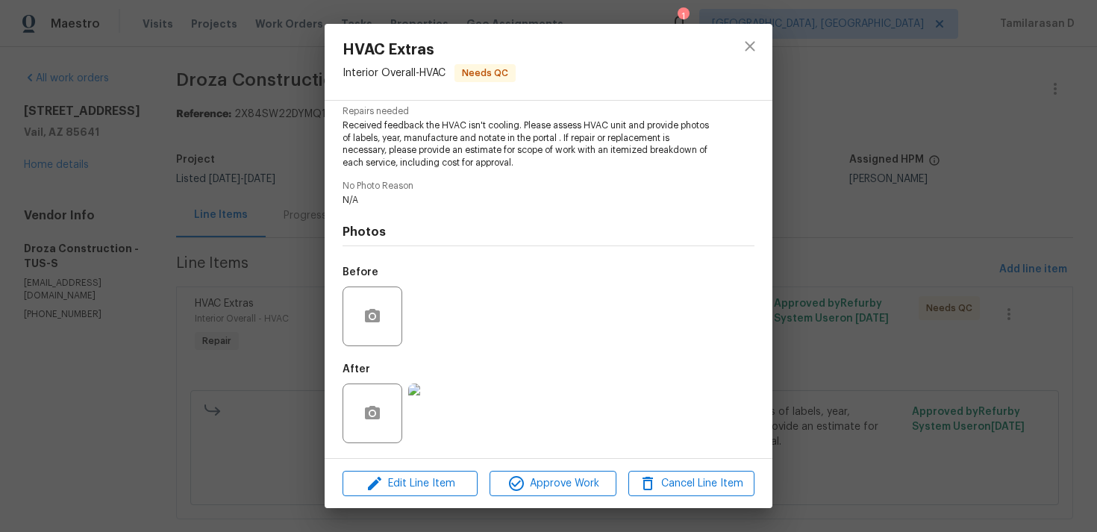
click at [442, 430] on img at bounding box center [438, 414] width 60 height 60
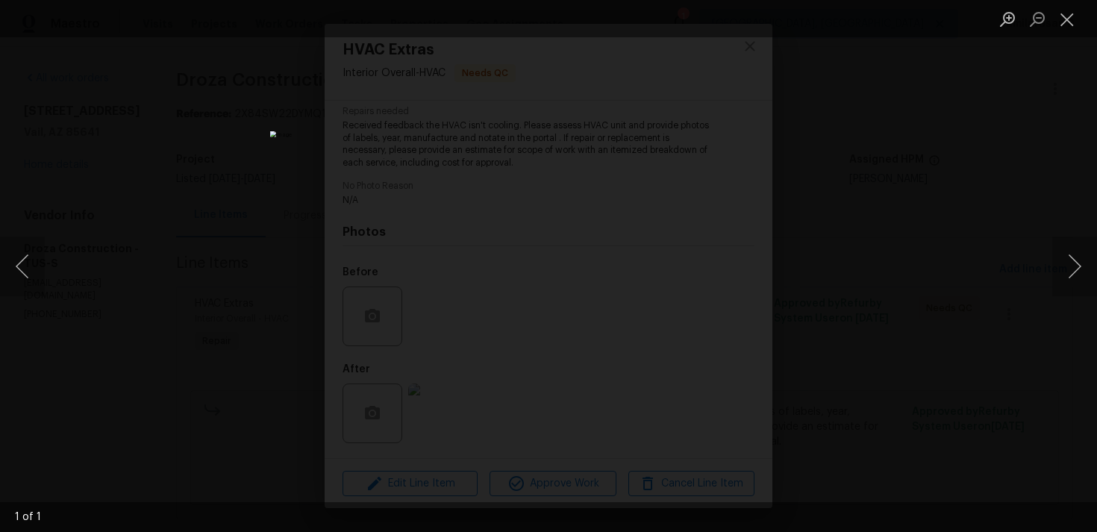
click at [898, 307] on div "Lightbox" at bounding box center [548, 266] width 1097 height 532
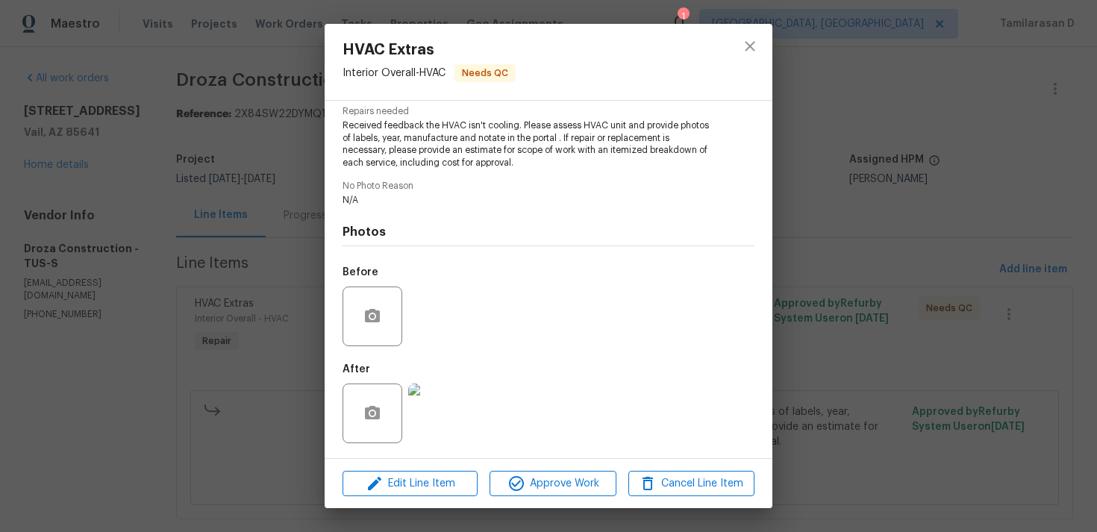
click at [209, 239] on div "HVAC Extras Interior Overall - HVAC Needs QC Vendor Droza Construction Account …" at bounding box center [548, 266] width 1097 height 532
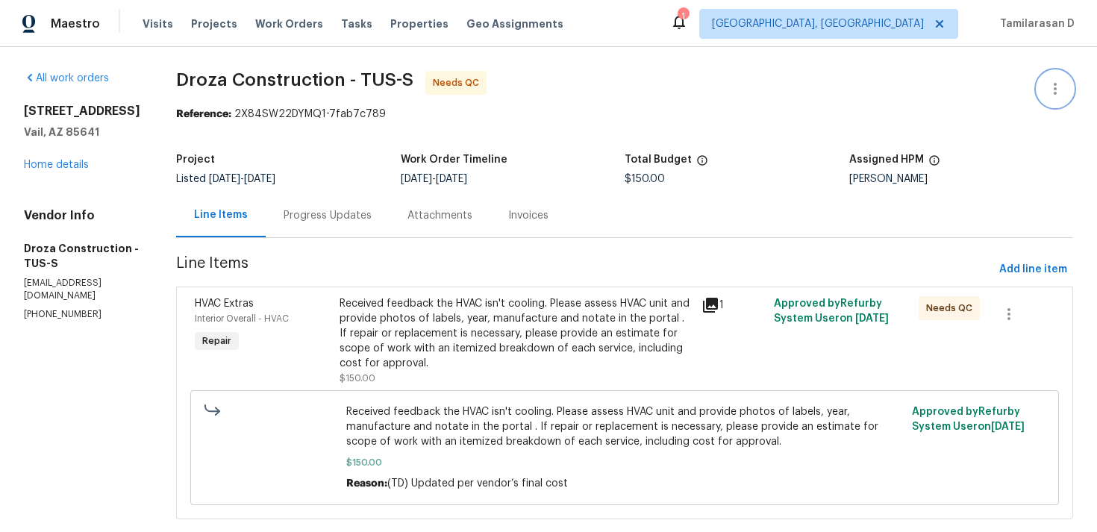
click at [1054, 84] on icon "button" at bounding box center [1055, 89] width 3 height 12
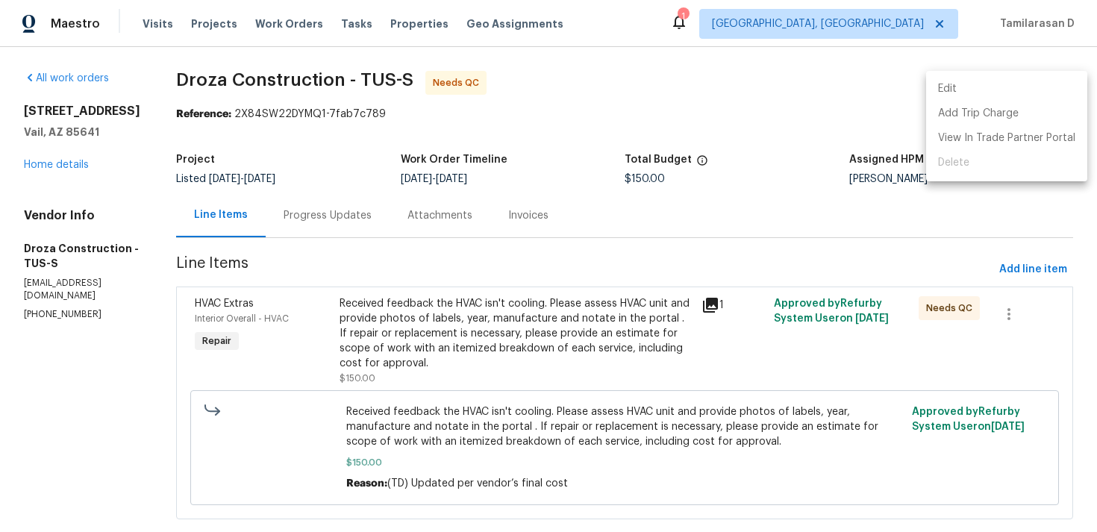
click at [980, 93] on li "Edit" at bounding box center [1006, 89] width 161 height 25
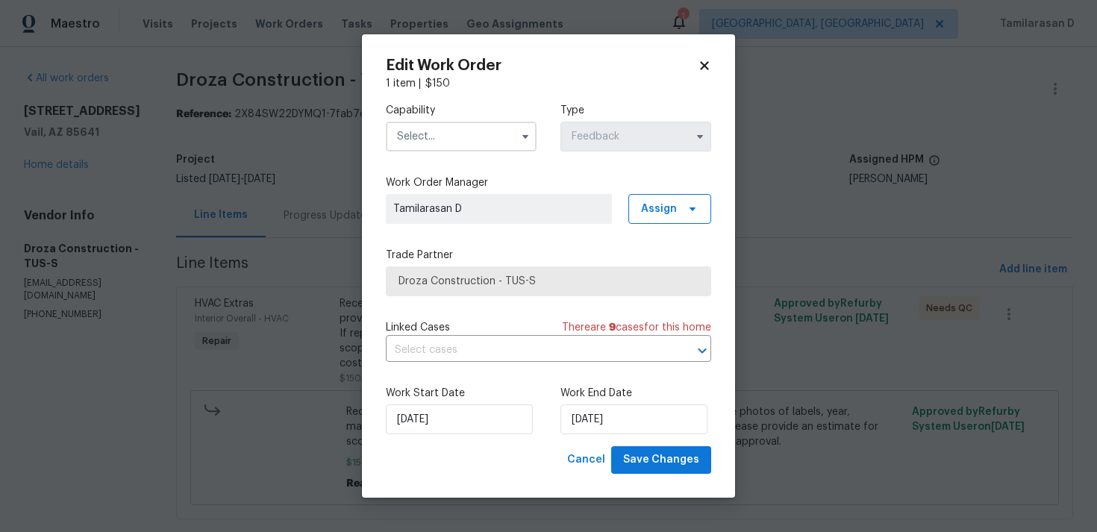
click at [509, 138] on input "text" at bounding box center [461, 137] width 151 height 30
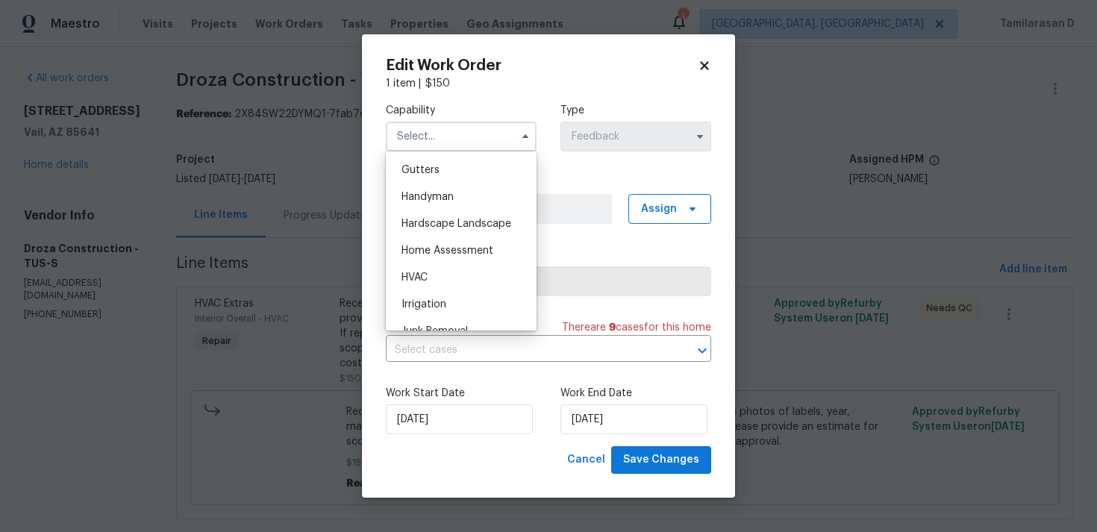
scroll to position [801, 0]
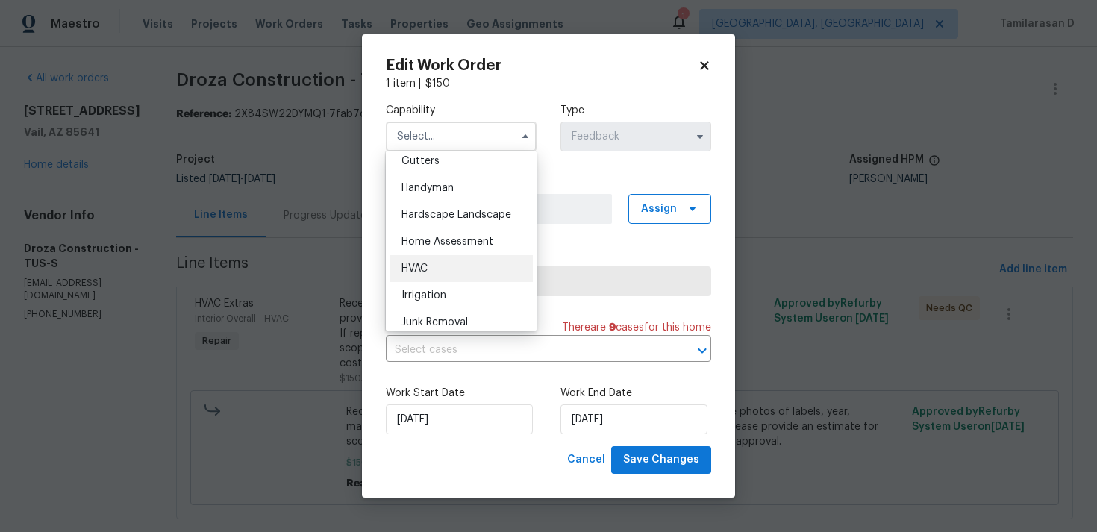
click at [425, 259] on div "HVAC" at bounding box center [460, 268] width 143 height 27
type input "HVAC"
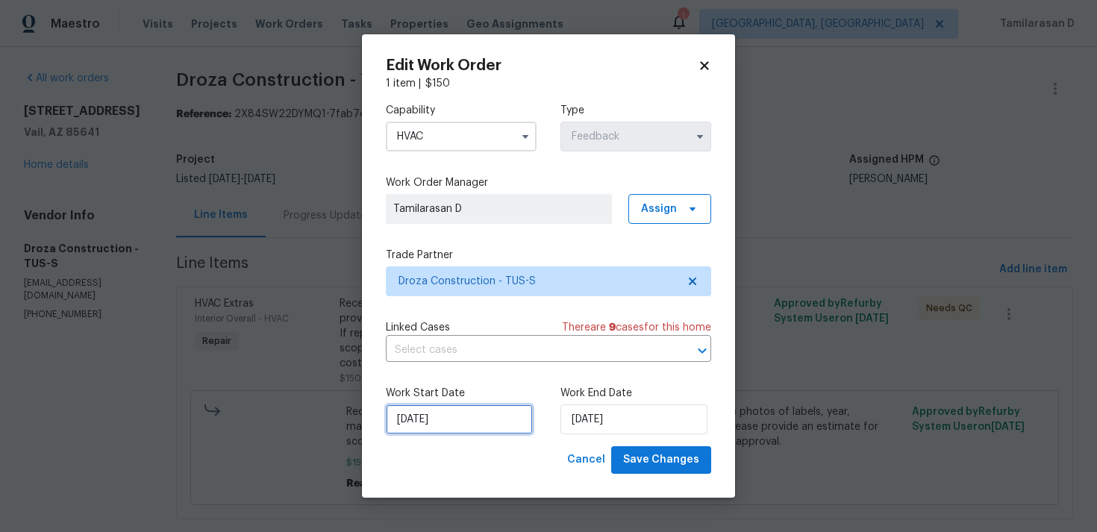
click at [458, 429] on input "[DATE]" at bounding box center [459, 419] width 147 height 30
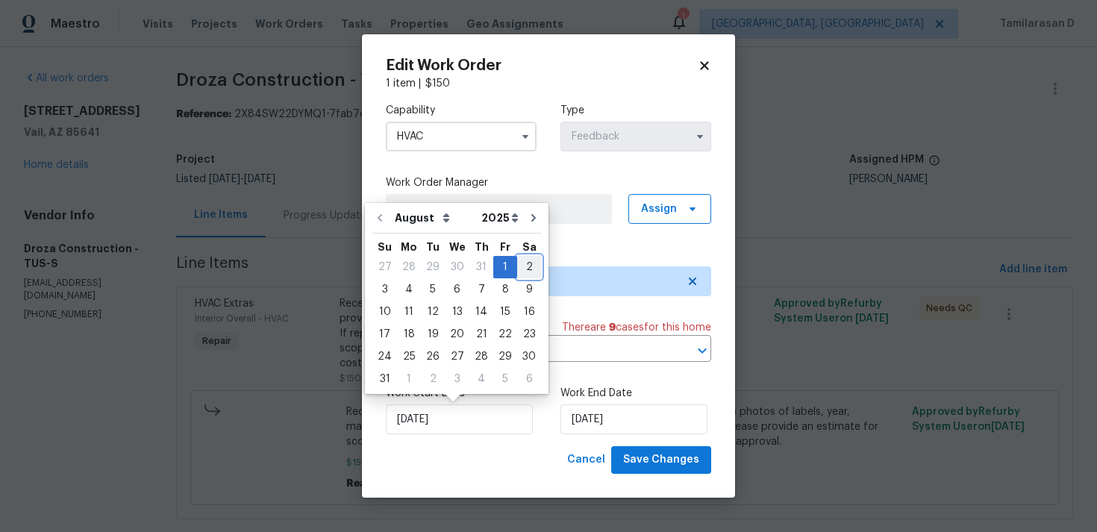
click at [518, 269] on div "2" at bounding box center [529, 267] width 24 height 21
type input "[DATE]"
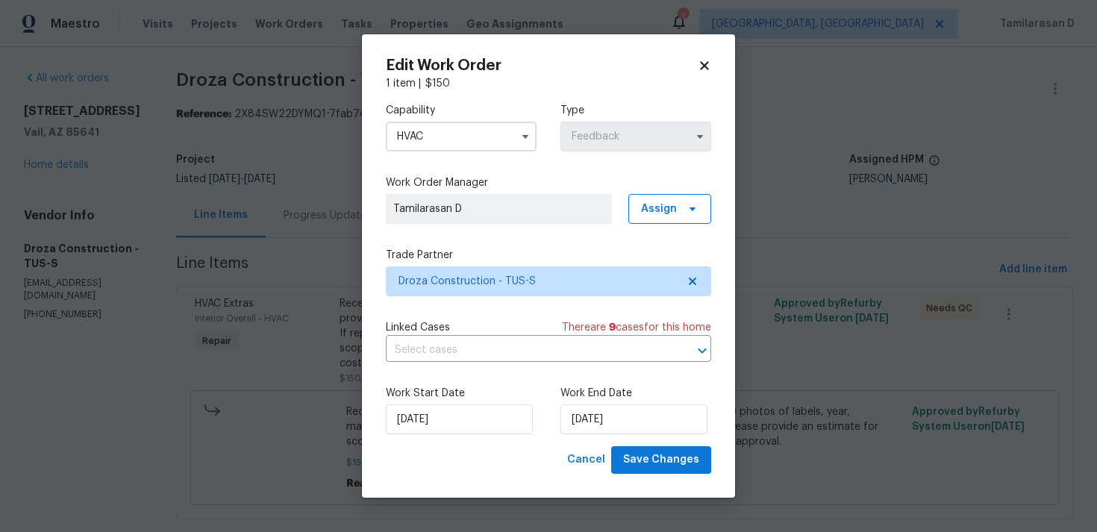
click at [574, 403] on div "Work End Date [DATE]" at bounding box center [635, 410] width 151 height 48
click at [581, 413] on input "[DATE]" at bounding box center [633, 419] width 147 height 30
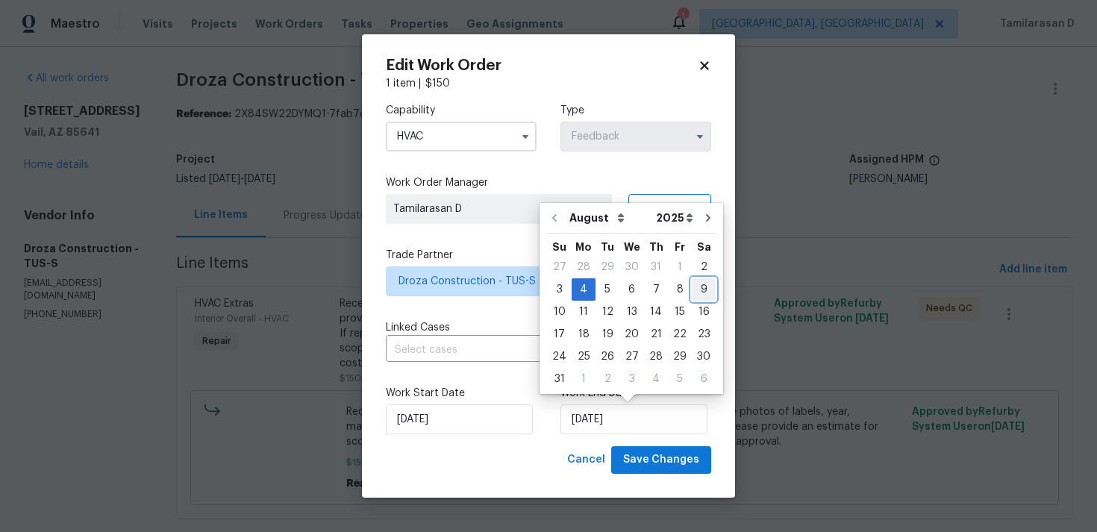
click at [696, 287] on div "9" at bounding box center [704, 289] width 24 height 21
type input "[DATE]"
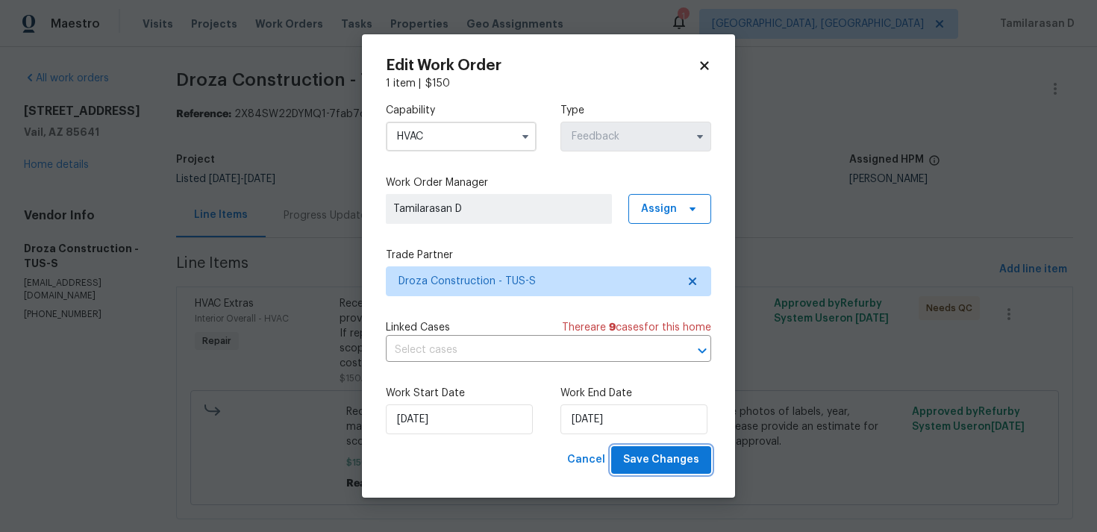
click at [652, 464] on span "Save Changes" at bounding box center [661, 460] width 76 height 19
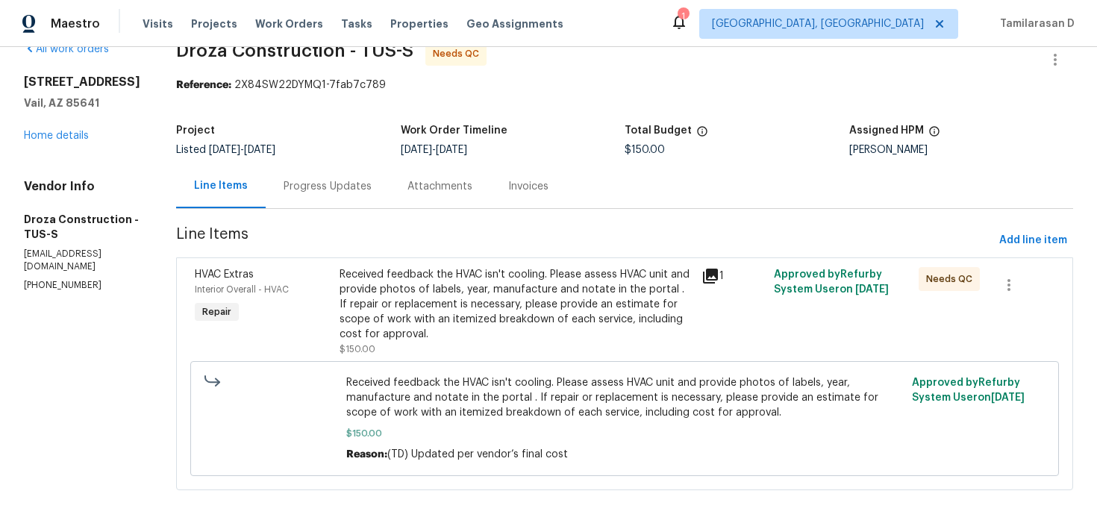
scroll to position [0, 0]
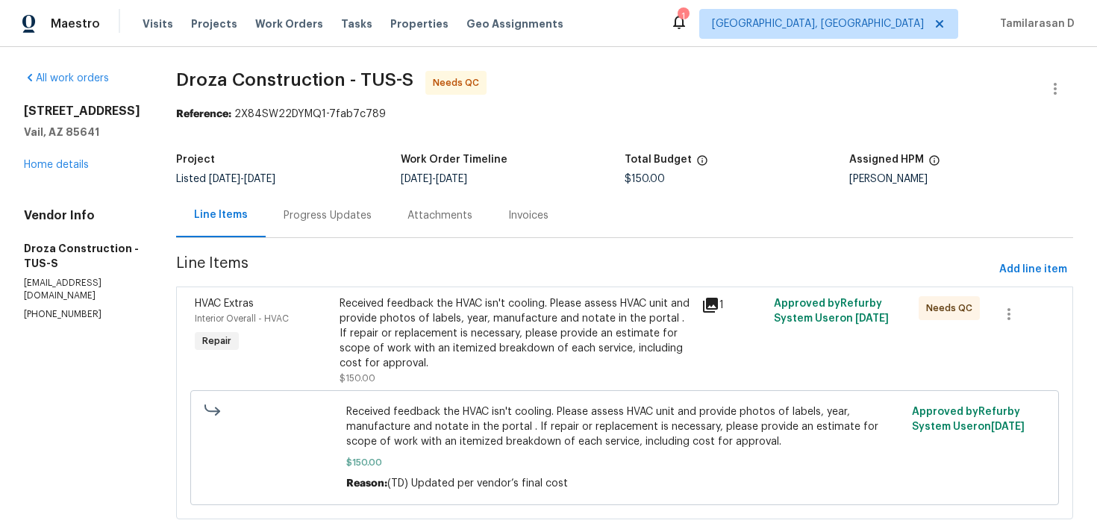
click at [388, 227] on div "Progress Updates" at bounding box center [328, 215] width 124 height 44
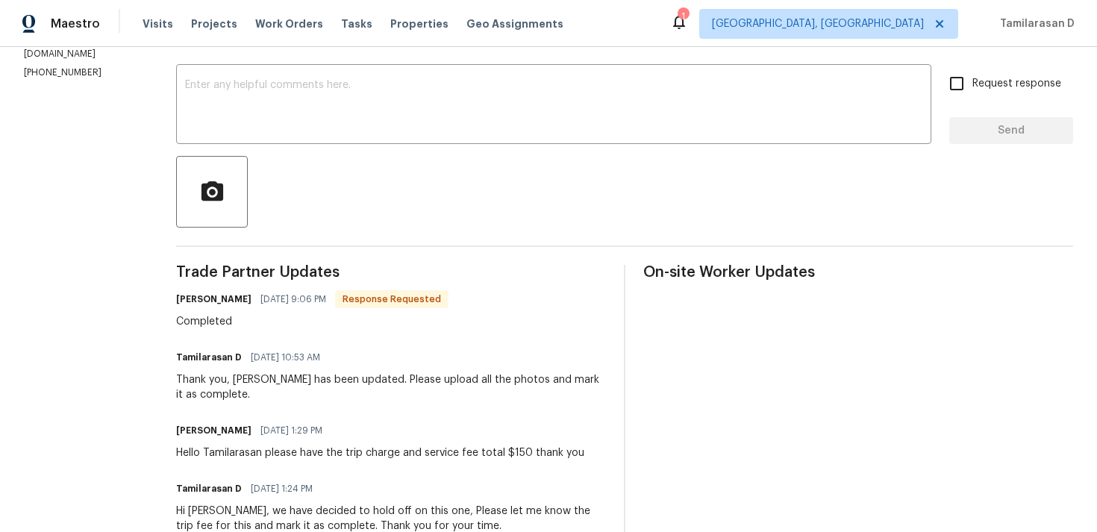
scroll to position [184, 0]
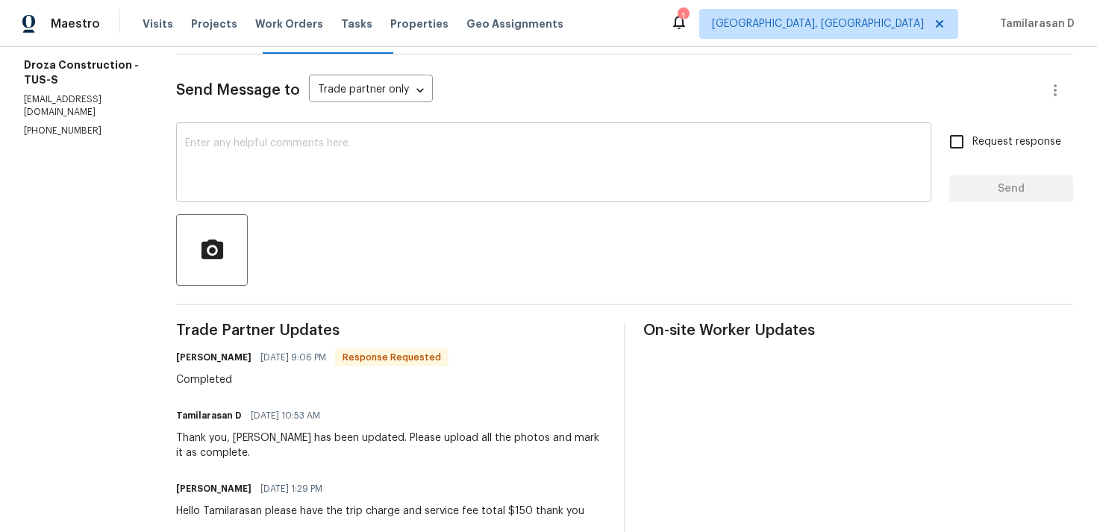
click at [276, 163] on textarea at bounding box center [553, 164] width 737 height 52
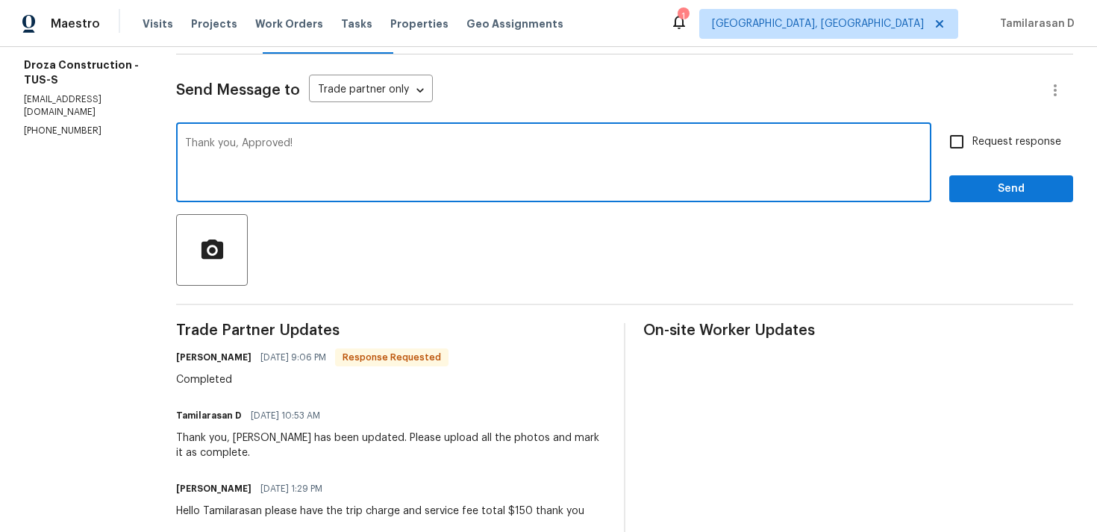
type textarea "Thank you, Approved!"
click at [968, 179] on button "Send" at bounding box center [1011, 189] width 124 height 28
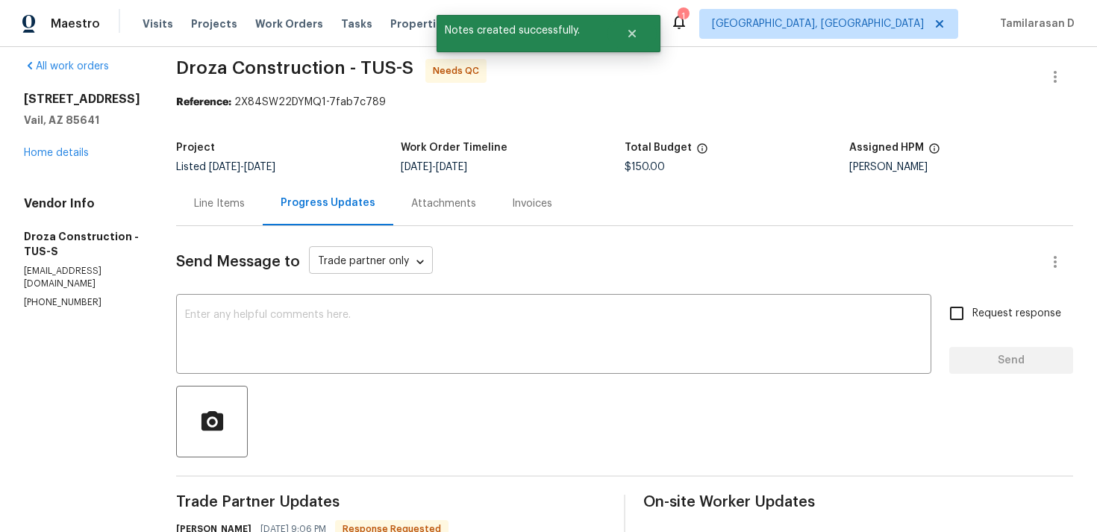
scroll to position [0, 0]
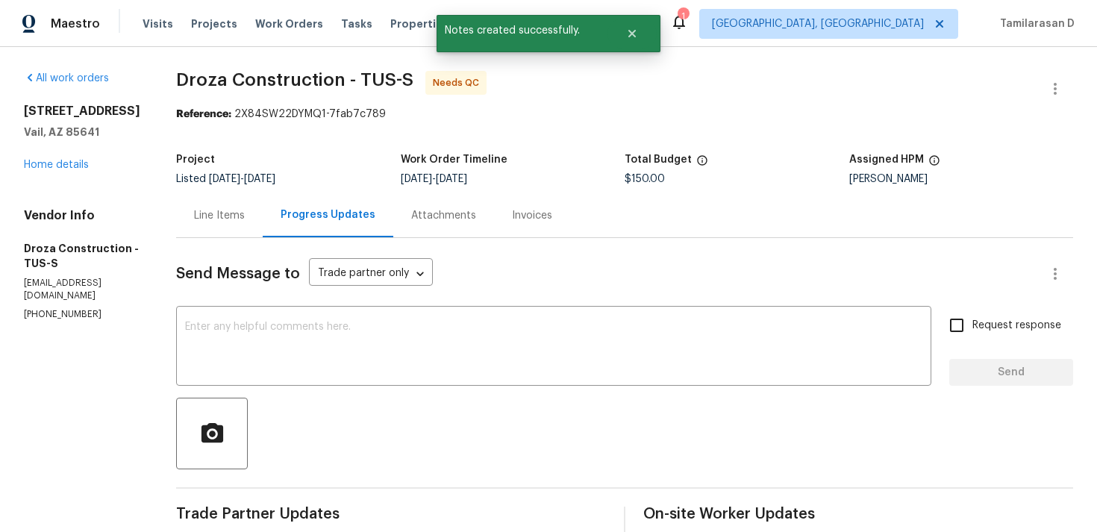
click at [228, 219] on div "Line Items" at bounding box center [219, 215] width 51 height 15
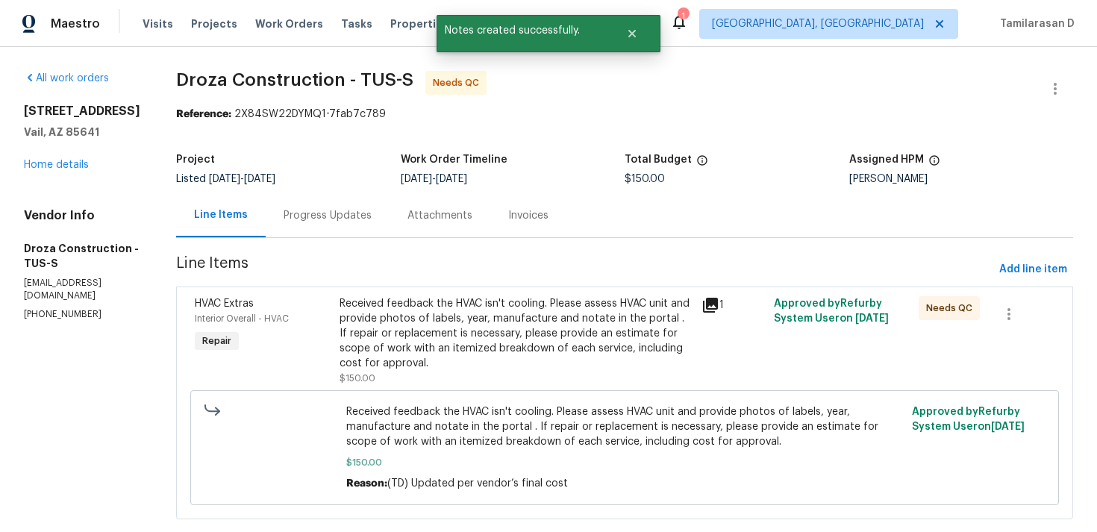
click at [483, 287] on div "HVAC Extras Interior Overall - HVAC Repair Received feedback the HVAC isn't coo…" at bounding box center [624, 403] width 897 height 233
click at [480, 319] on div "Received feedback the HVAC isn't cooling. Please assess HVAC unit and provide p…" at bounding box center [515, 333] width 353 height 75
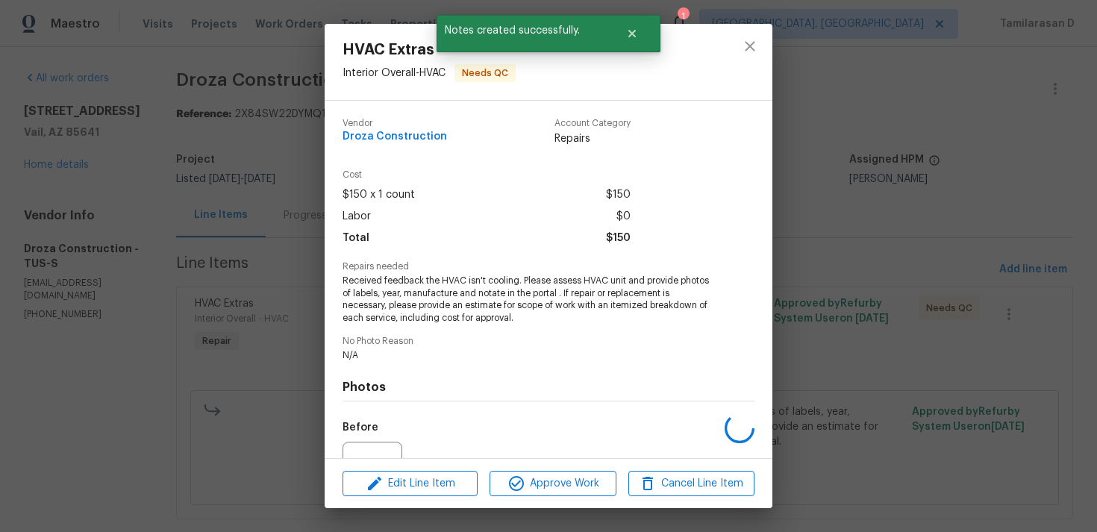
scroll to position [155, 0]
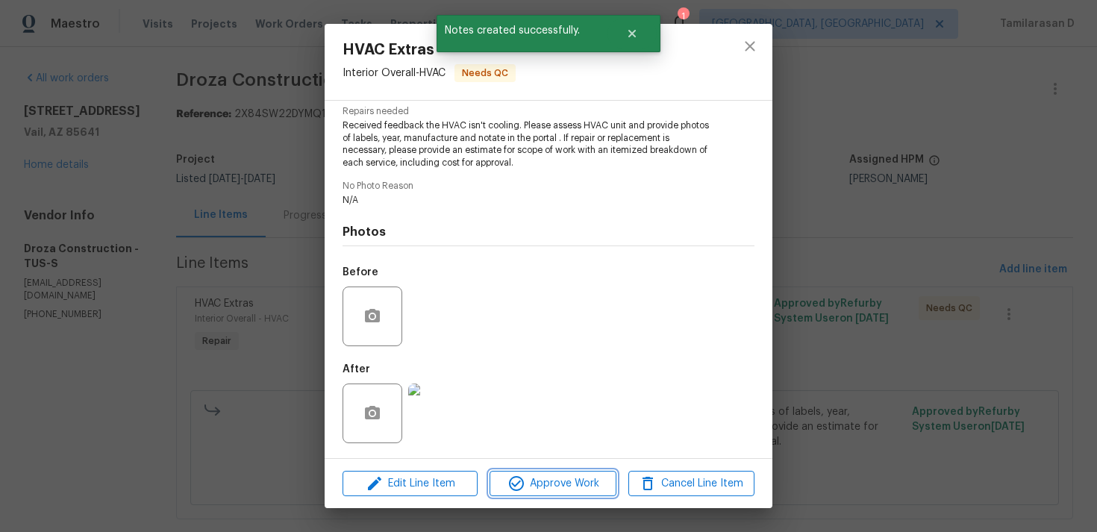
click at [547, 483] on span "Approve Work" at bounding box center [552, 484] width 117 height 19
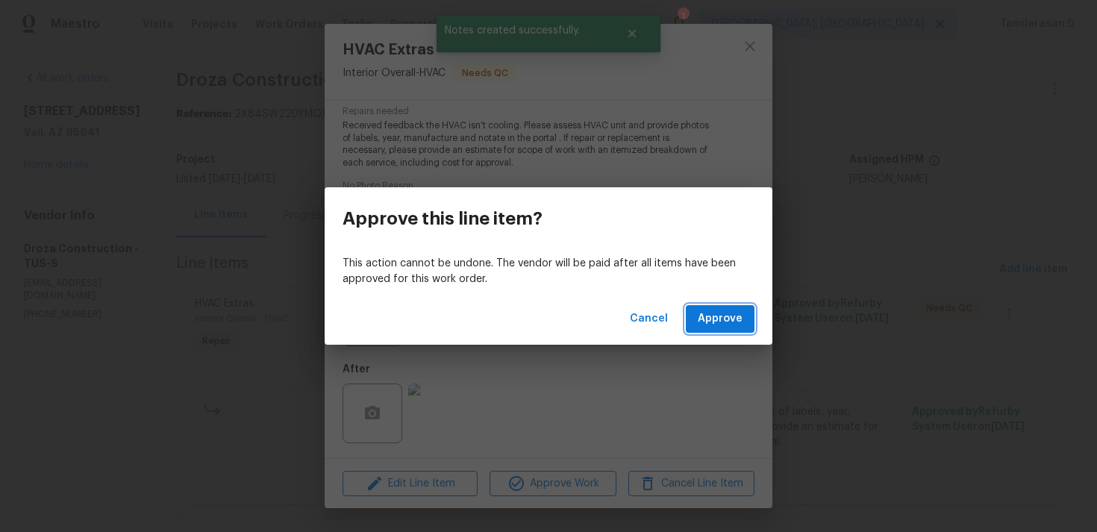
click at [698, 317] on button "Approve" at bounding box center [720, 319] width 69 height 28
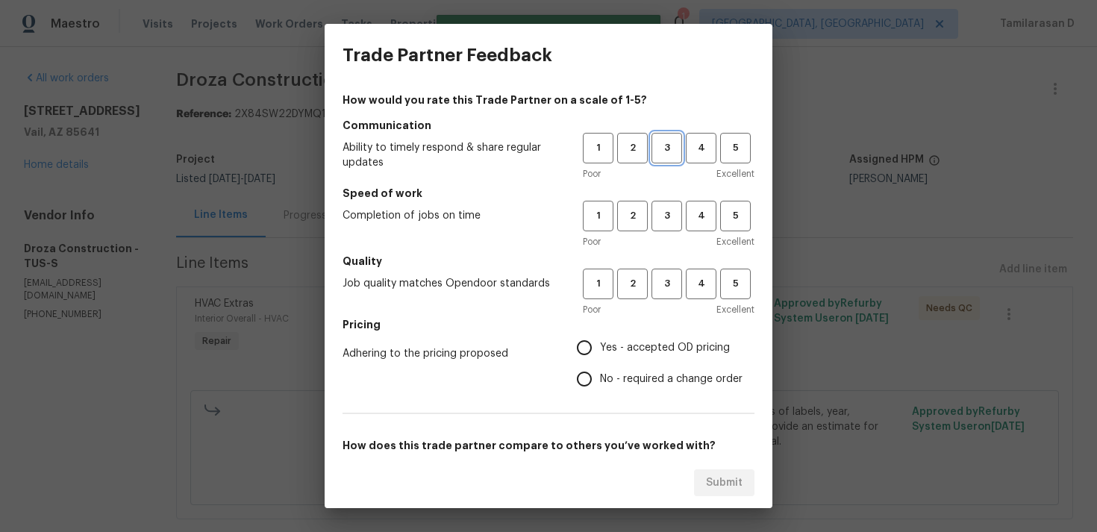
click at [669, 152] on span "3" at bounding box center [667, 148] width 28 height 17
click at [672, 217] on span "3" at bounding box center [667, 215] width 28 height 17
click at [659, 290] on span "3" at bounding box center [667, 283] width 28 height 17
click at [592, 381] on input "No - required a change order" at bounding box center [584, 378] width 31 height 31
radio input "true"
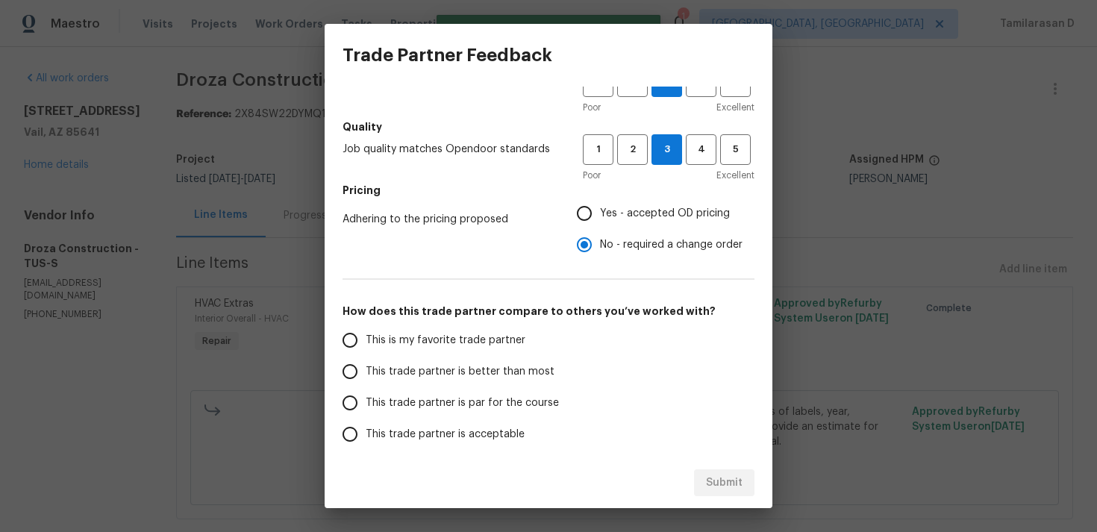
scroll to position [225, 0]
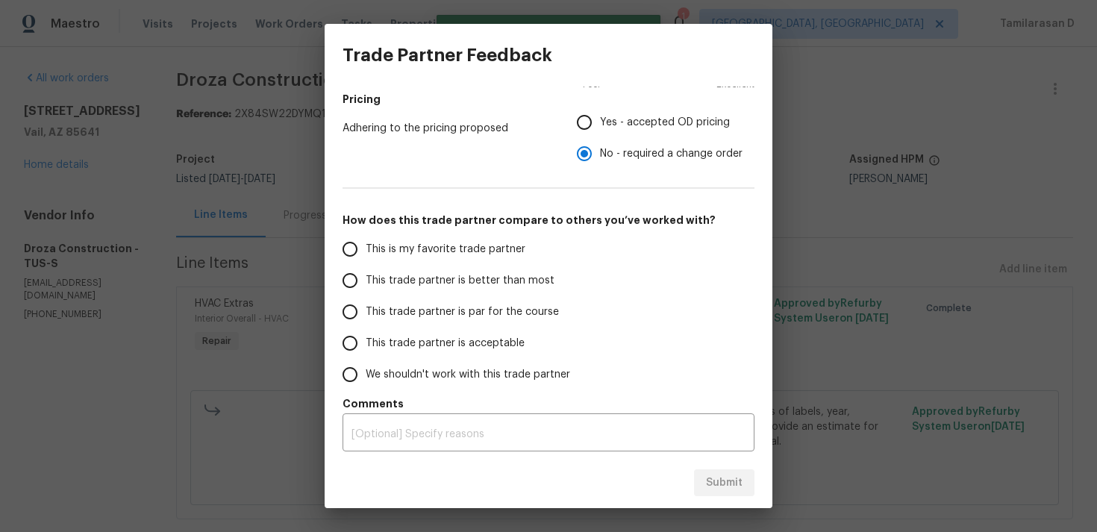
click at [370, 312] on span "This trade partner is par for the course" at bounding box center [462, 312] width 193 height 16
click at [366, 312] on input "This trade partner is par for the course" at bounding box center [349, 311] width 31 height 31
click at [729, 488] on span "Submit" at bounding box center [724, 483] width 37 height 19
radio input "true"
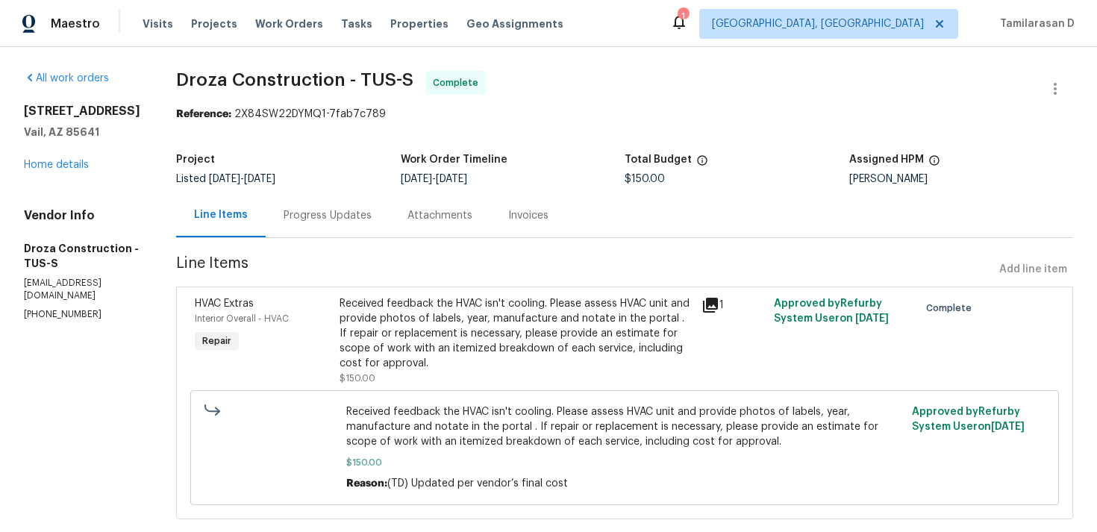
click at [317, 214] on div "Progress Updates" at bounding box center [328, 215] width 88 height 15
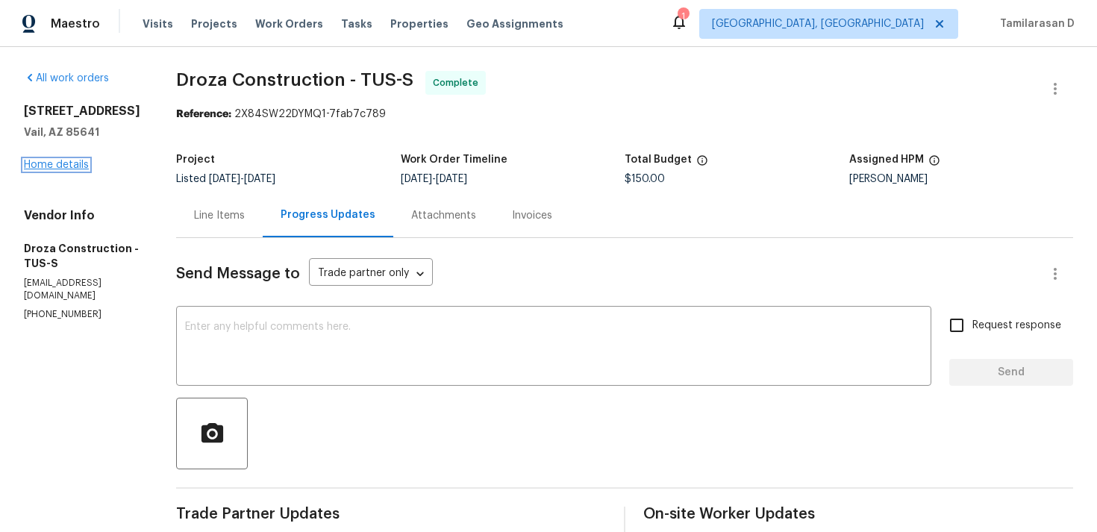
click at [65, 170] on link "Home details" at bounding box center [56, 165] width 65 height 10
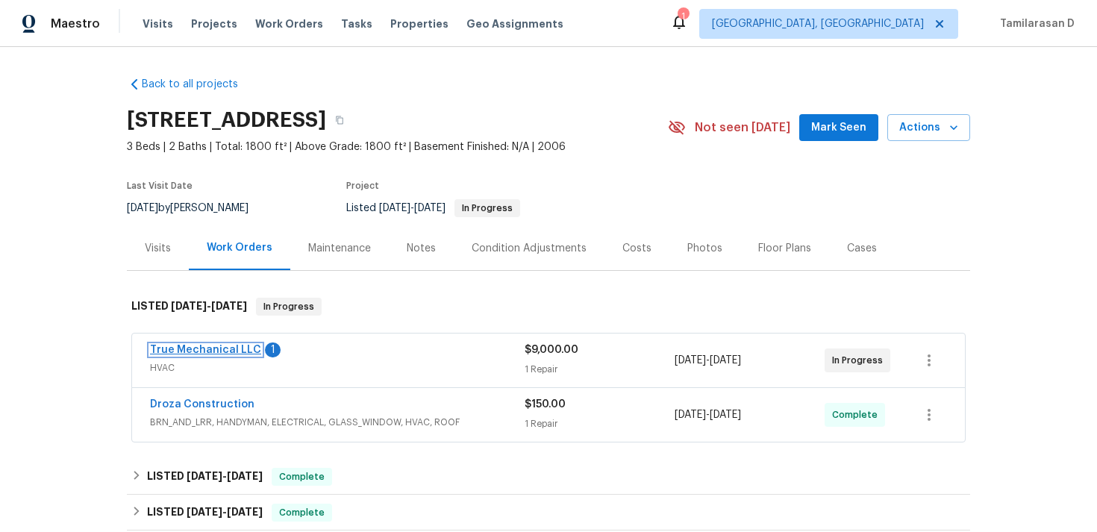
click at [202, 353] on link "True Mechanical LLC" at bounding box center [205, 350] width 111 height 10
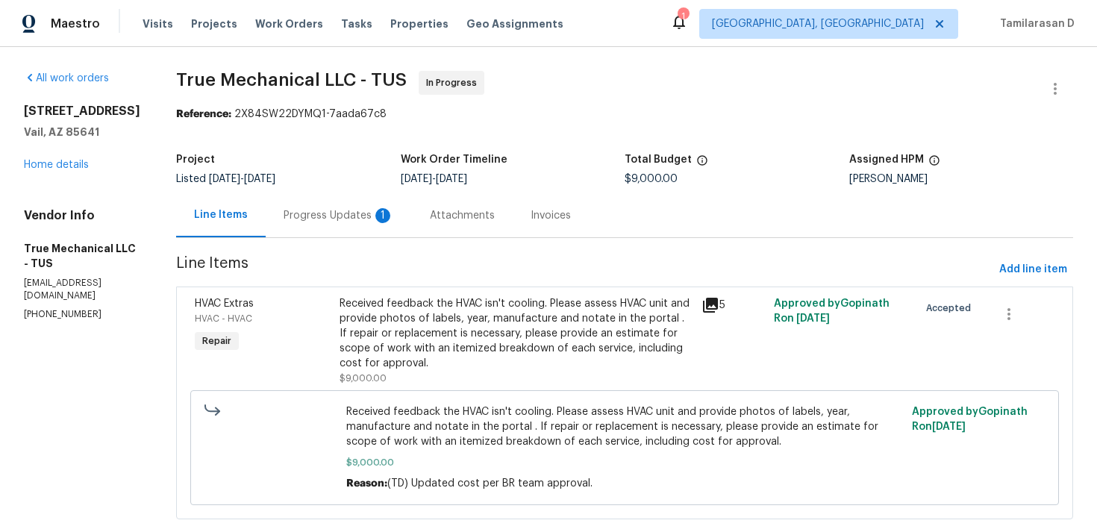
click at [400, 213] on div "Progress Updates 1" at bounding box center [339, 215] width 146 height 44
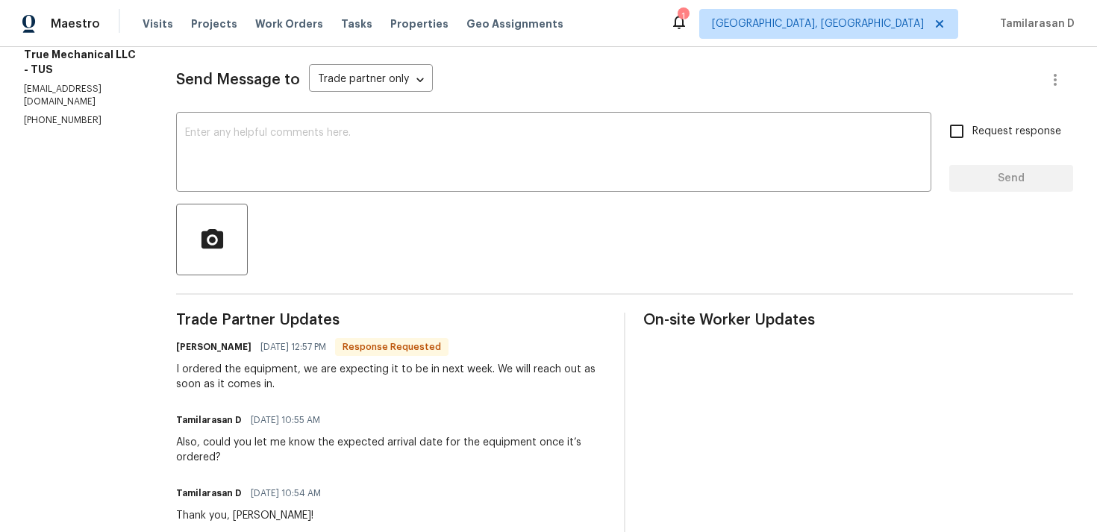
scroll to position [205, 0]
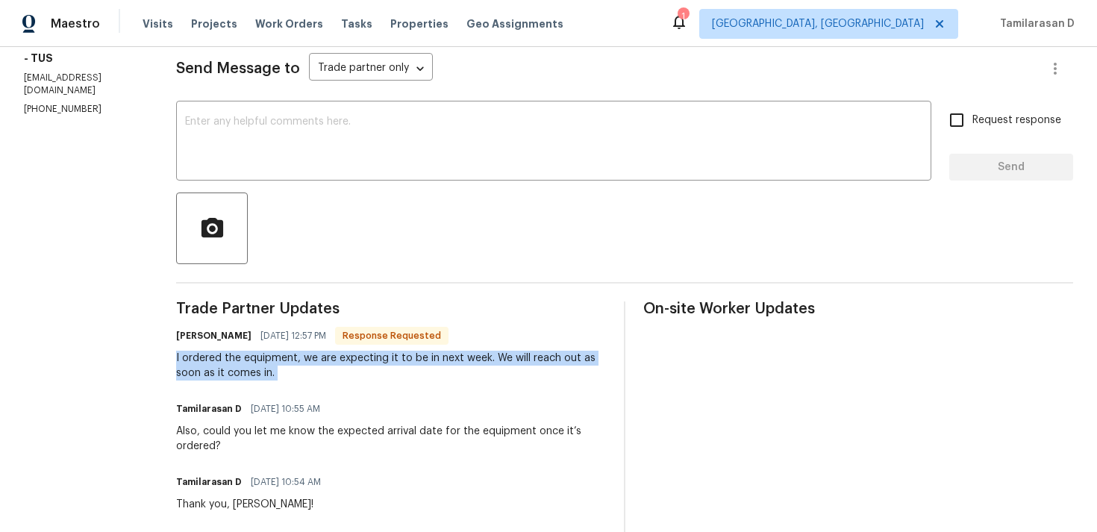
click at [357, 355] on div "I ordered the equipment, we are expecting it to be in next week. We will reach …" at bounding box center [391, 366] width 430 height 30
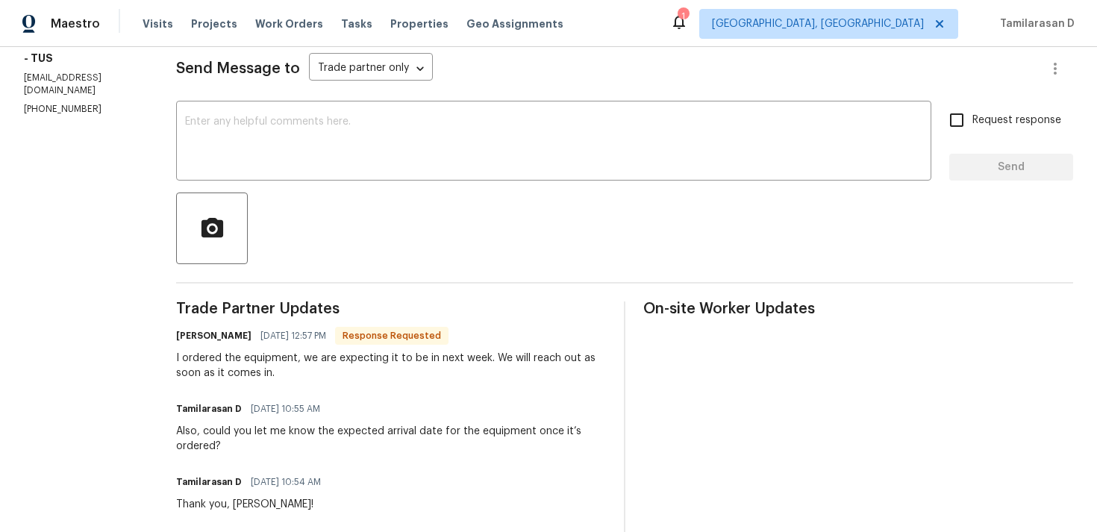
click at [357, 355] on div "I ordered the equipment, we are expecting it to be in next week. We will reach …" at bounding box center [391, 366] width 430 height 30
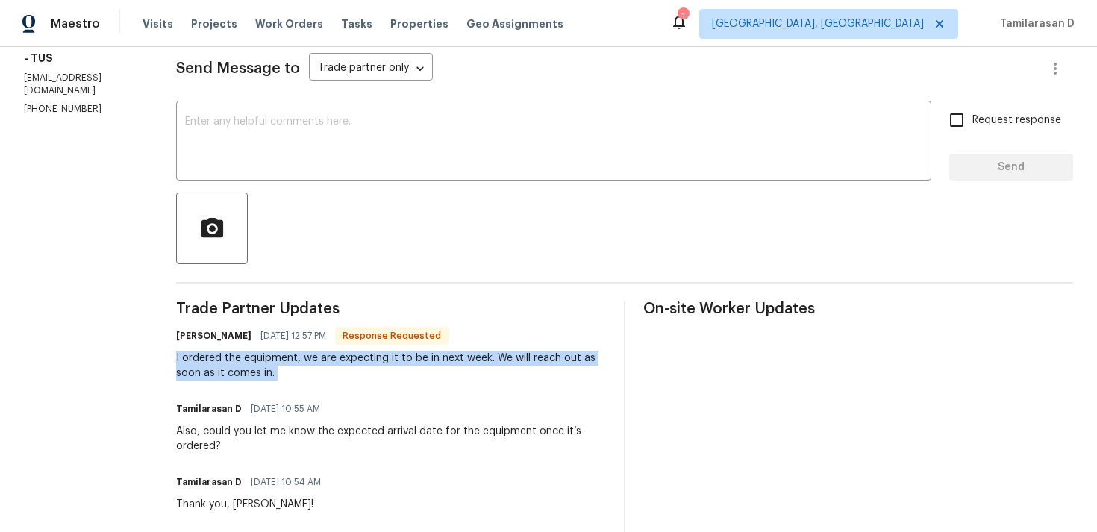
click at [357, 355] on div "I ordered the equipment, we are expecting it to be in next week. We will reach …" at bounding box center [391, 366] width 430 height 30
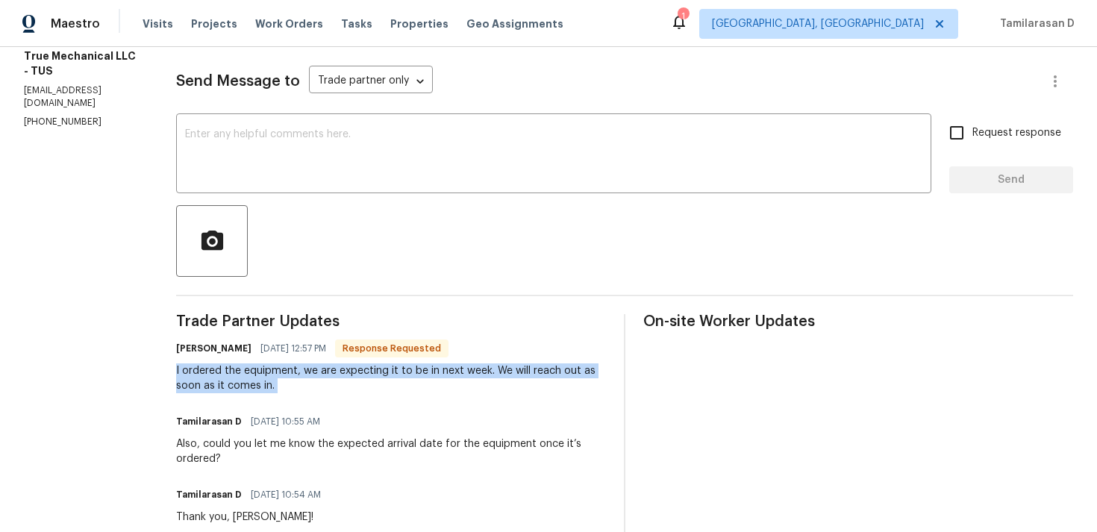
scroll to position [190, 0]
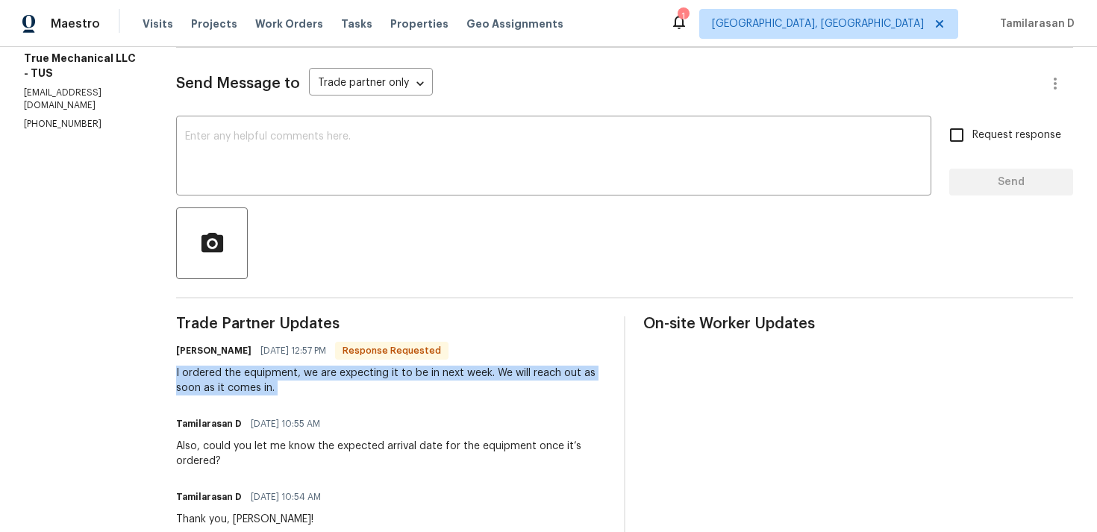
click at [289, 386] on div "I ordered the equipment, we are expecting it to be in next week. We will reach …" at bounding box center [391, 381] width 430 height 30
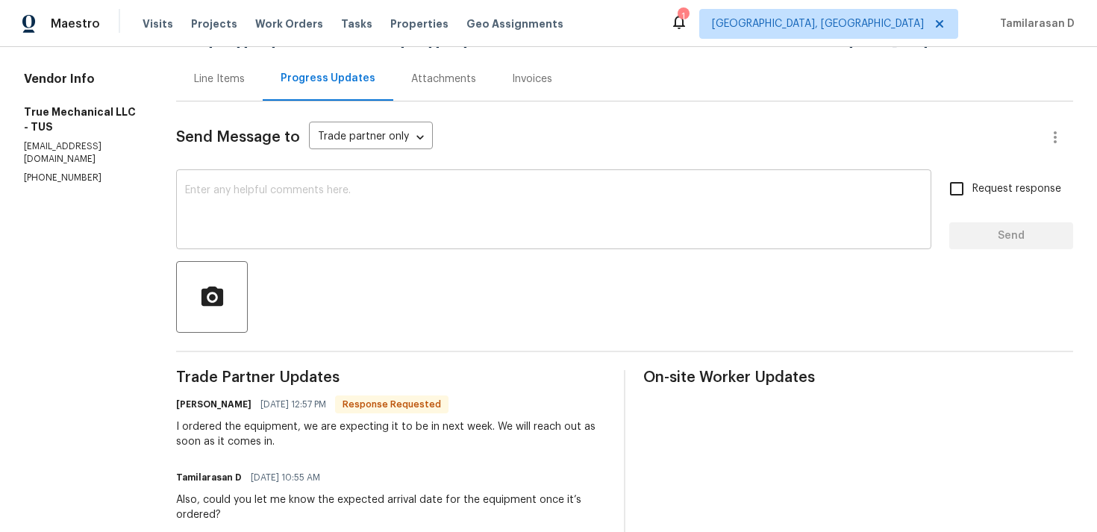
scroll to position [147, 0]
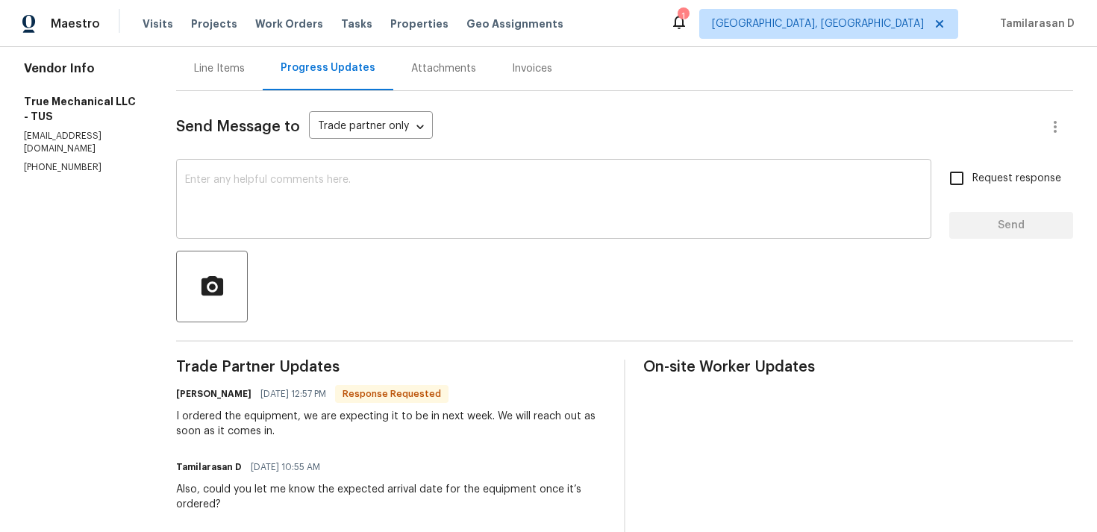
click at [260, 207] on textarea at bounding box center [553, 201] width 737 height 52
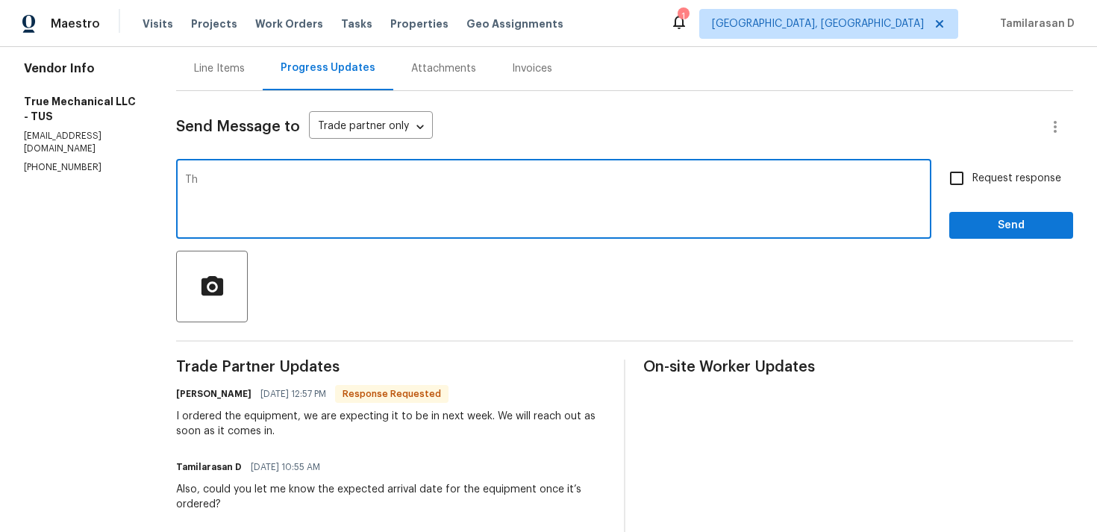
type textarea "T"
type textarea "Alright, Thanks!"
click at [1016, 234] on span "Send" at bounding box center [1011, 225] width 100 height 19
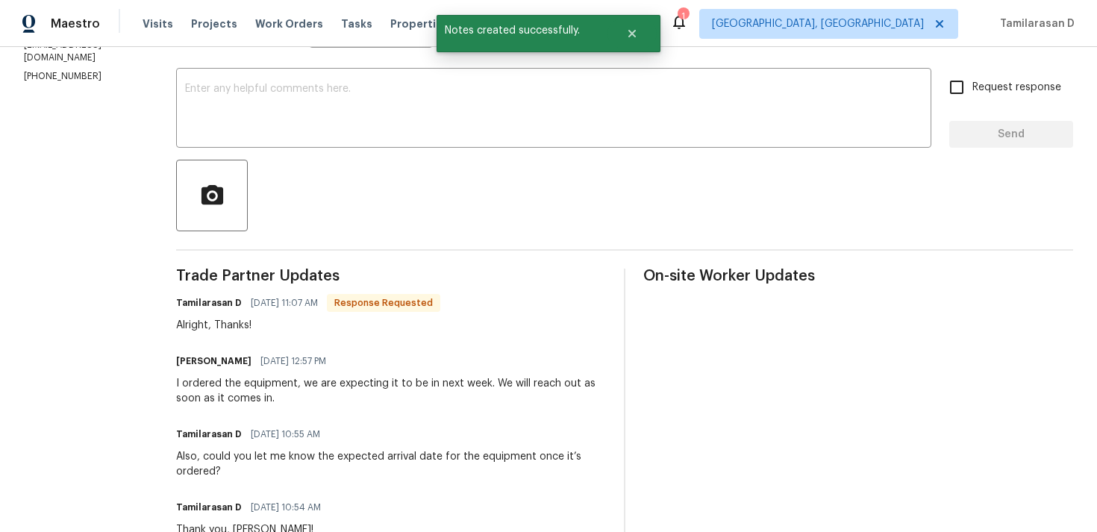
scroll to position [294, 0]
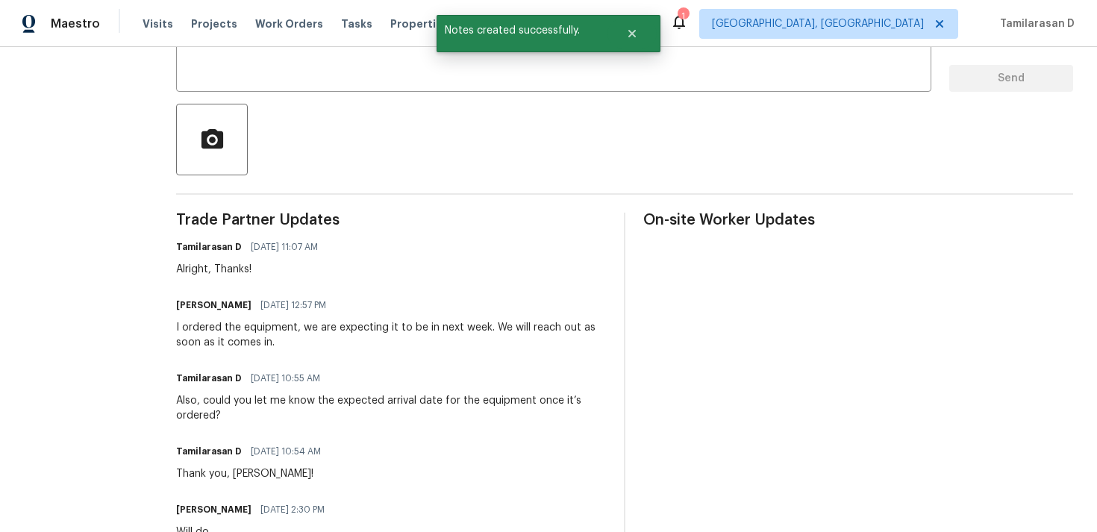
click at [207, 349] on div "I ordered the equipment, we are expecting it to be in next week. We will reach …" at bounding box center [391, 335] width 430 height 30
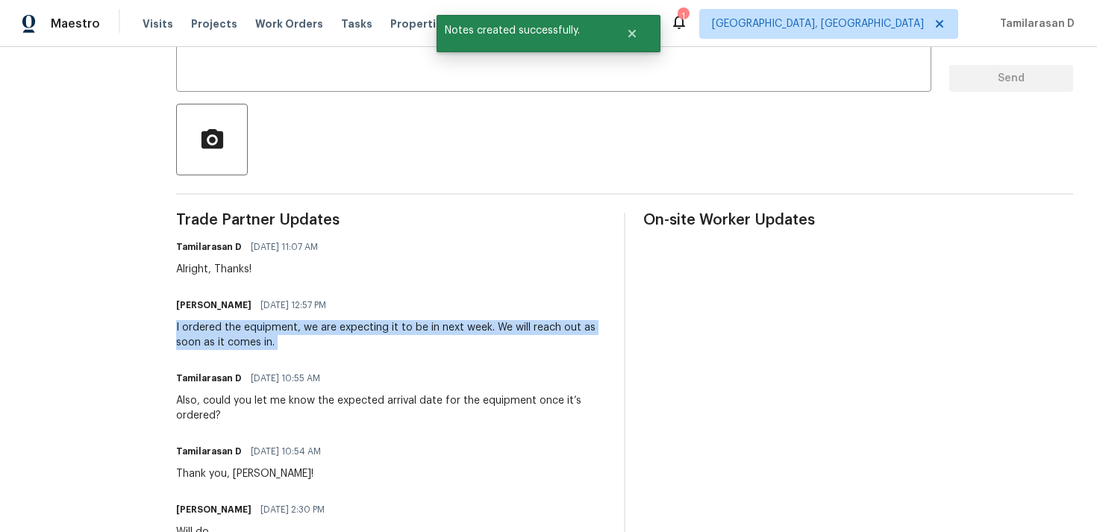
copy div "I ordered the equipment, we are expecting it to be in next week. We will reach …"
